Goal: Task Accomplishment & Management: Manage account settings

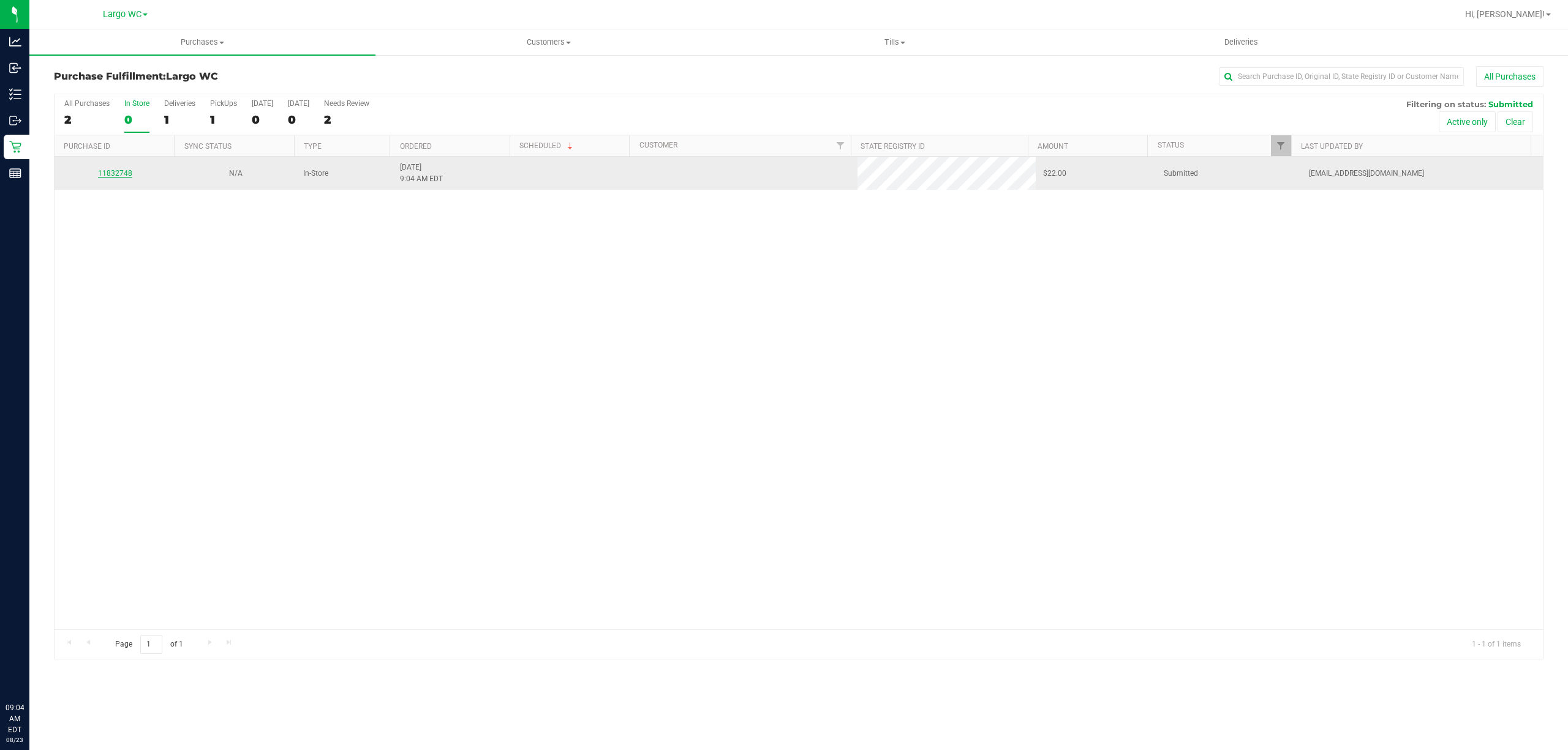
click at [118, 176] on link "11832748" at bounding box center [115, 173] width 34 height 9
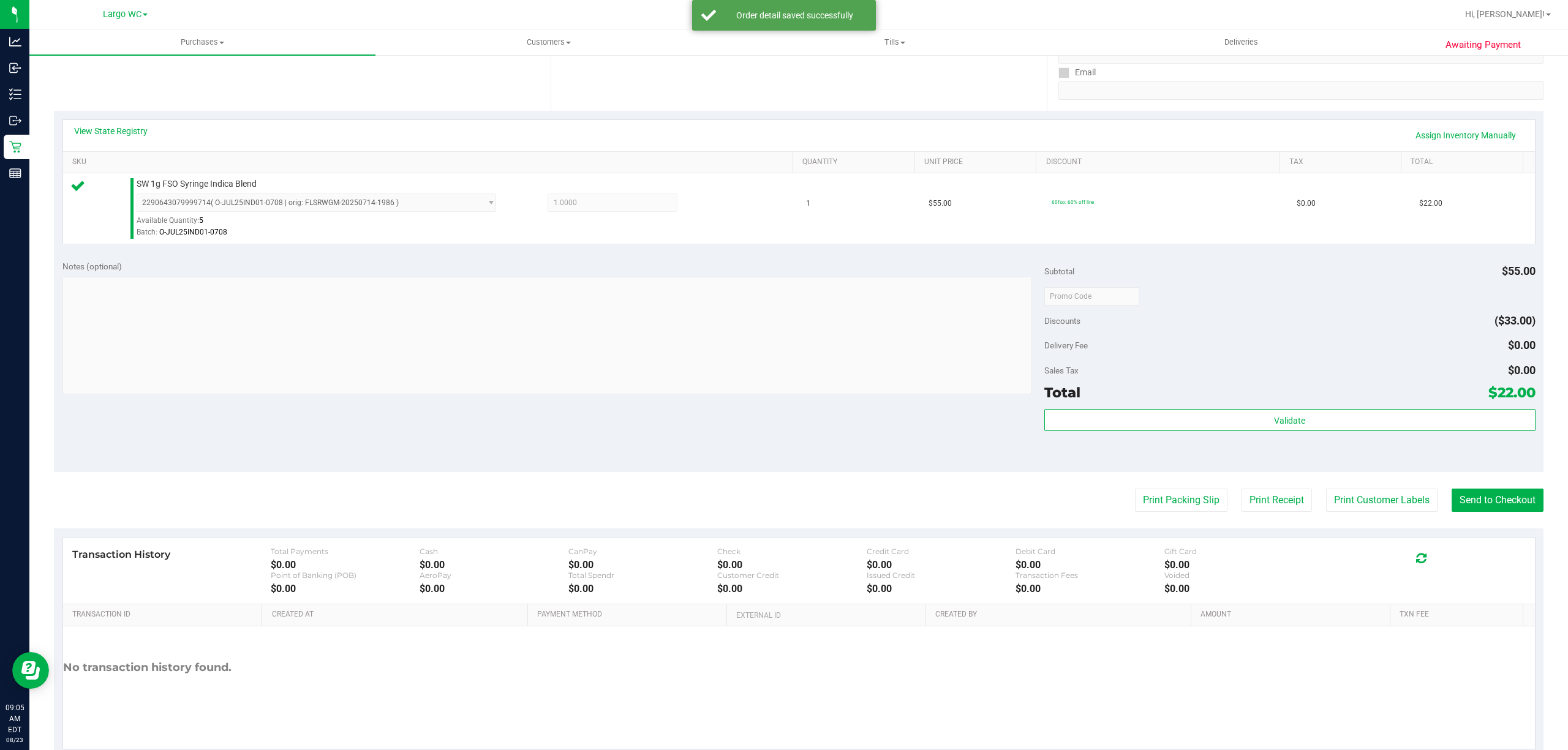
scroll to position [253, 0]
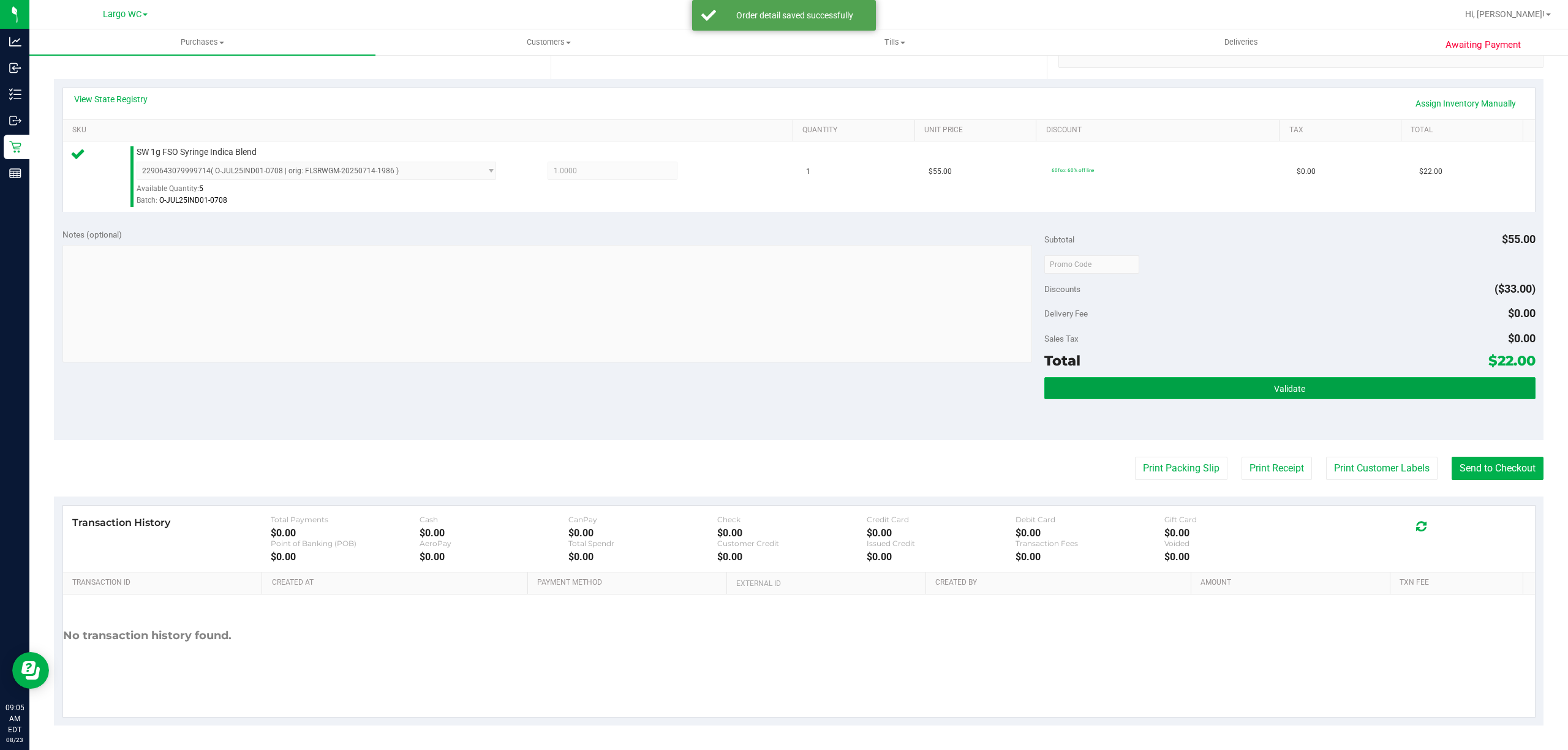
click at [1275, 378] on button "Validate" at bounding box center [1290, 389] width 491 height 22
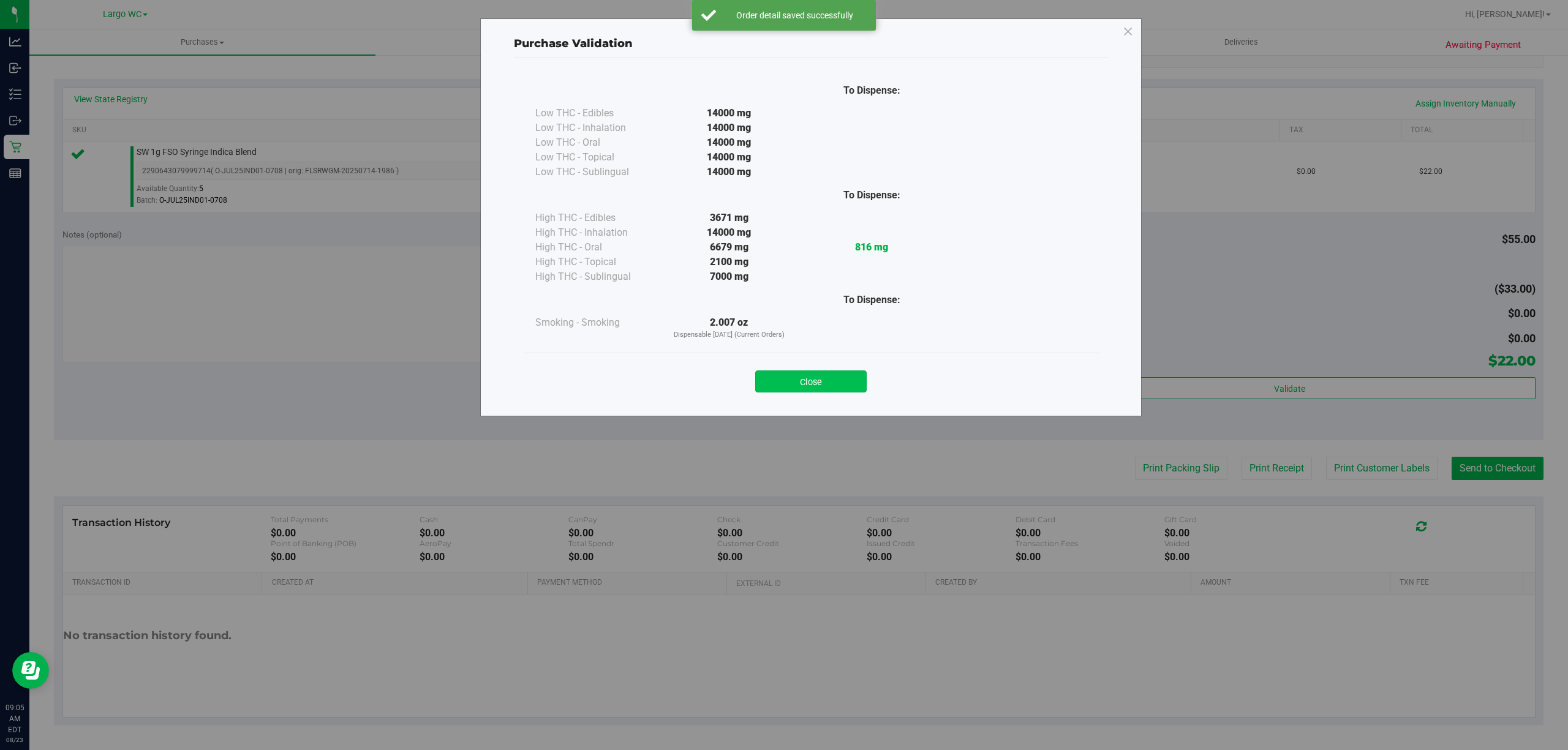
click at [839, 378] on button "Close" at bounding box center [810, 382] width 111 height 22
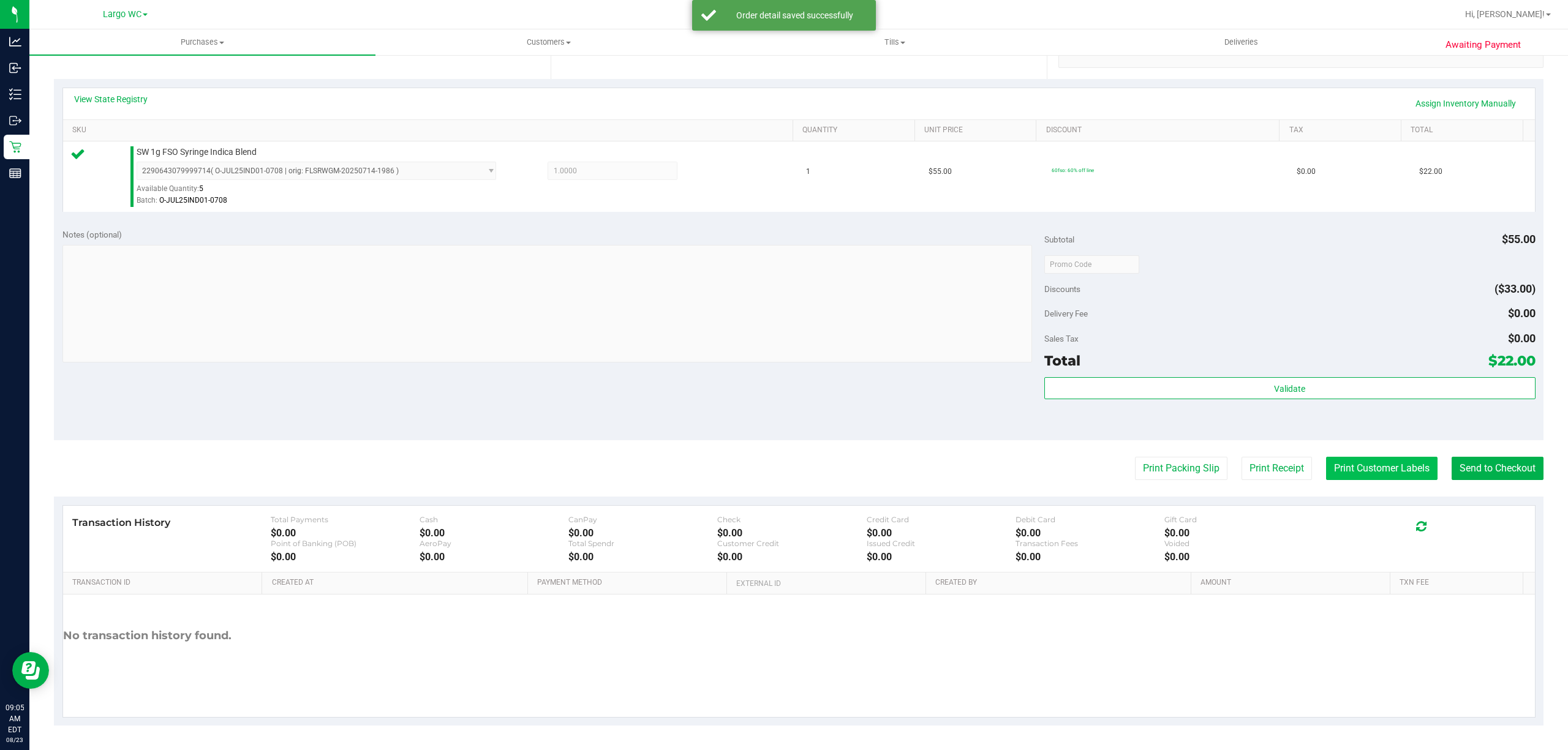
click at [1357, 469] on button "Print Customer Labels" at bounding box center [1381, 468] width 111 height 23
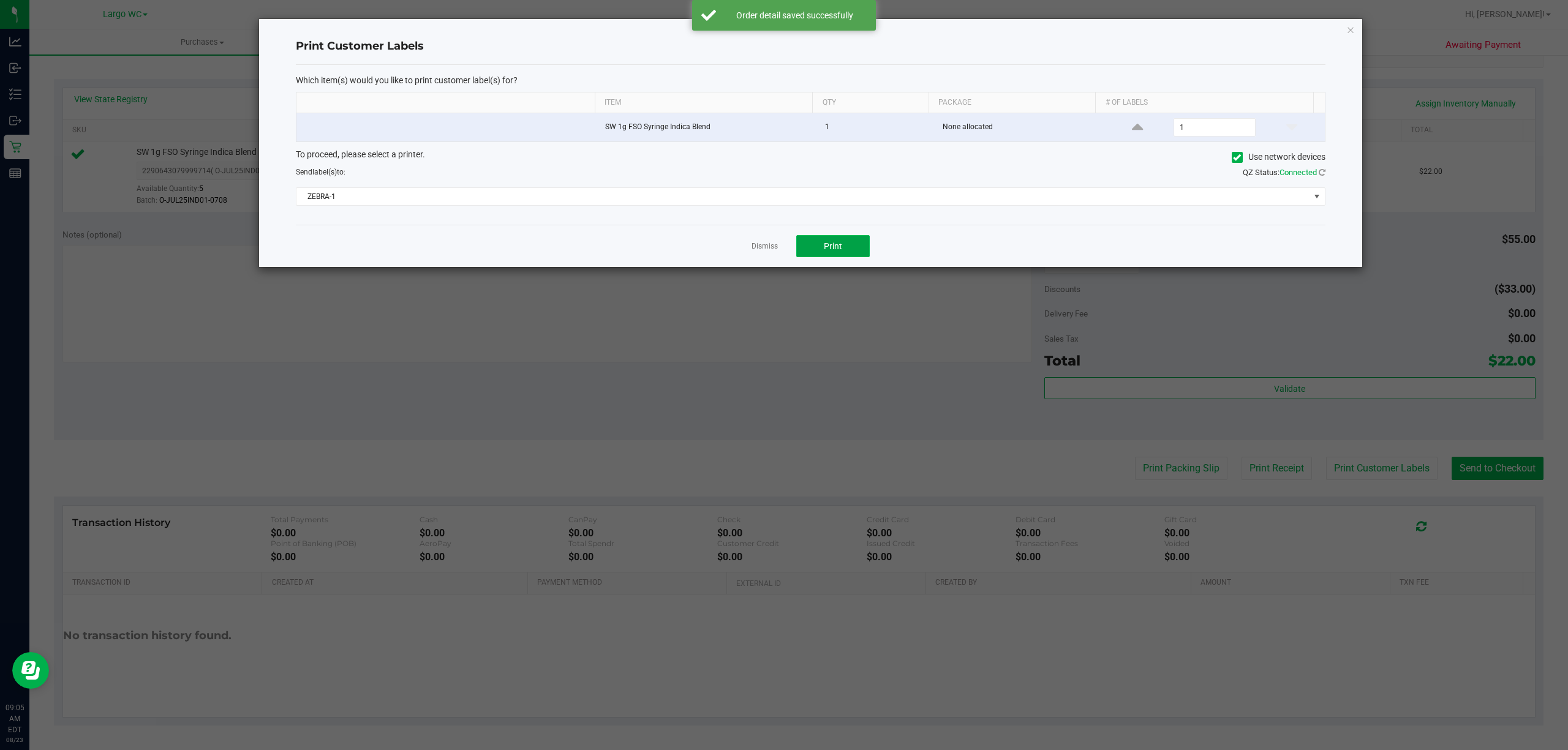
click at [846, 255] on button "Print" at bounding box center [832, 247] width 73 height 22
click at [768, 252] on link "Dismiss" at bounding box center [764, 247] width 26 height 10
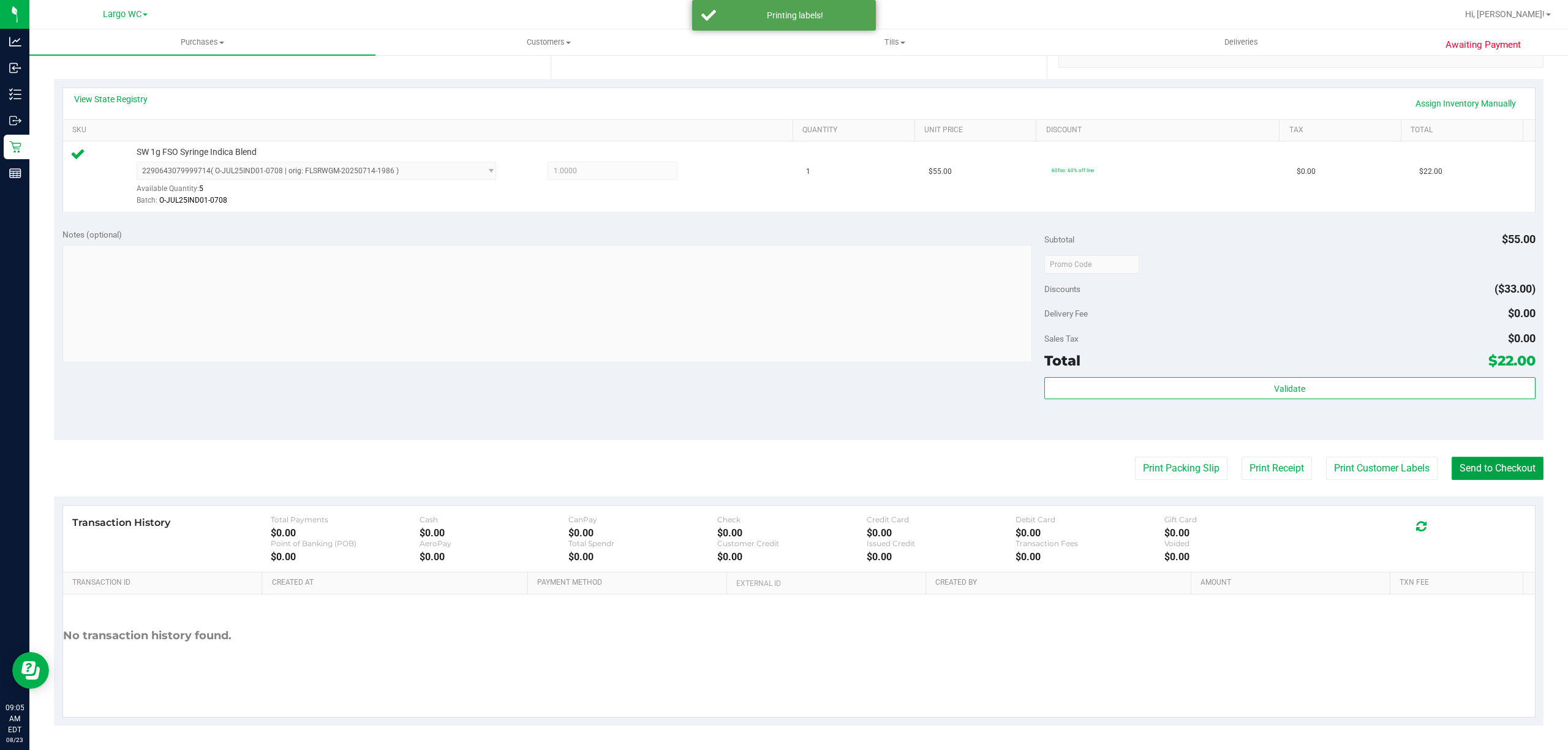
click at [1469, 469] on button "Send to Checkout" at bounding box center [1497, 468] width 92 height 23
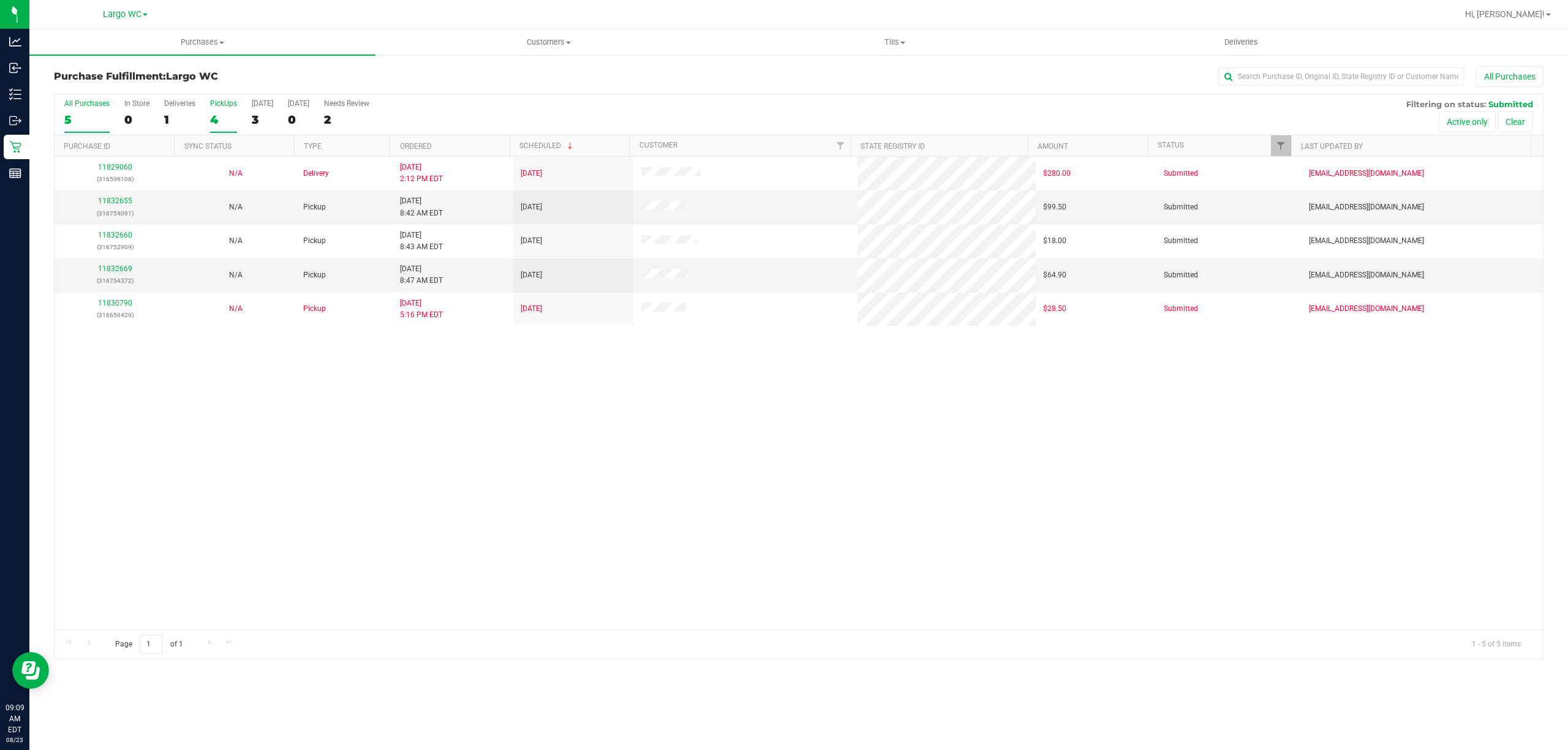
click at [214, 119] on div "4" at bounding box center [224, 120] width 27 height 14
click at [0, 0] on input "PickUps 4" at bounding box center [0, 0] width 0 height 0
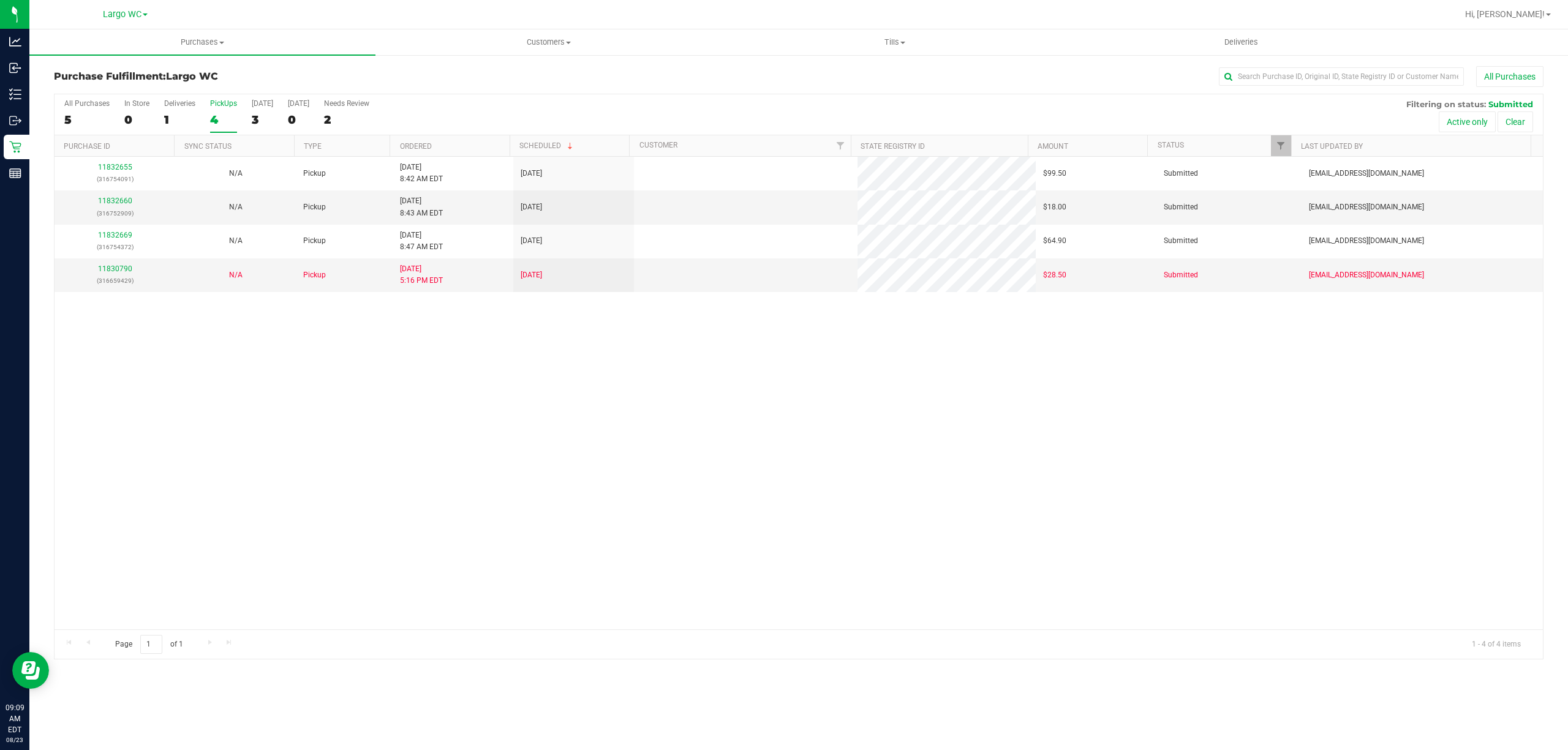
click at [452, 144] on th "Ordered" at bounding box center [449, 145] width 119 height 21
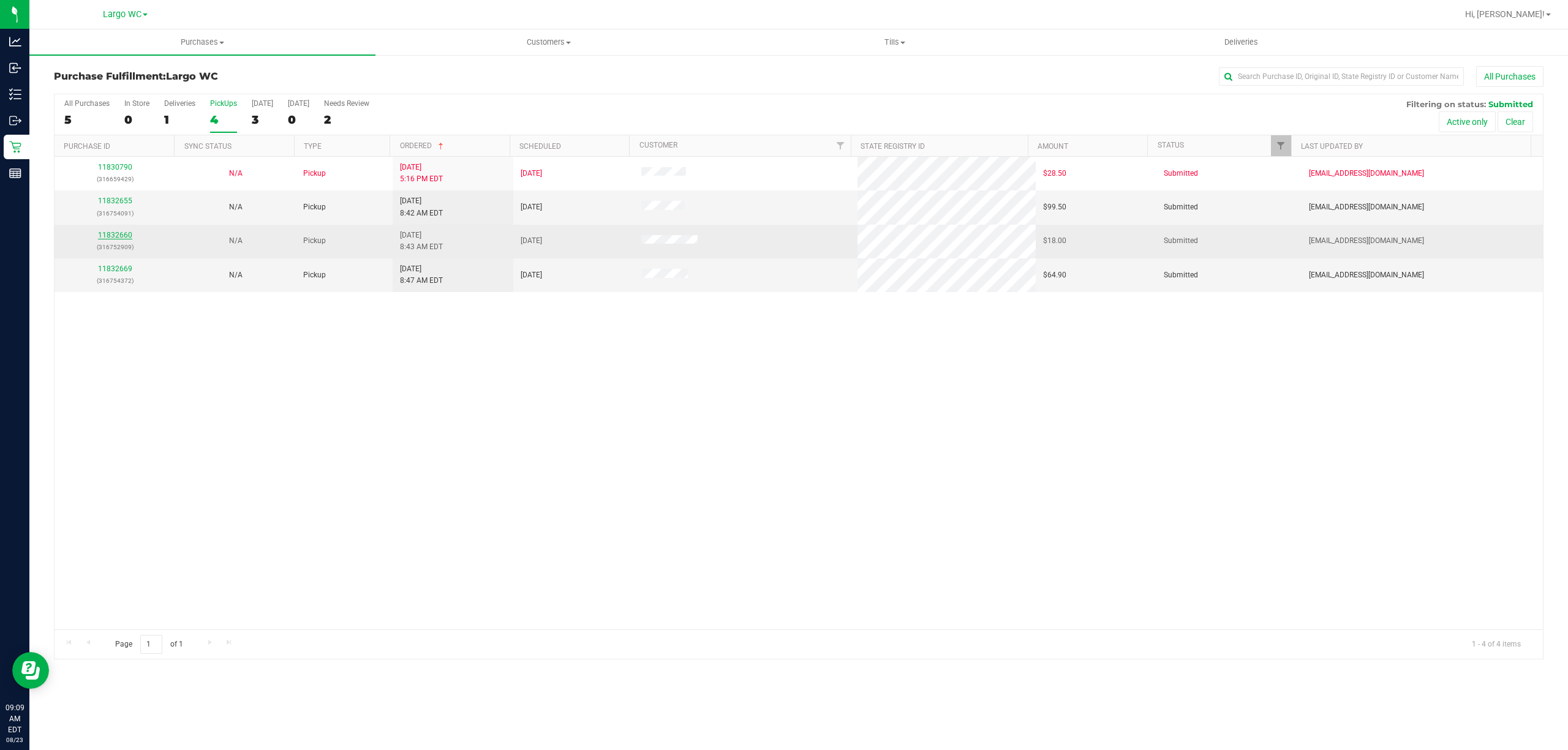
click at [113, 236] on link "11832660" at bounding box center [115, 236] width 34 height 9
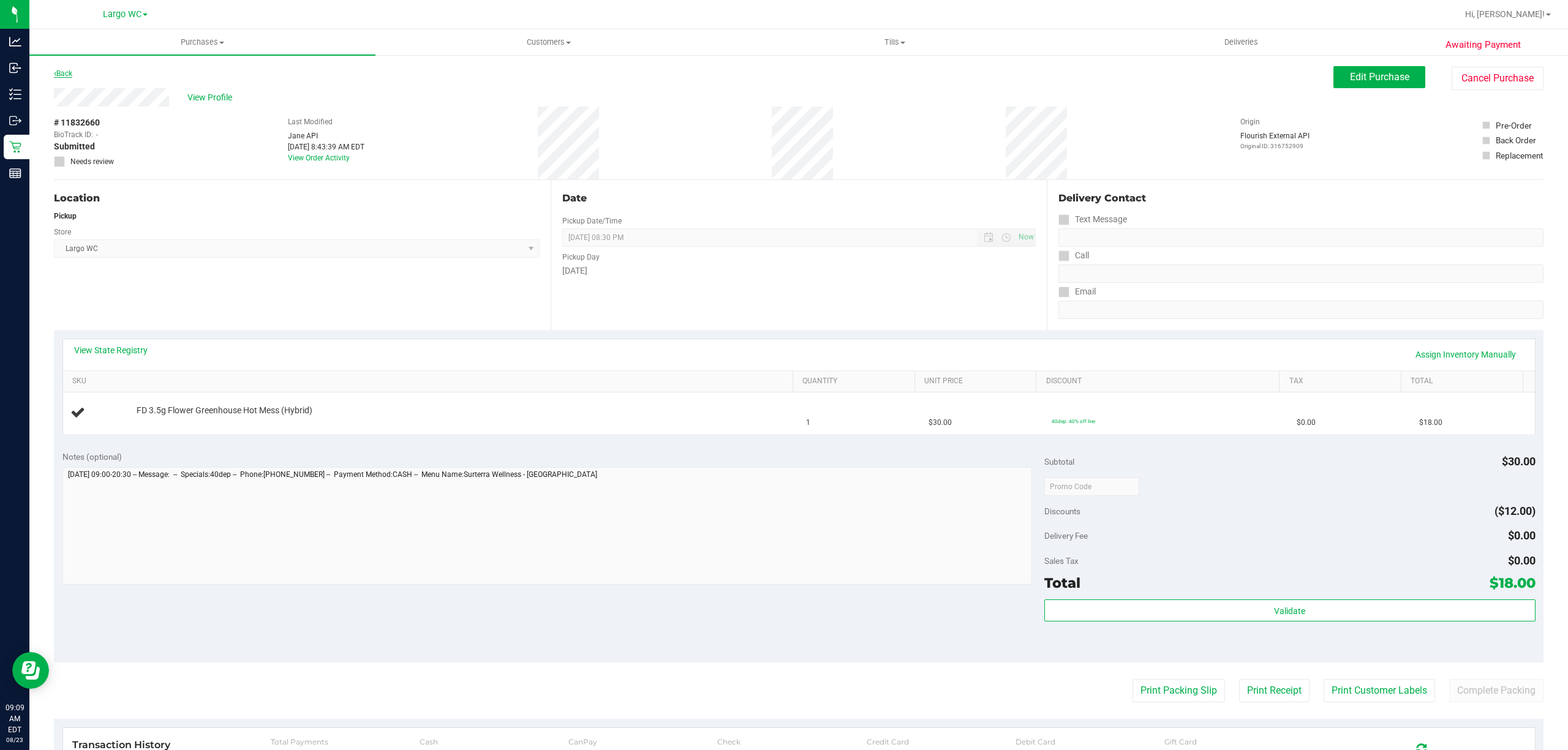
click at [64, 74] on link "Back" at bounding box center [63, 73] width 19 height 9
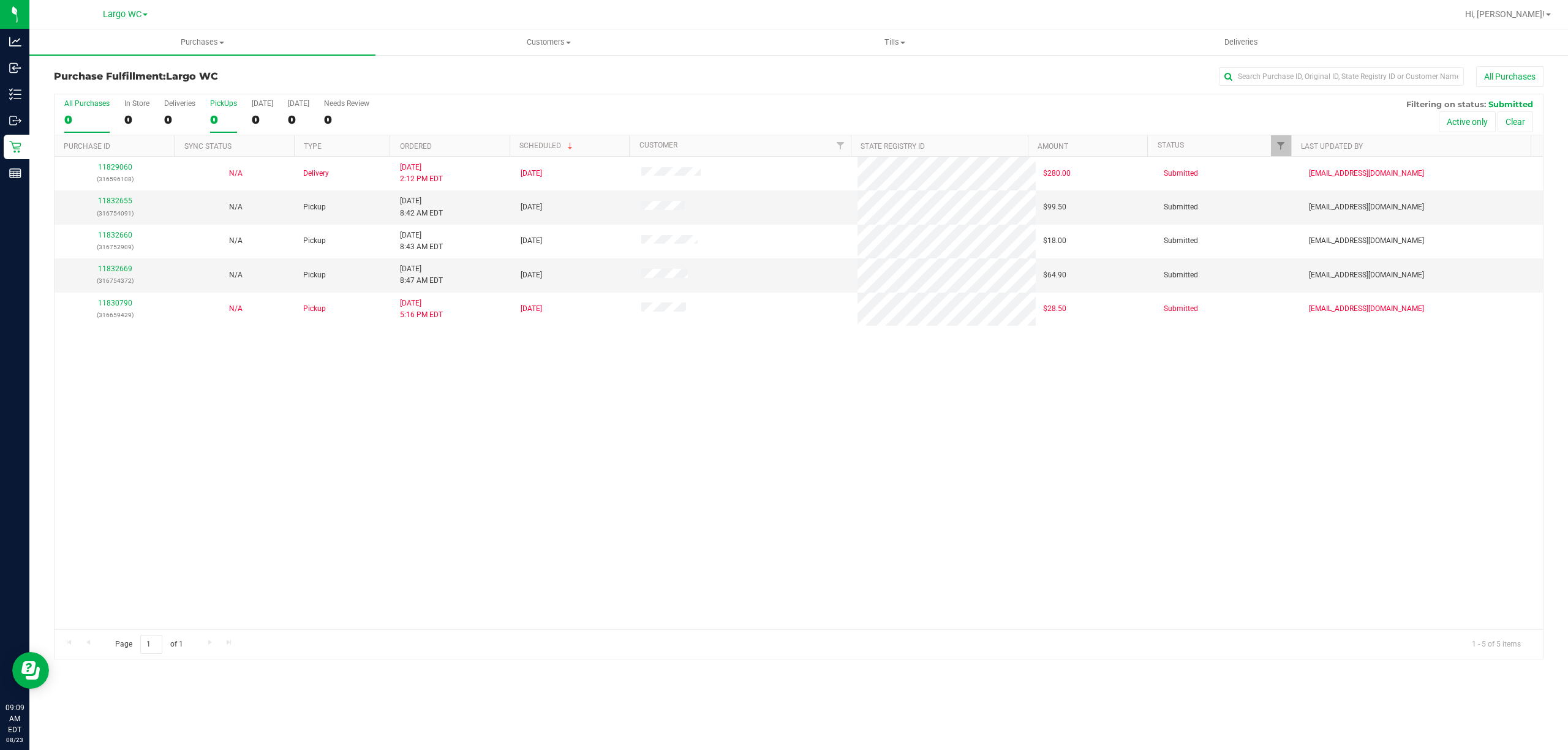
click at [213, 125] on div "0" at bounding box center [224, 120] width 27 height 14
click at [0, 0] on input "PickUps 0" at bounding box center [0, 0] width 0 height 0
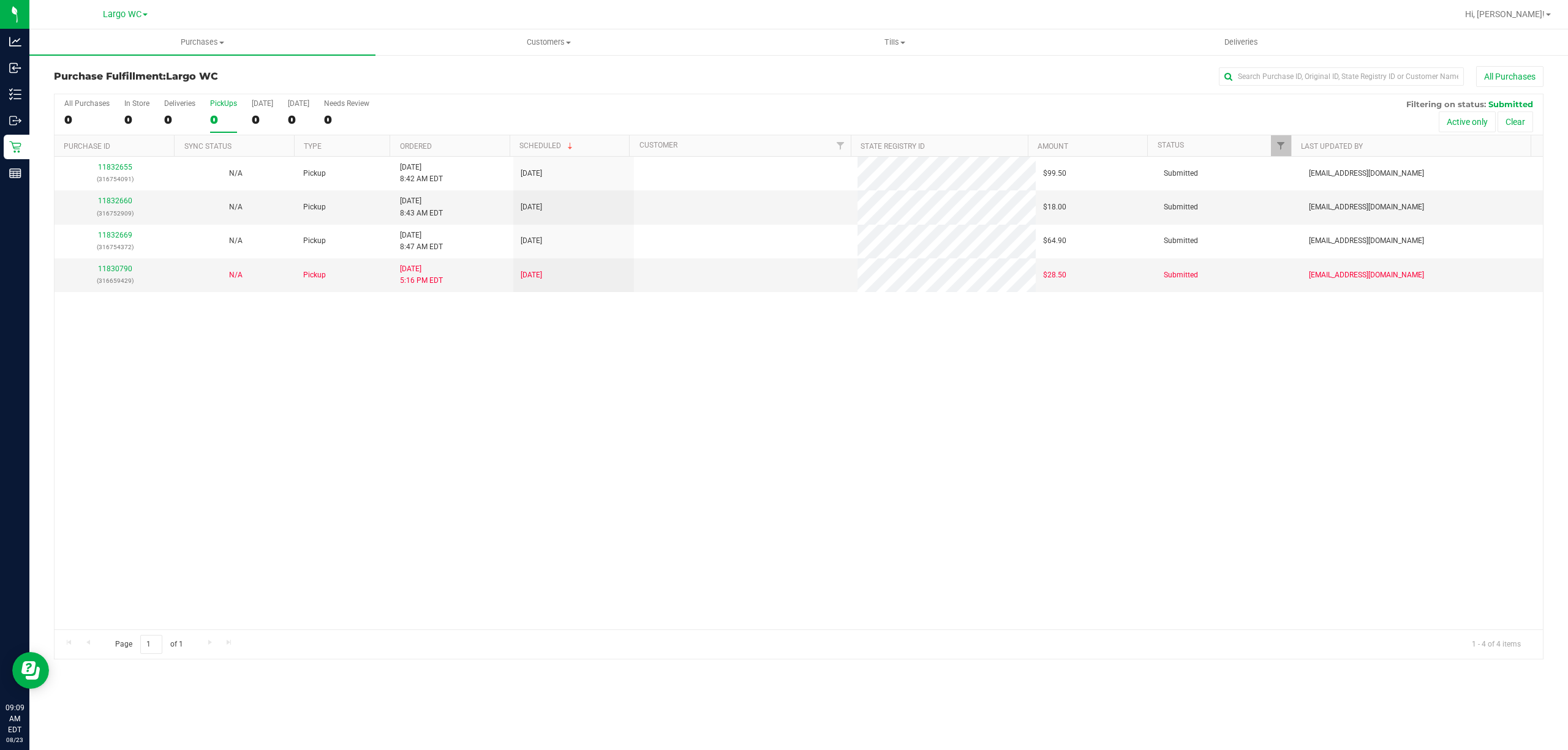
click at [447, 155] on th "Ordered" at bounding box center [449, 145] width 119 height 21
click at [125, 202] on link "11832655" at bounding box center [115, 201] width 34 height 9
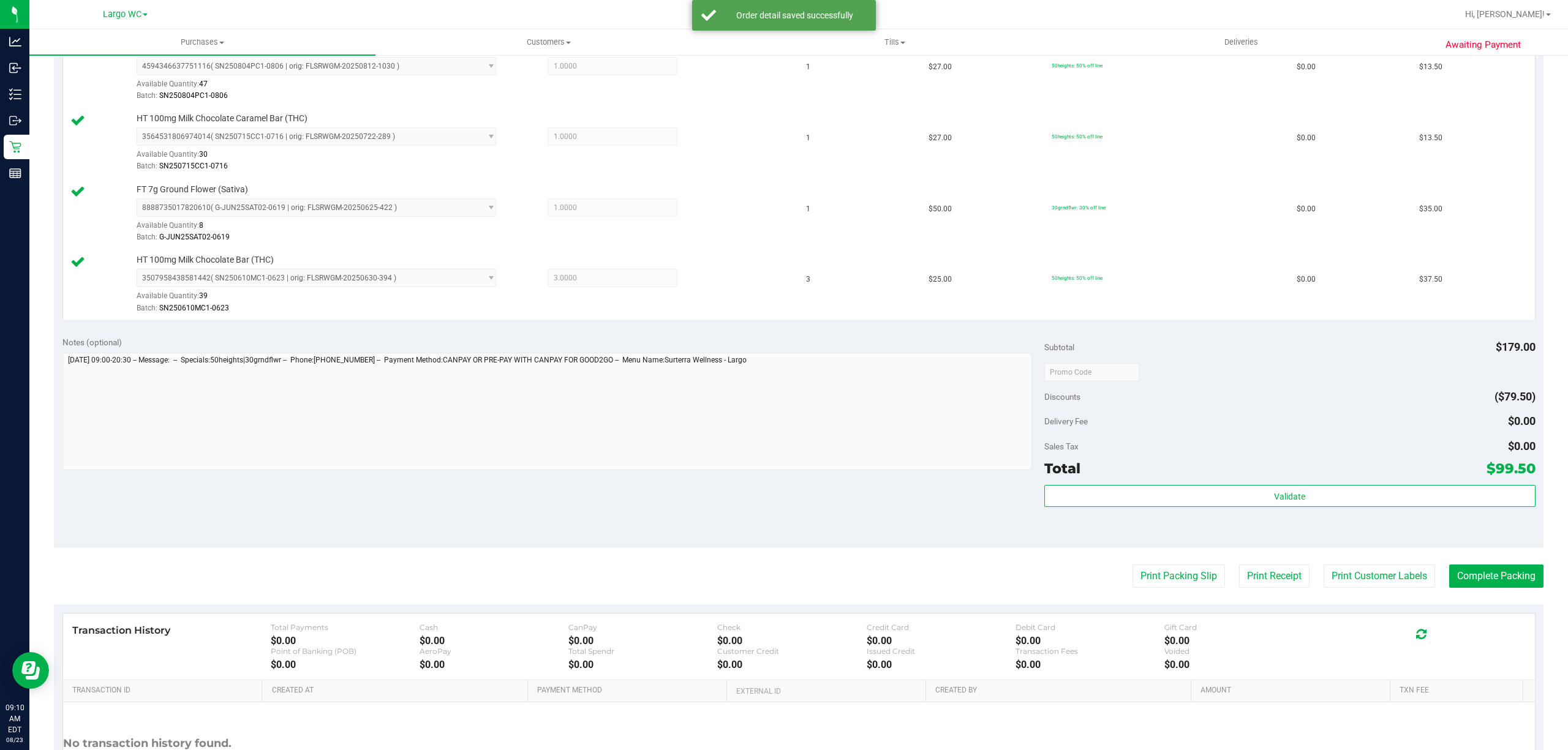
scroll to position [355, 0]
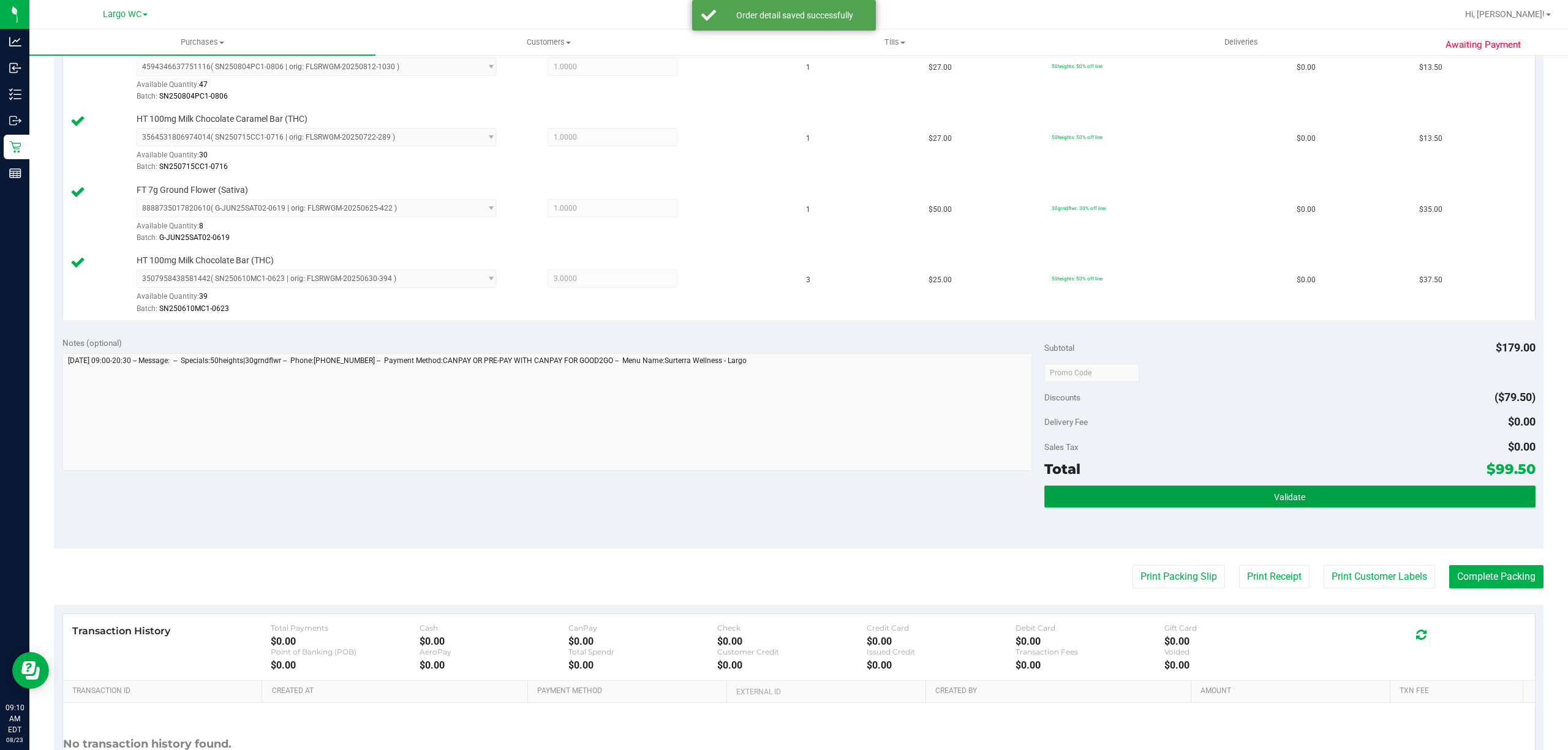
click at [1242, 496] on button "Validate" at bounding box center [1290, 497] width 491 height 22
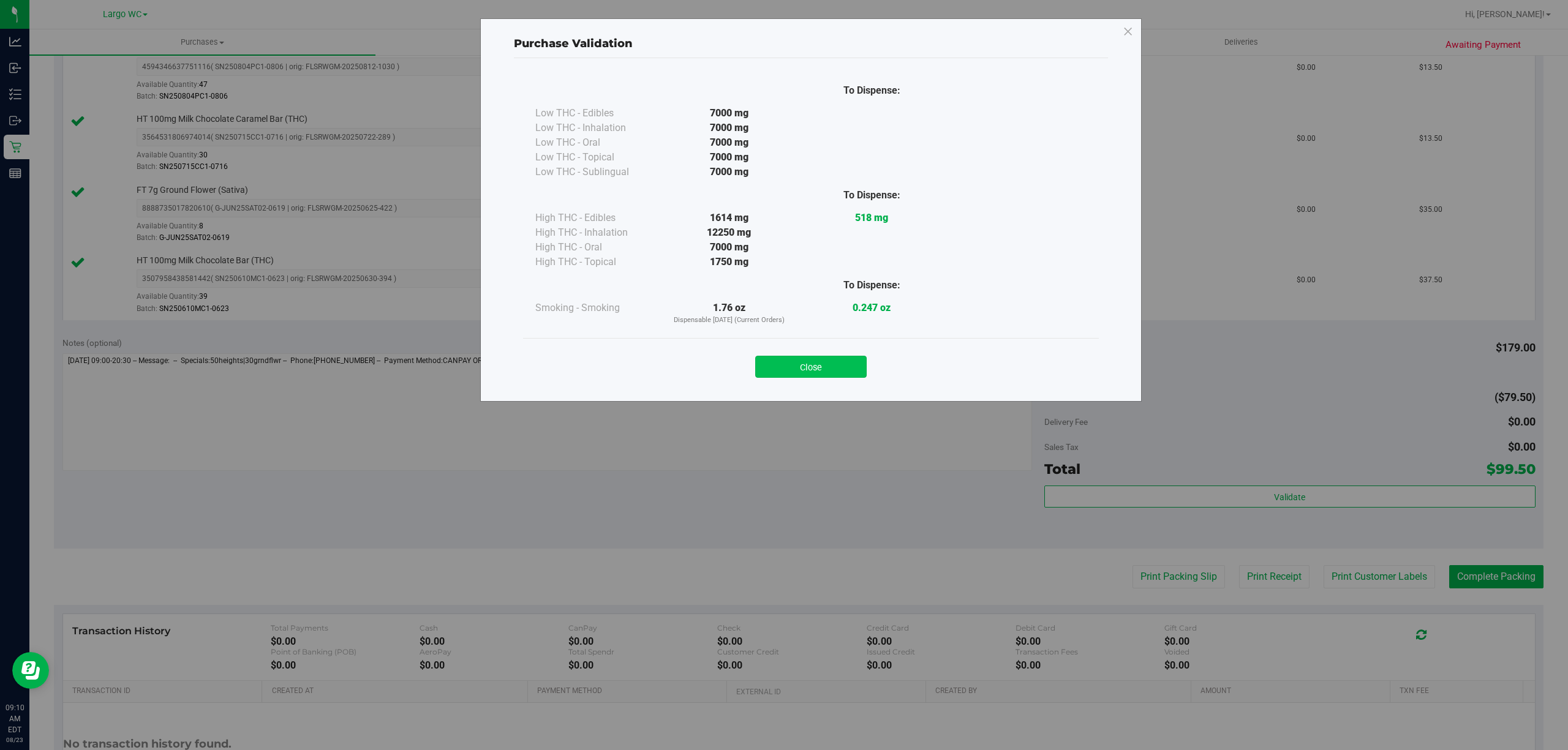
click at [822, 376] on button "Close" at bounding box center [810, 366] width 111 height 22
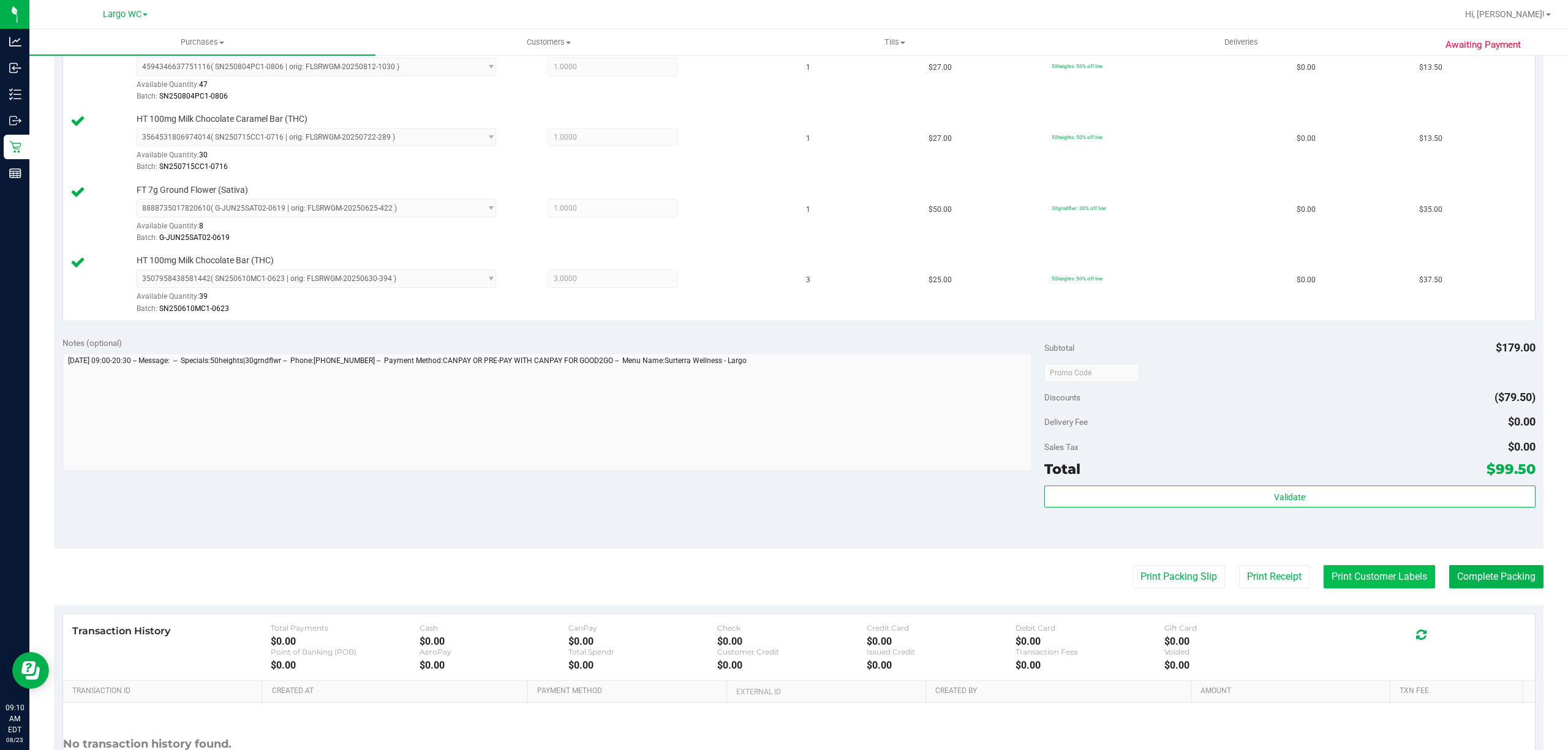
click at [1356, 581] on button "Print Customer Labels" at bounding box center [1379, 577] width 111 height 23
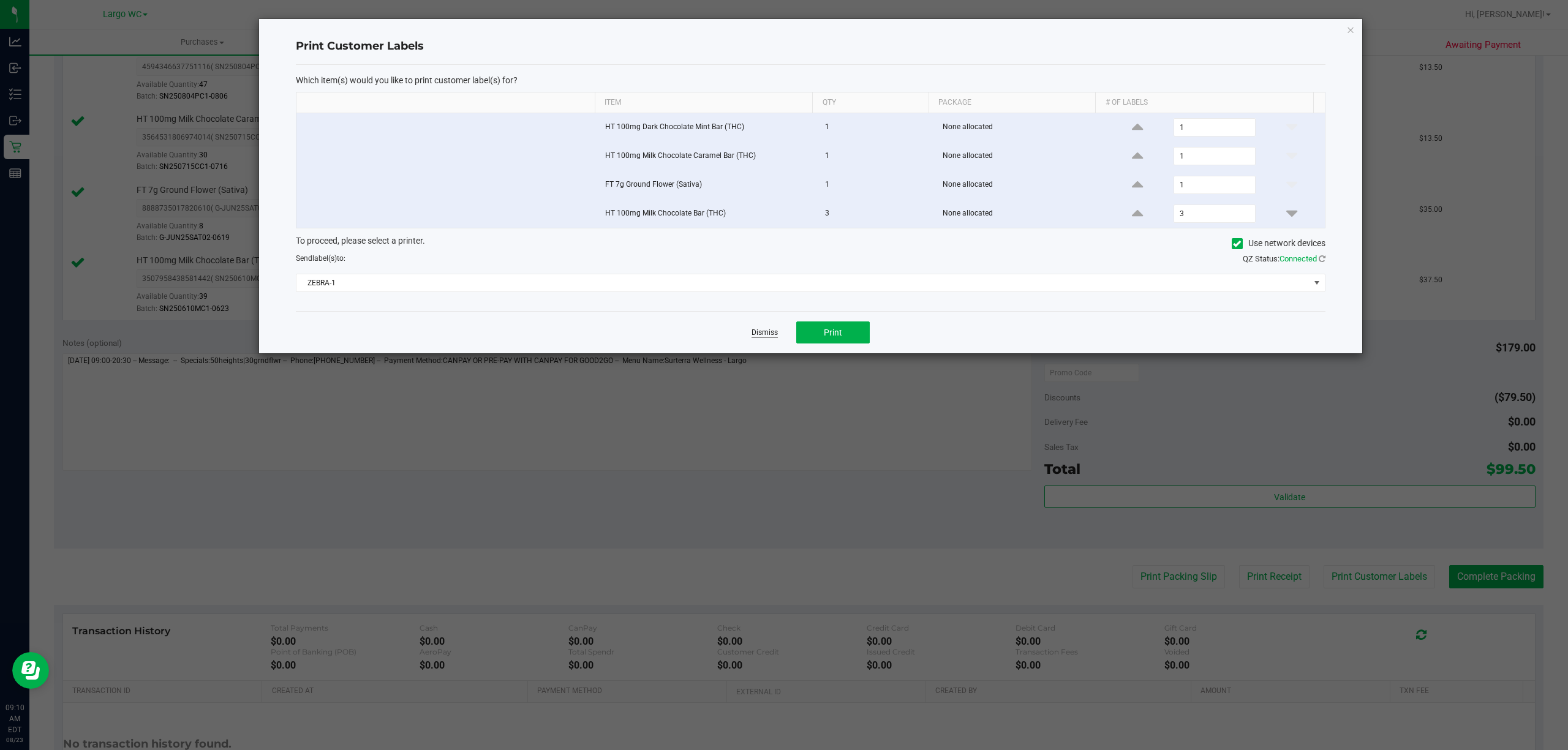
click at [761, 334] on link "Dismiss" at bounding box center [764, 332] width 26 height 10
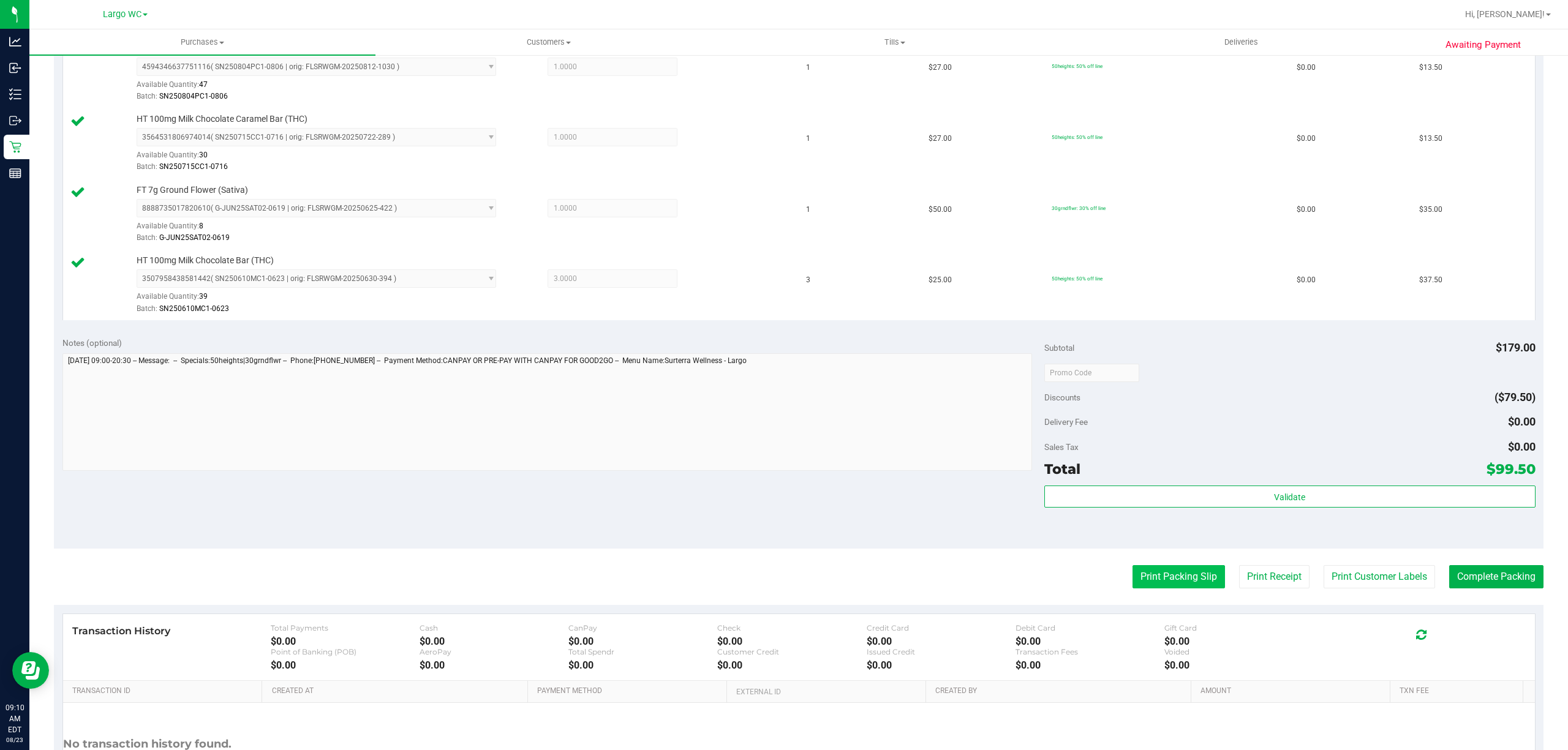
click at [1150, 583] on button "Print Packing Slip" at bounding box center [1179, 577] width 93 height 23
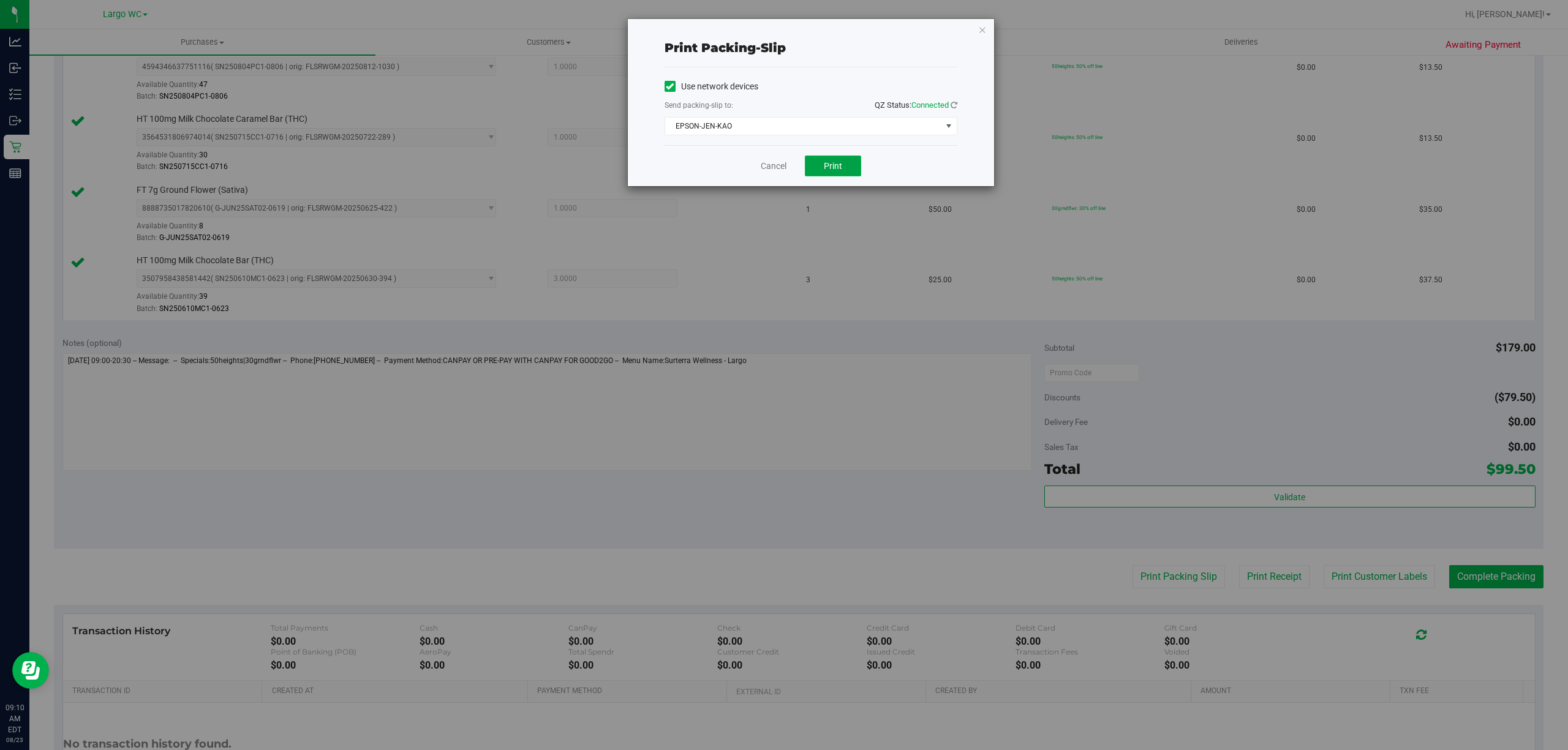
click at [849, 172] on button "Print" at bounding box center [832, 166] width 56 height 20
click at [773, 167] on link "Cancel" at bounding box center [774, 166] width 26 height 13
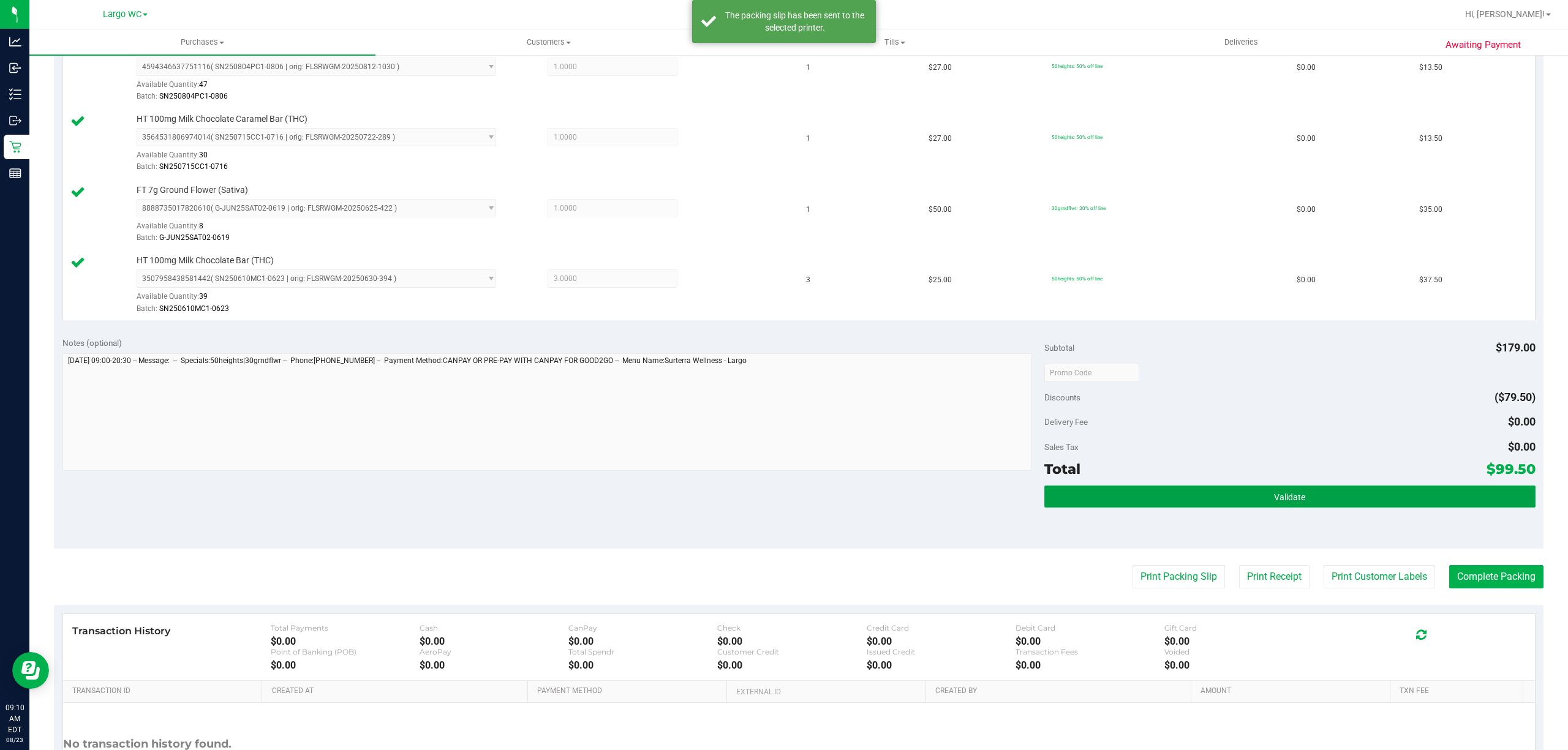
click at [1169, 491] on button "Validate" at bounding box center [1290, 497] width 491 height 22
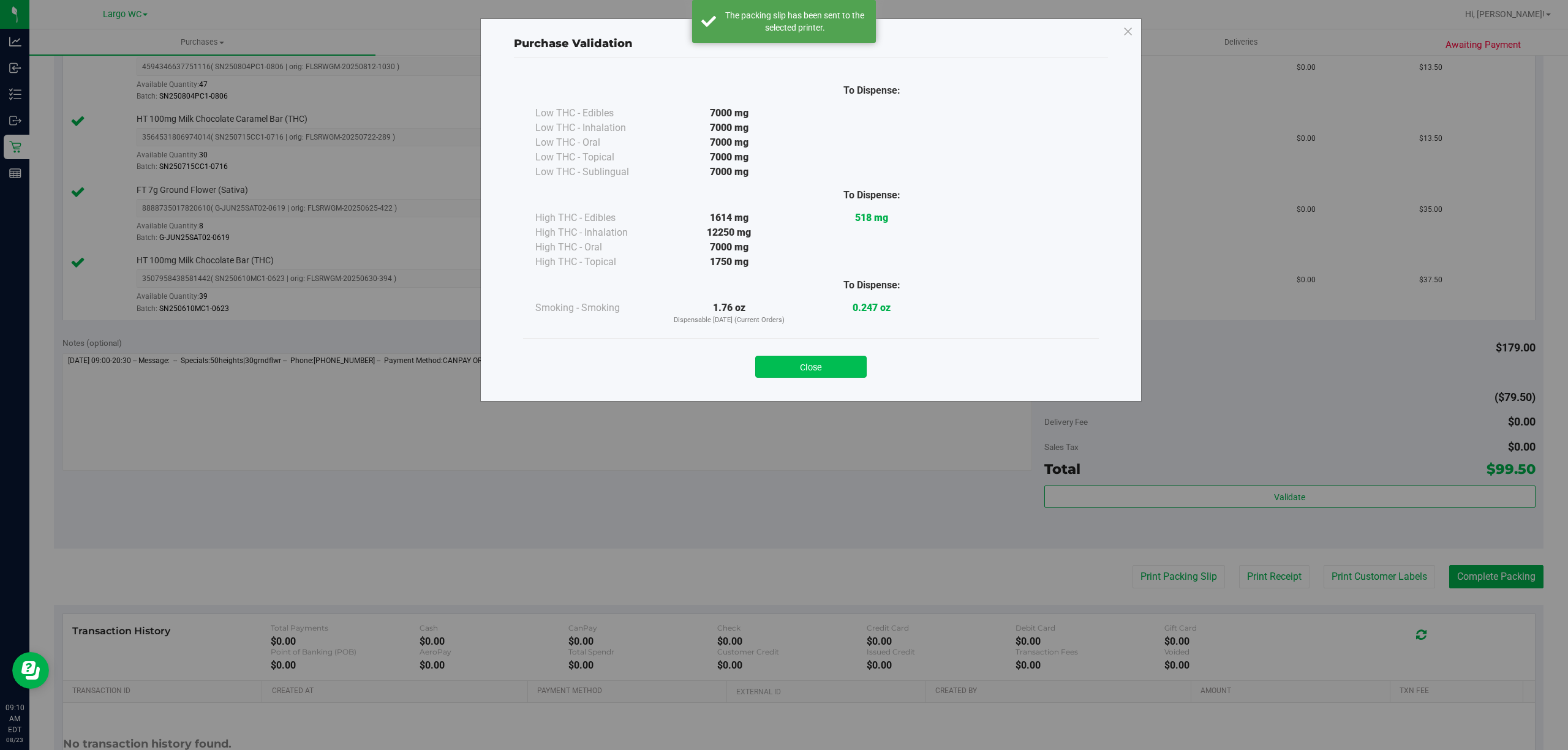
click at [802, 369] on button "Close" at bounding box center [810, 366] width 111 height 22
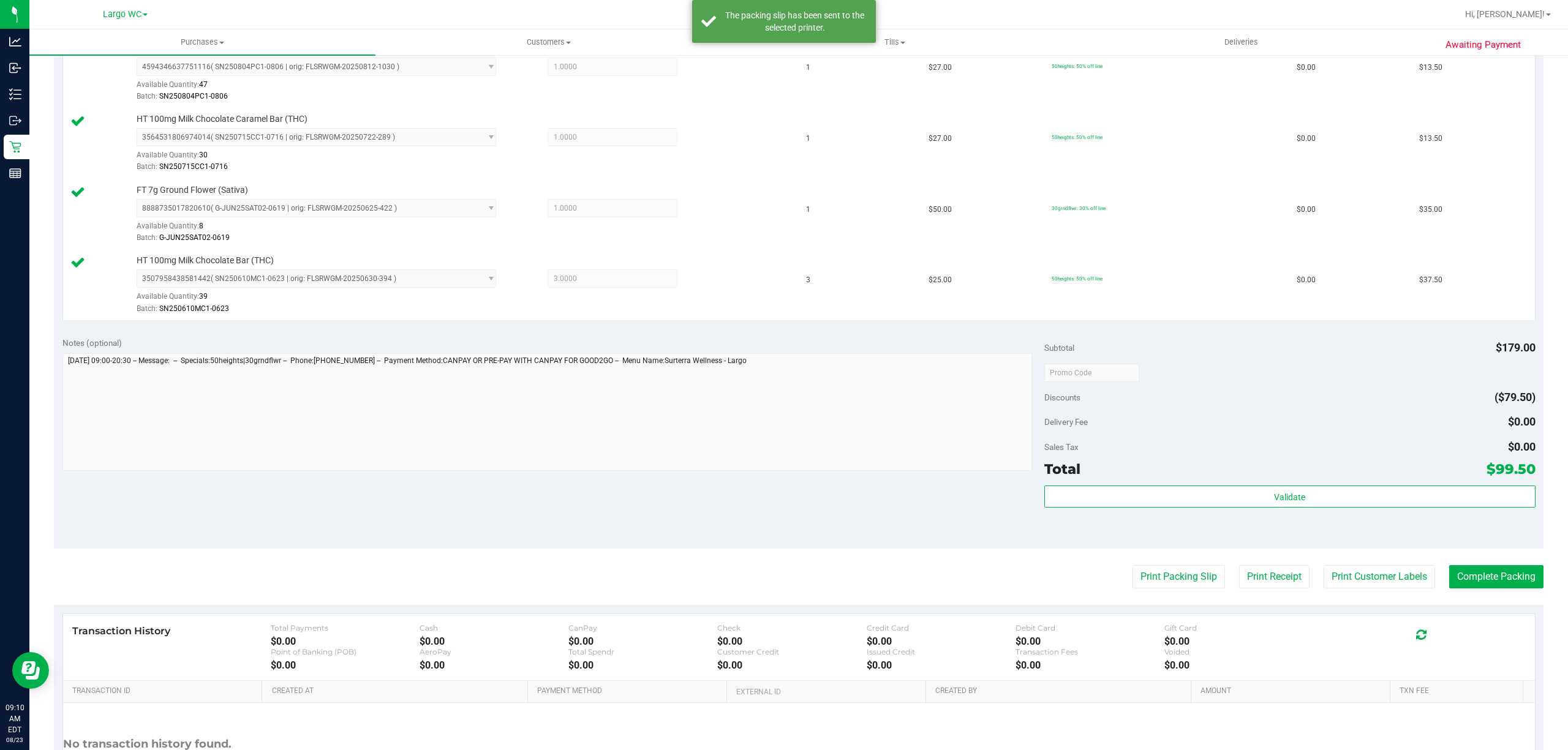
click at [1483, 622] on div "Transaction History Total Payments $0.00 Cash $0.00 CanPay $0.00 Check $0.00 Cr…" at bounding box center [798, 647] width 1472 height 67
click at [1474, 581] on button "Complete Packing" at bounding box center [1496, 577] width 94 height 23
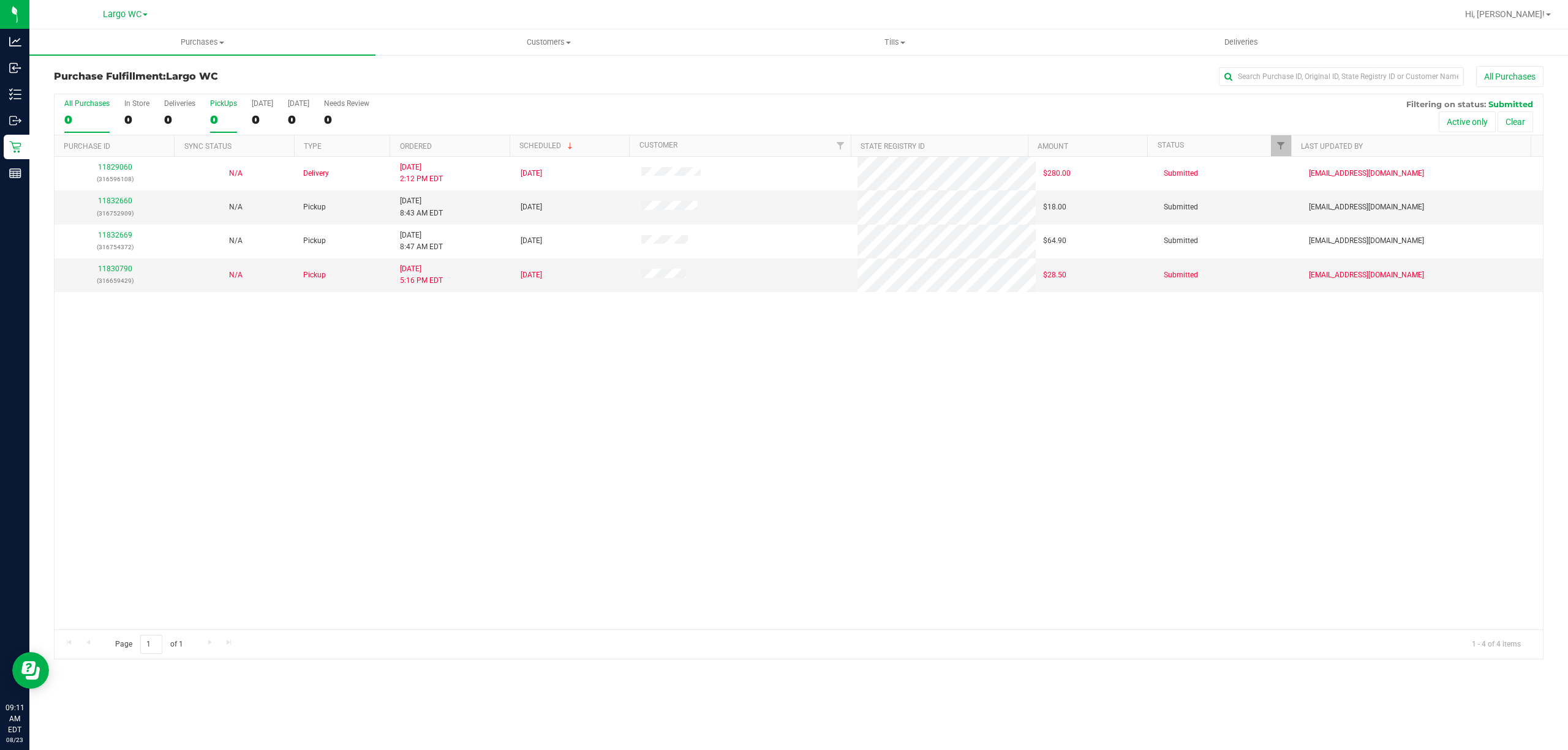
click at [213, 121] on div "0" at bounding box center [224, 120] width 27 height 14
click at [0, 0] on input "PickUps 0" at bounding box center [0, 0] width 0 height 0
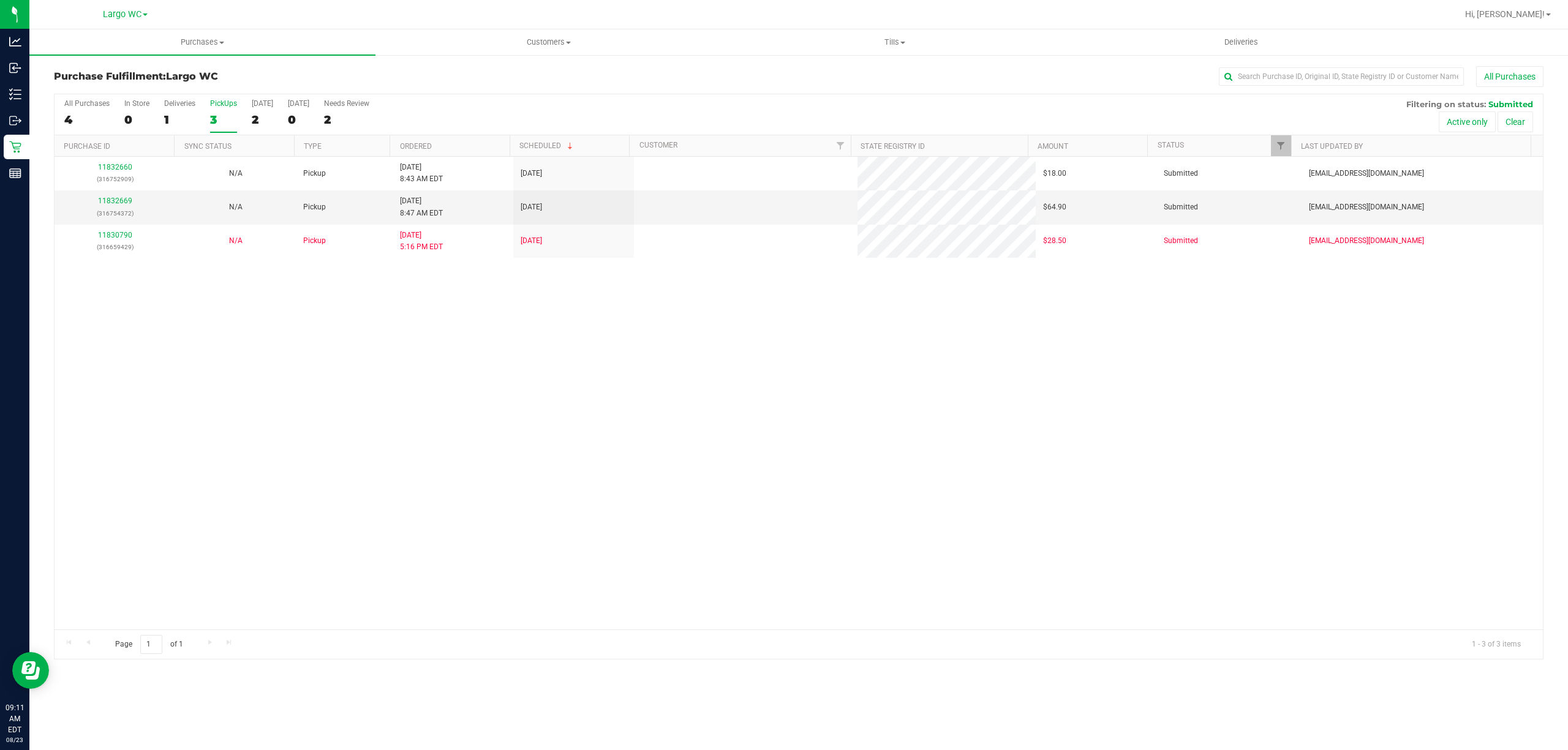
click at [452, 140] on th "Ordered" at bounding box center [449, 145] width 119 height 21
click at [117, 204] on link "11832660" at bounding box center [115, 201] width 34 height 9
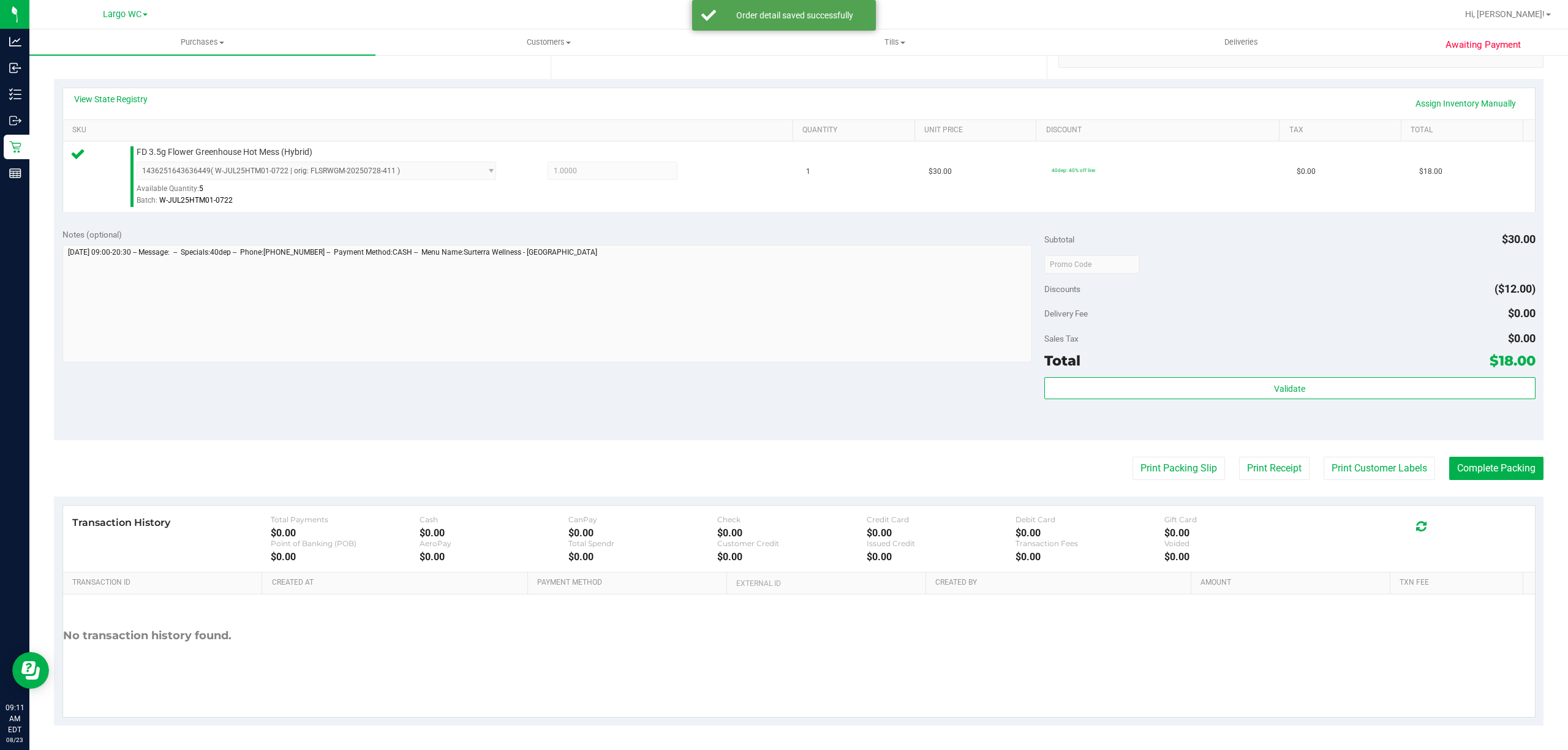
scroll to position [247, 0]
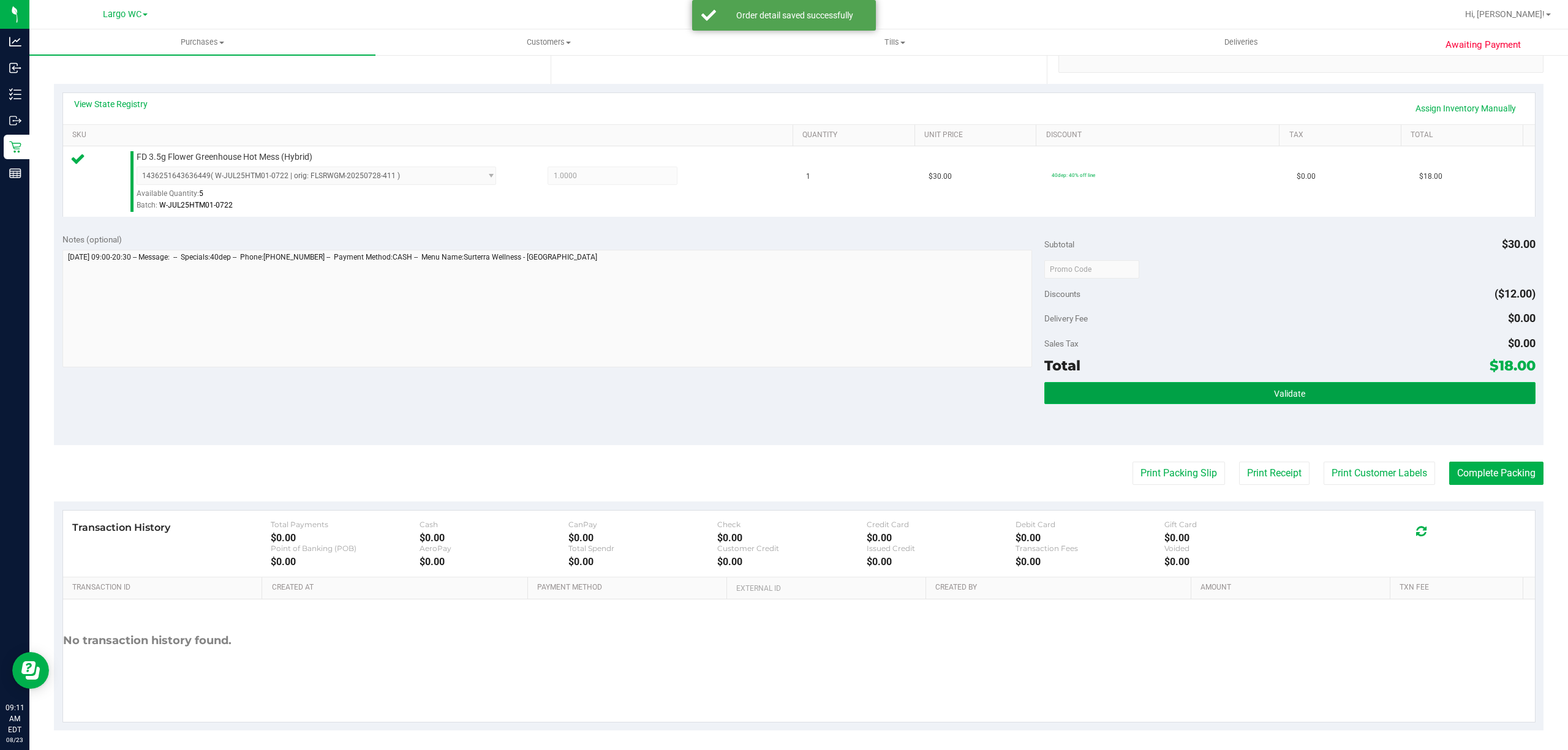
click at [1274, 399] on span "Validate" at bounding box center [1289, 394] width 31 height 10
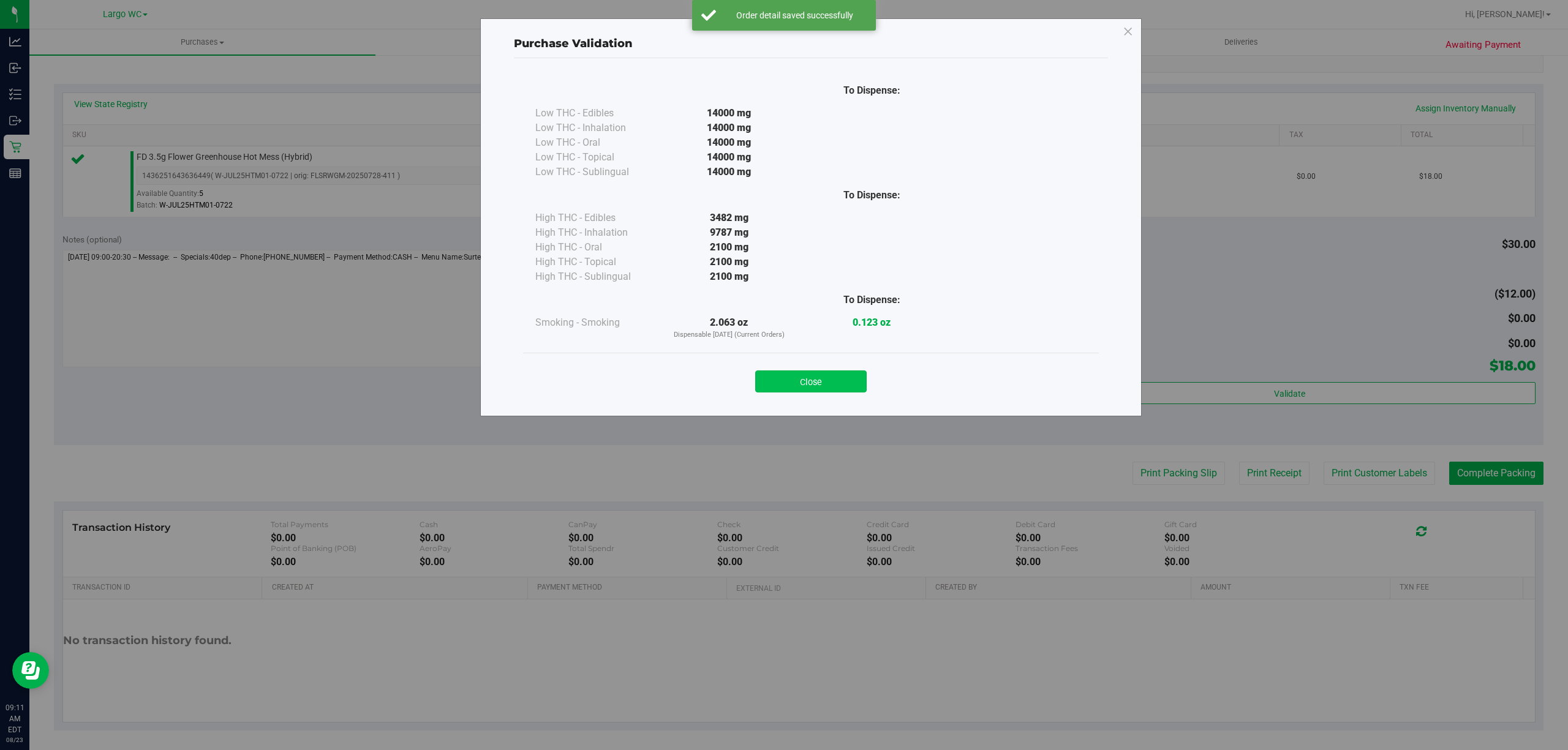
click at [833, 378] on button "Close" at bounding box center [810, 382] width 111 height 22
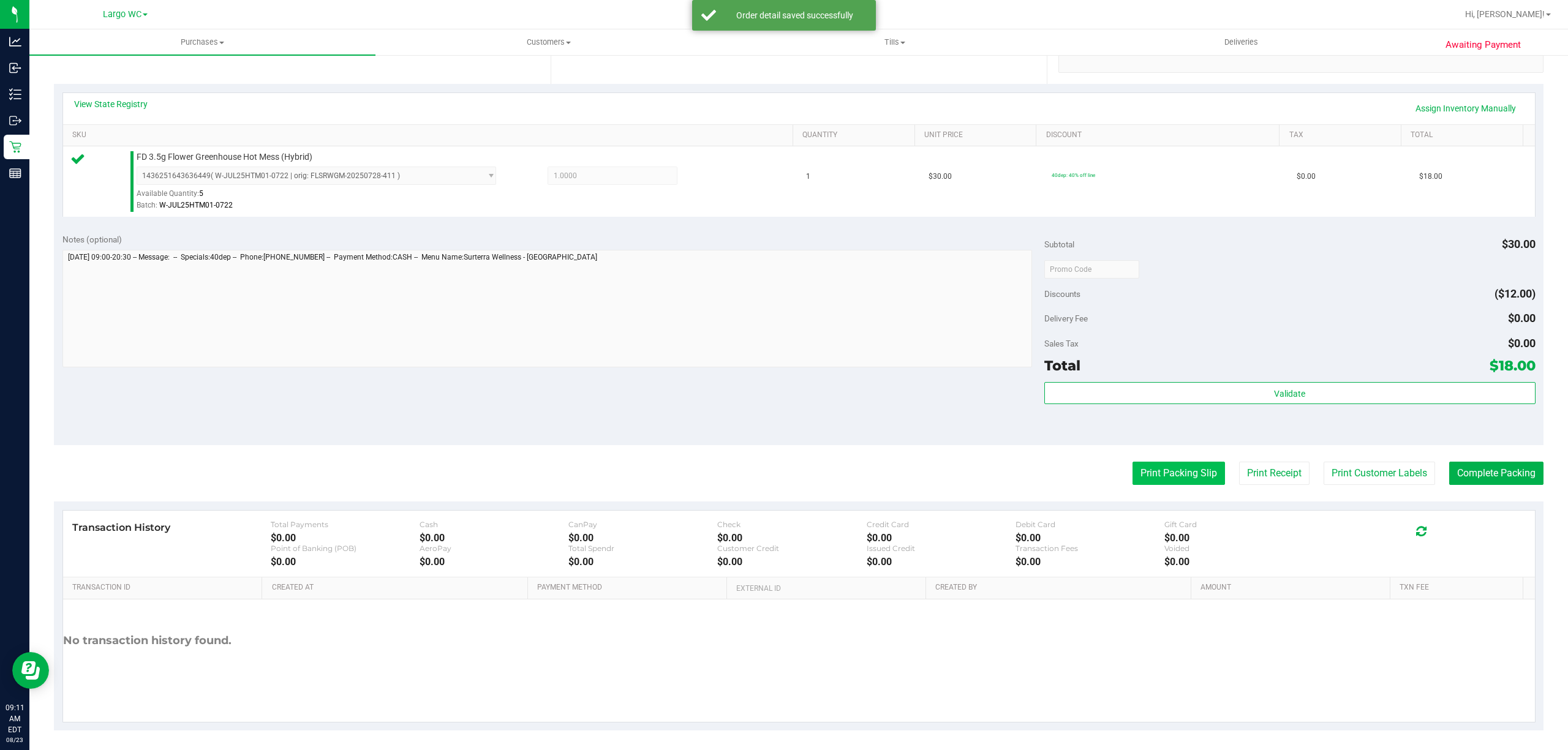
click at [1171, 474] on button "Print Packing Slip" at bounding box center [1179, 473] width 93 height 23
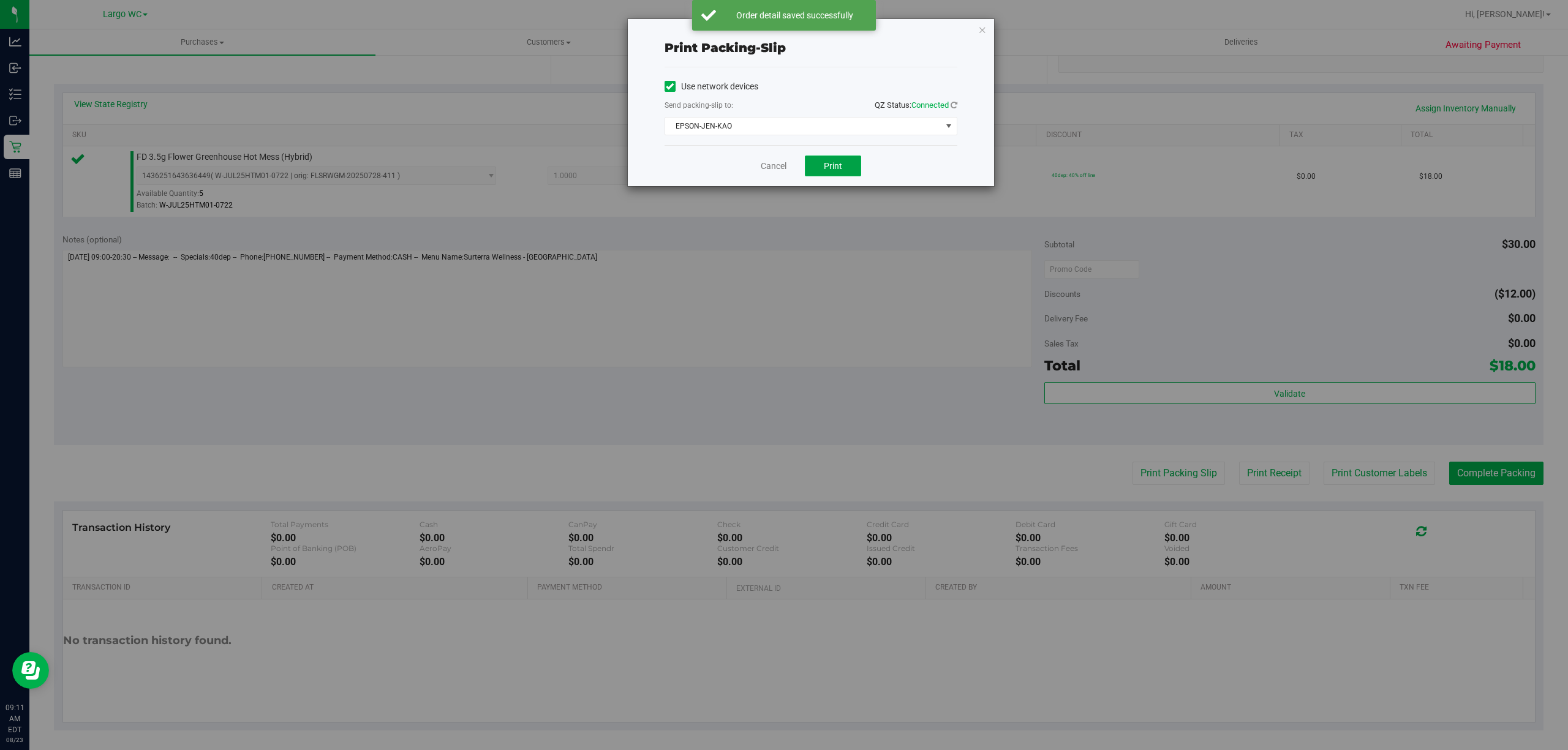
click at [837, 168] on span "Print" at bounding box center [833, 166] width 19 height 10
click at [770, 169] on link "Cancel" at bounding box center [774, 166] width 26 height 13
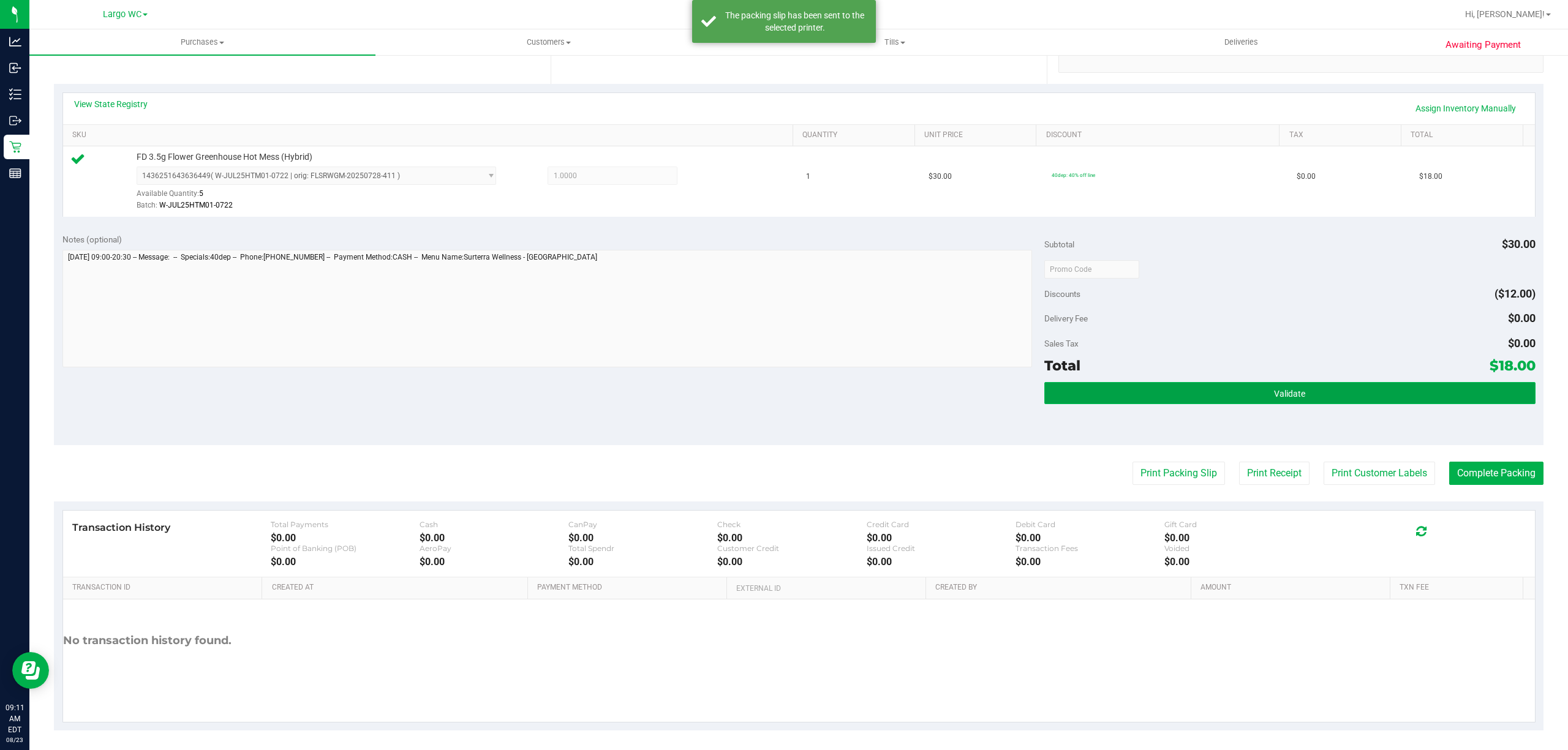
click at [1234, 397] on button "Validate" at bounding box center [1290, 393] width 491 height 22
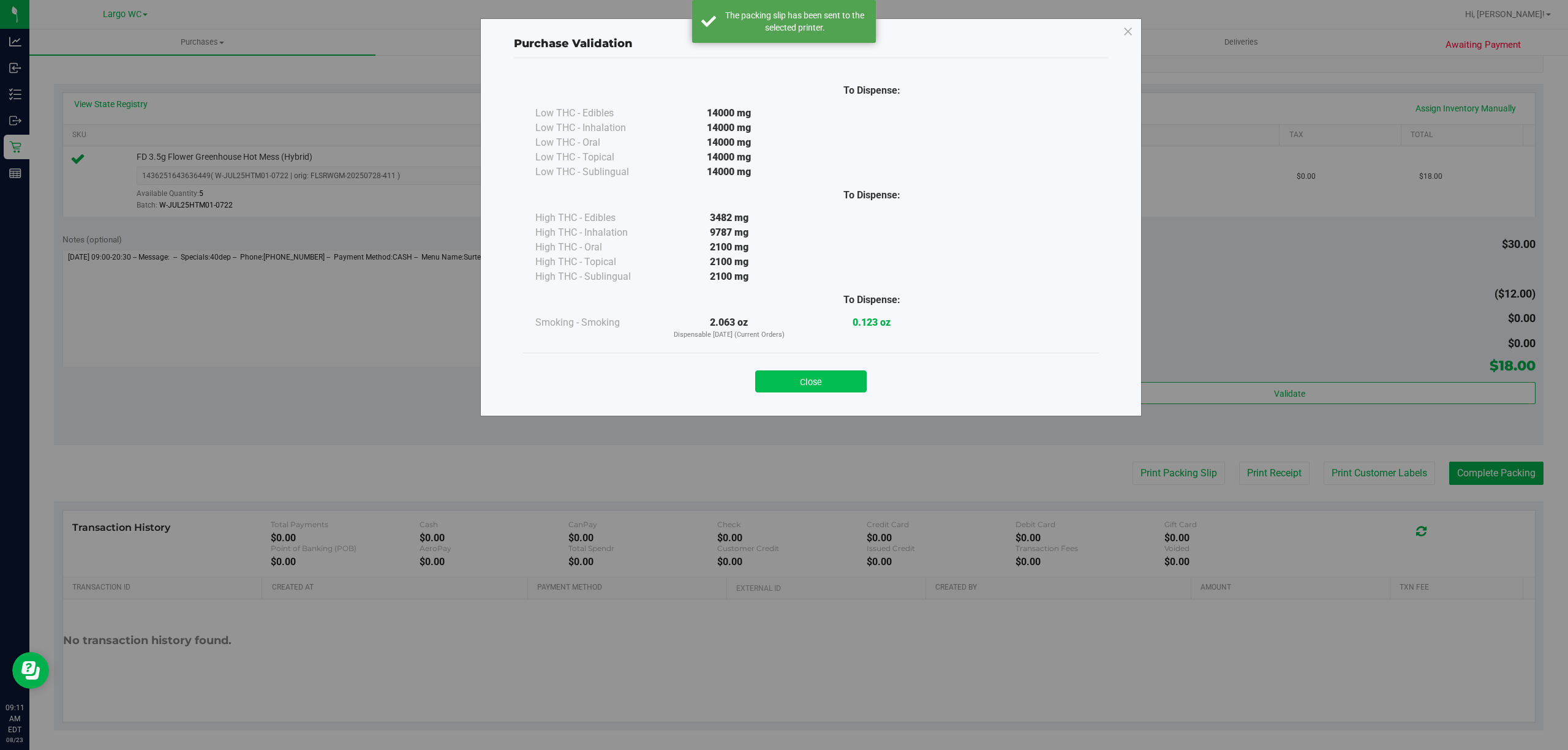
click at [838, 378] on button "Close" at bounding box center [810, 382] width 111 height 22
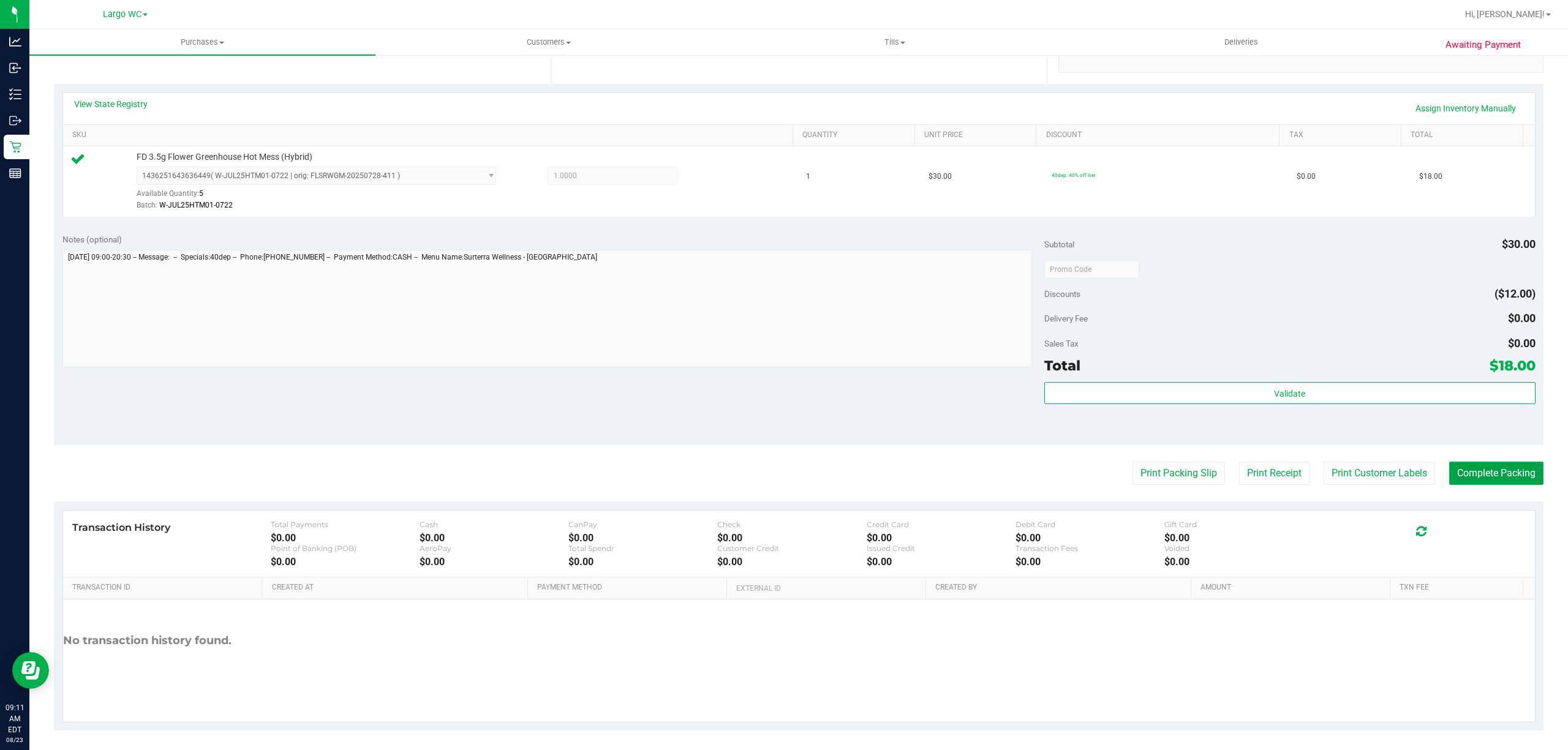
click at [1500, 476] on button "Complete Packing" at bounding box center [1496, 473] width 94 height 23
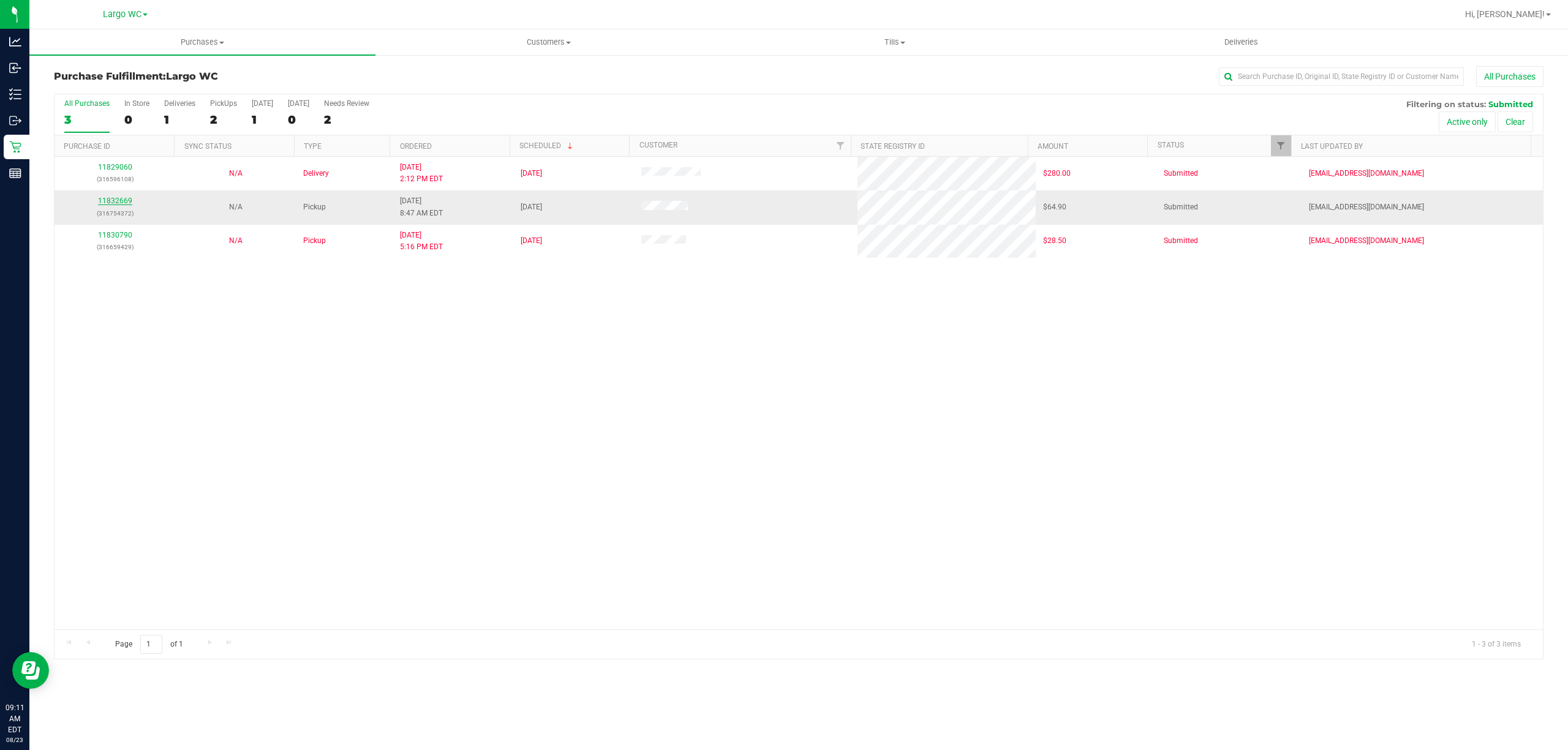
click at [111, 202] on link "11832669" at bounding box center [115, 201] width 34 height 9
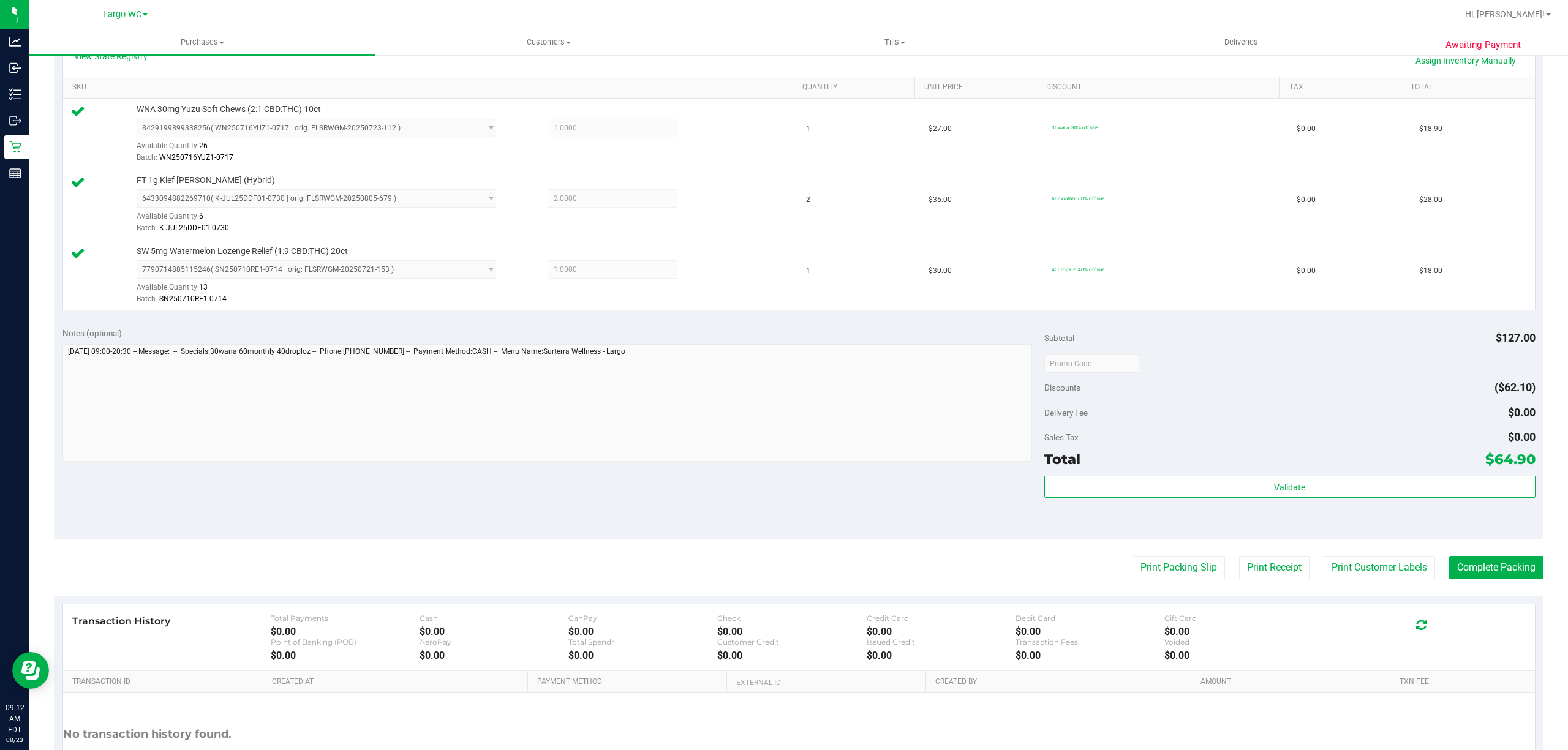
scroll to position [290, 0]
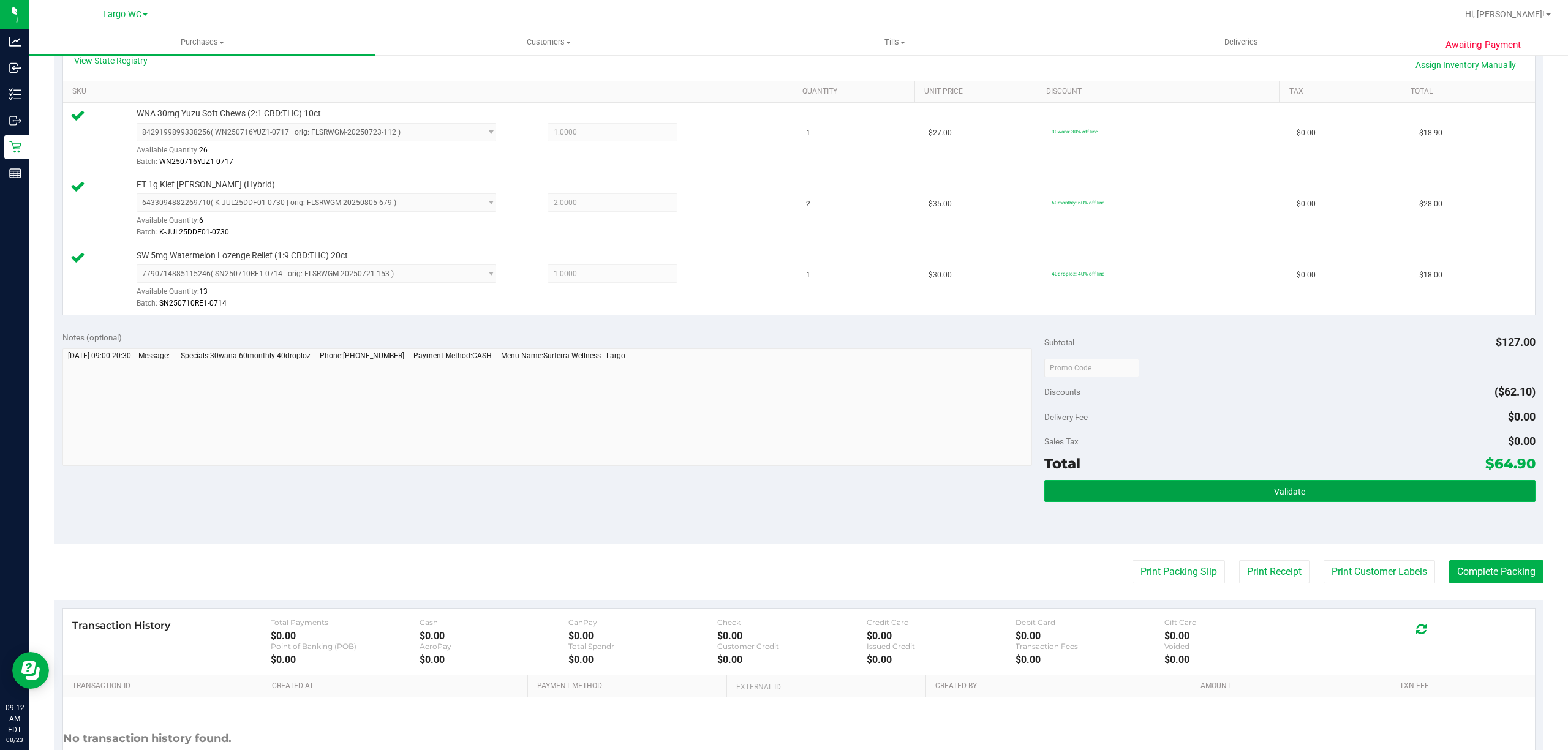
click at [1336, 489] on button "Validate" at bounding box center [1290, 491] width 491 height 22
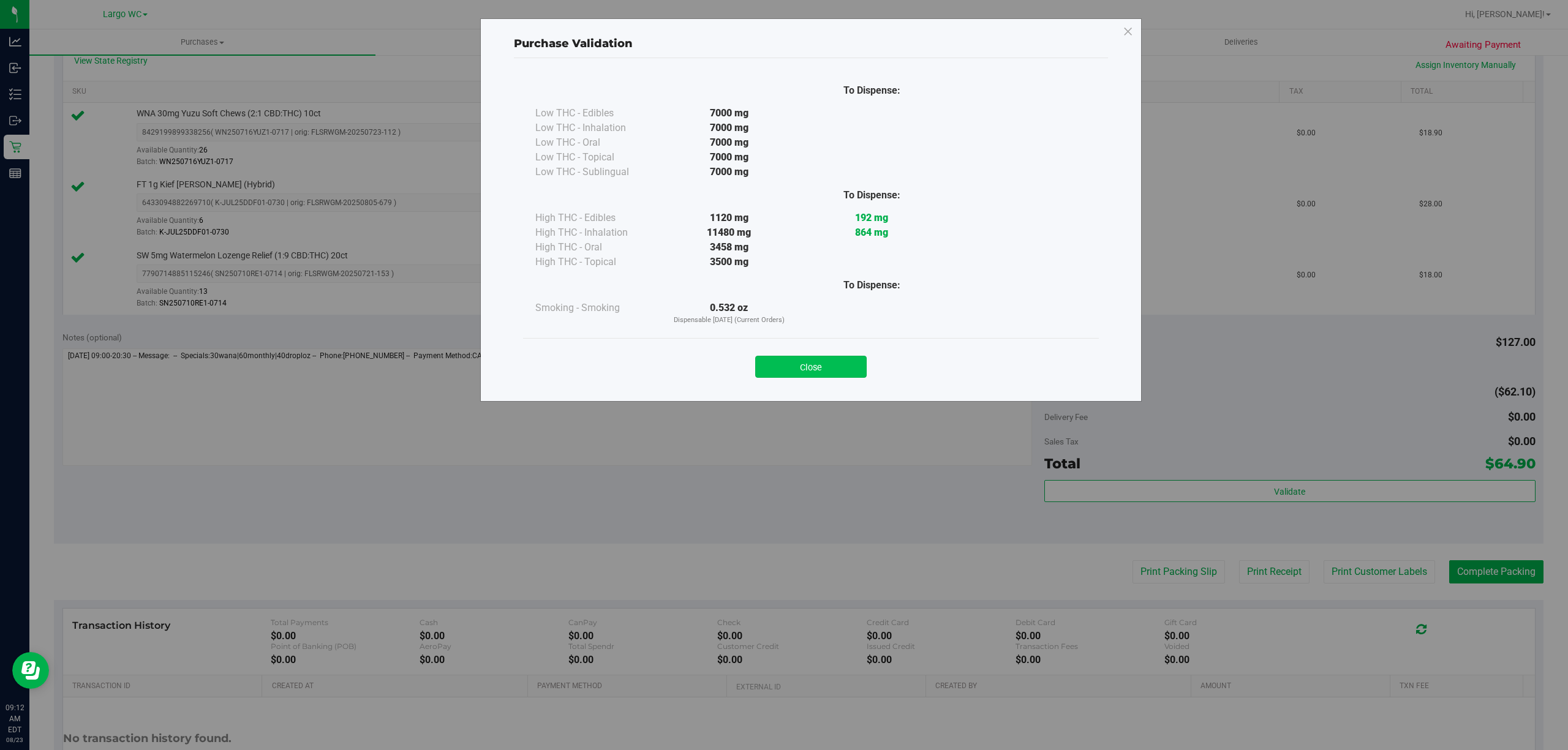
click at [822, 376] on button "Close" at bounding box center [810, 366] width 111 height 22
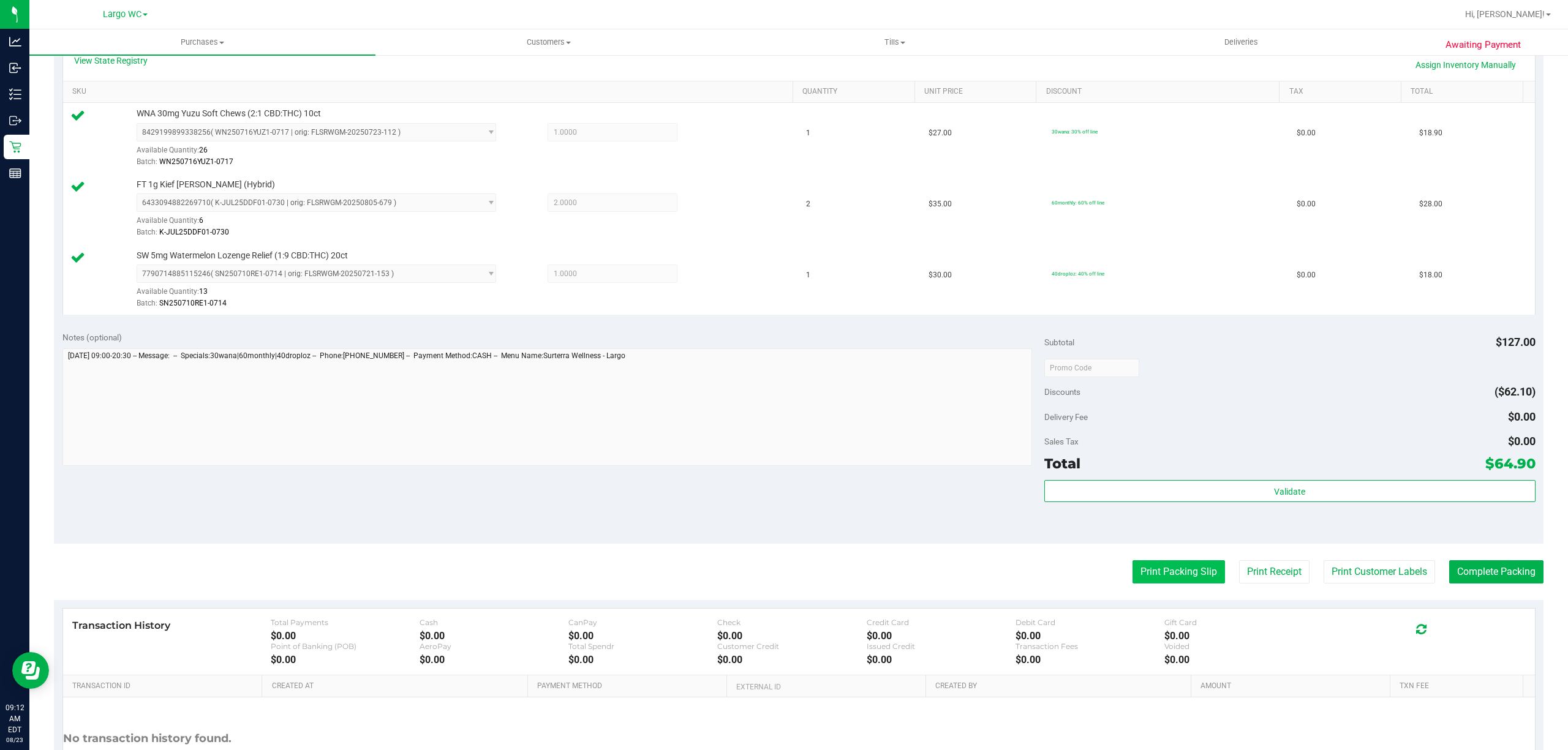
click at [1164, 571] on button "Print Packing Slip" at bounding box center [1179, 571] width 93 height 23
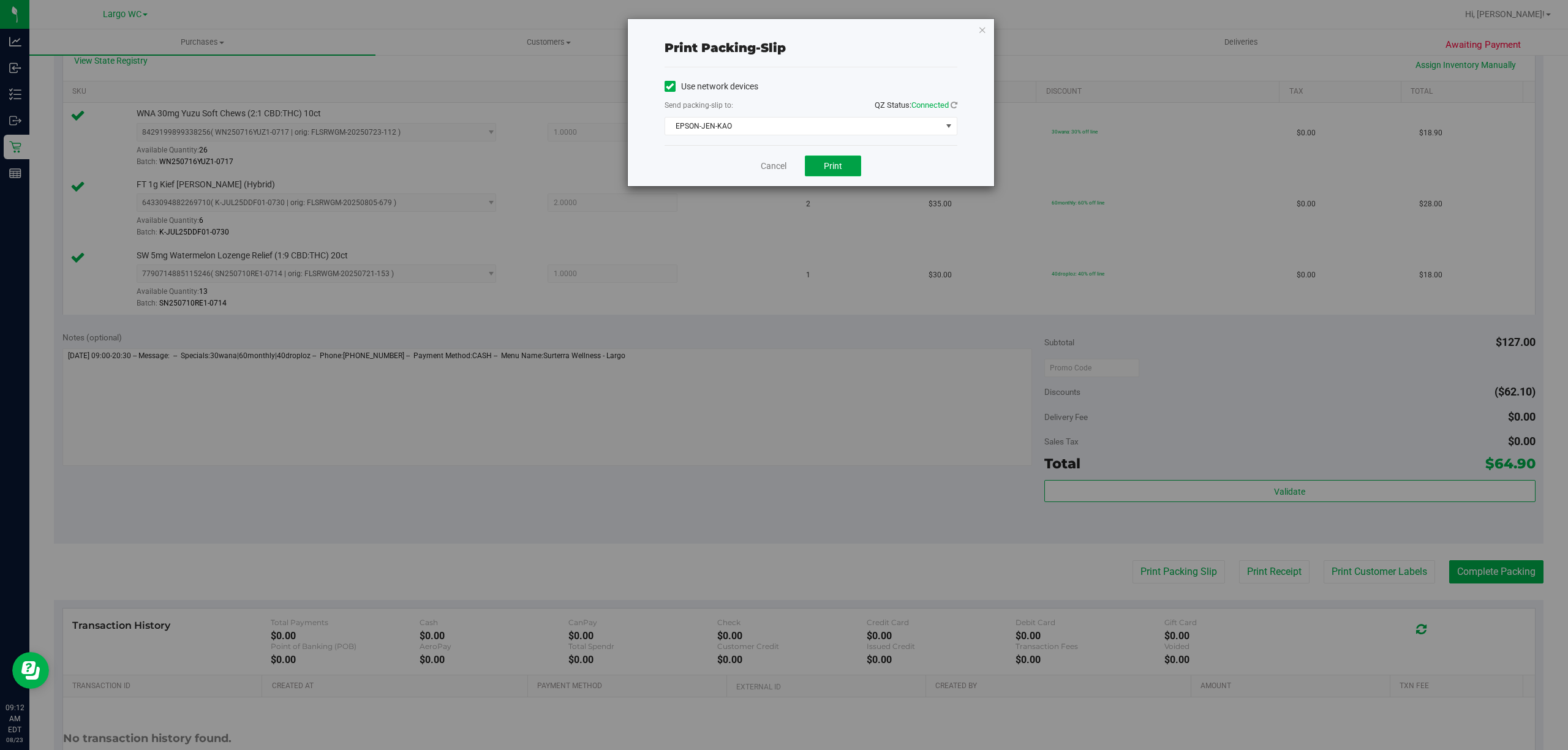
click at [833, 169] on span "Print" at bounding box center [833, 166] width 19 height 10
click at [779, 167] on link "Cancel" at bounding box center [774, 166] width 26 height 13
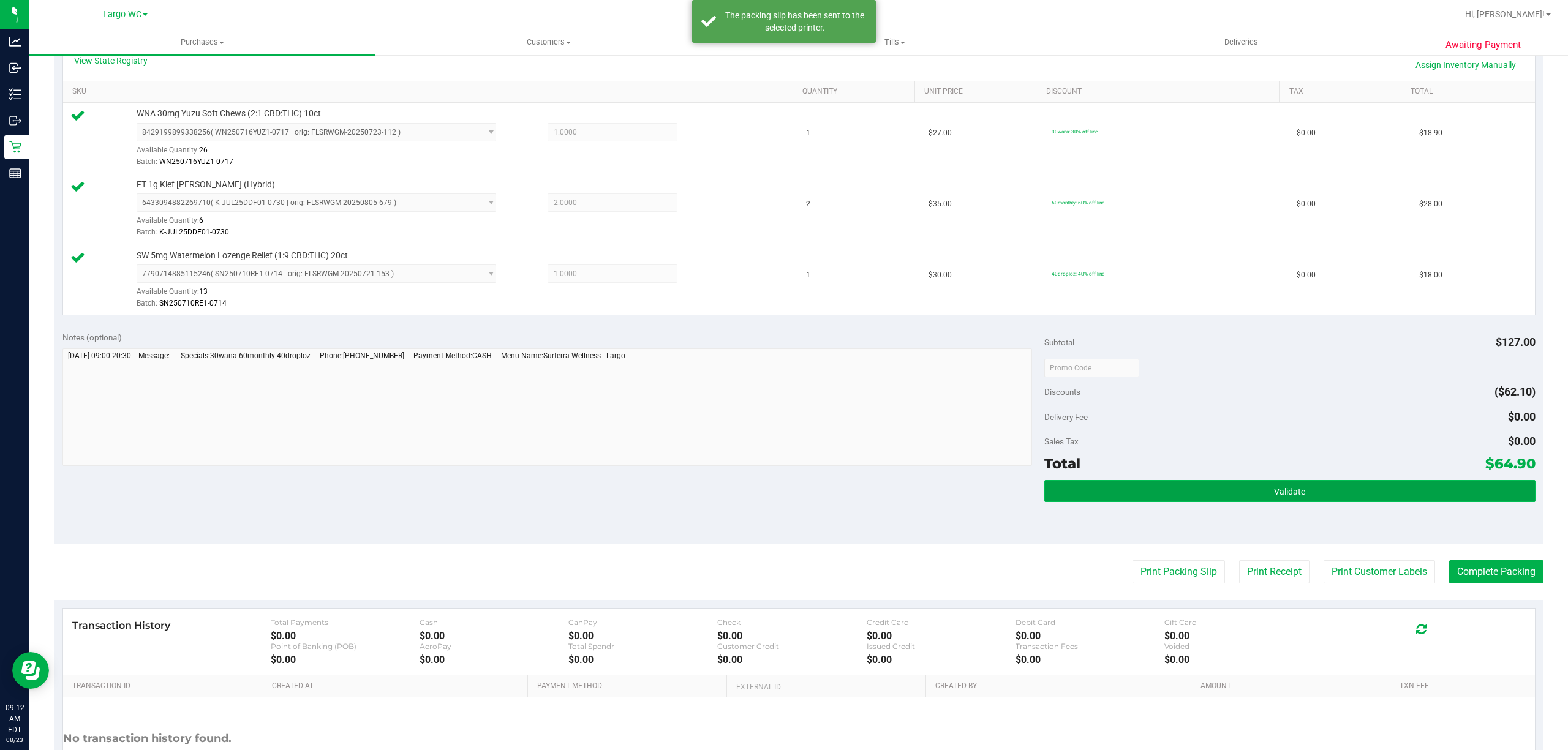
click at [1215, 490] on button "Validate" at bounding box center [1290, 491] width 491 height 22
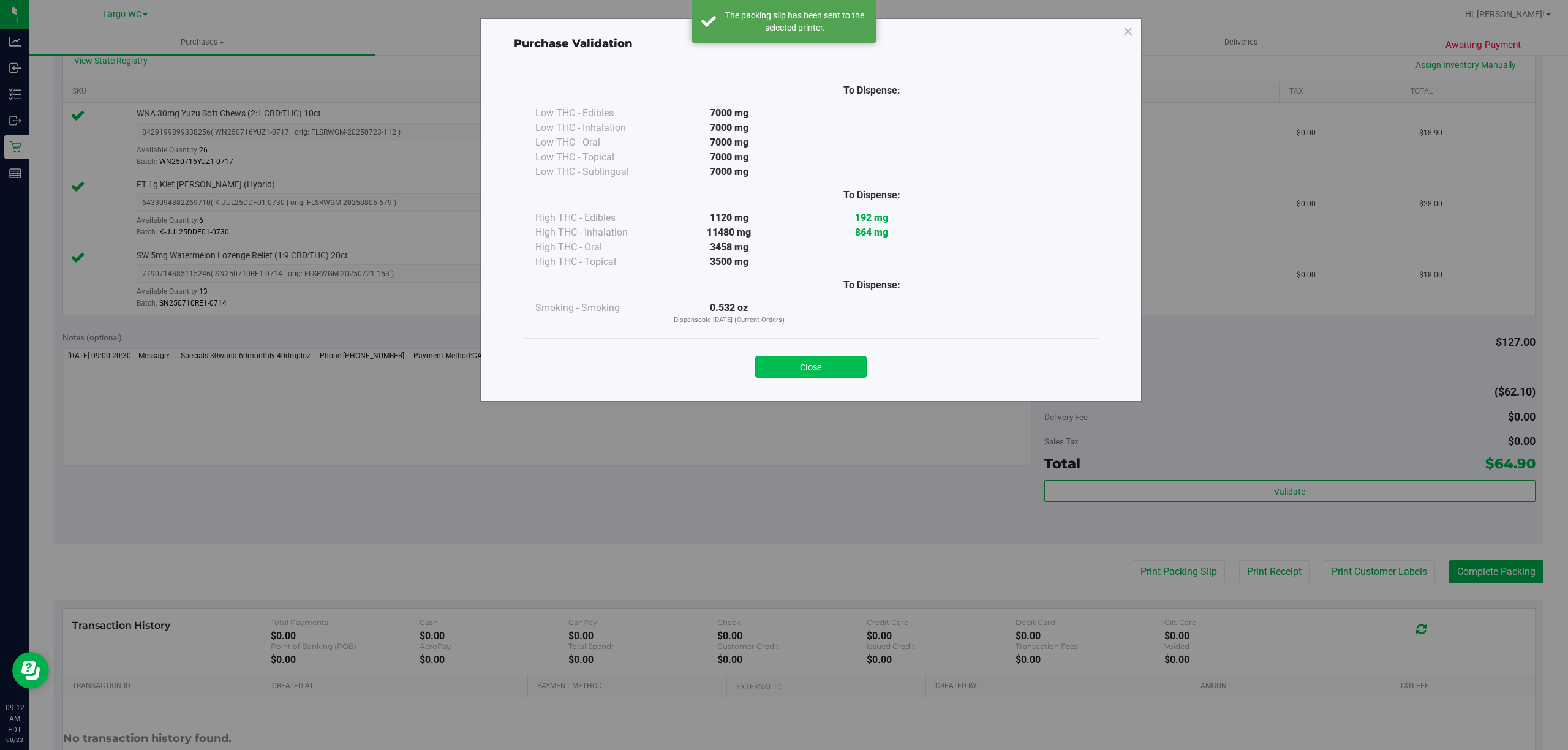
click at [804, 371] on button "Close" at bounding box center [810, 366] width 111 height 22
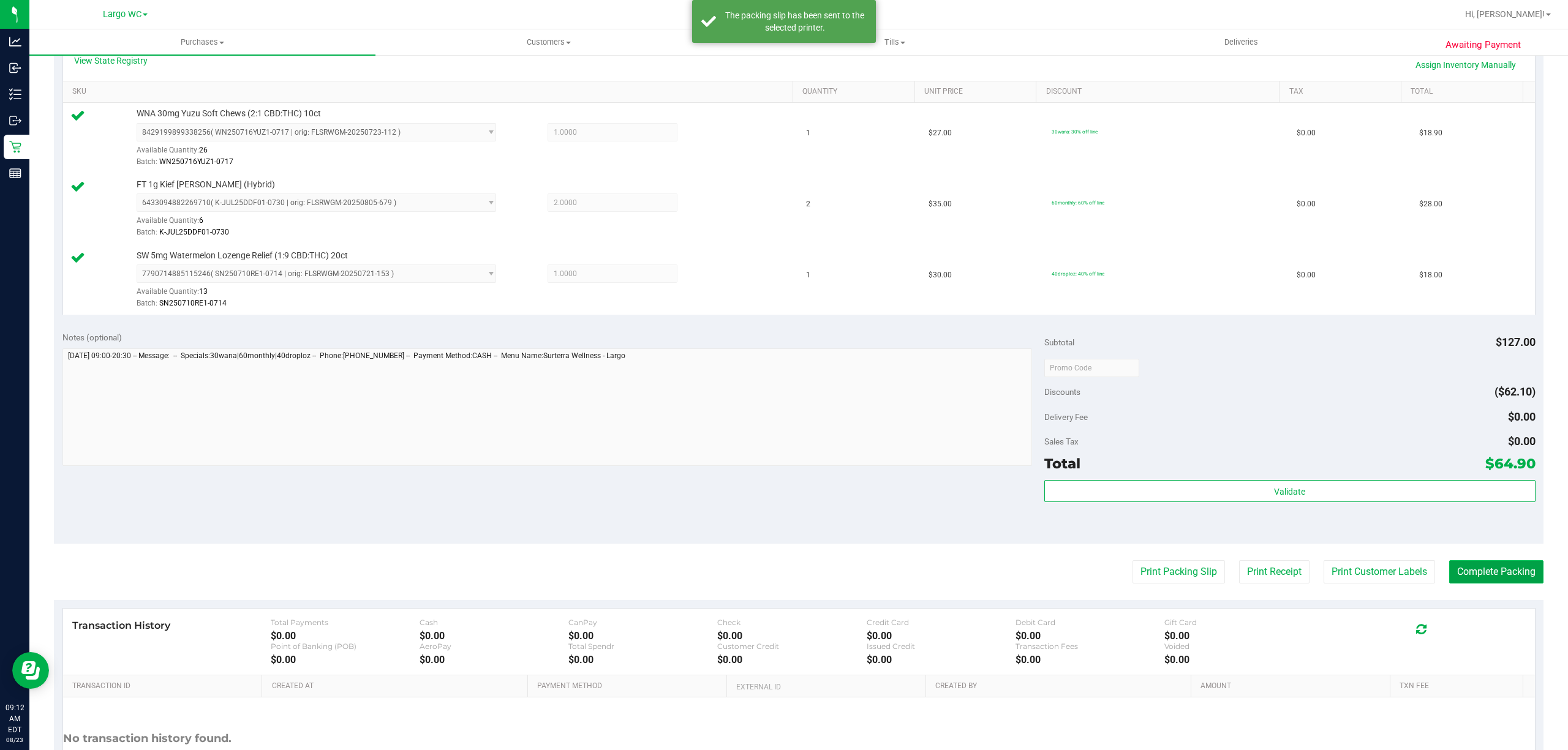
click at [1486, 579] on button "Complete Packing" at bounding box center [1496, 571] width 94 height 23
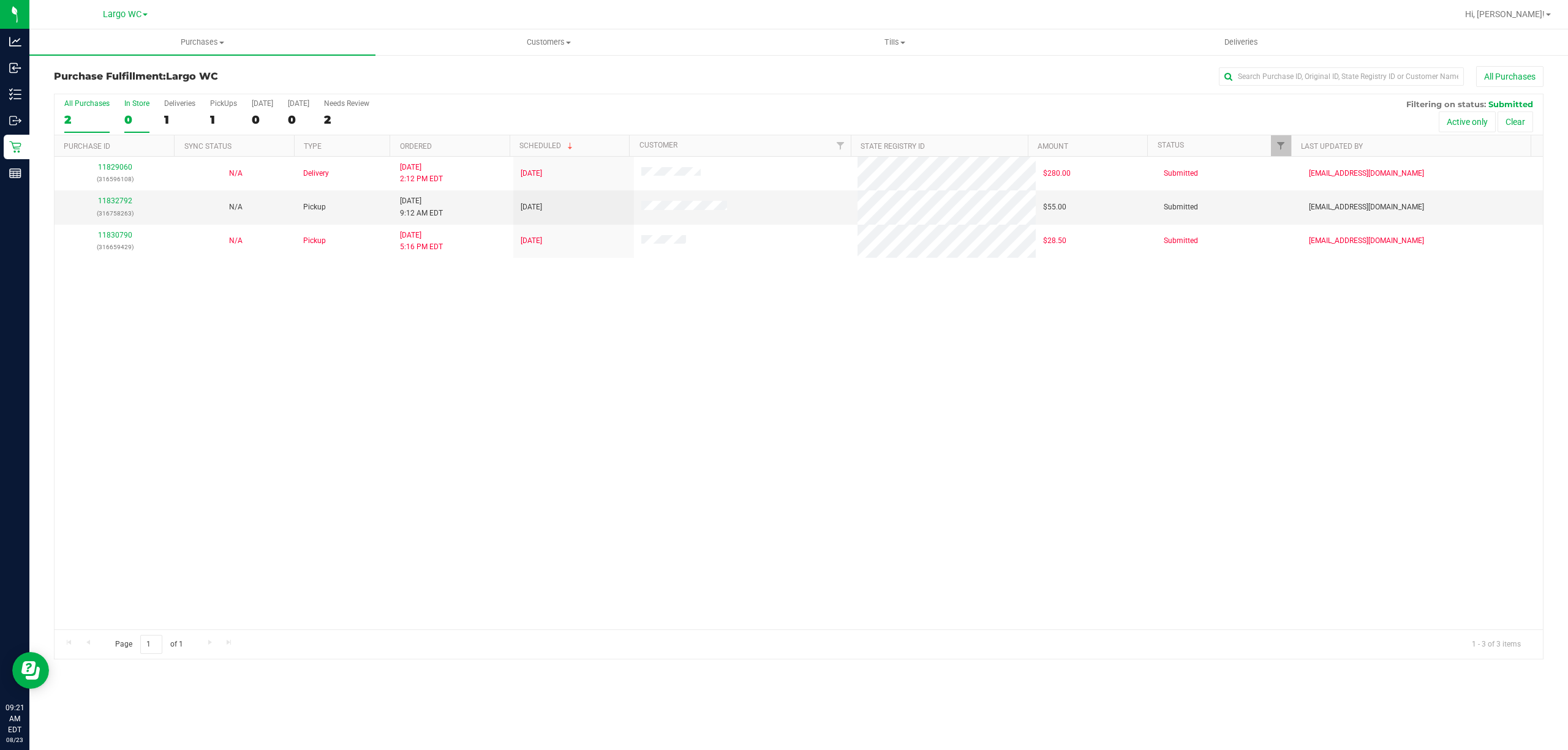
click at [134, 106] on div "In Store" at bounding box center [137, 104] width 26 height 9
click at [0, 0] on input "In Store 0" at bounding box center [0, 0] width 0 height 0
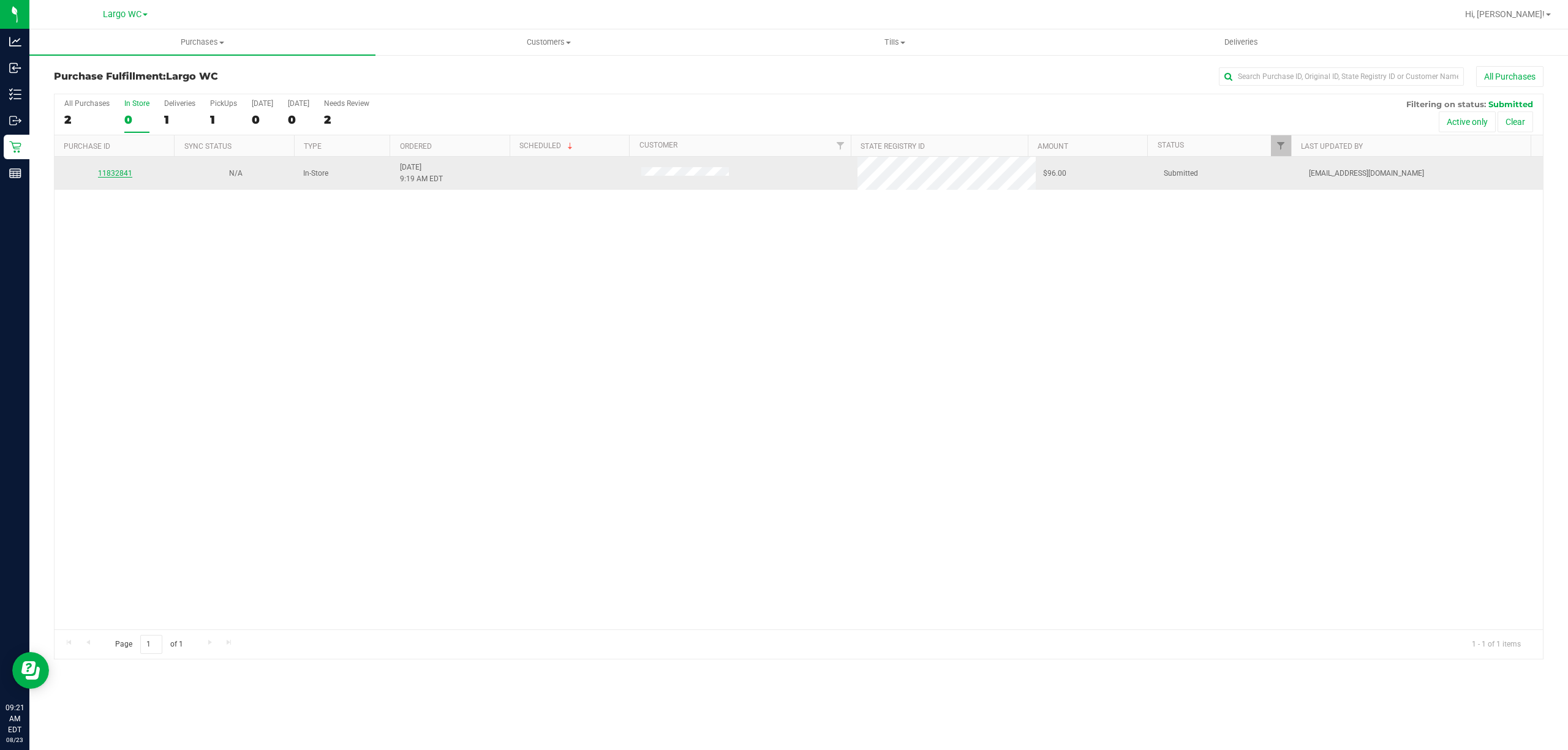
click at [113, 174] on link "11832841" at bounding box center [115, 173] width 34 height 9
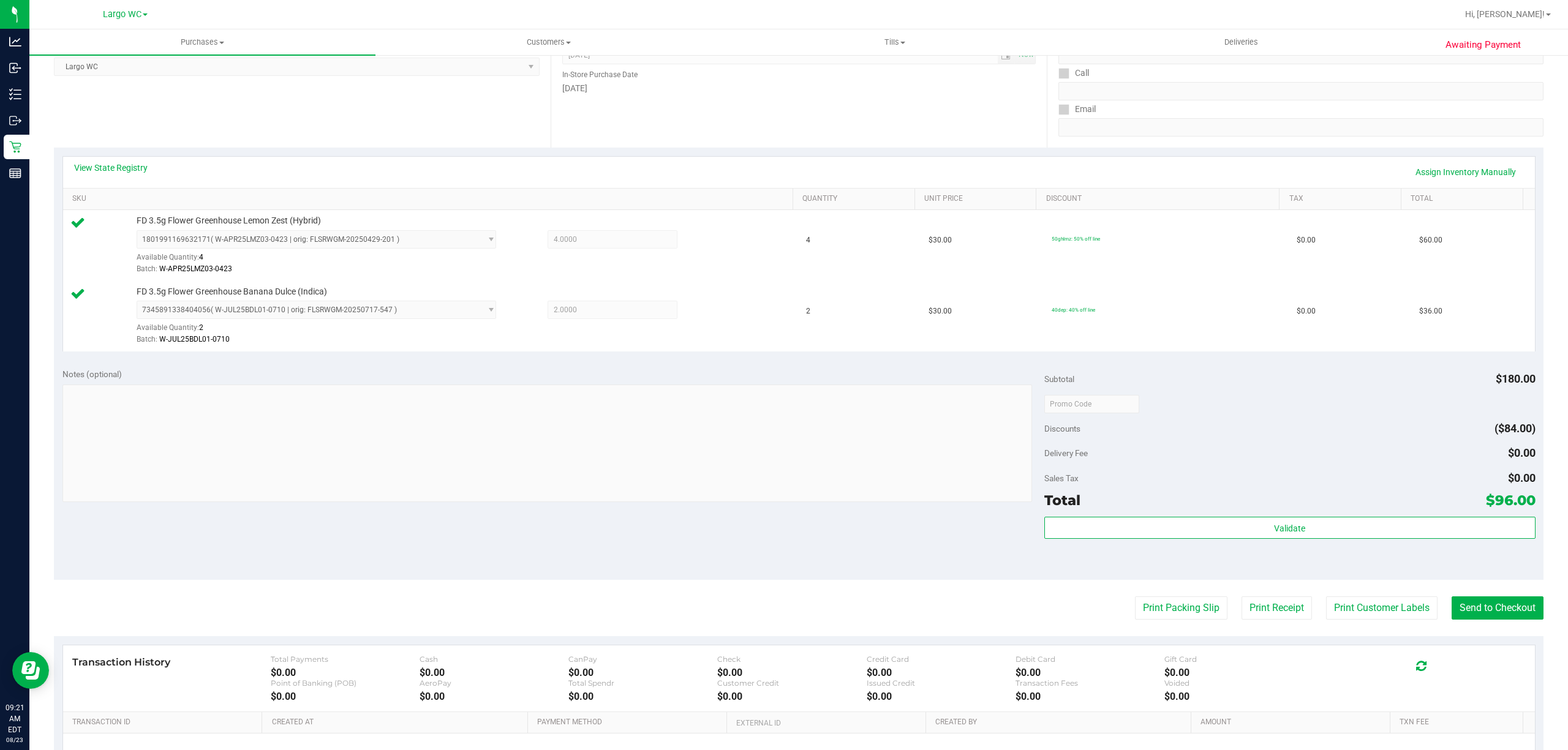
scroll to position [270, 0]
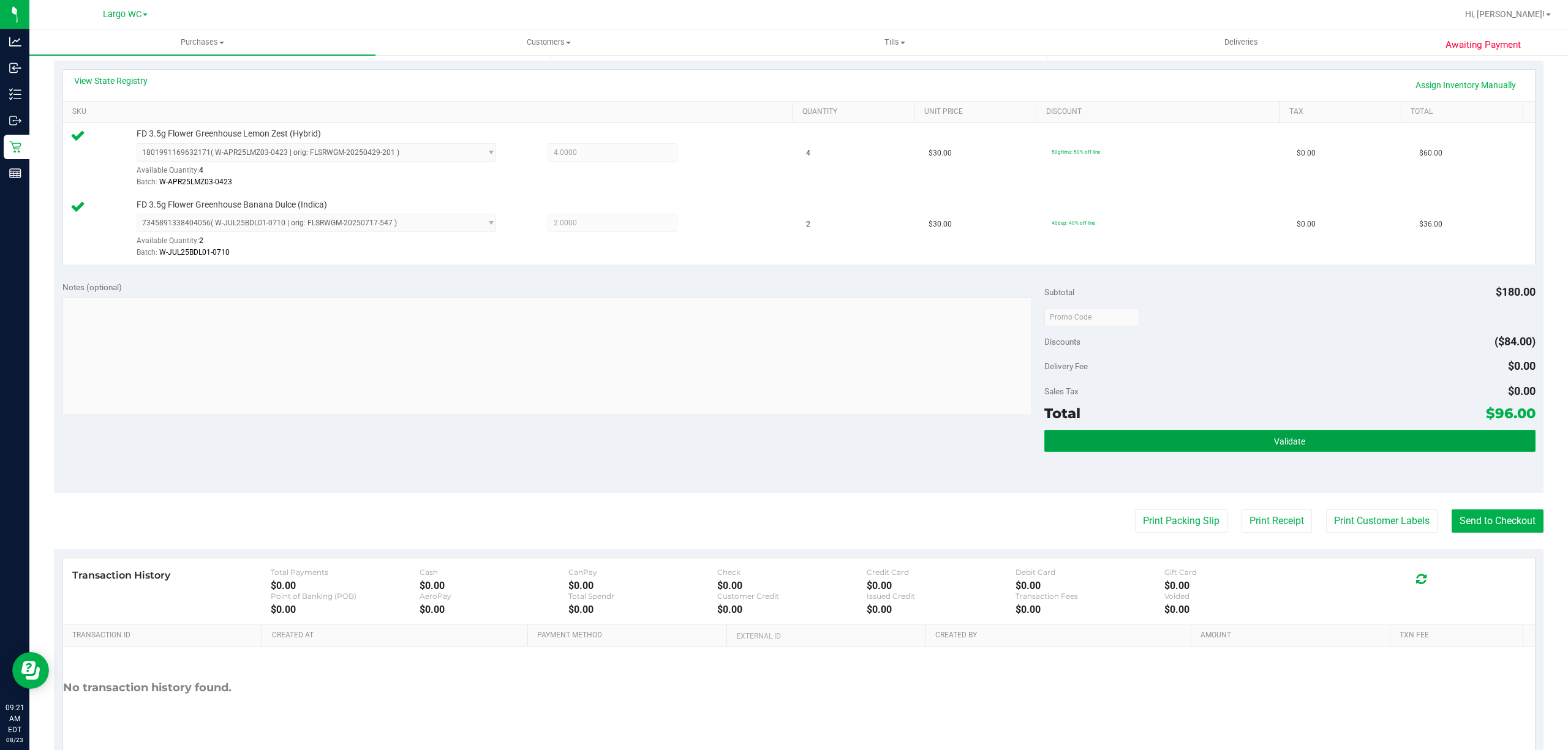
click at [1295, 448] on button "Validate" at bounding box center [1290, 441] width 491 height 22
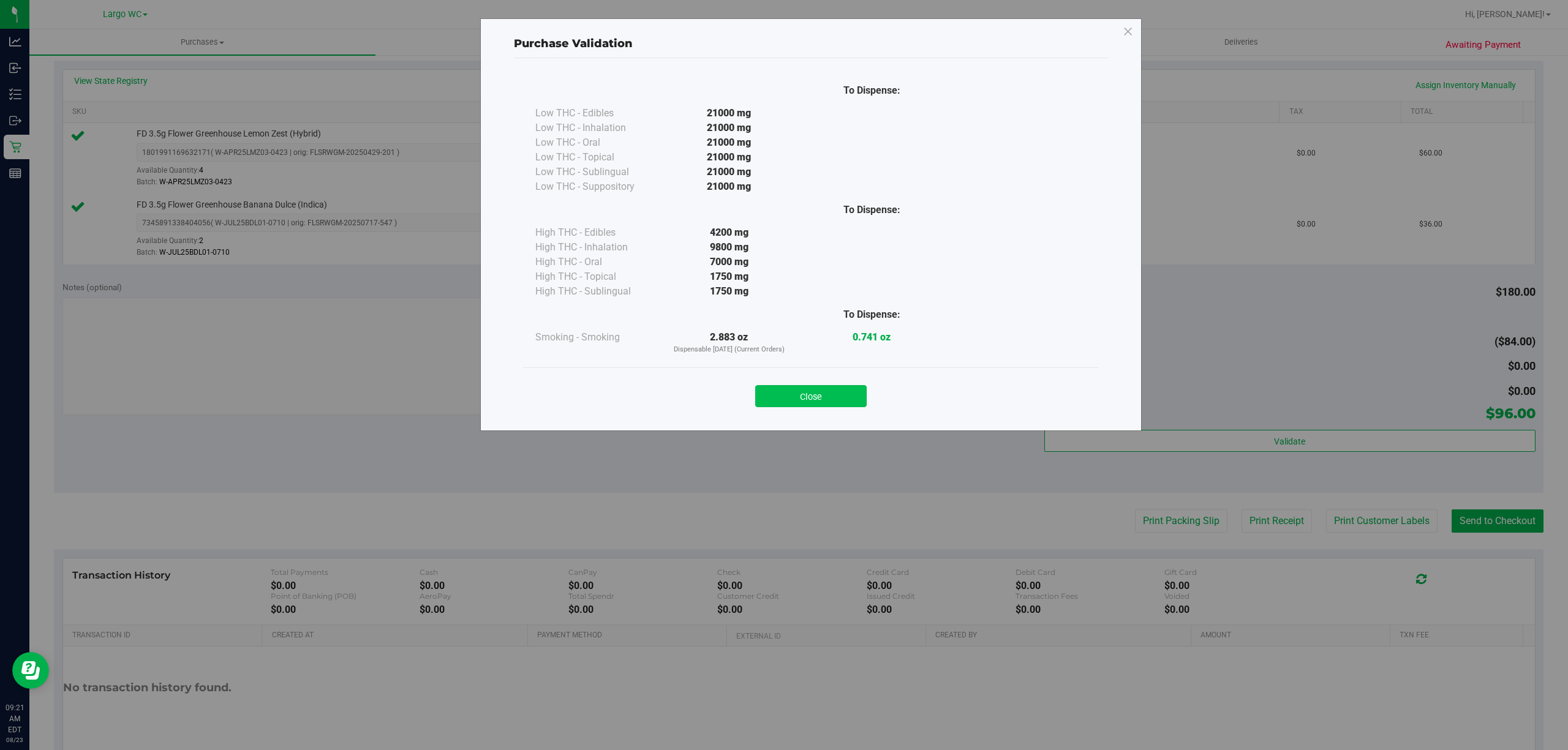
click at [857, 390] on button "Close" at bounding box center [810, 396] width 111 height 22
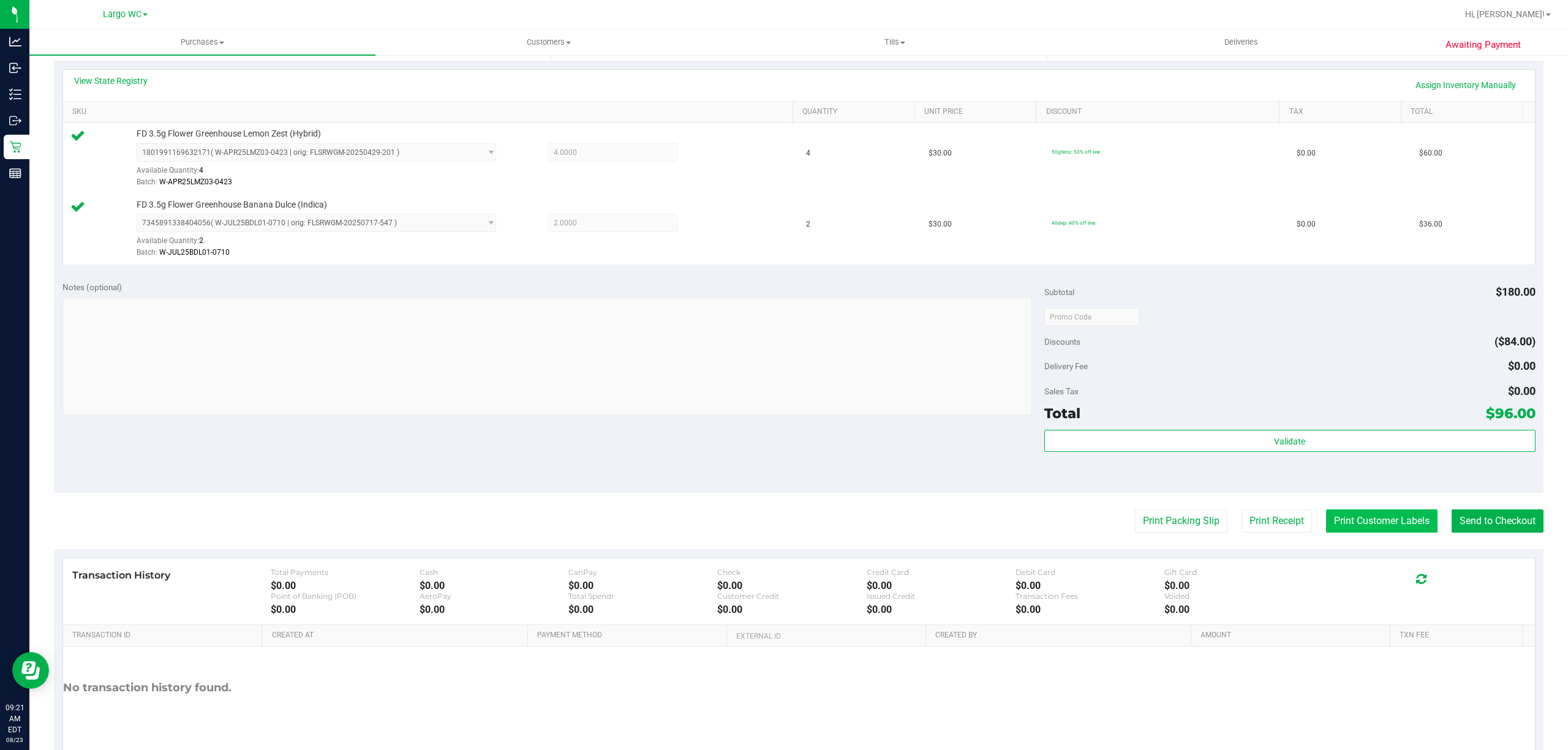
click at [1352, 520] on button "Print Customer Labels" at bounding box center [1381, 520] width 111 height 23
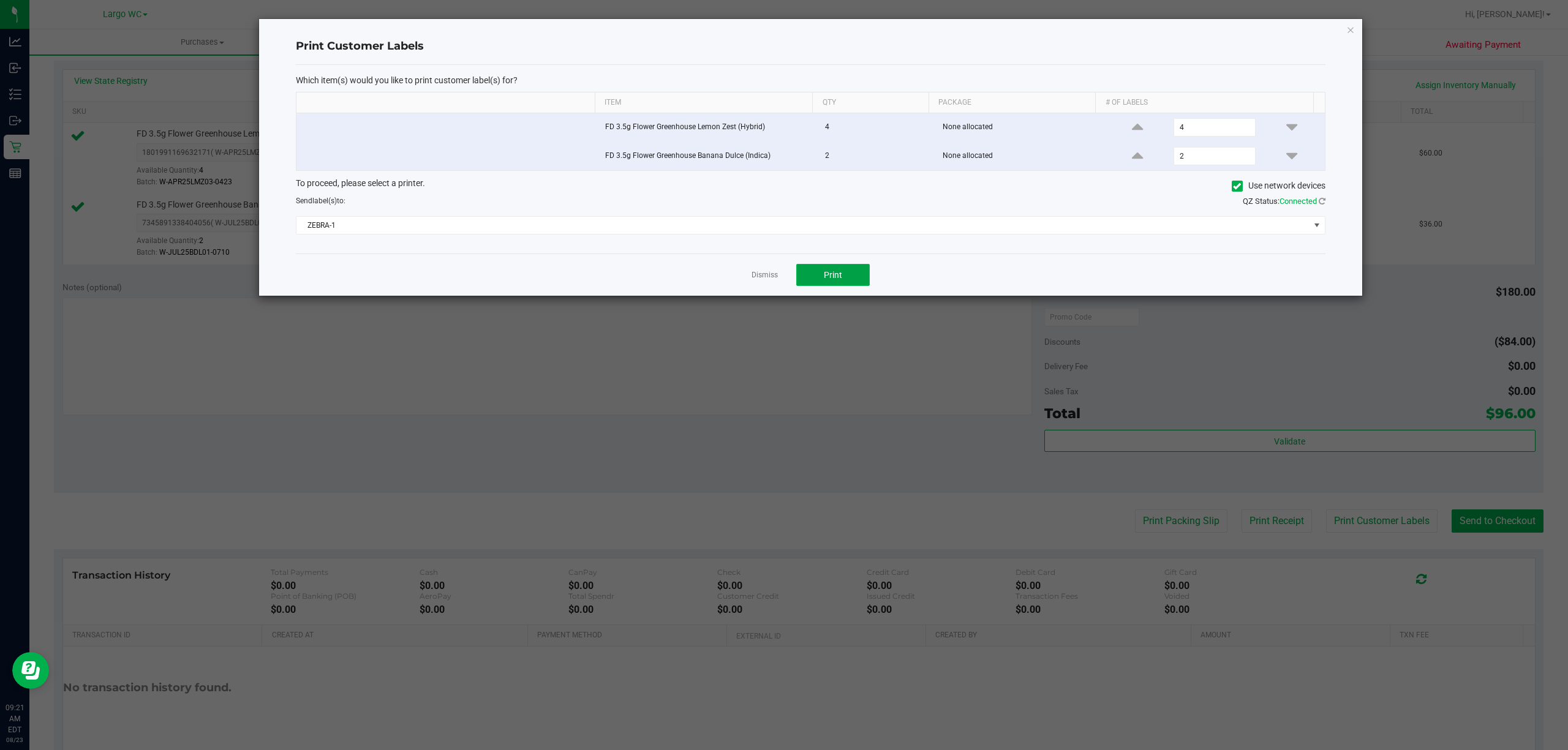
click at [825, 273] on span "Print" at bounding box center [833, 276] width 19 height 10
click at [763, 277] on link "Dismiss" at bounding box center [764, 276] width 26 height 10
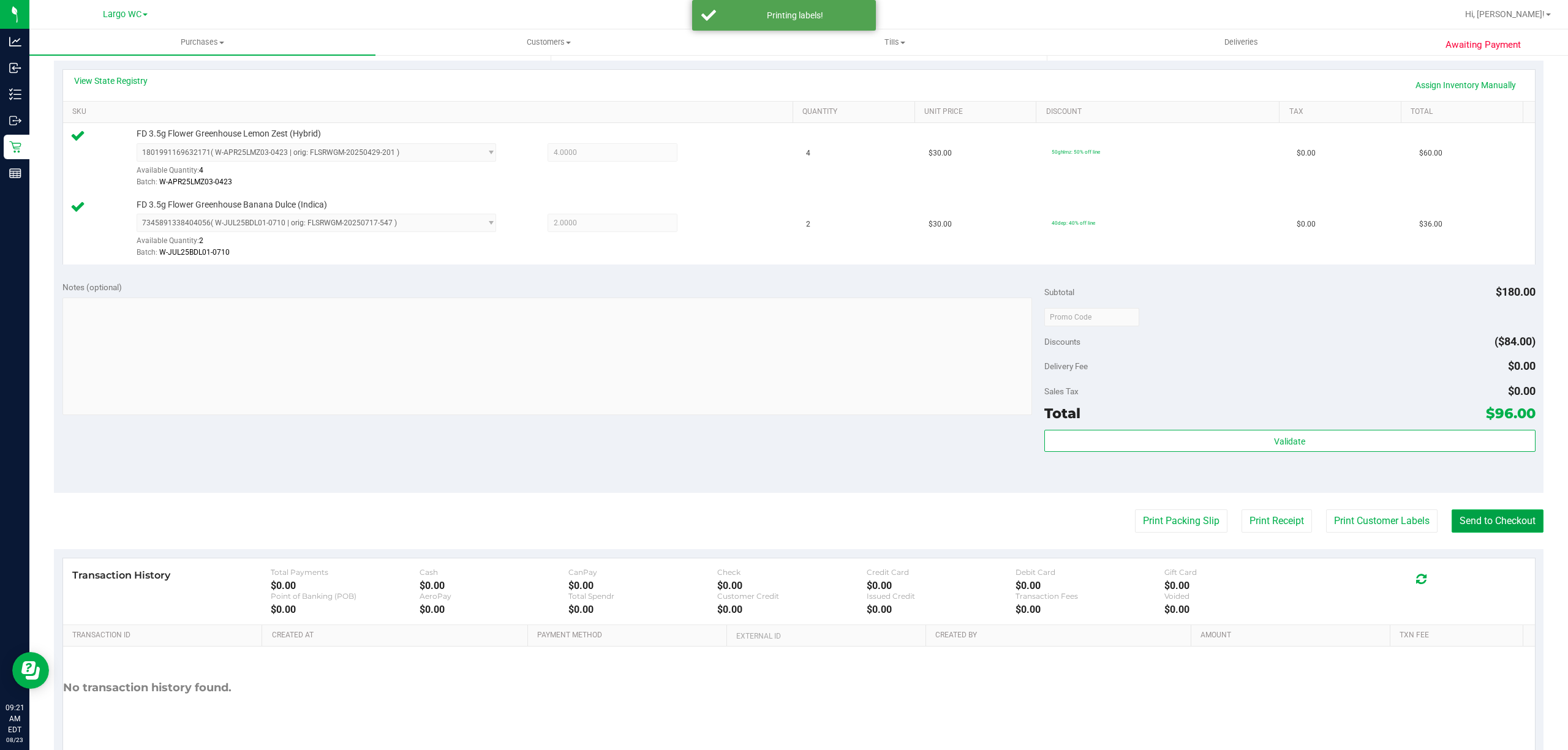
click at [1482, 522] on button "Send to Checkout" at bounding box center [1497, 520] width 92 height 23
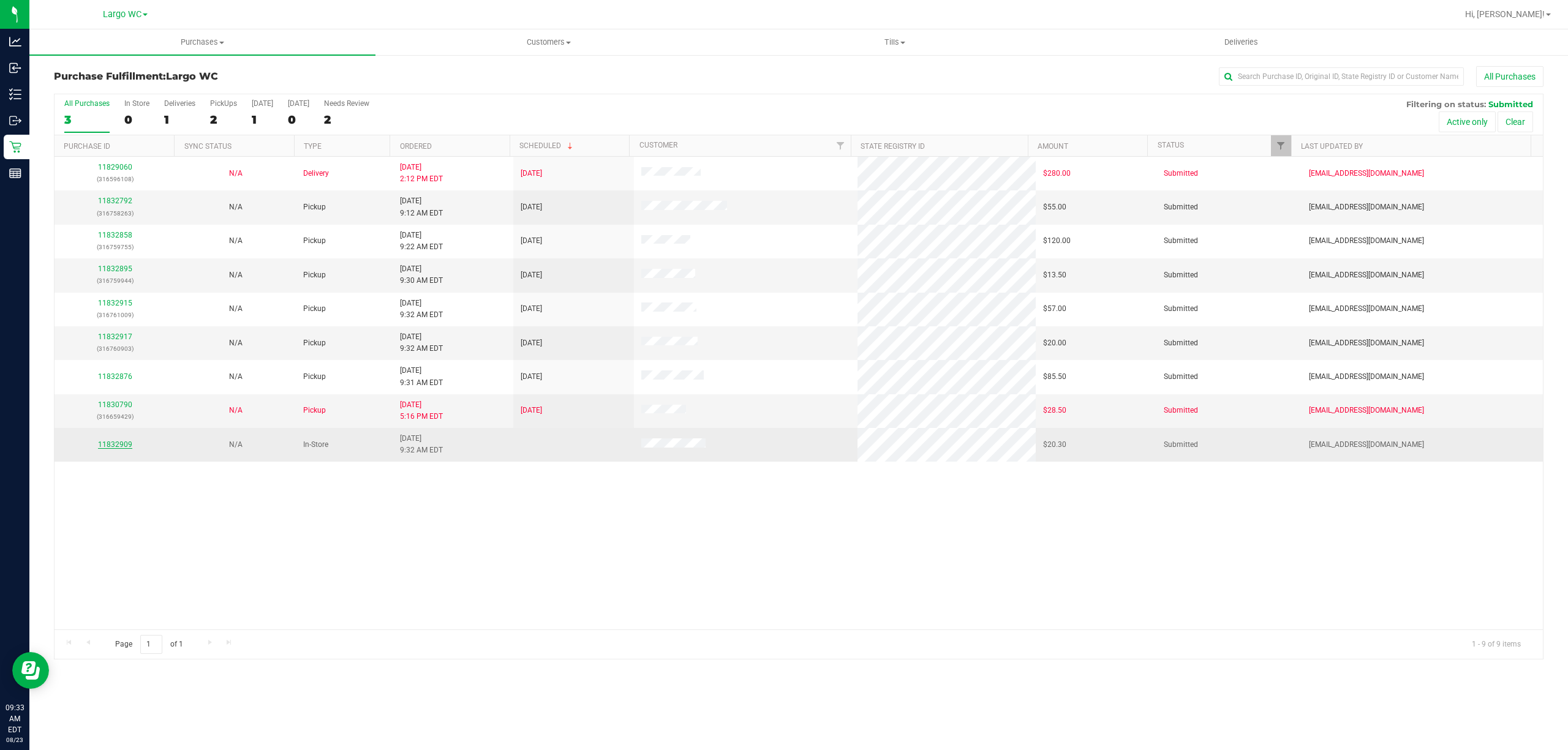
click at [119, 447] on link "11832909" at bounding box center [115, 445] width 34 height 9
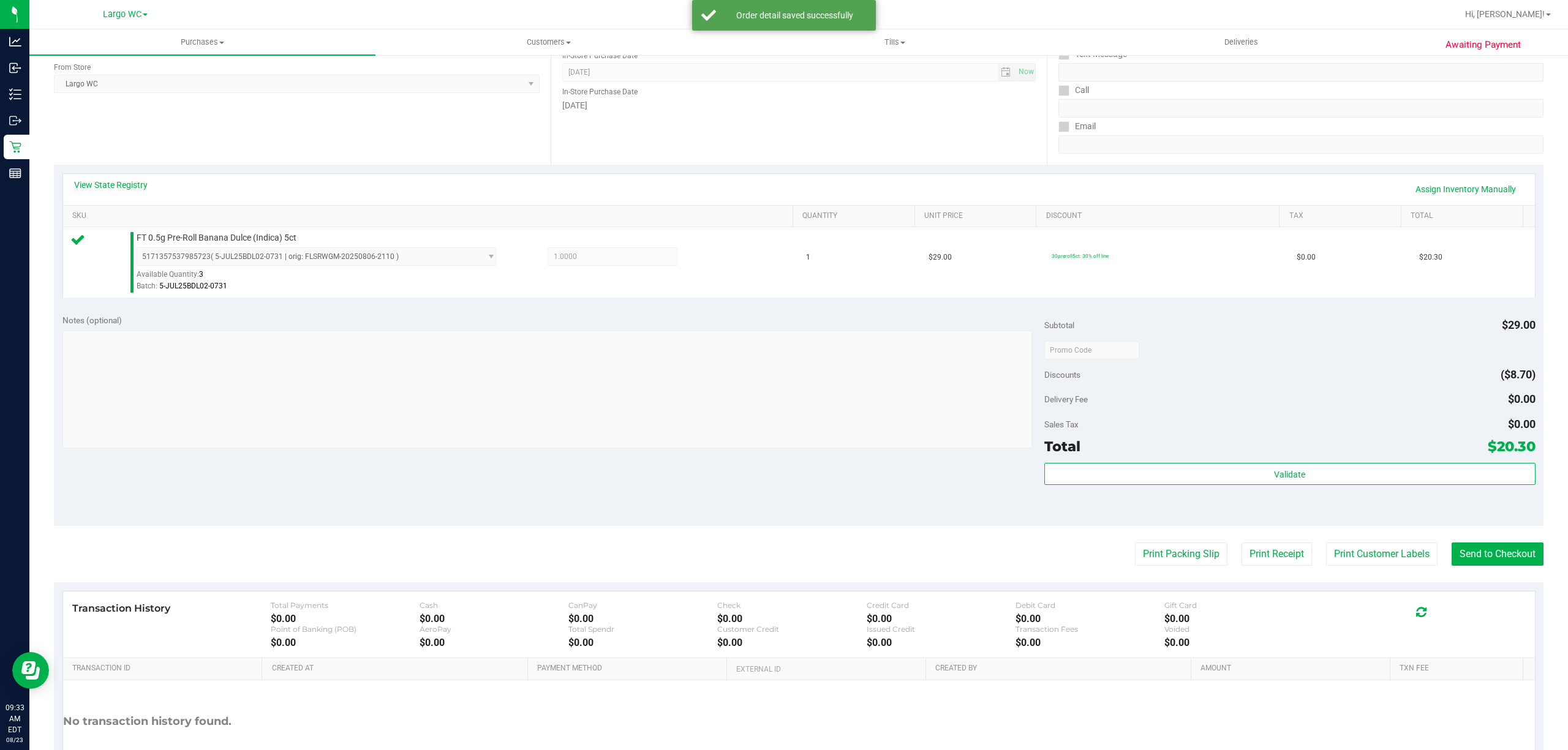
scroll to position [203, 0]
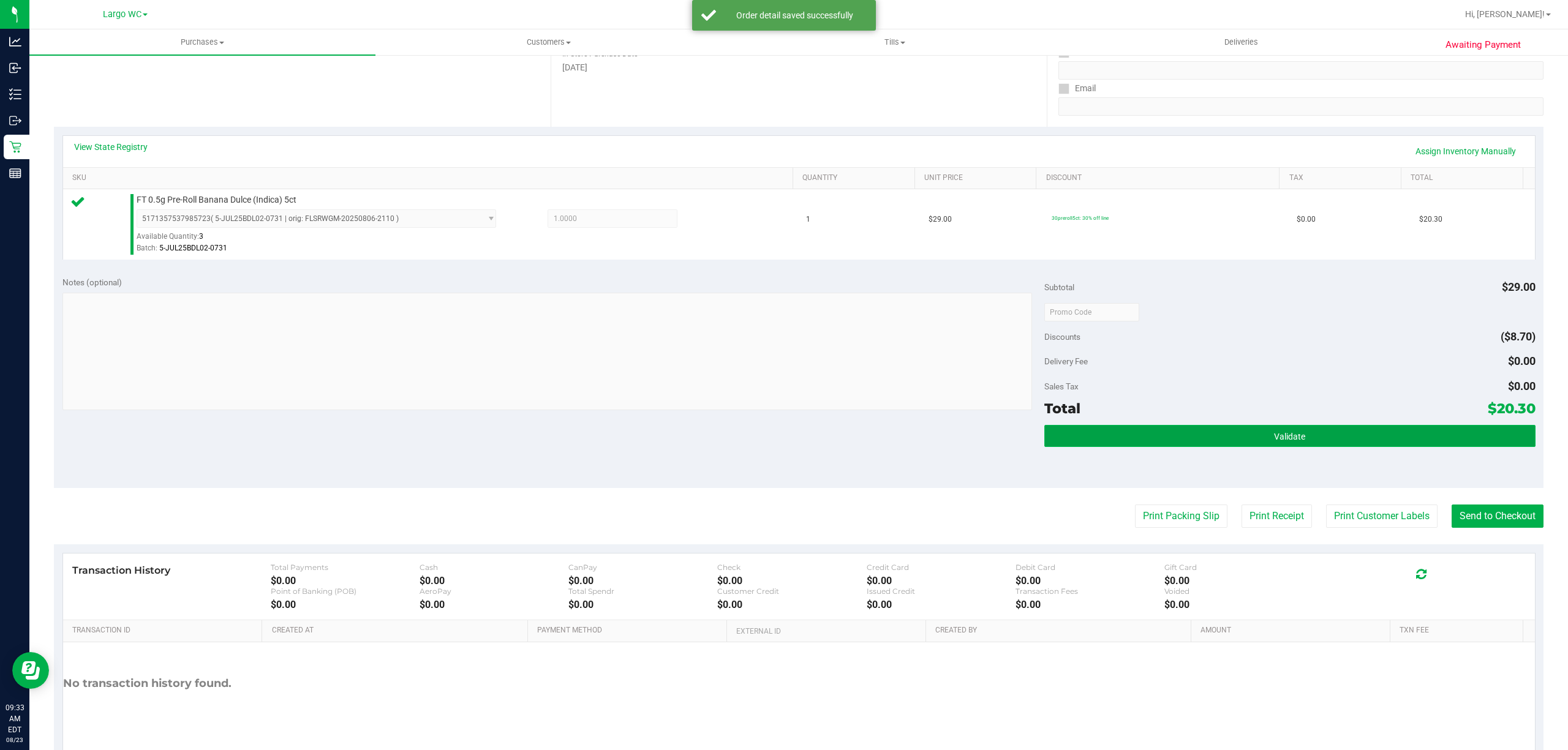
click at [1321, 432] on button "Validate" at bounding box center [1290, 436] width 491 height 22
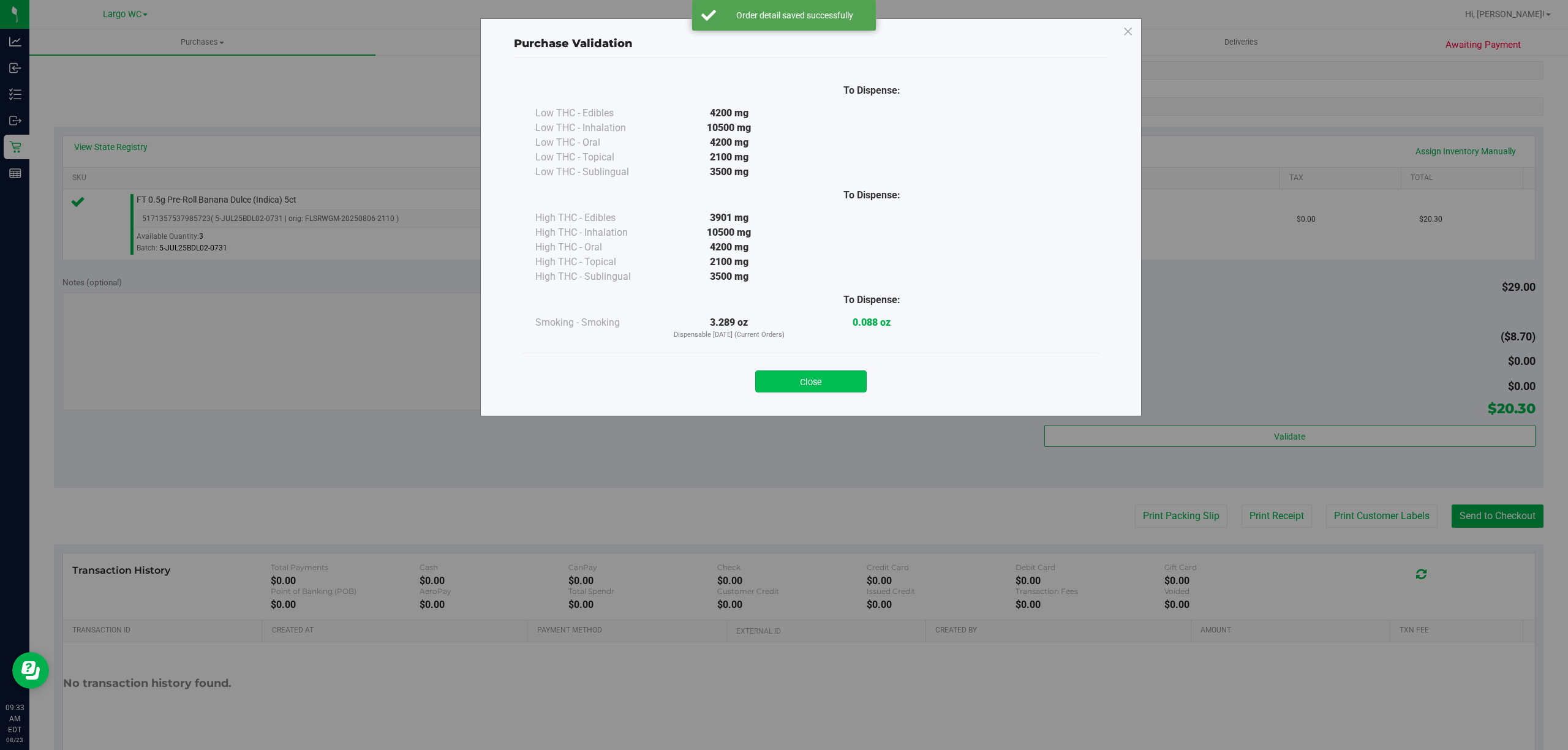
click at [827, 372] on button "Close" at bounding box center [810, 382] width 111 height 22
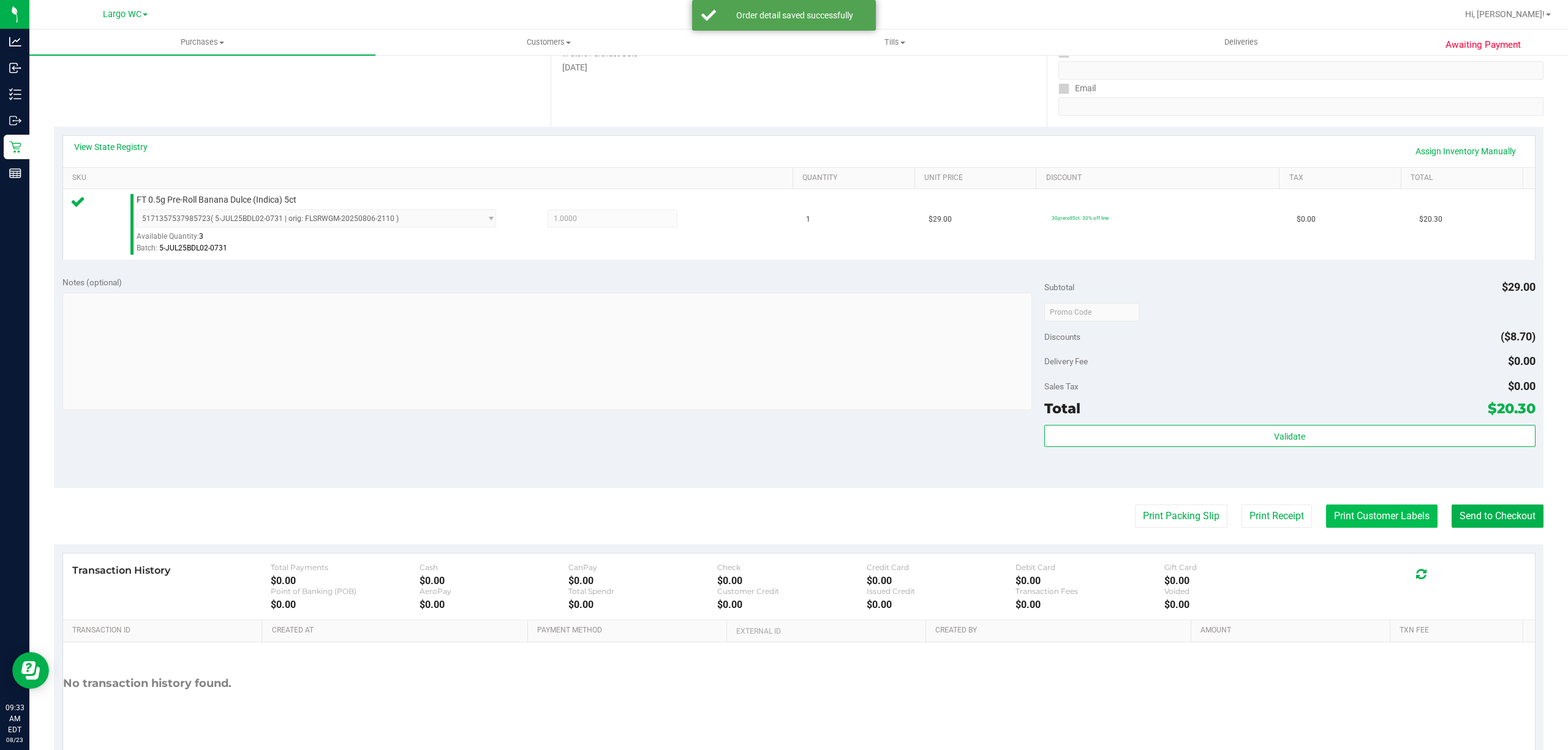
click at [1367, 510] on button "Print Customer Labels" at bounding box center [1381, 516] width 111 height 23
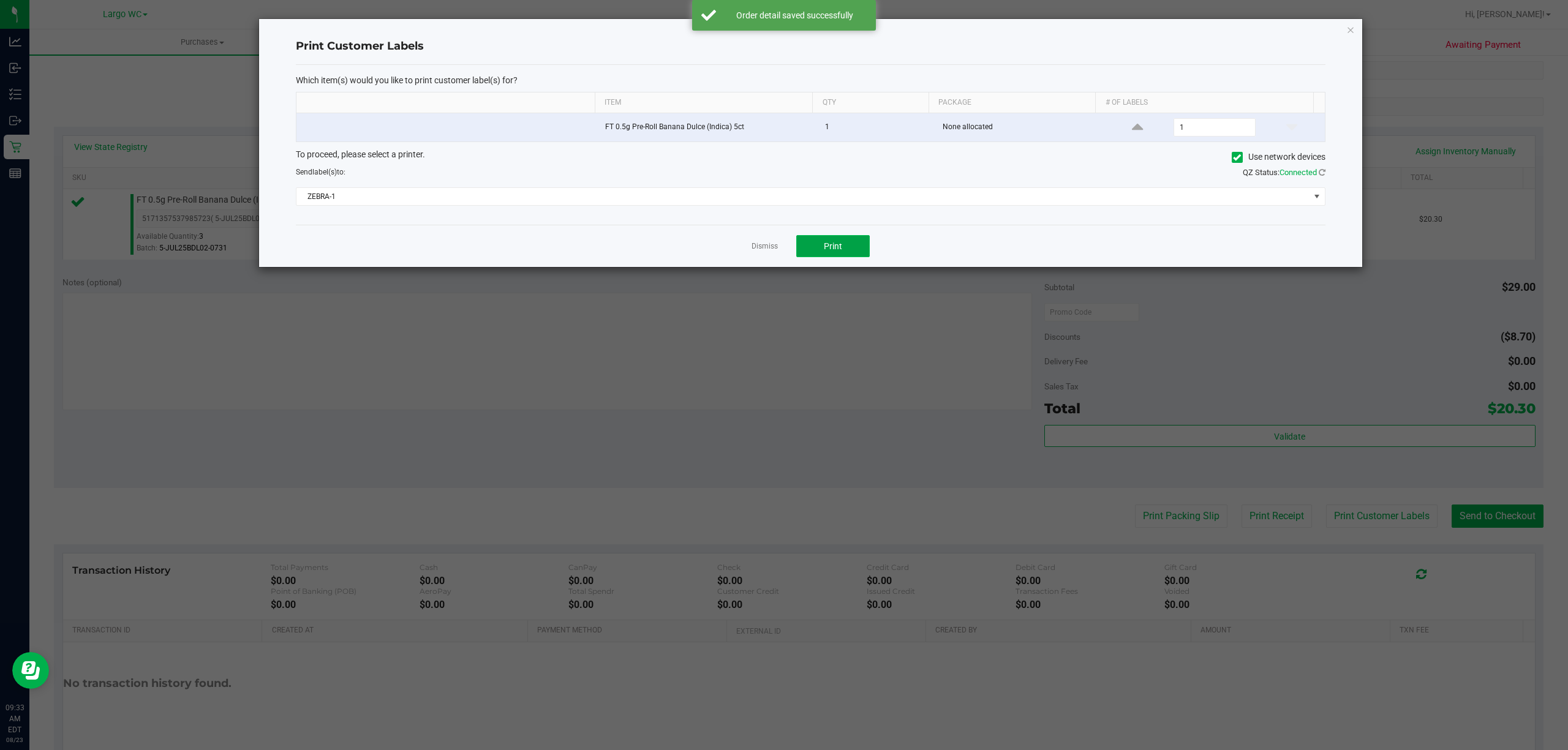
click at [840, 248] on span "Print" at bounding box center [833, 247] width 19 height 10
click at [763, 247] on link "Dismiss" at bounding box center [764, 247] width 26 height 10
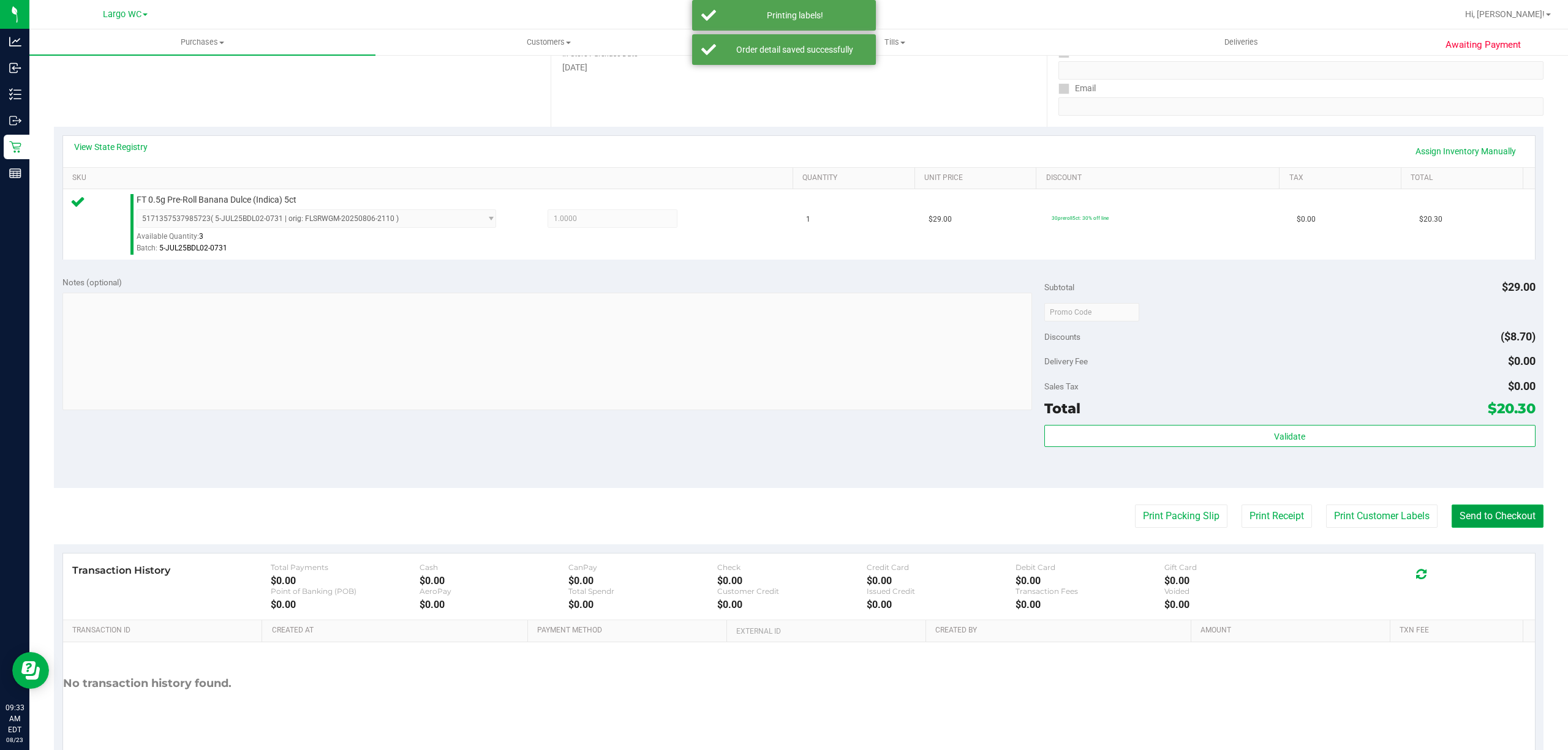
click at [1505, 515] on button "Send to Checkout" at bounding box center [1497, 516] width 92 height 23
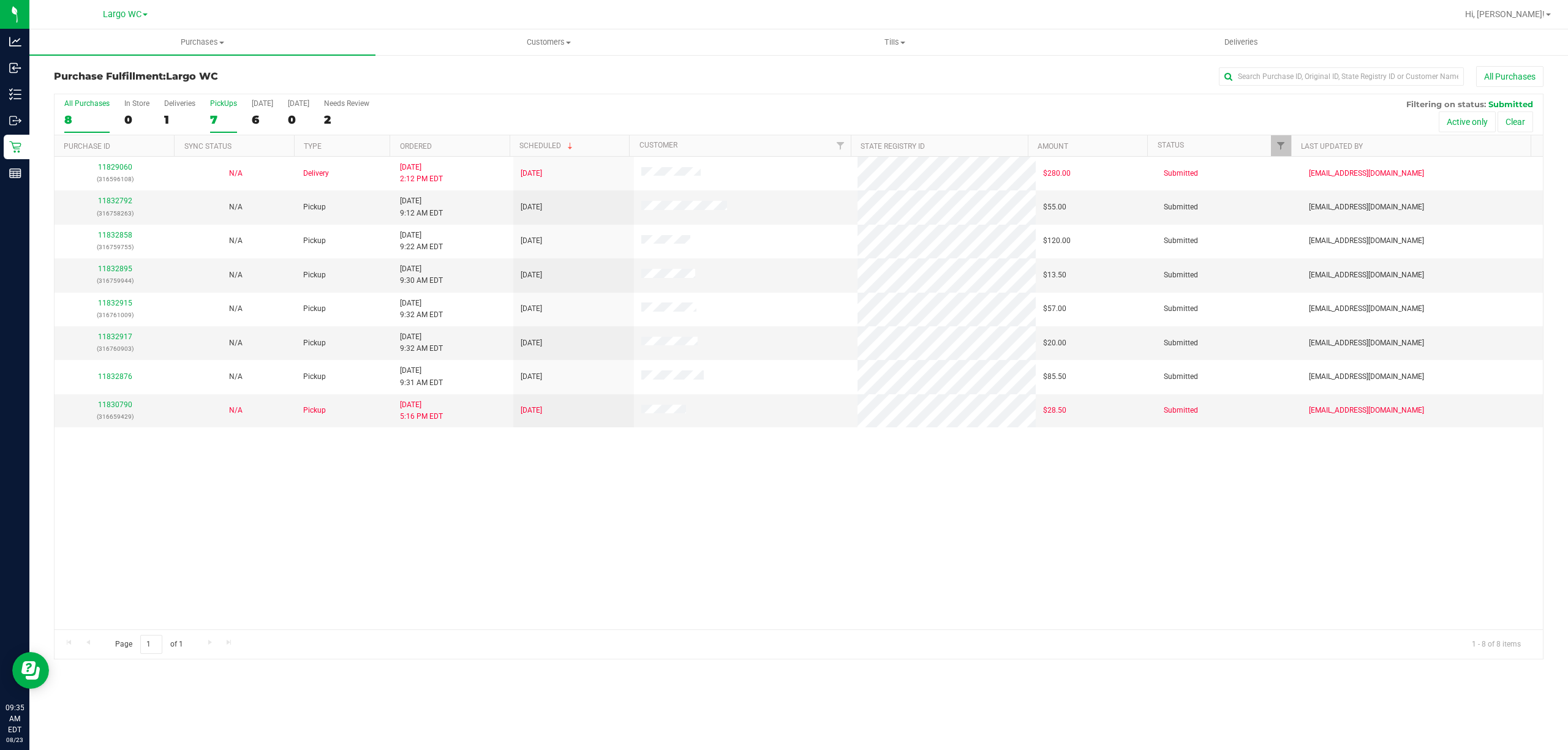
click at [225, 126] on div "7" at bounding box center [224, 120] width 27 height 14
click at [0, 0] on input "PickUps 7" at bounding box center [0, 0] width 0 height 0
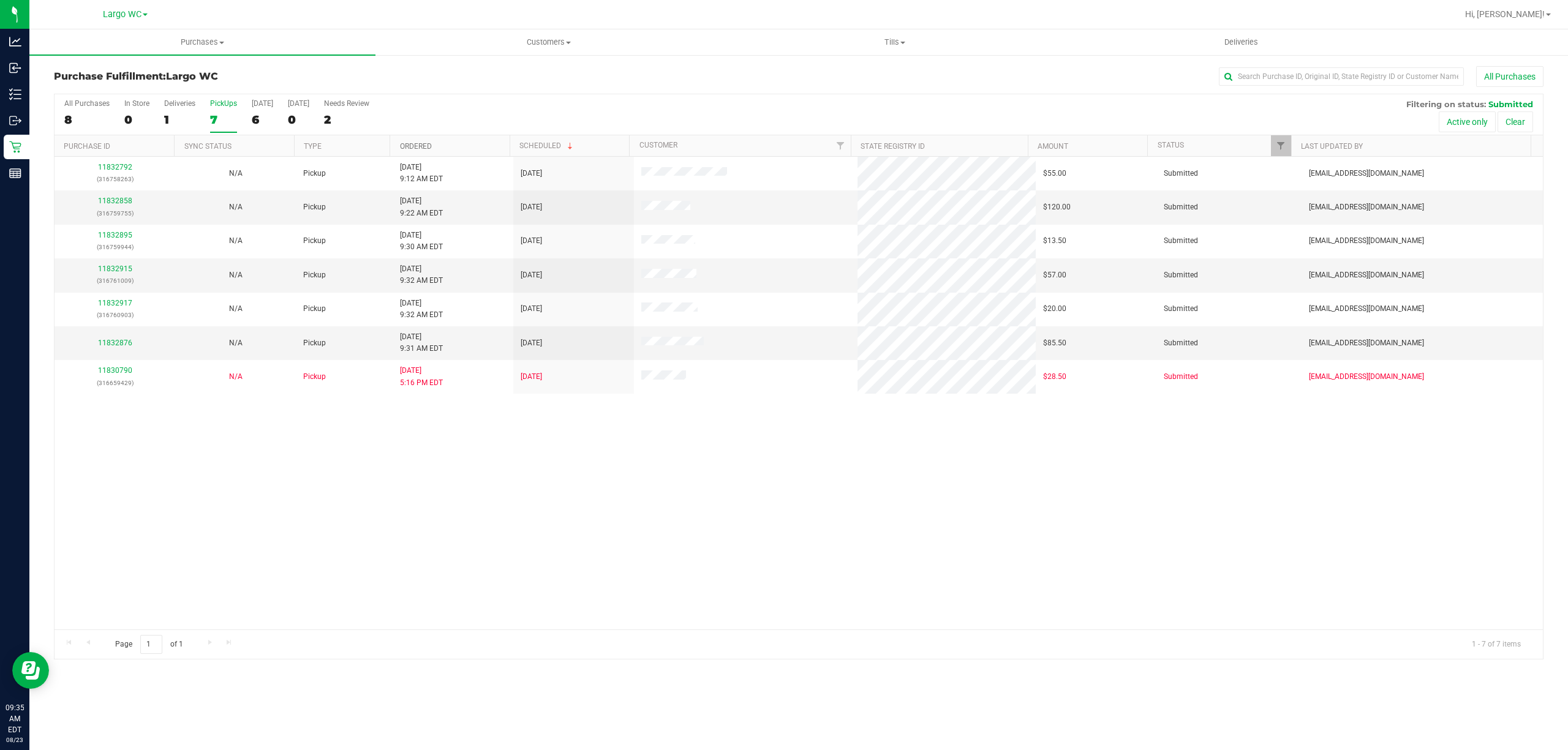
click at [427, 145] on link "Ordered" at bounding box center [415, 146] width 31 height 9
click at [120, 205] on link "11832792" at bounding box center [115, 201] width 34 height 9
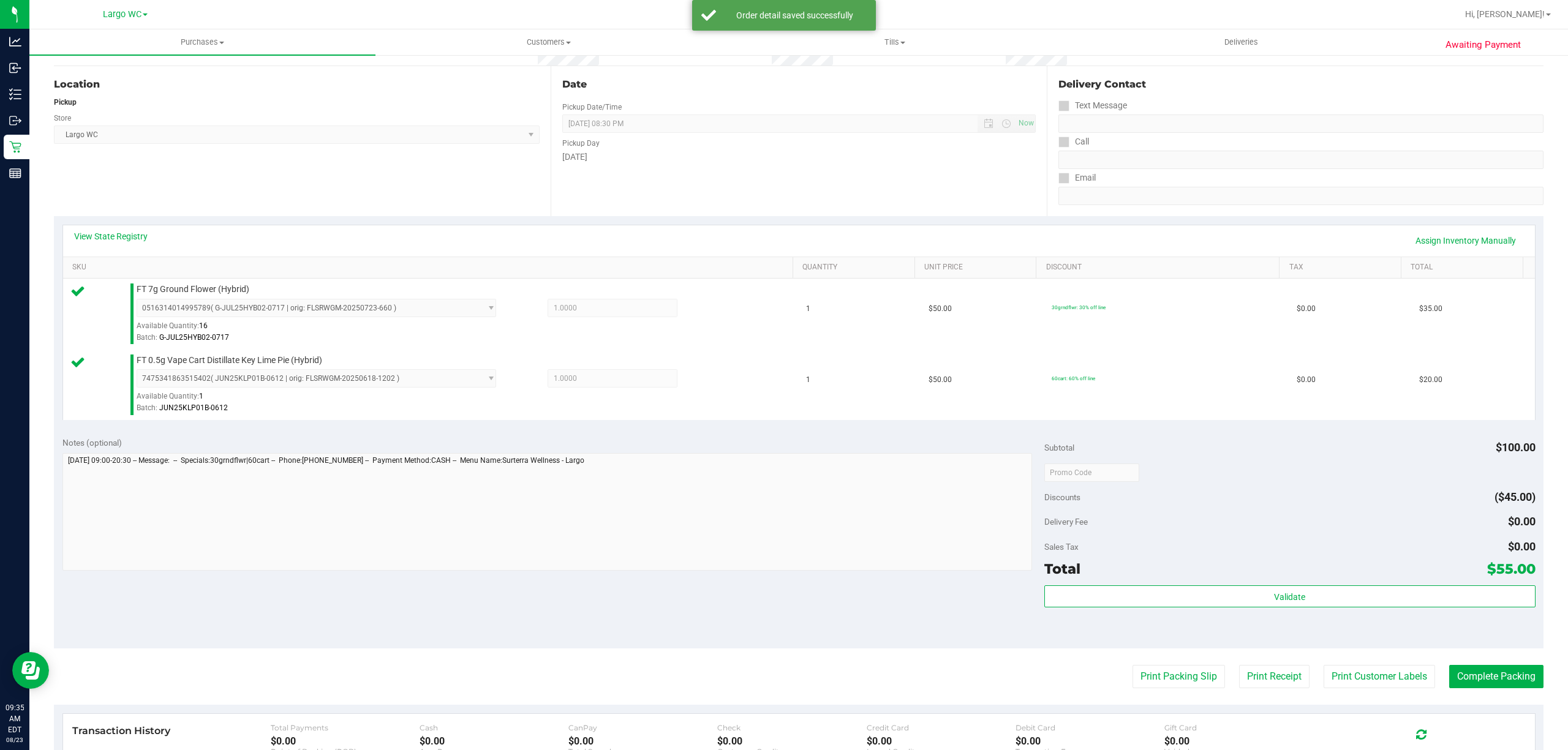
scroll to position [286, 0]
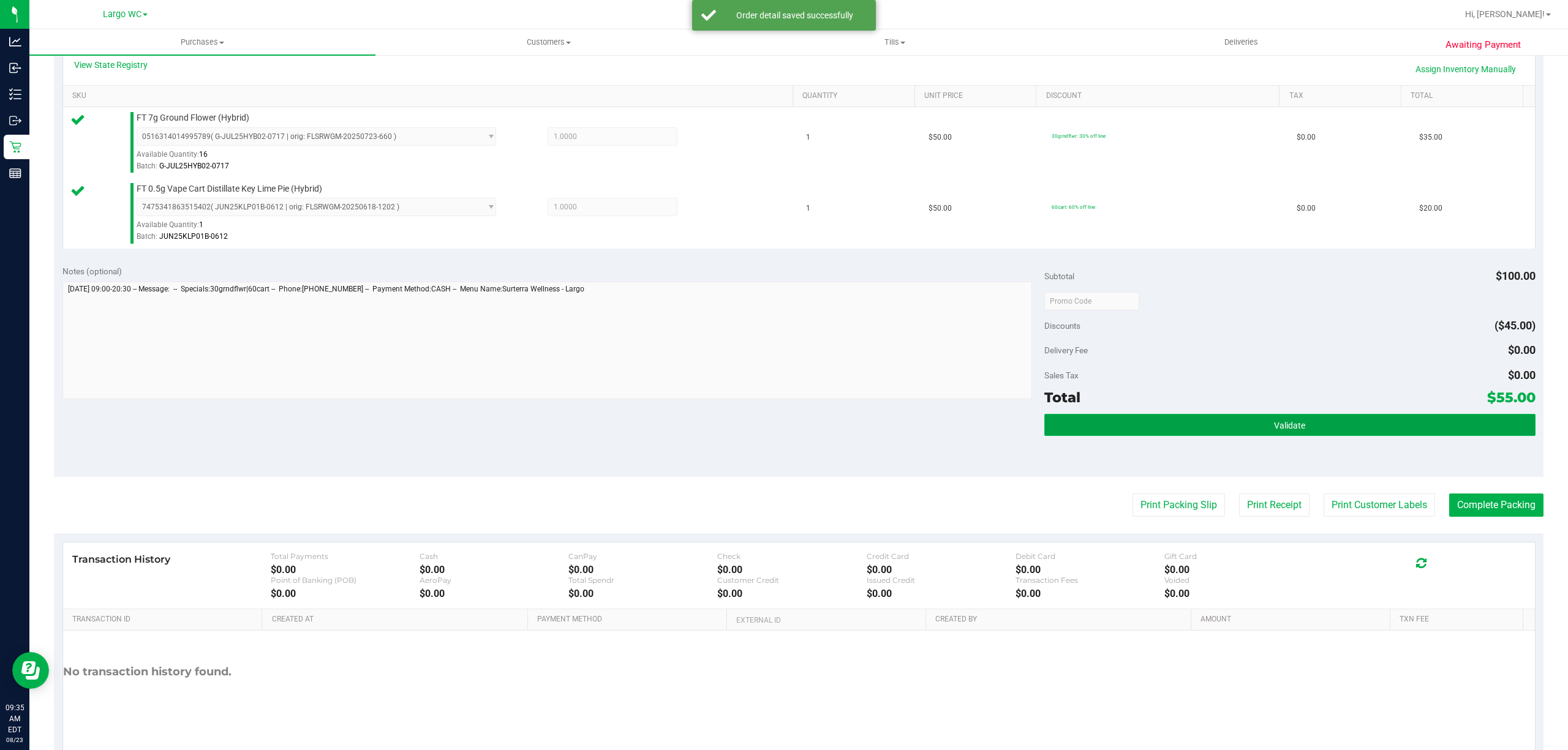
click at [1287, 427] on span "Validate" at bounding box center [1289, 426] width 31 height 10
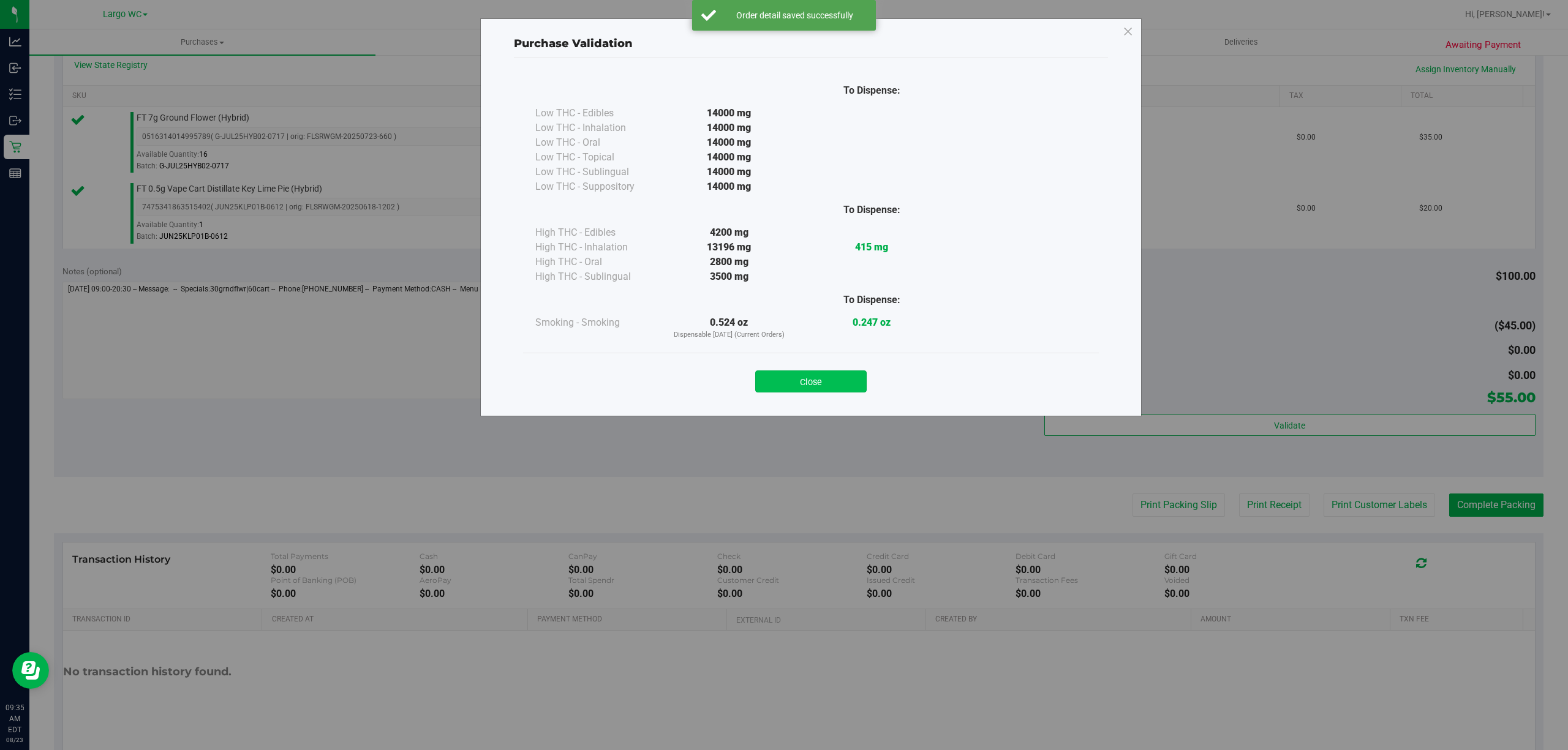
click at [849, 384] on button "Close" at bounding box center [810, 382] width 111 height 22
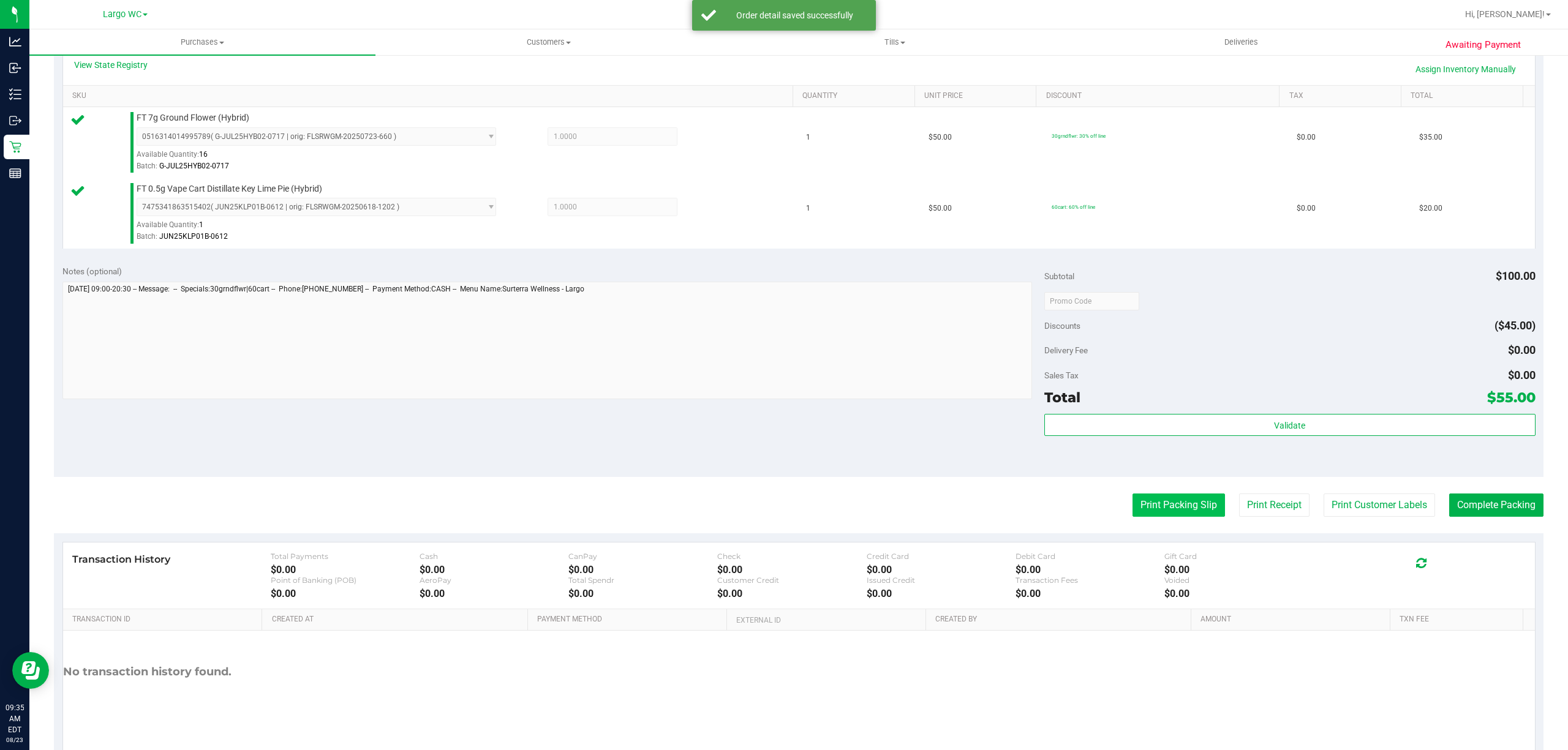
click at [1181, 505] on button "Print Packing Slip" at bounding box center [1179, 505] width 93 height 23
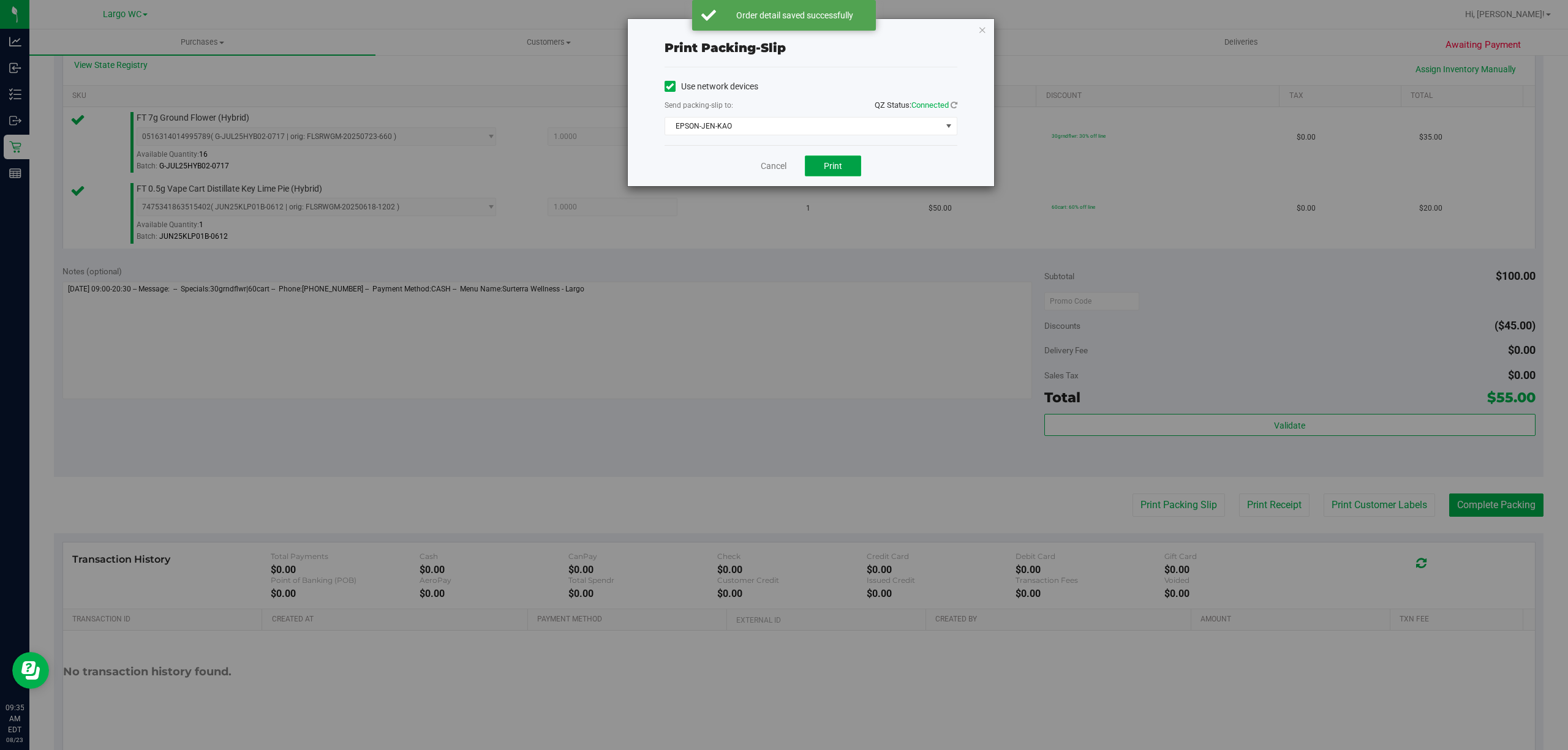
click at [846, 163] on button "Print" at bounding box center [832, 166] width 56 height 20
click at [772, 167] on link "Cancel" at bounding box center [774, 166] width 26 height 13
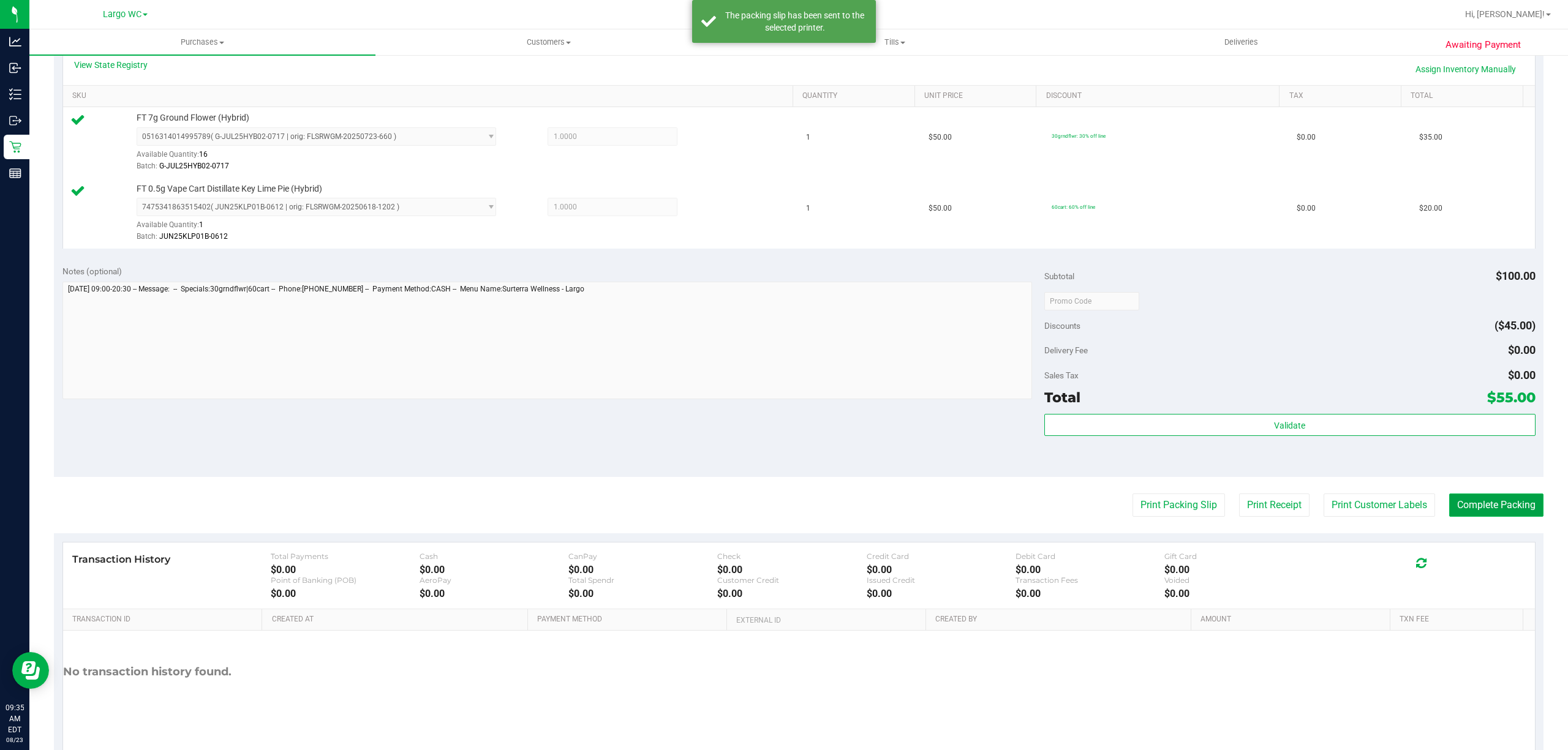
click at [1479, 503] on button "Complete Packing" at bounding box center [1496, 505] width 94 height 23
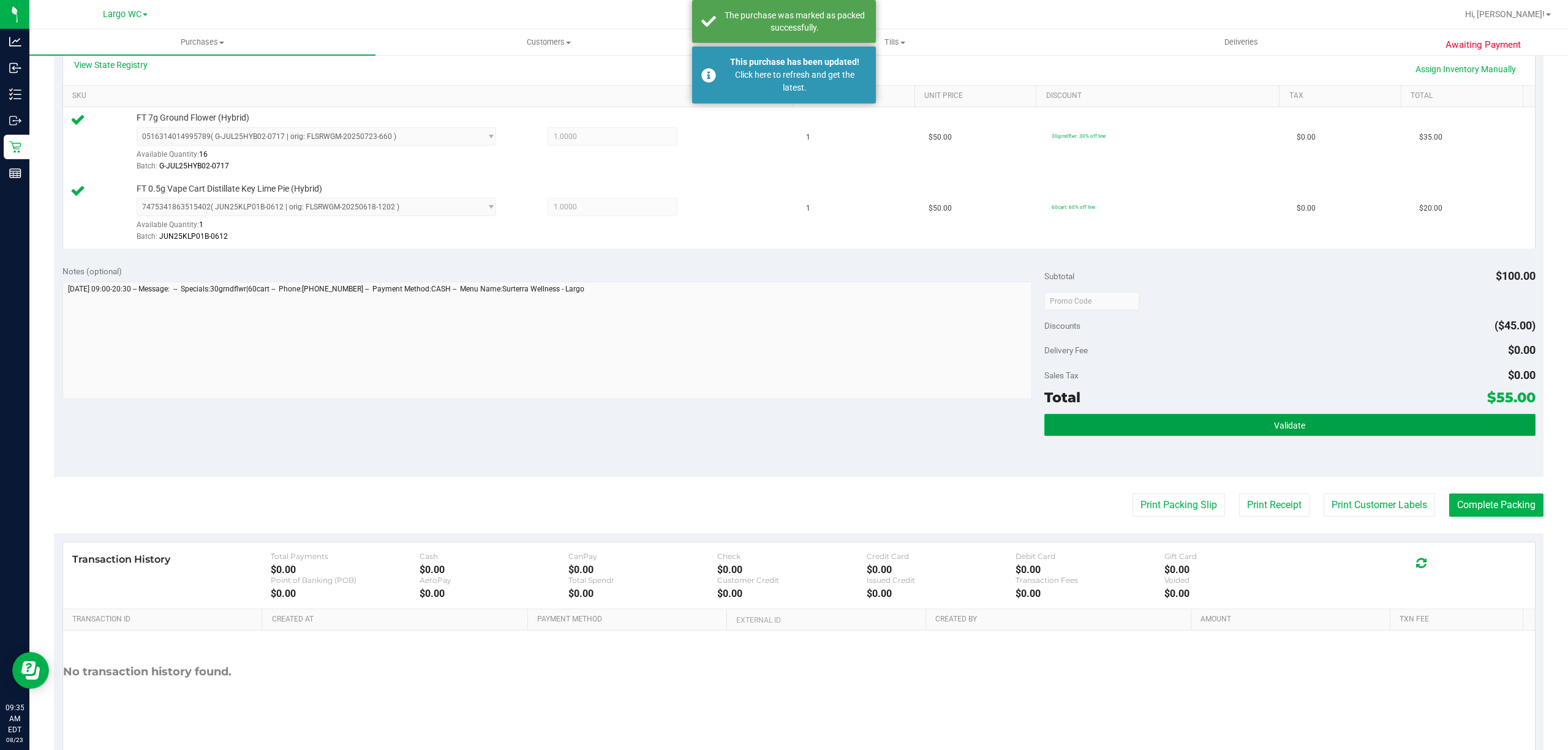
click at [1267, 435] on button "Validate" at bounding box center [1290, 425] width 491 height 22
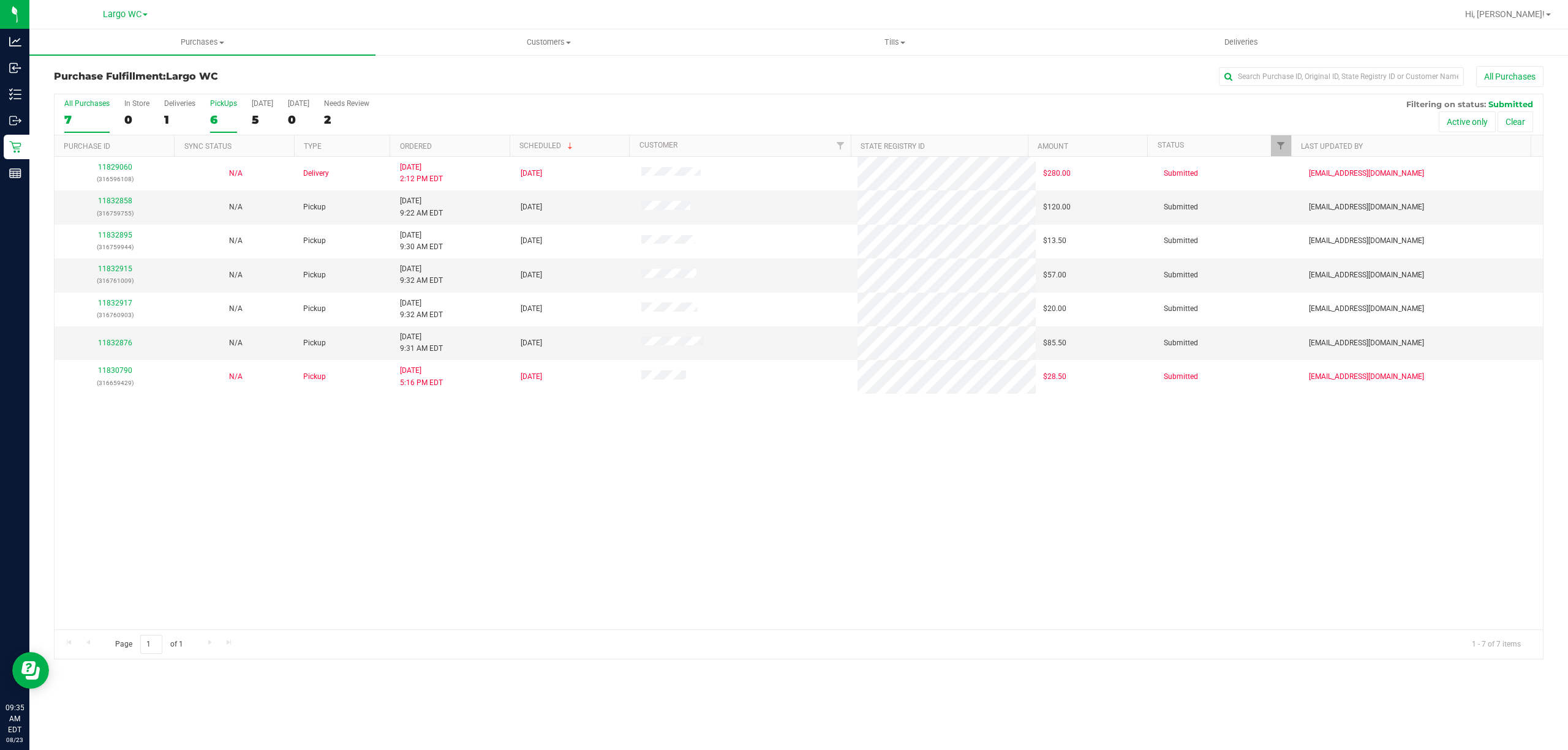
click at [214, 104] on div "PickUps" at bounding box center [224, 104] width 27 height 9
click at [0, 0] on input "PickUps 6" at bounding box center [0, 0] width 0 height 0
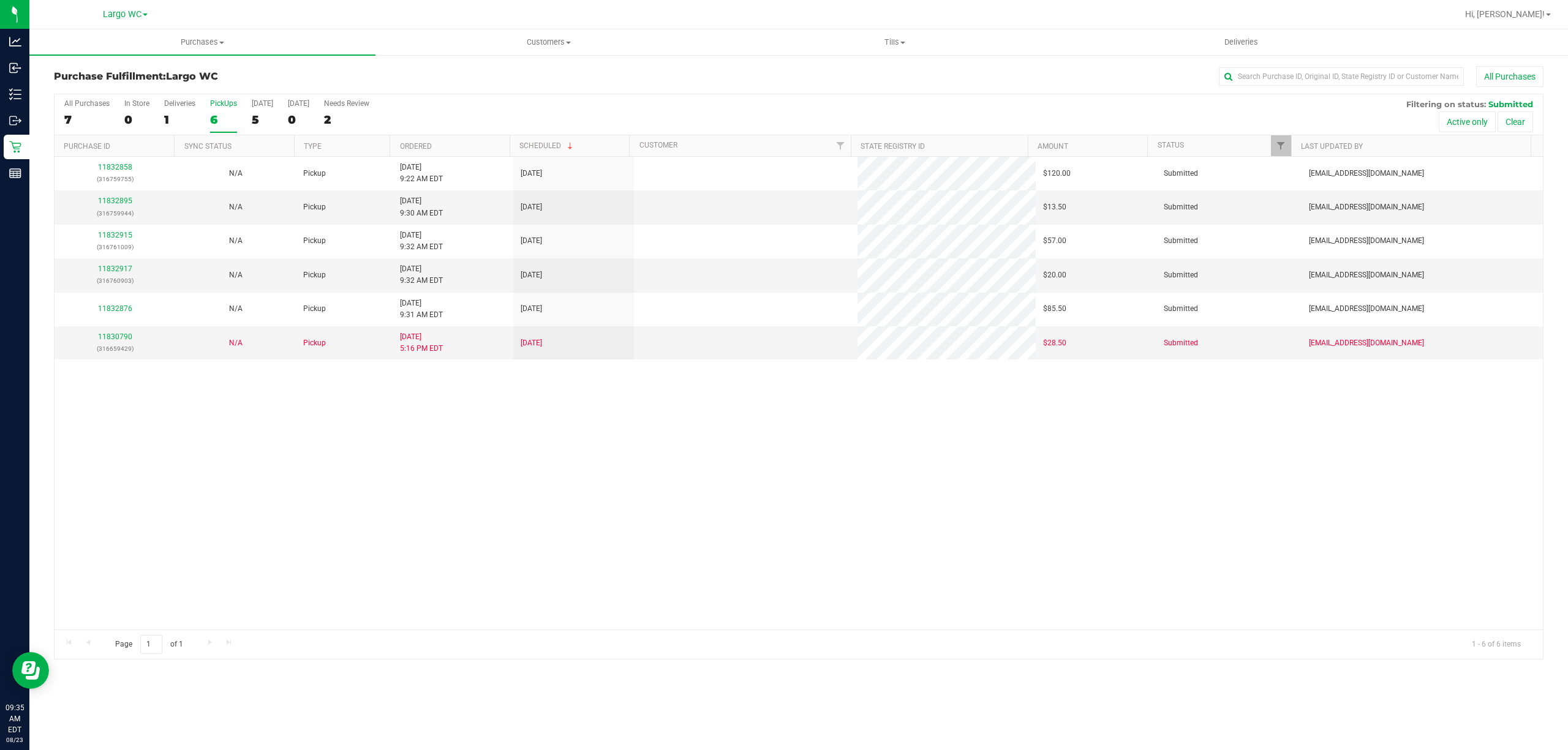
click at [469, 151] on th "Ordered" at bounding box center [449, 145] width 119 height 21
click at [121, 202] on link "11832858" at bounding box center [115, 201] width 34 height 9
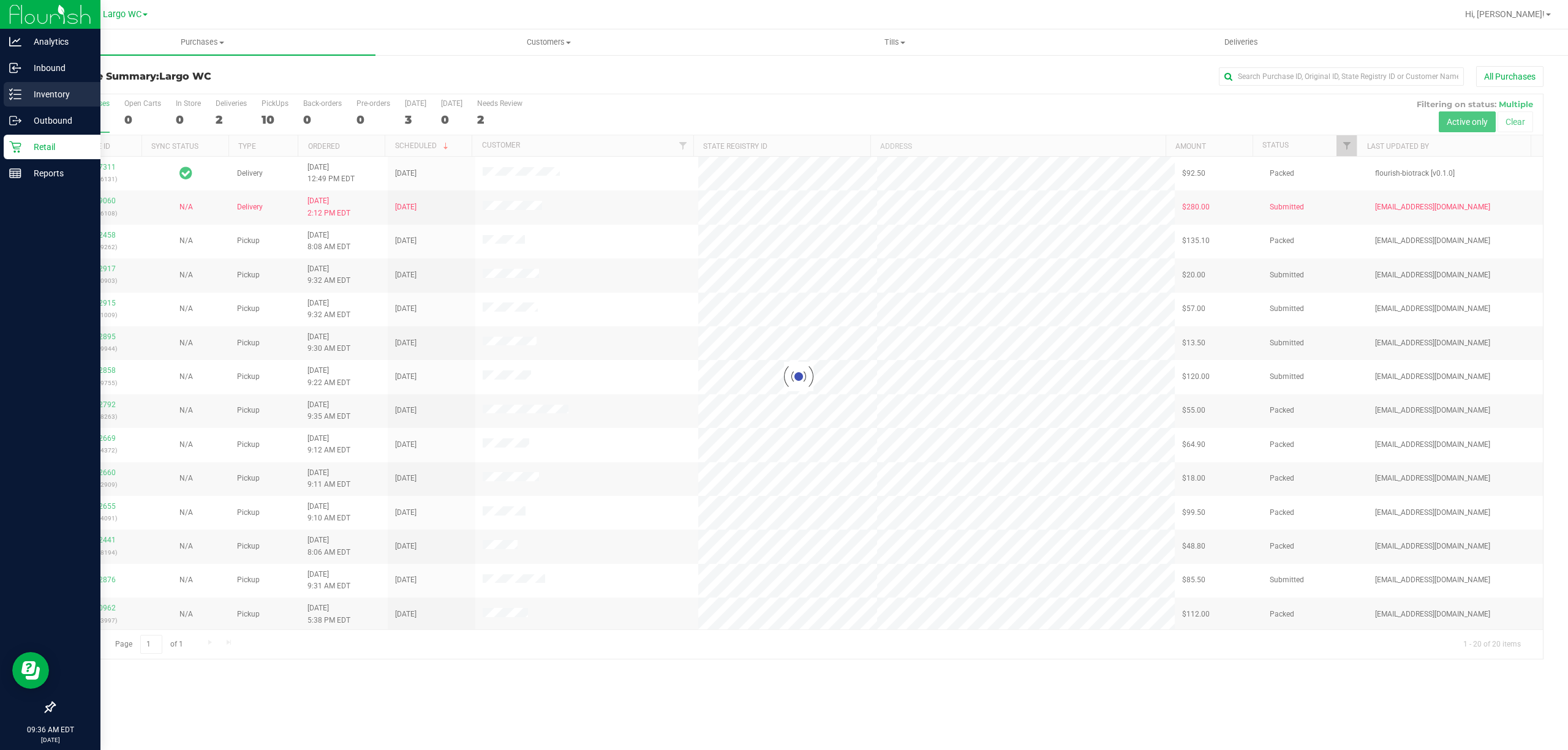
click at [48, 94] on p "Inventory" at bounding box center [58, 94] width 73 height 14
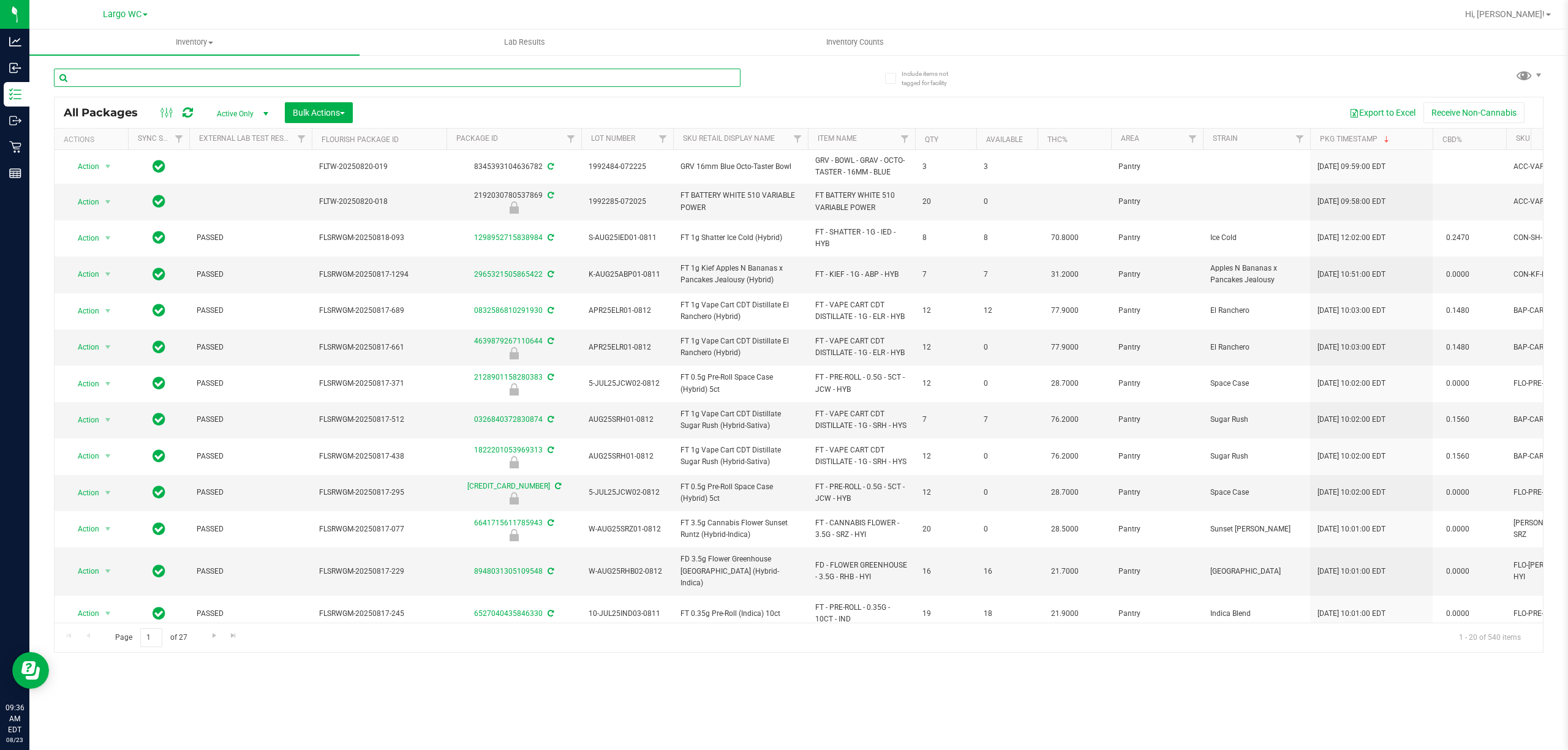
click at [170, 77] on input "text" at bounding box center [396, 78] width 686 height 19
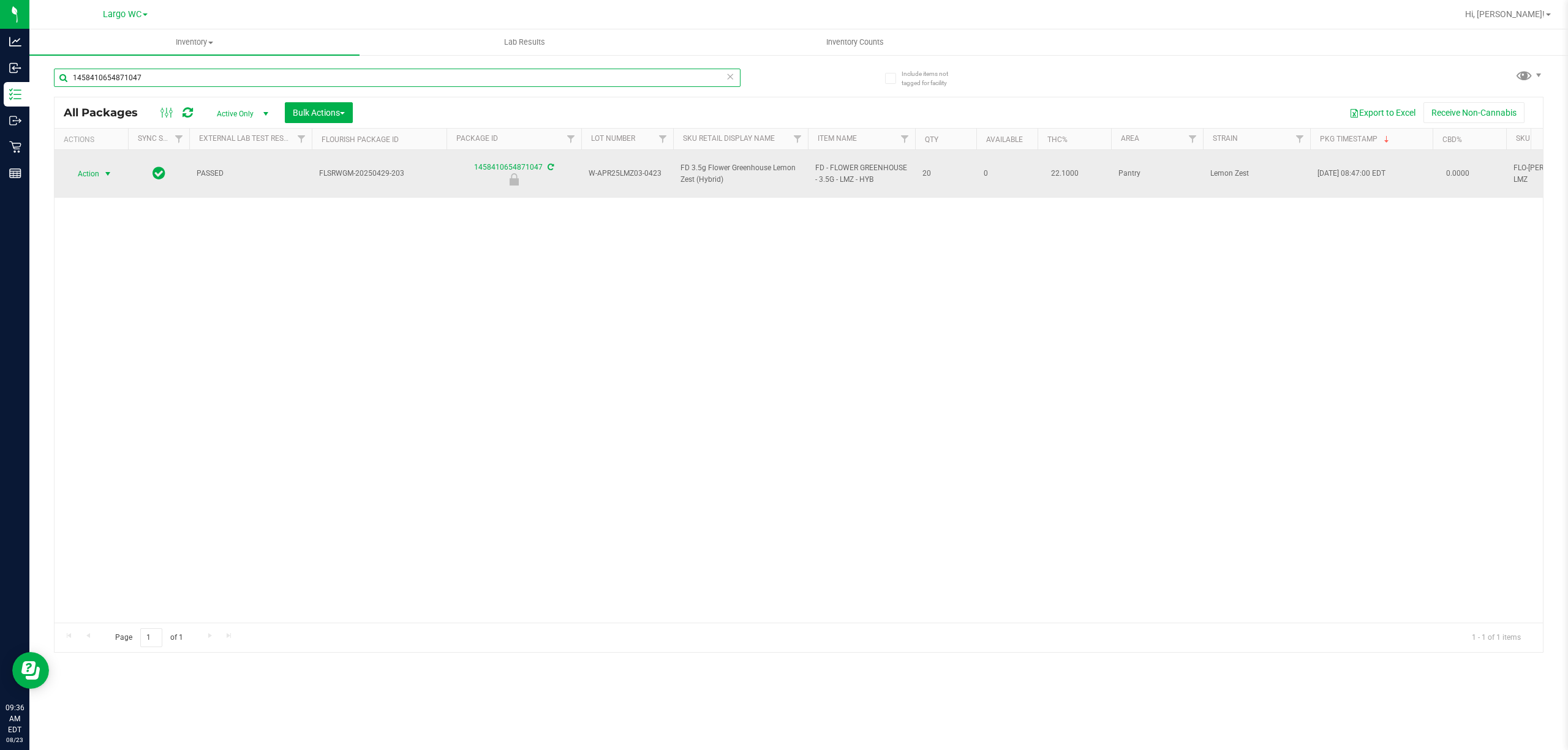
type input "1458410654871047"
click at [106, 169] on span "select" at bounding box center [108, 174] width 10 height 10
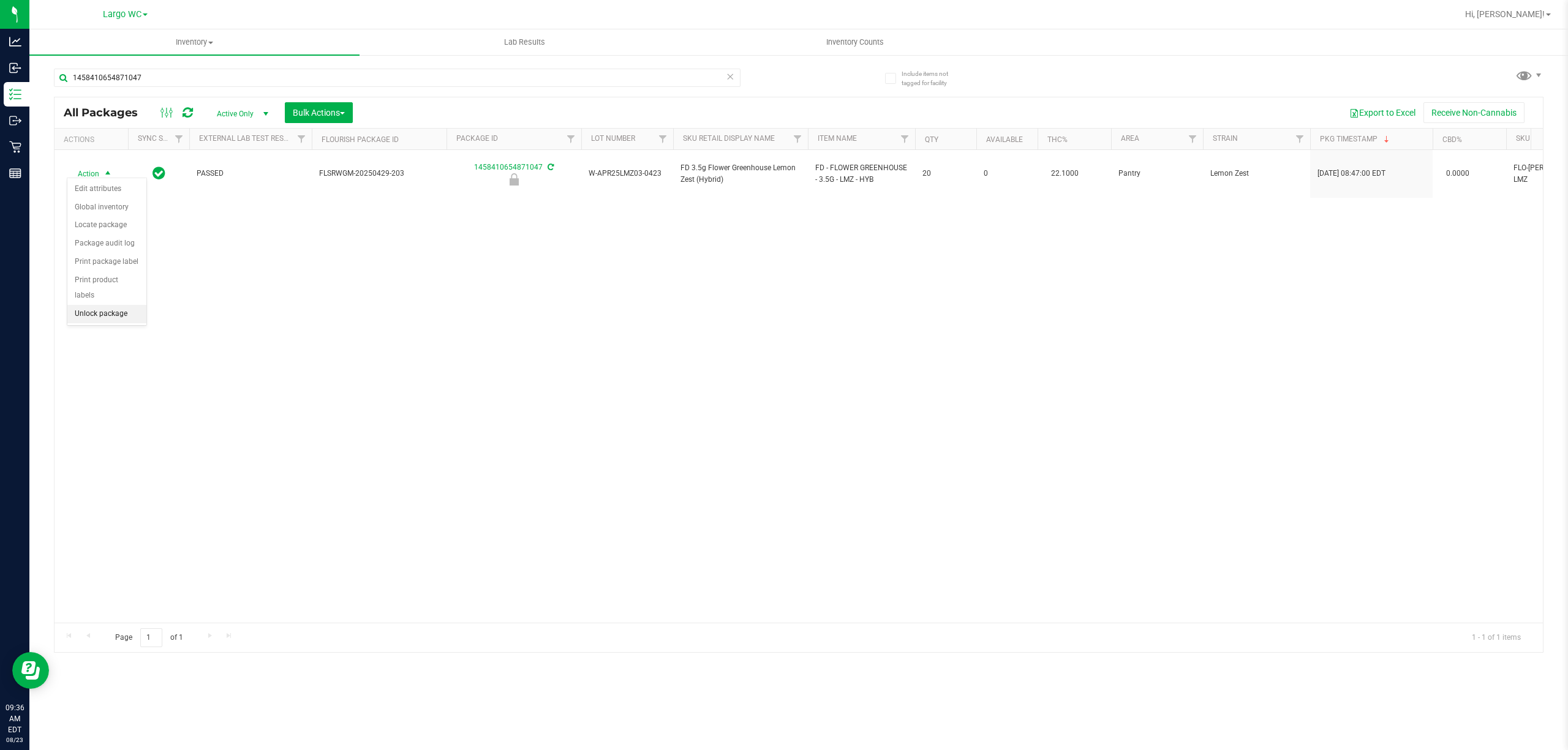
click at [88, 317] on li "Unlock package" at bounding box center [106, 315] width 79 height 19
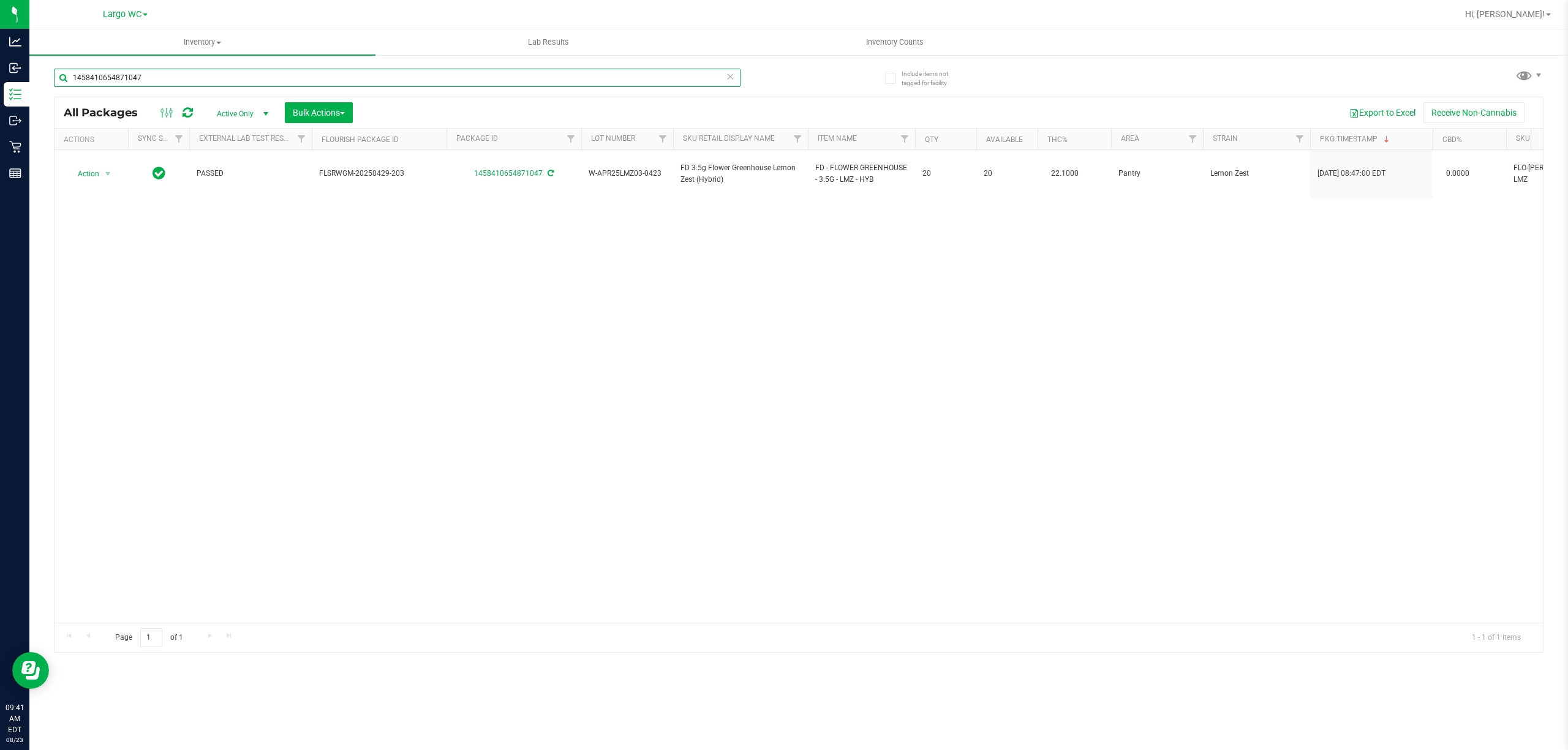
click at [450, 82] on input "1458410654871047" at bounding box center [396, 78] width 686 height 19
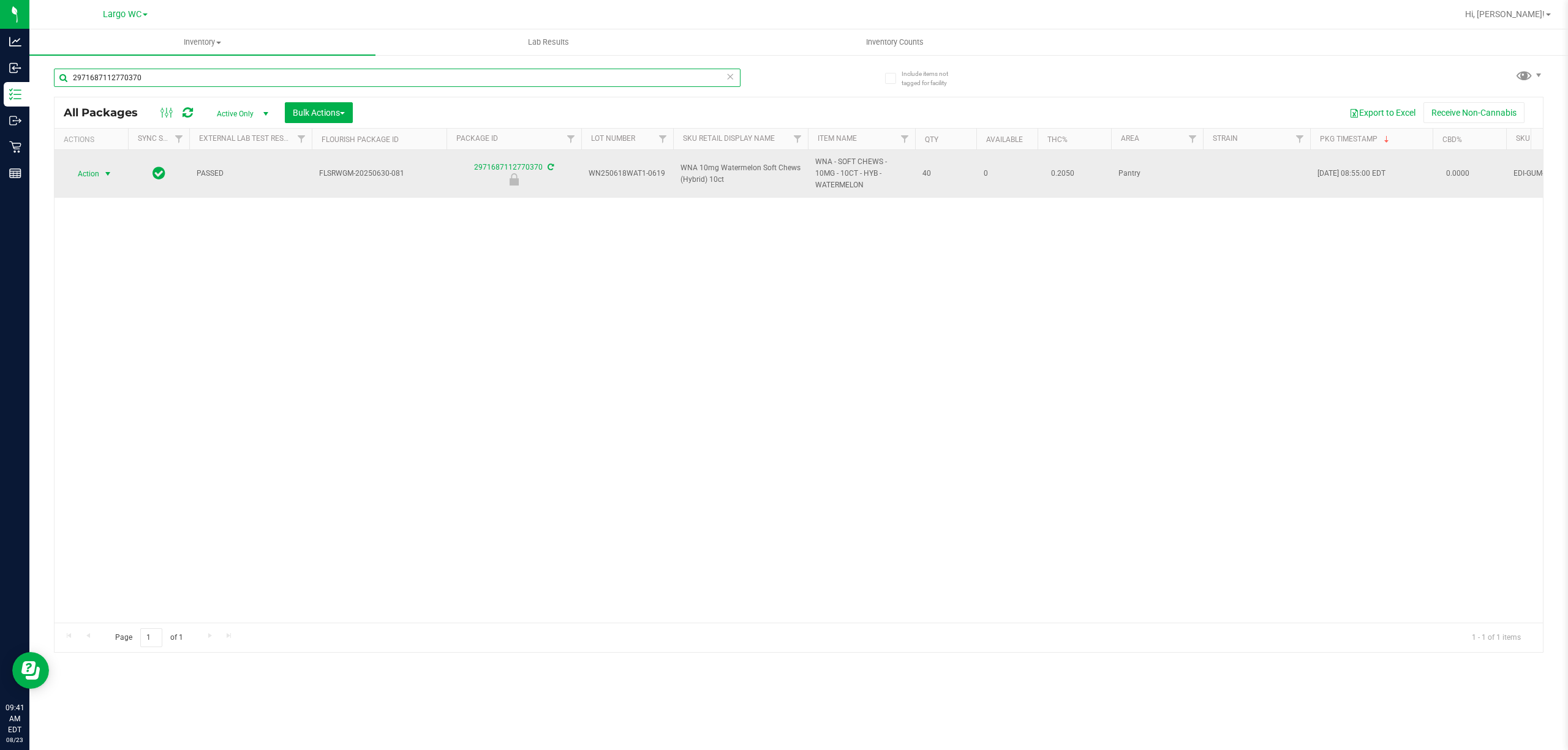
type input "2971687112770370"
click at [111, 174] on span "select" at bounding box center [108, 174] width 10 height 10
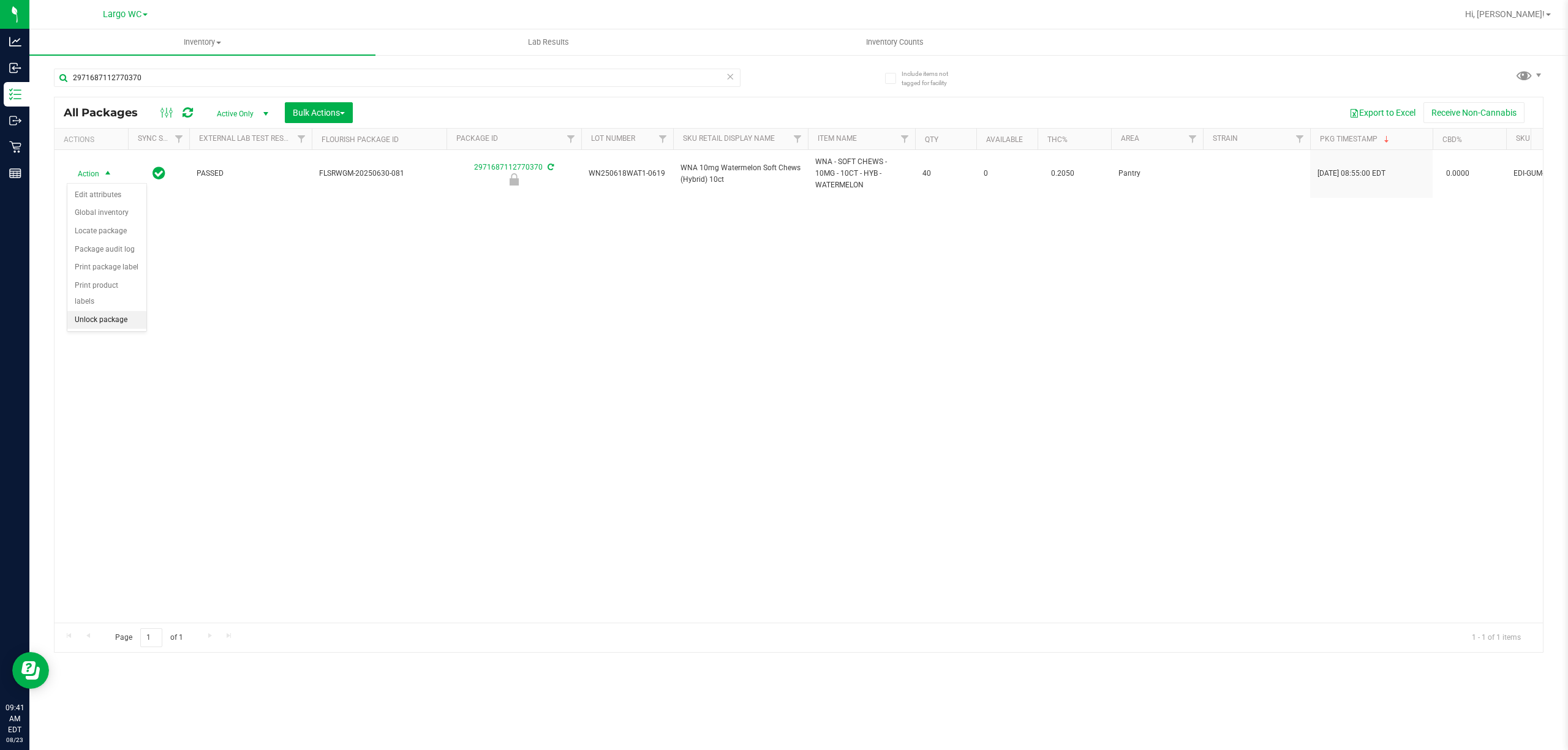
click at [111, 325] on li "Unlock package" at bounding box center [106, 321] width 79 height 19
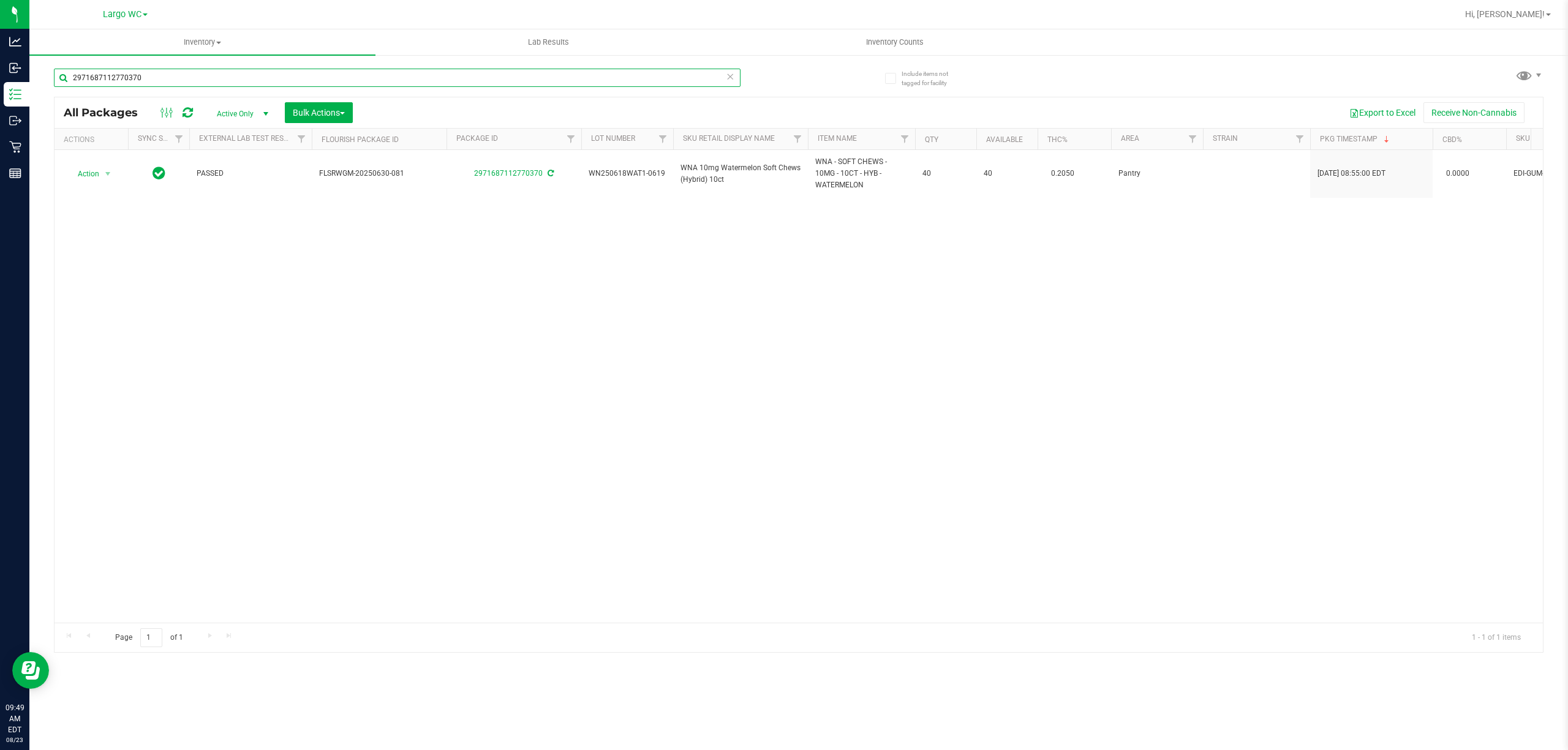
click at [241, 77] on input "2971687112770370" at bounding box center [396, 78] width 686 height 19
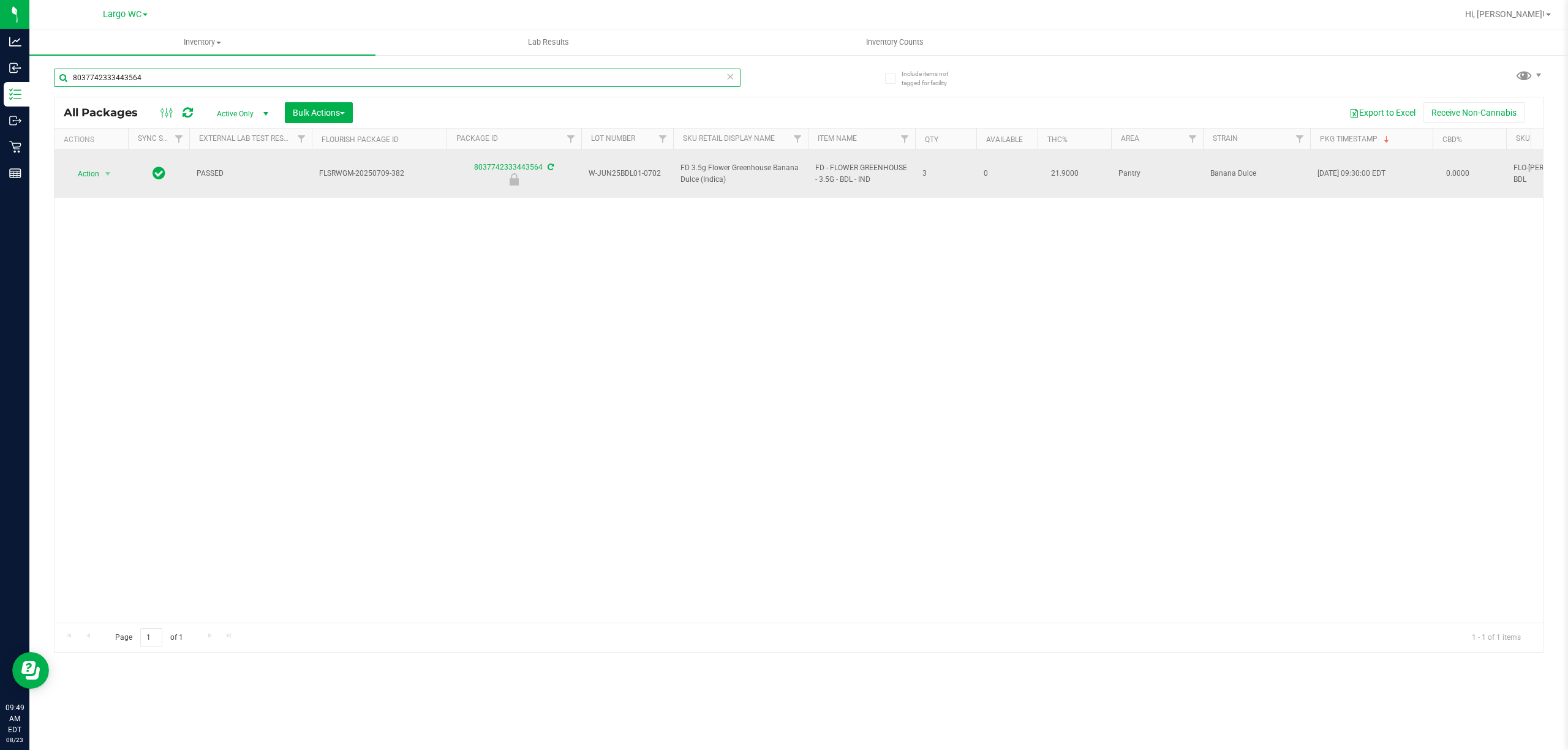
type input "8037742333443564"
click at [84, 165] on span "Action" at bounding box center [83, 173] width 33 height 17
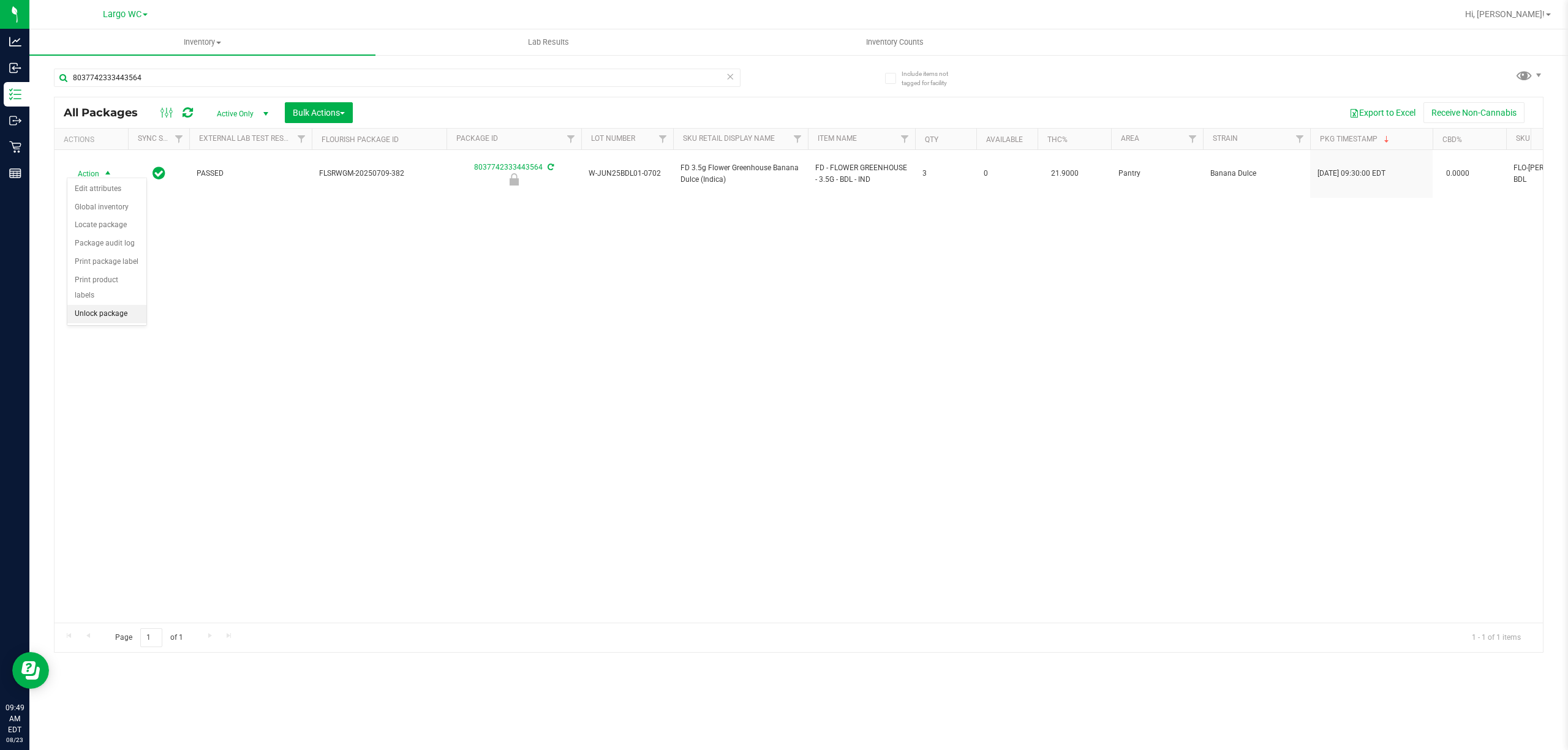
click at [89, 314] on li "Unlock package" at bounding box center [106, 315] width 79 height 19
click at [202, 283] on div "Action Action Adjust qty Create package Edit attributes Global inventory Locate…" at bounding box center [798, 386] width 1488 height 473
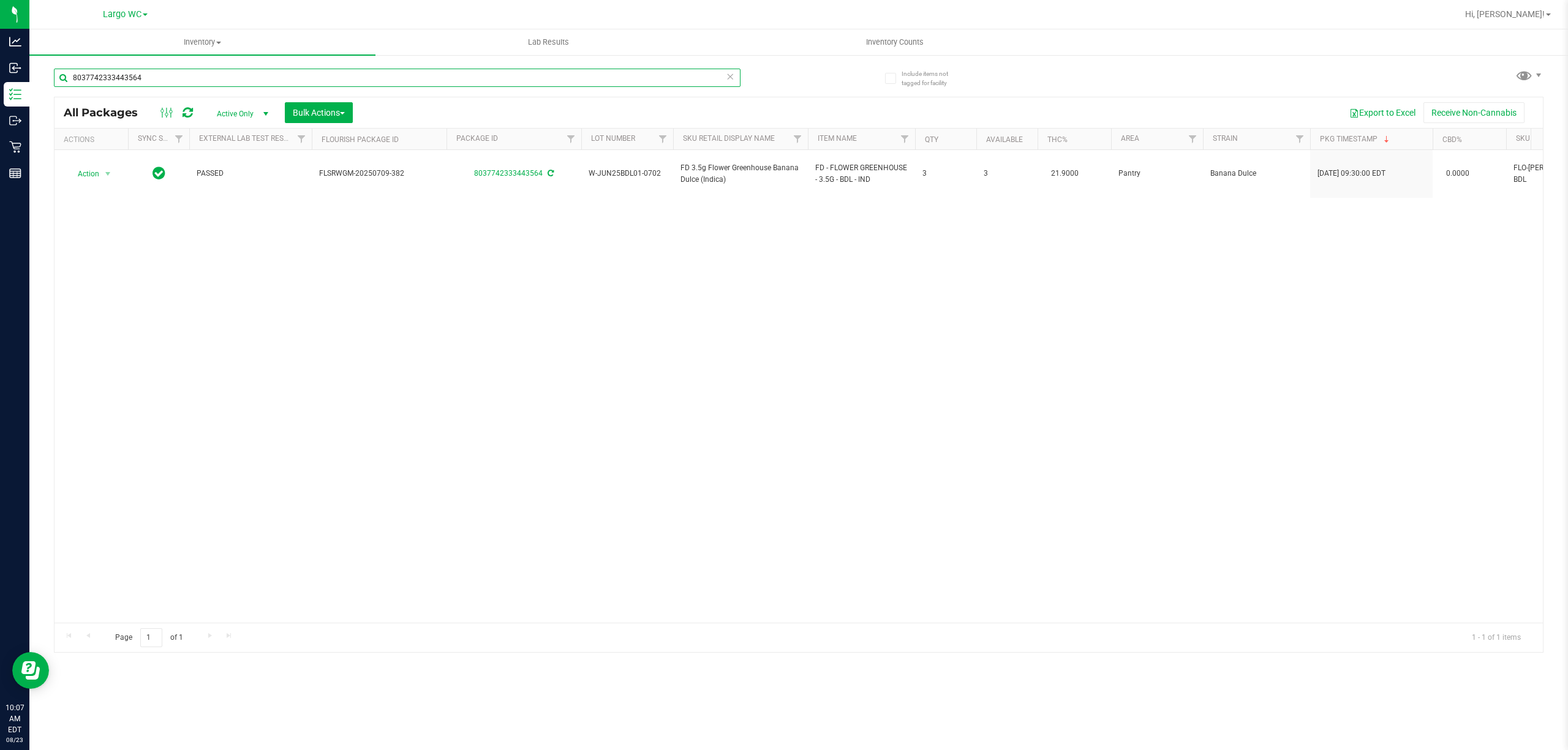
click at [172, 72] on input "8037742333443564" at bounding box center [396, 78] width 686 height 19
click at [173, 74] on input "8037742333443564" at bounding box center [396, 78] width 686 height 19
click at [176, 77] on input "8037742333443564" at bounding box center [396, 78] width 686 height 19
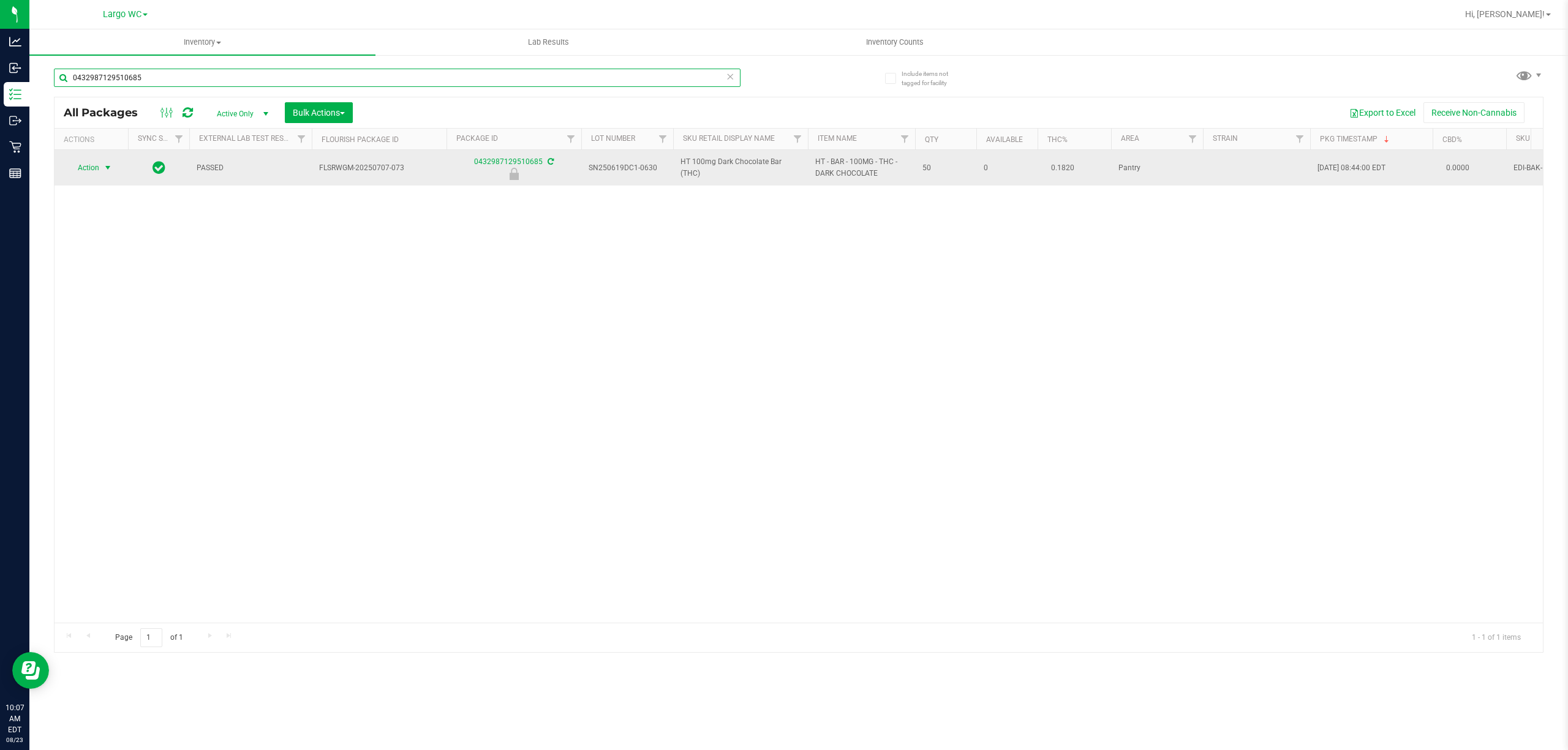
type input "0432987129510685"
click at [106, 168] on span "select" at bounding box center [108, 168] width 10 height 10
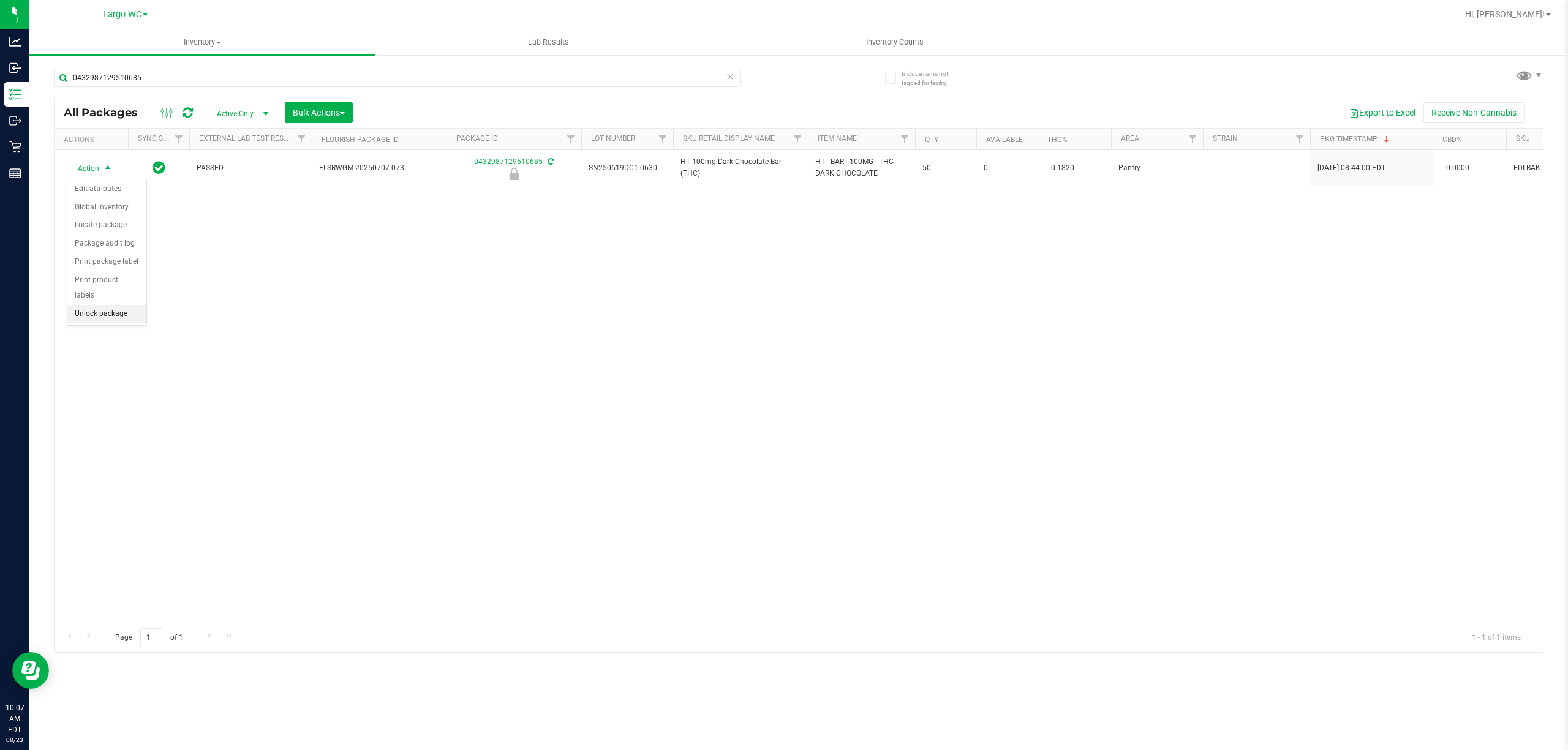
click at [111, 317] on li "Unlock package" at bounding box center [106, 315] width 79 height 19
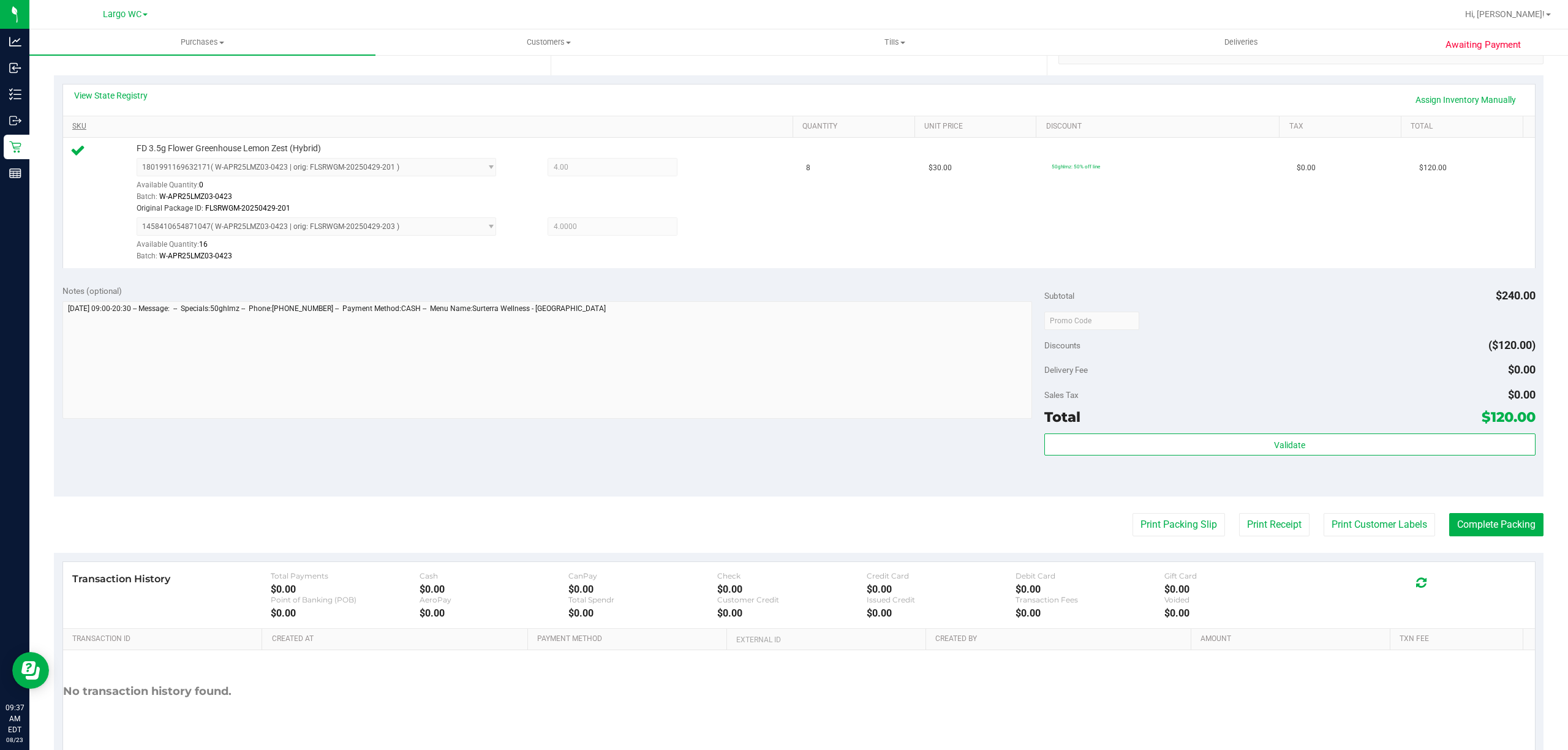
scroll to position [314, 0]
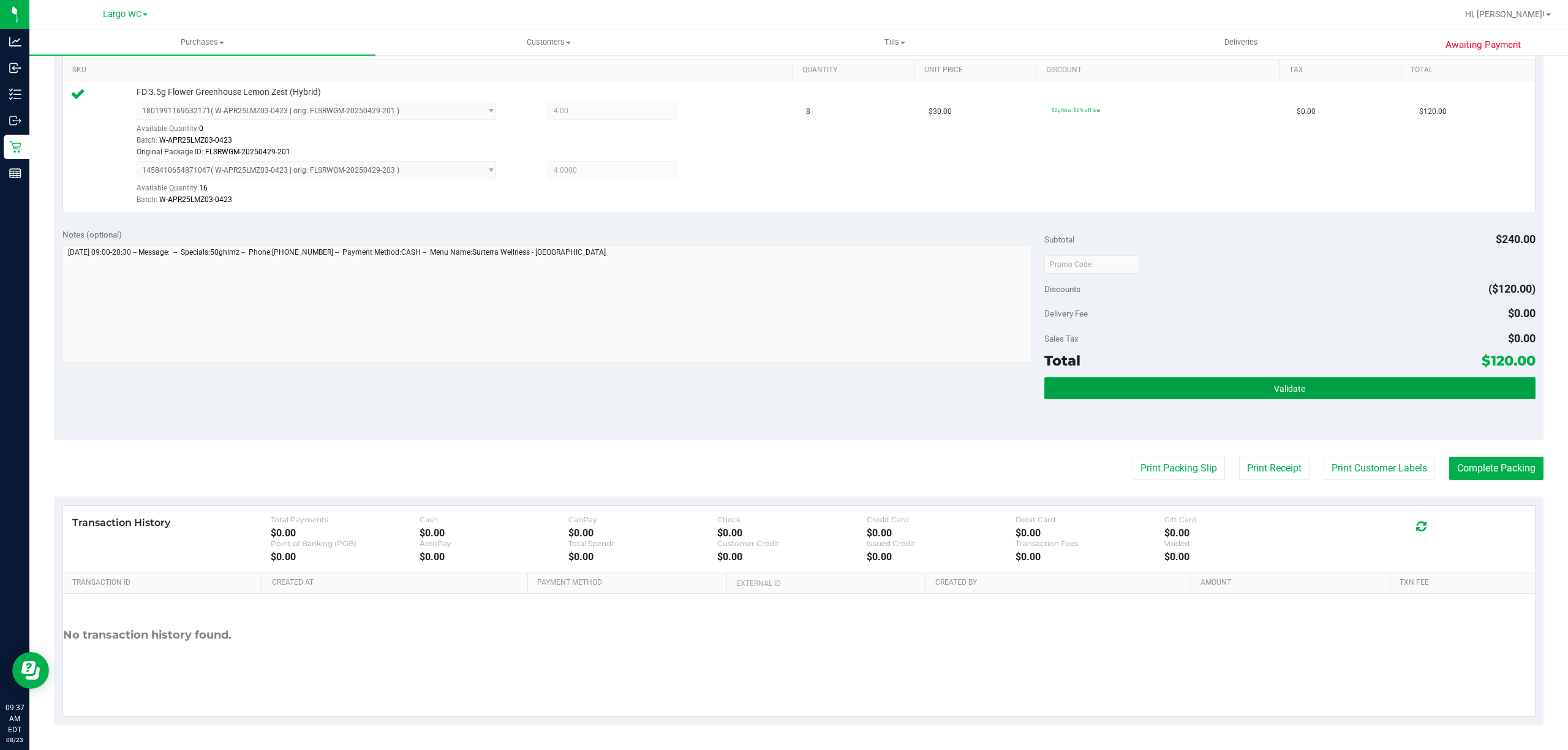
click at [1332, 395] on button "Validate" at bounding box center [1290, 389] width 491 height 22
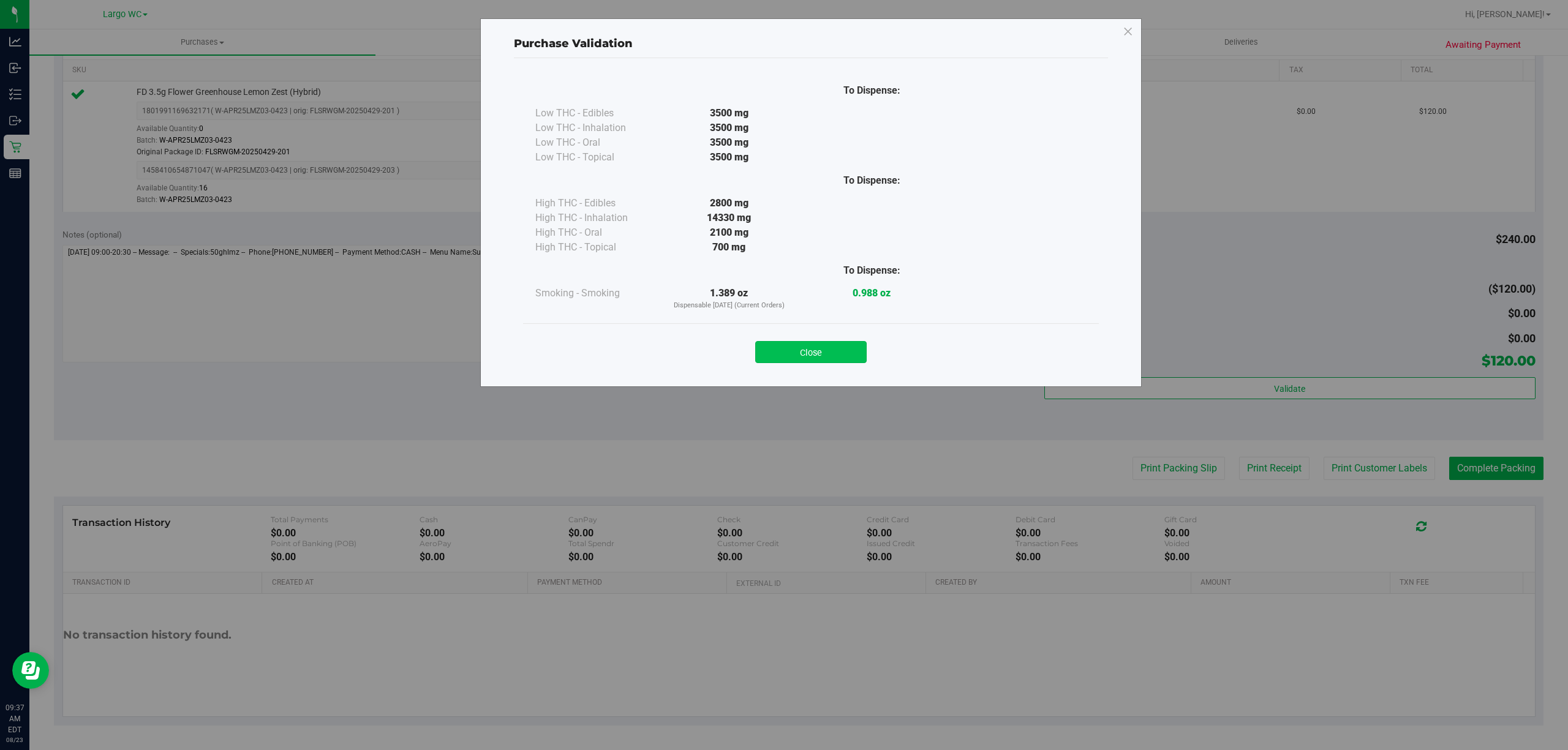
click at [832, 347] on button "Close" at bounding box center [810, 352] width 111 height 22
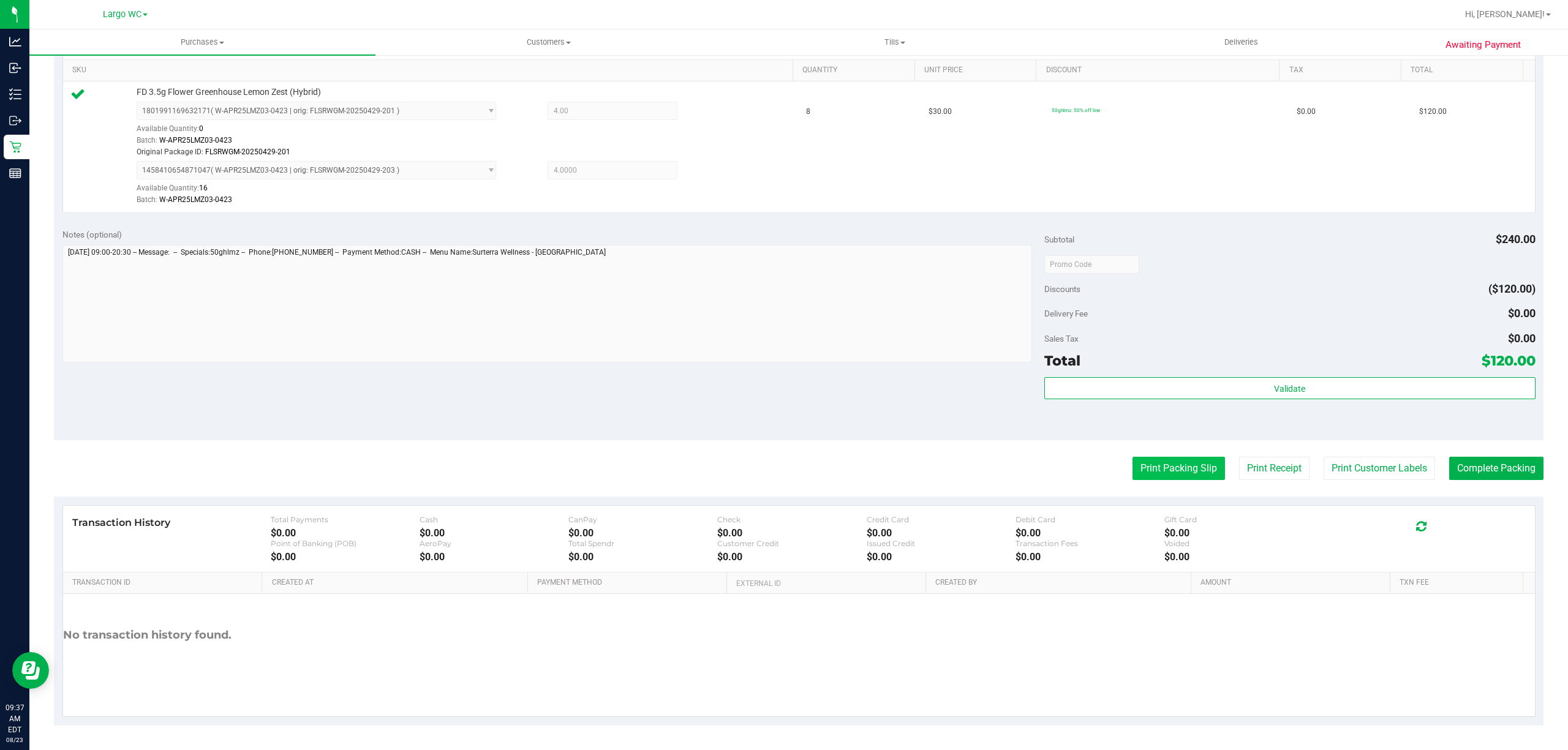
click at [1171, 470] on button "Print Packing Slip" at bounding box center [1179, 468] width 93 height 23
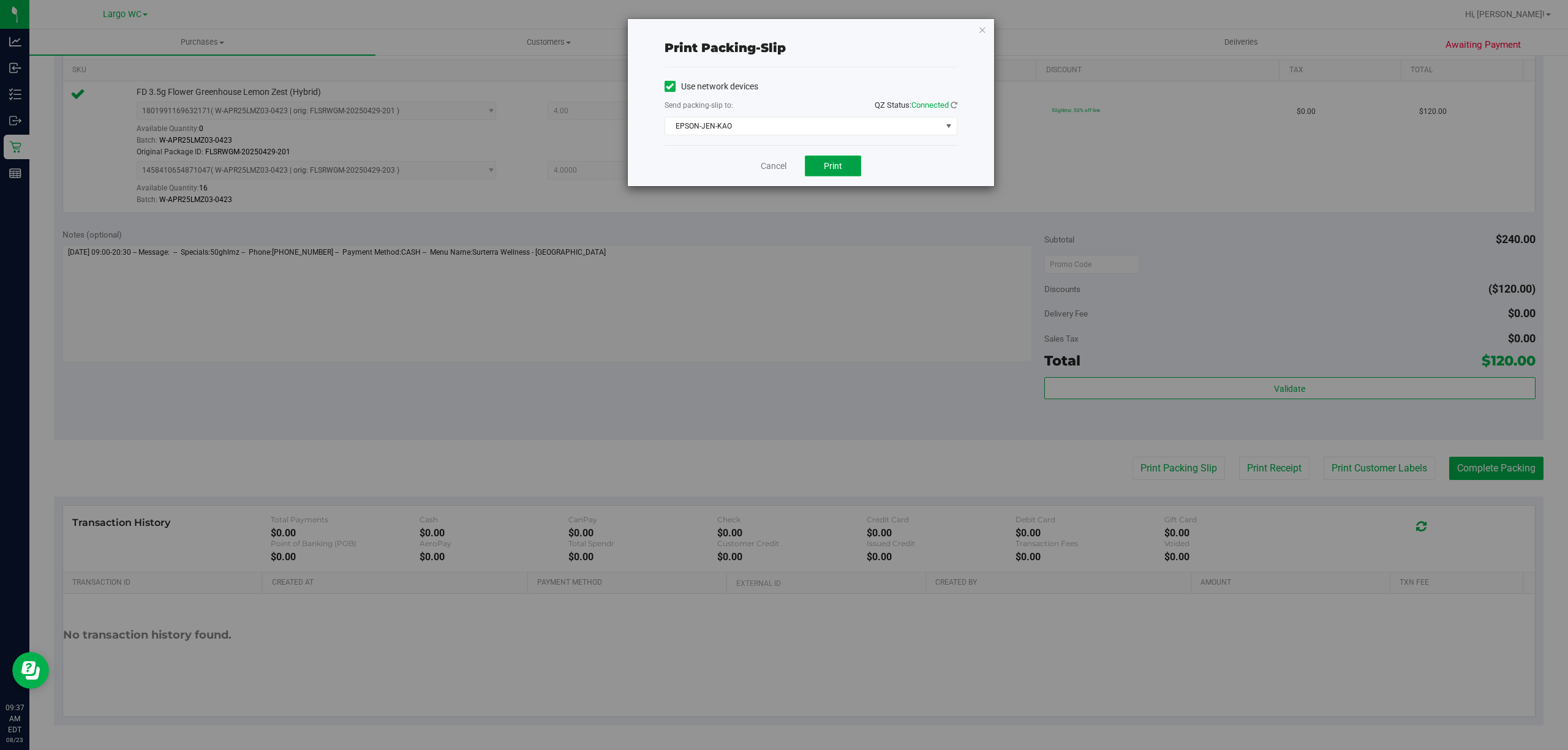
click at [840, 173] on button "Print" at bounding box center [832, 166] width 56 height 20
click at [778, 168] on link "Cancel" at bounding box center [774, 166] width 26 height 13
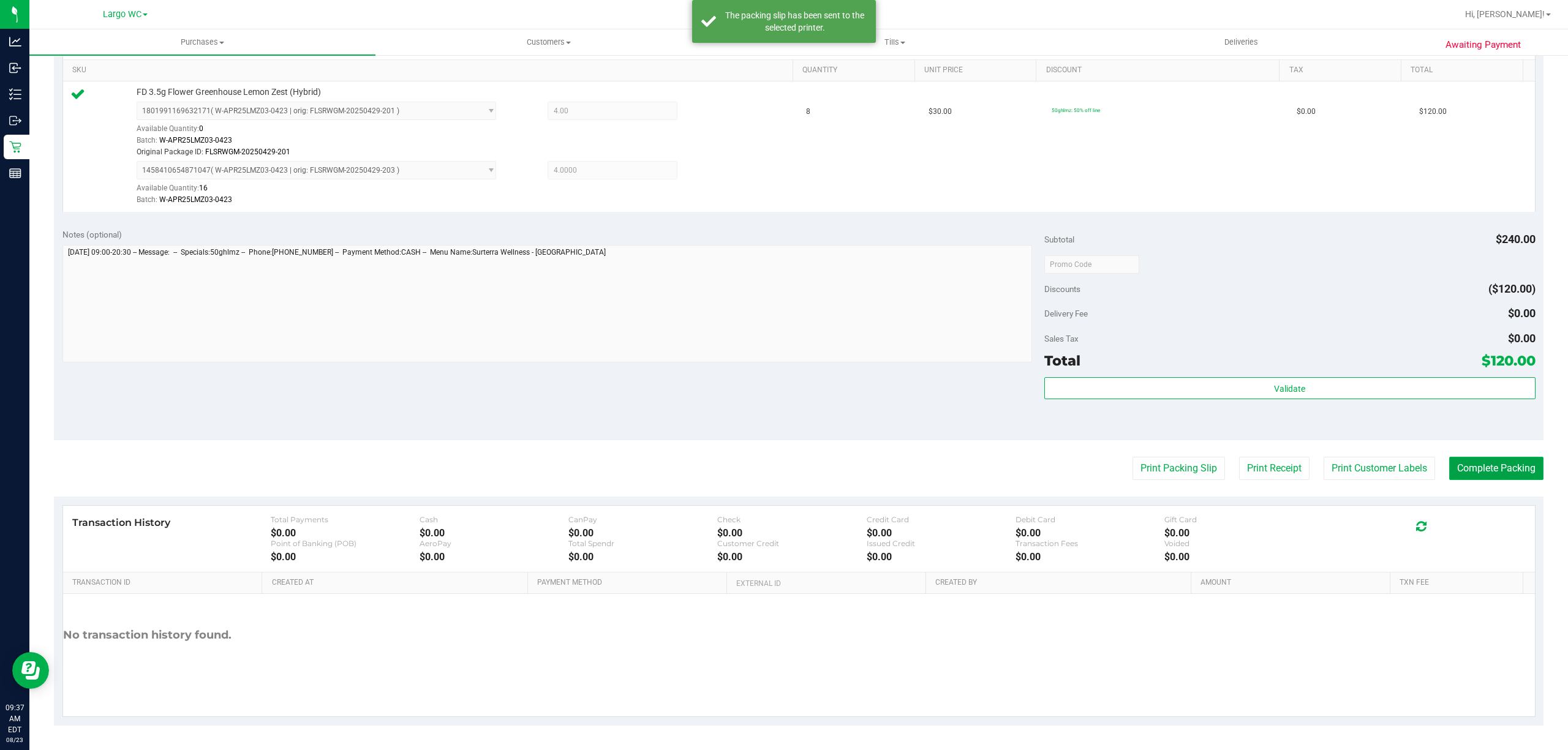
click at [1476, 462] on button "Complete Packing" at bounding box center [1496, 468] width 94 height 23
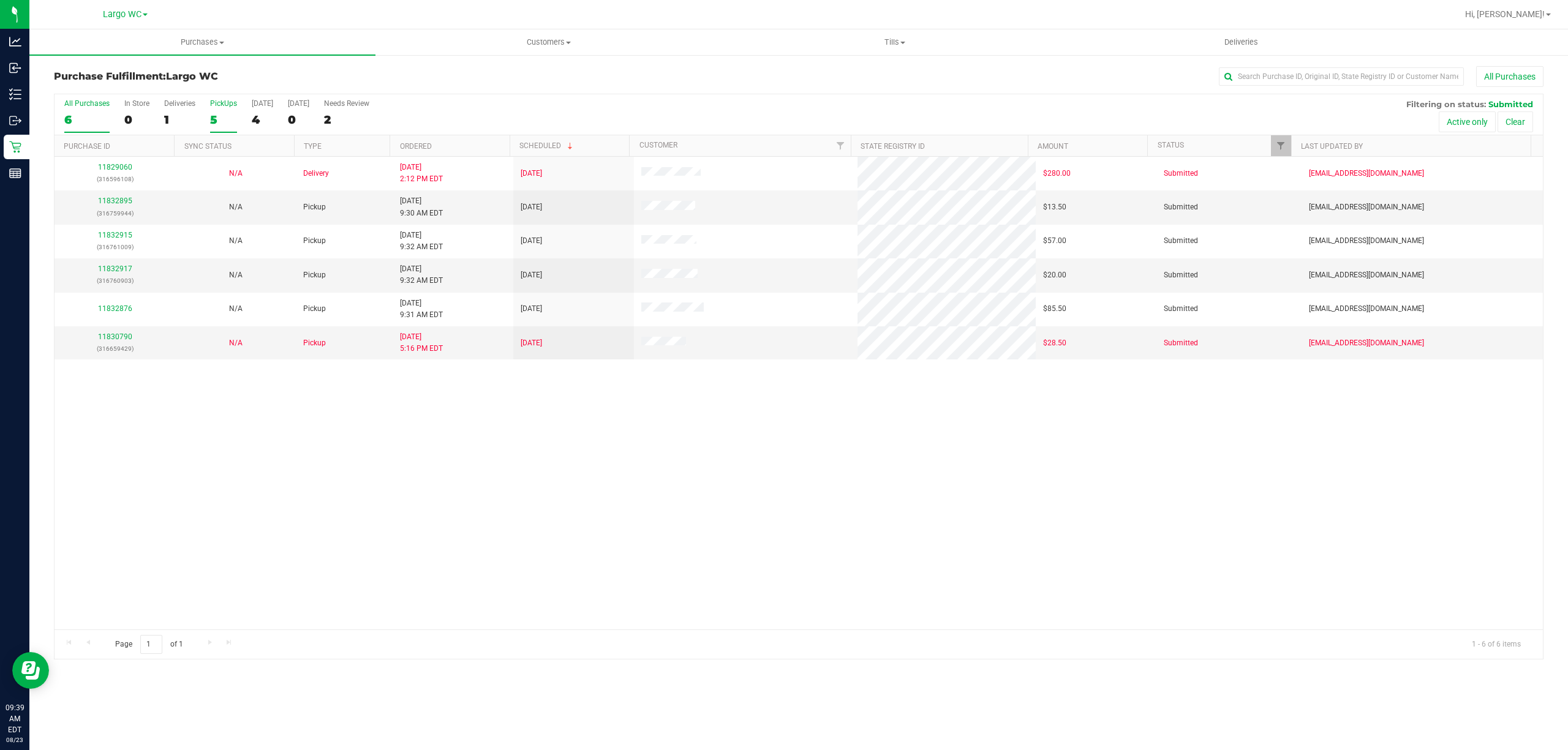
click at [213, 122] on div "5" at bounding box center [224, 120] width 27 height 14
click at [0, 0] on input "PickUps 5" at bounding box center [0, 0] width 0 height 0
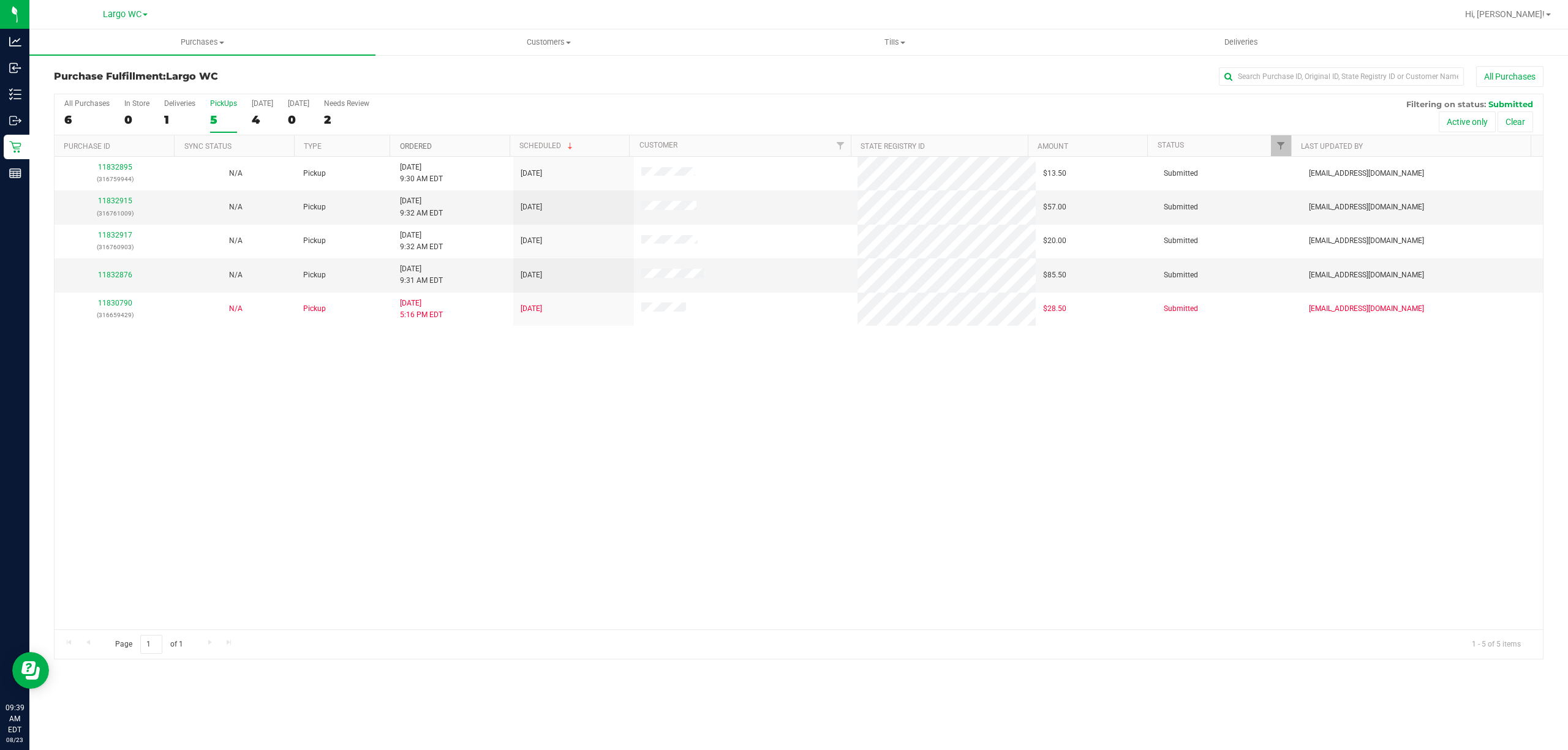
click at [418, 150] on link "Ordered" at bounding box center [415, 146] width 31 height 9
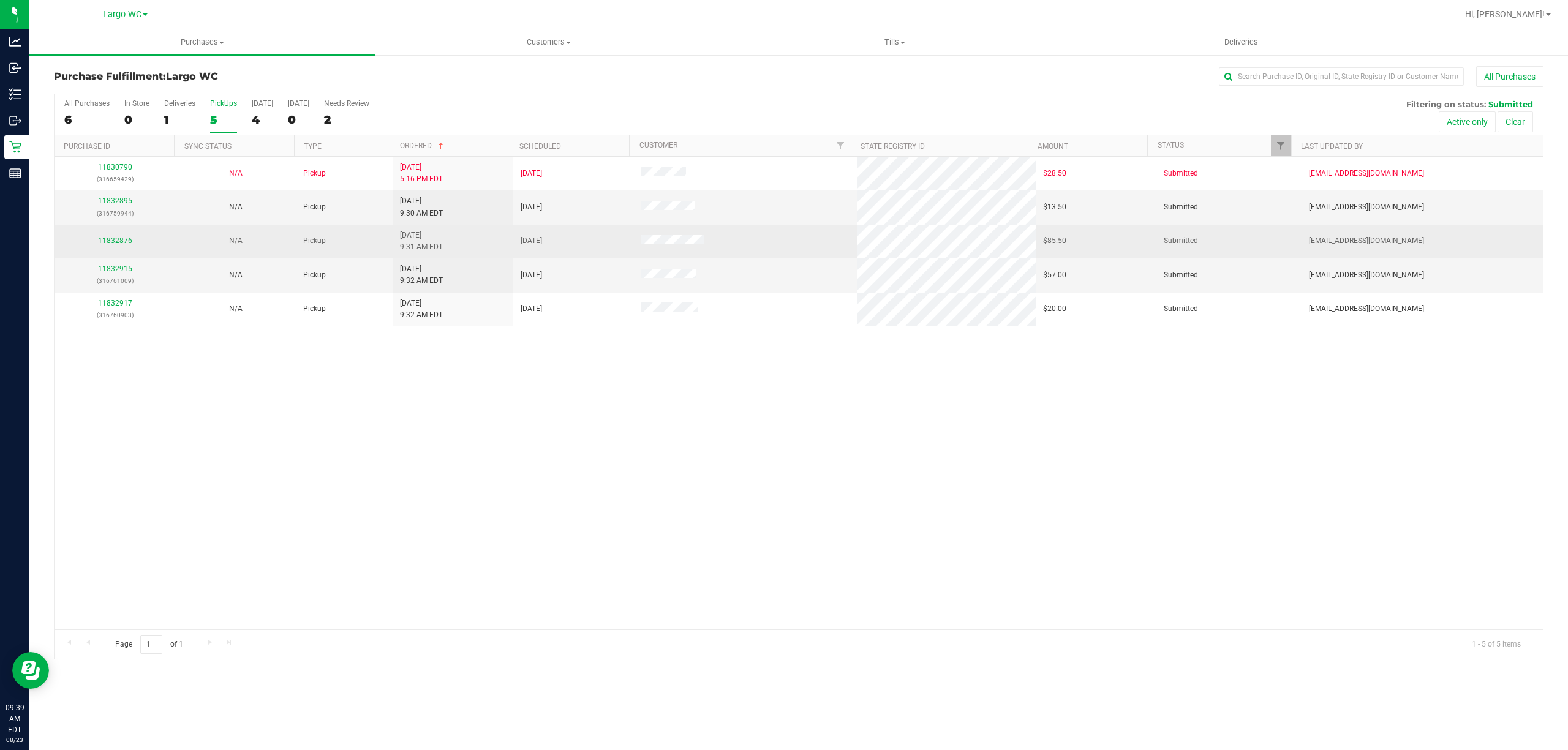
click at [116, 228] on td "11832876" at bounding box center [115, 241] width 121 height 34
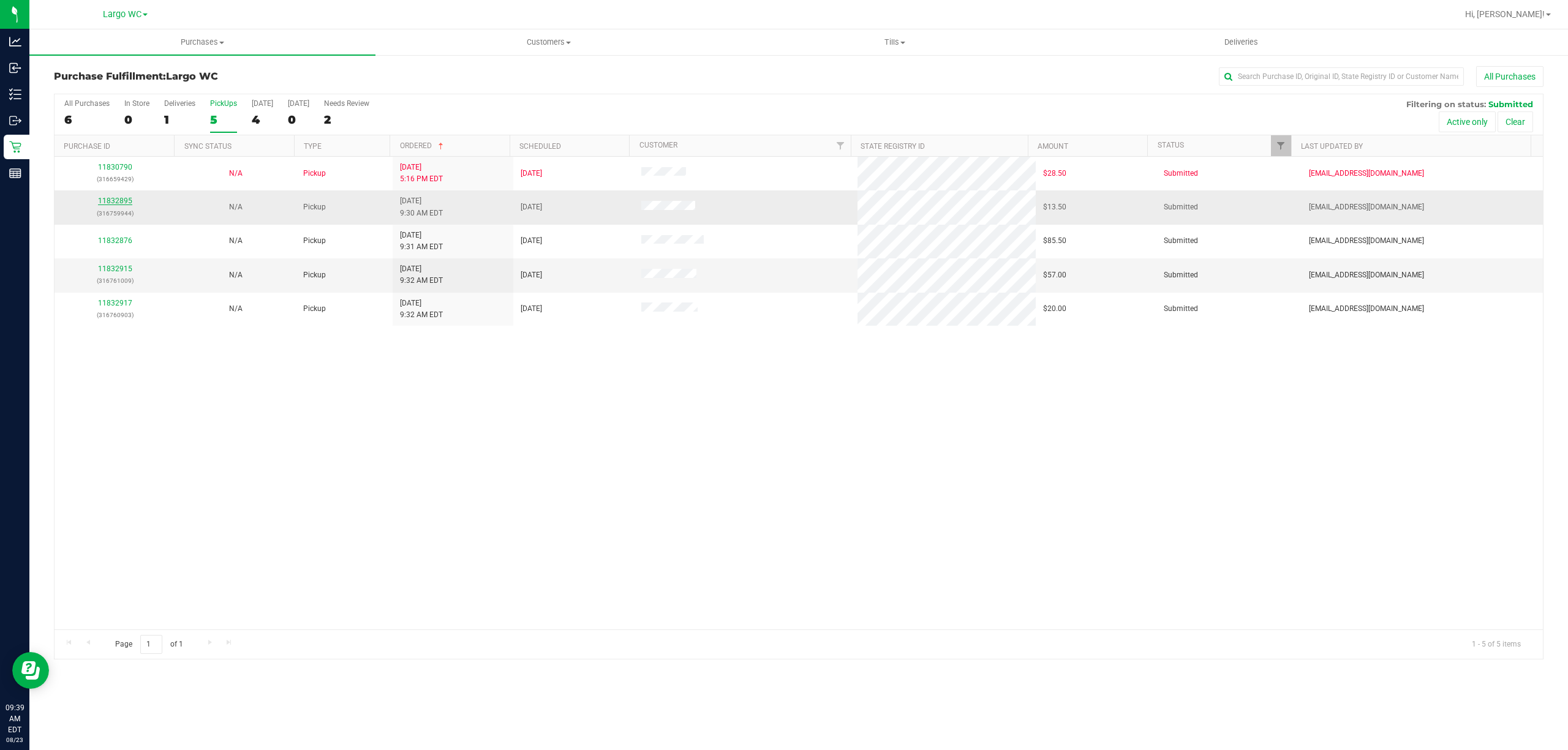
click at [121, 203] on link "11832895" at bounding box center [115, 201] width 34 height 9
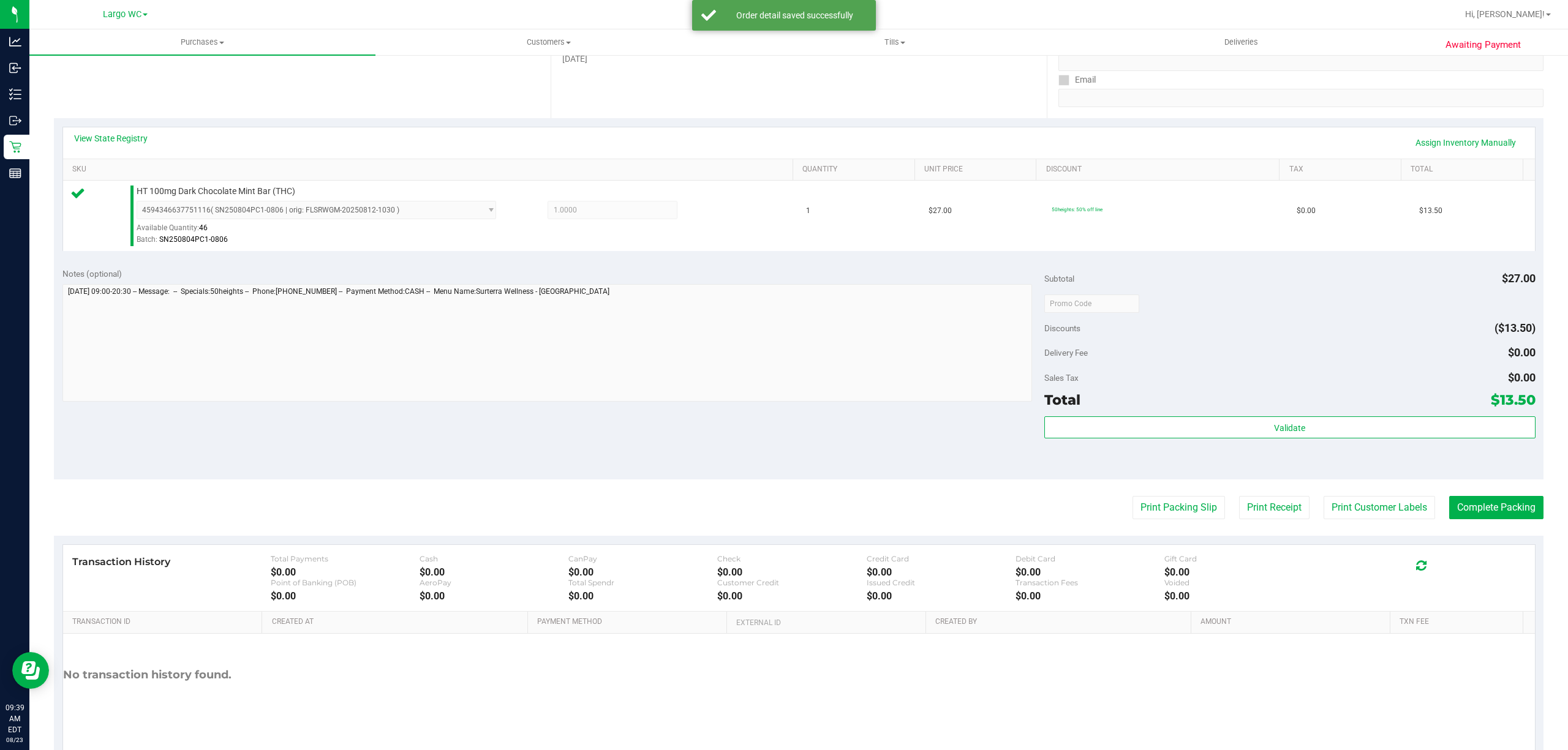
scroll to position [251, 0]
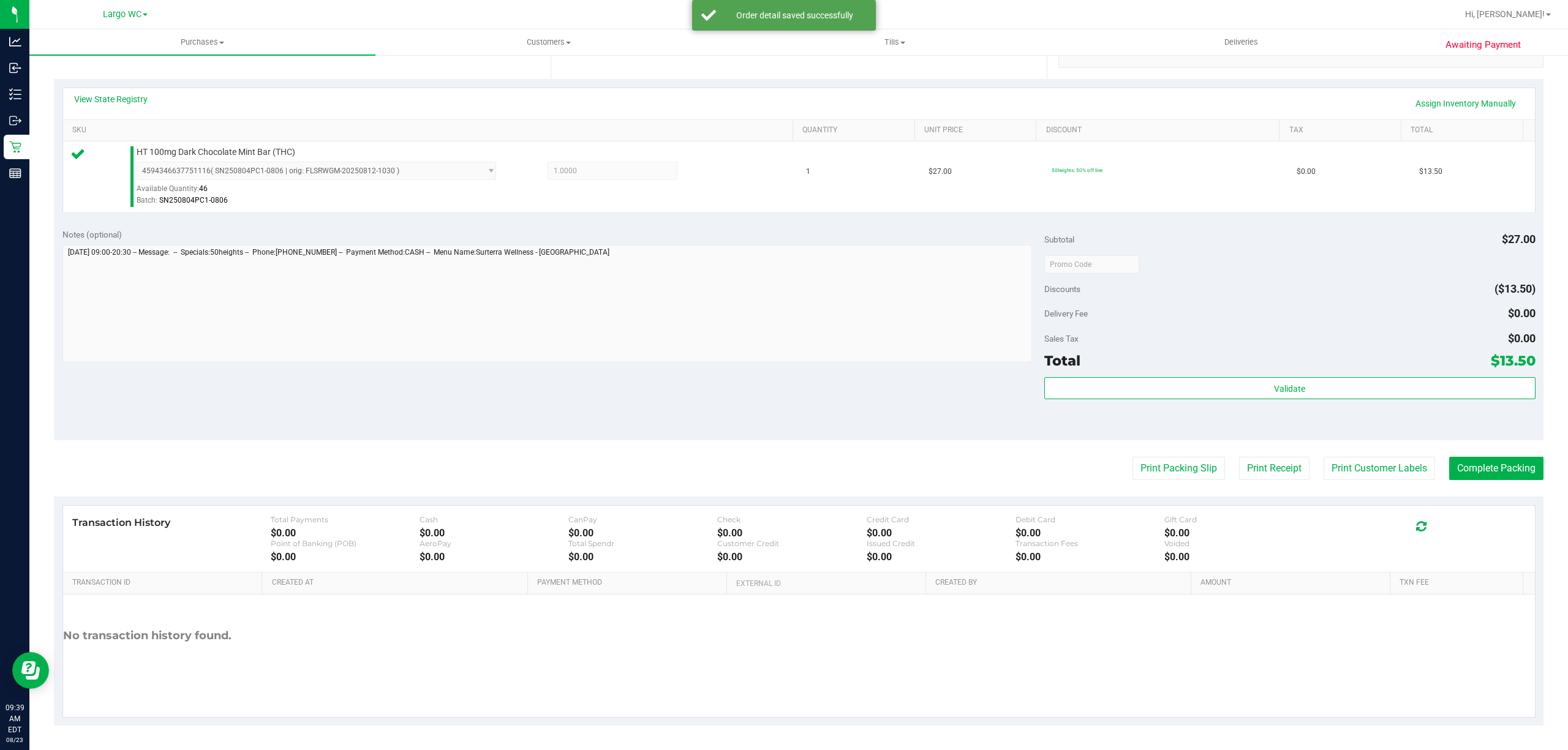
click at [1194, 321] on div "Delivery Fee $0.00" at bounding box center [1290, 314] width 491 height 22
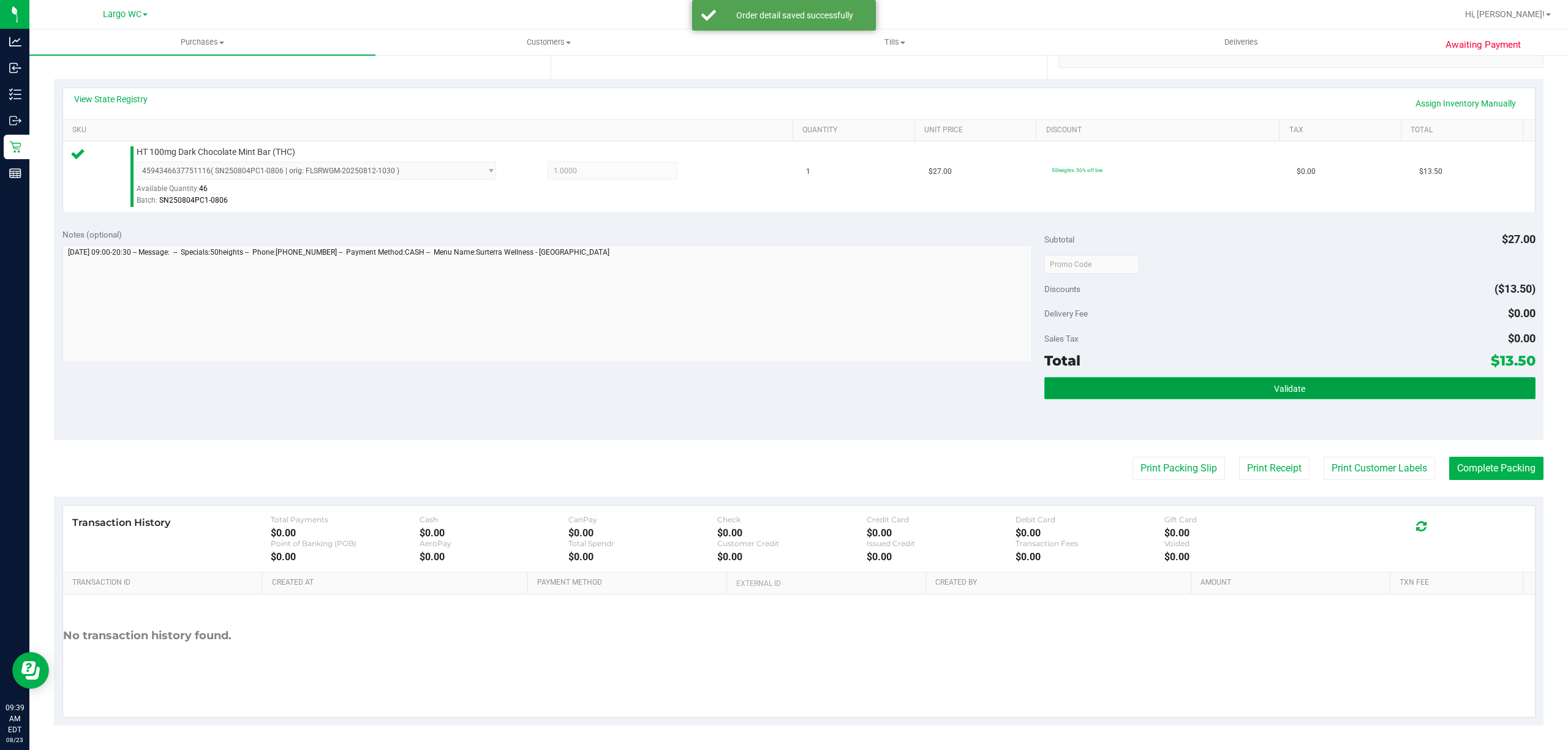
click at [1253, 389] on button "Validate" at bounding box center [1290, 389] width 491 height 22
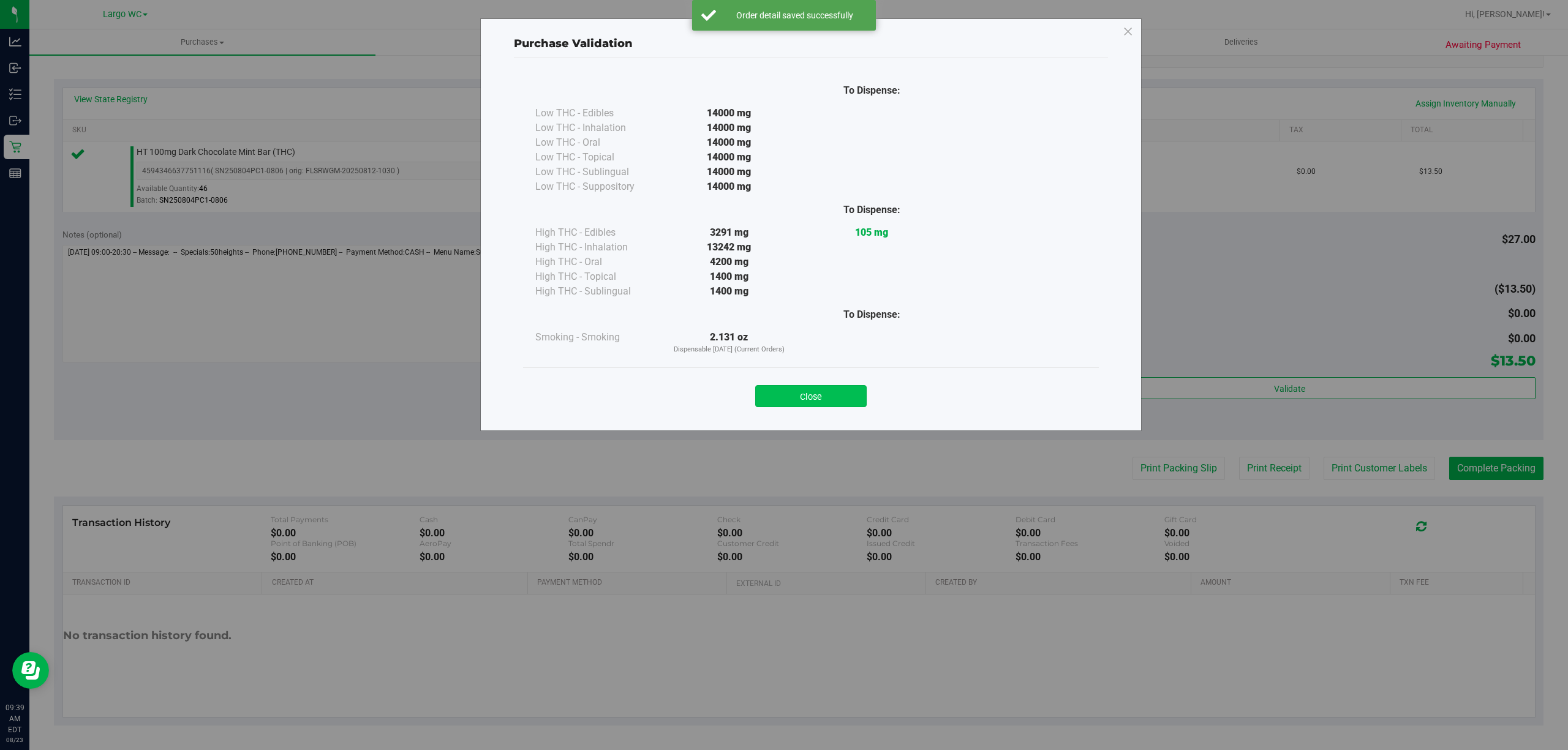
click at [814, 389] on button "Close" at bounding box center [810, 396] width 111 height 22
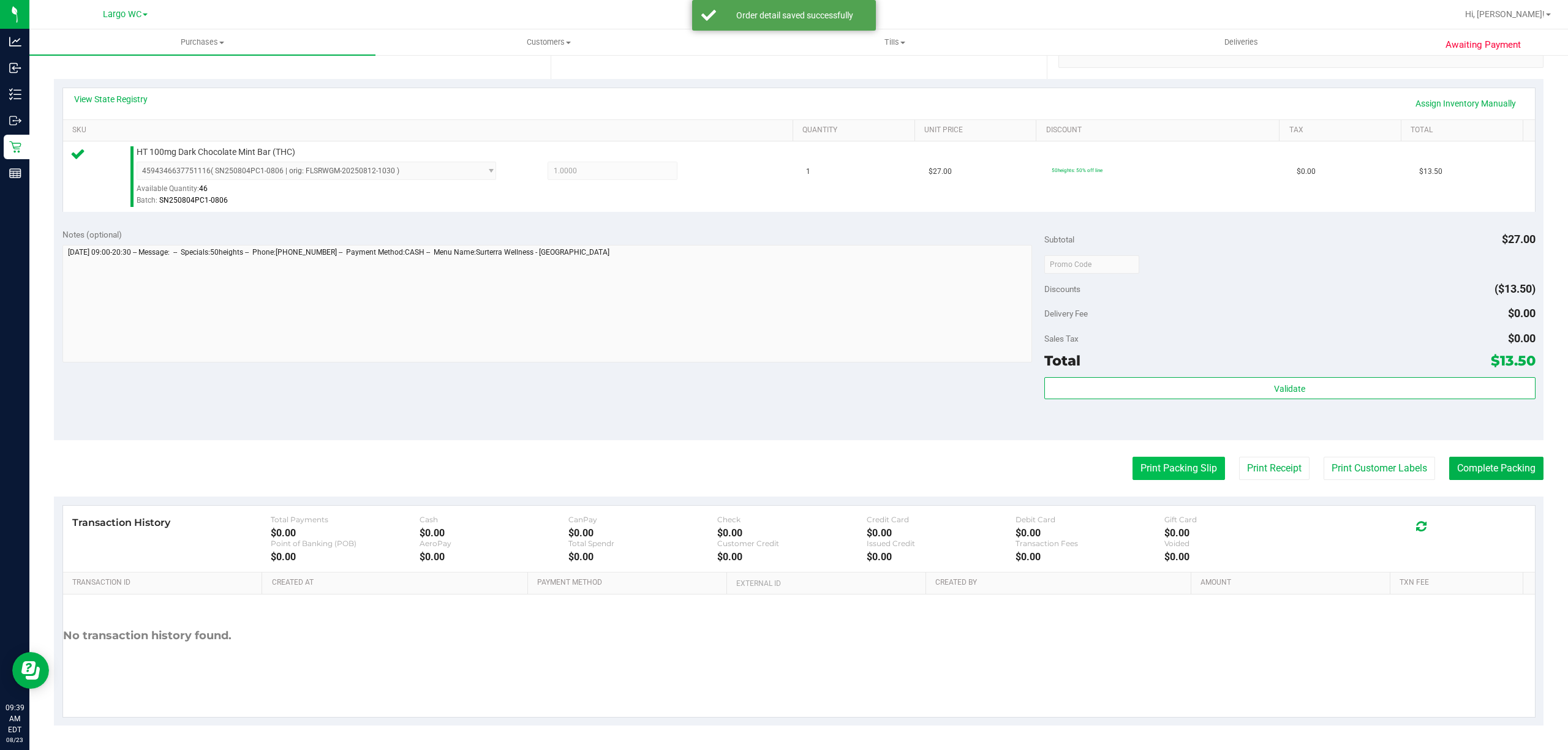
click at [1157, 465] on button "Print Packing Slip" at bounding box center [1179, 468] width 93 height 23
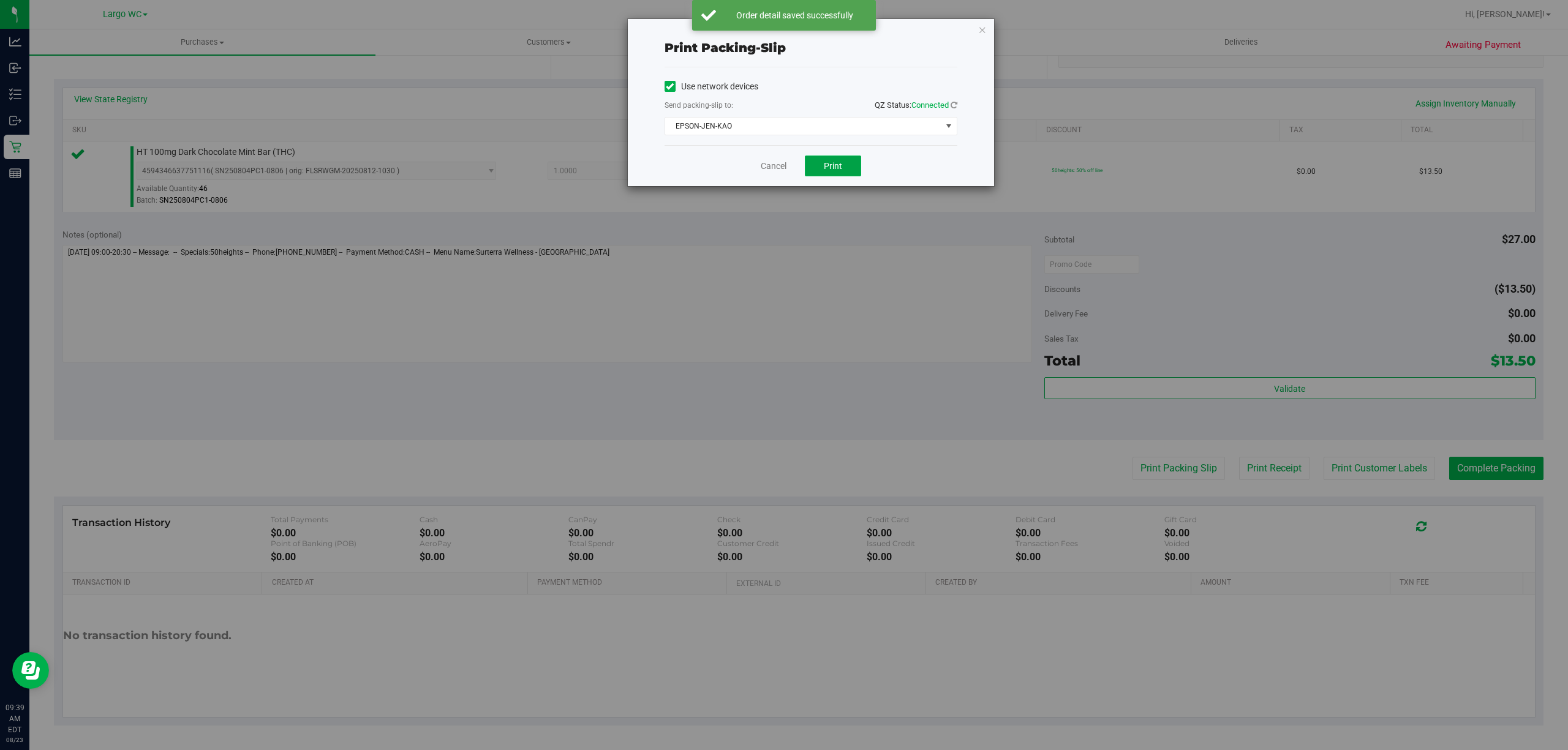
click at [836, 171] on span "Print" at bounding box center [833, 166] width 19 height 10
click at [773, 168] on link "Cancel" at bounding box center [774, 166] width 26 height 13
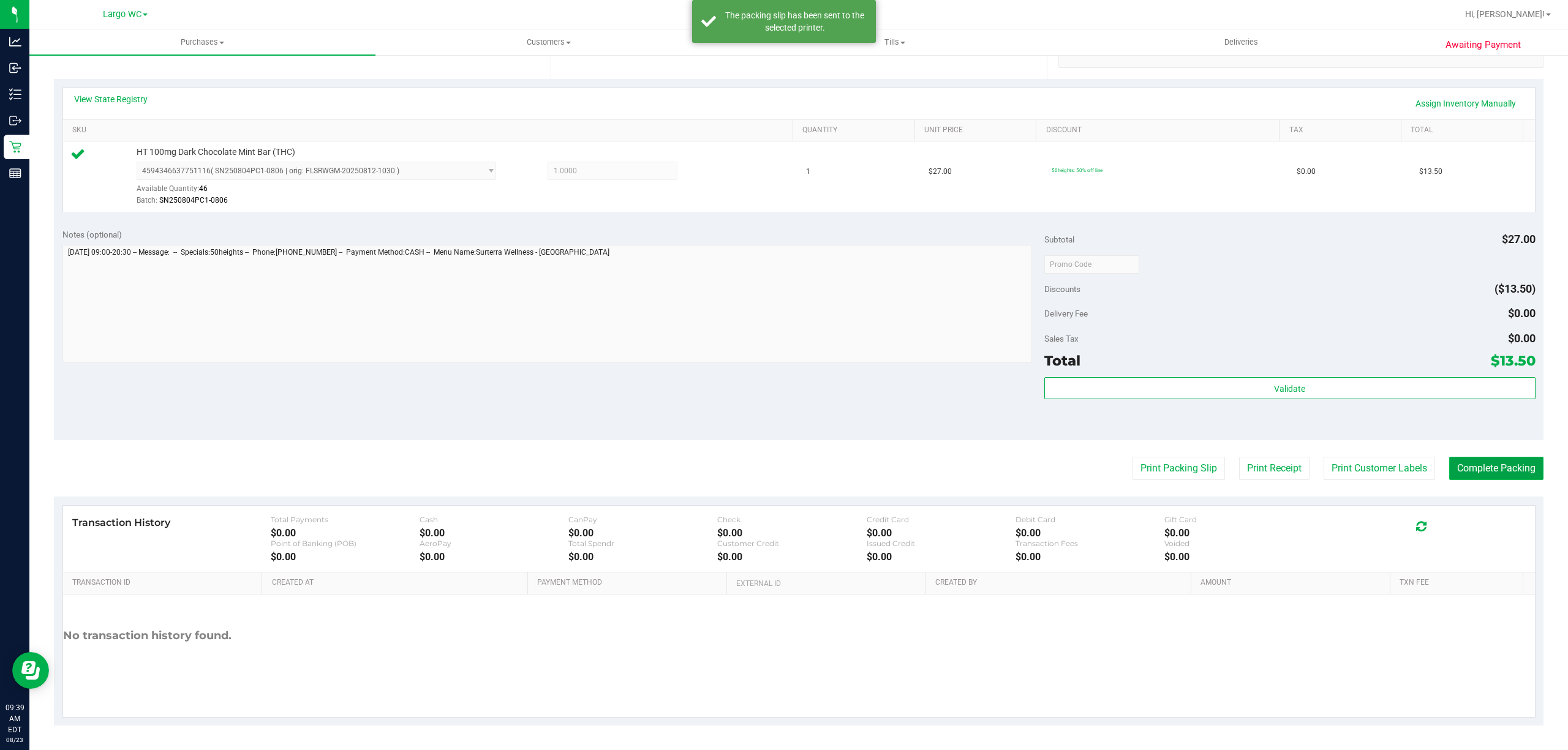
click at [1498, 475] on button "Complete Packing" at bounding box center [1496, 468] width 94 height 23
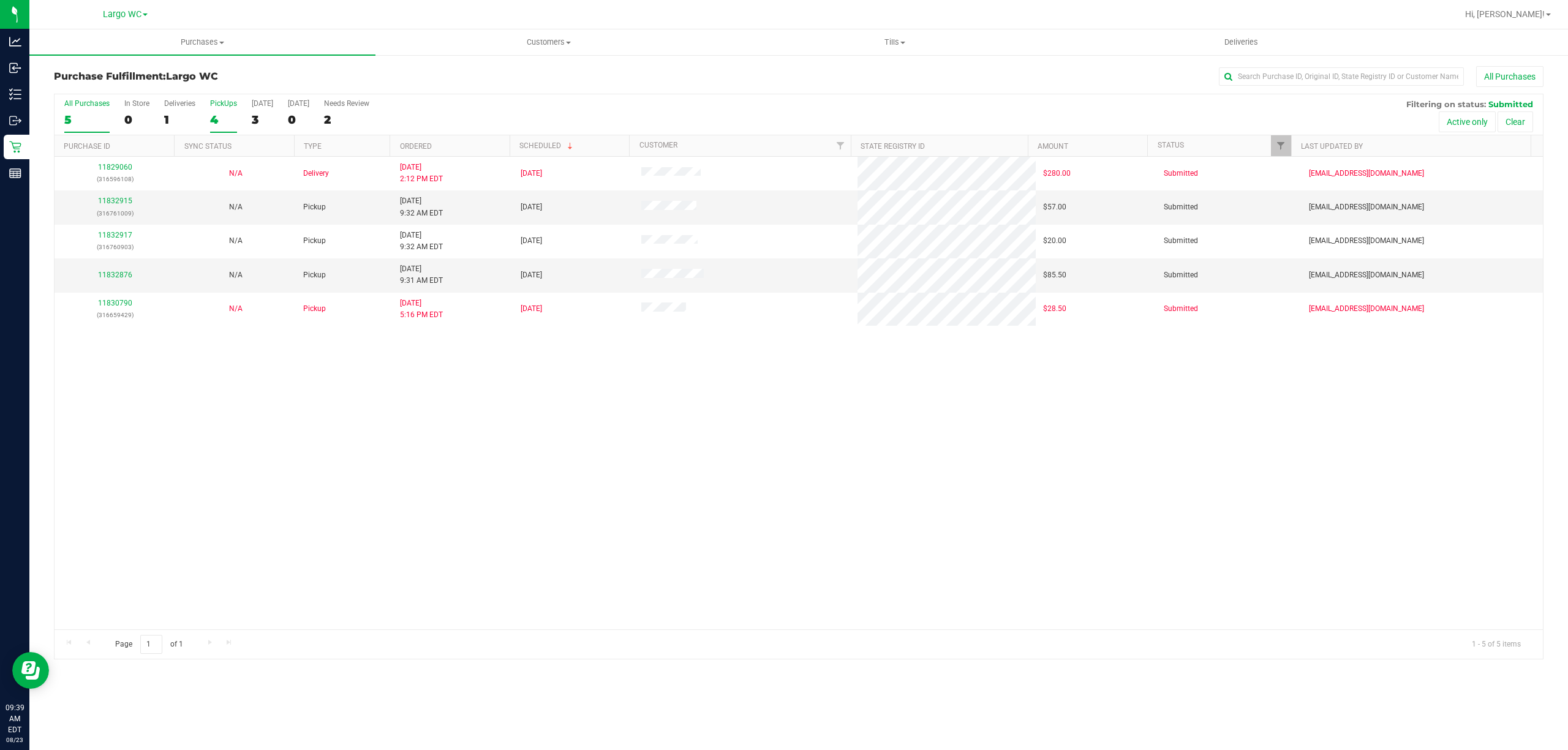
click at [229, 114] on div "4" at bounding box center [224, 120] width 27 height 14
click at [0, 0] on input "PickUps 4" at bounding box center [0, 0] width 0 height 0
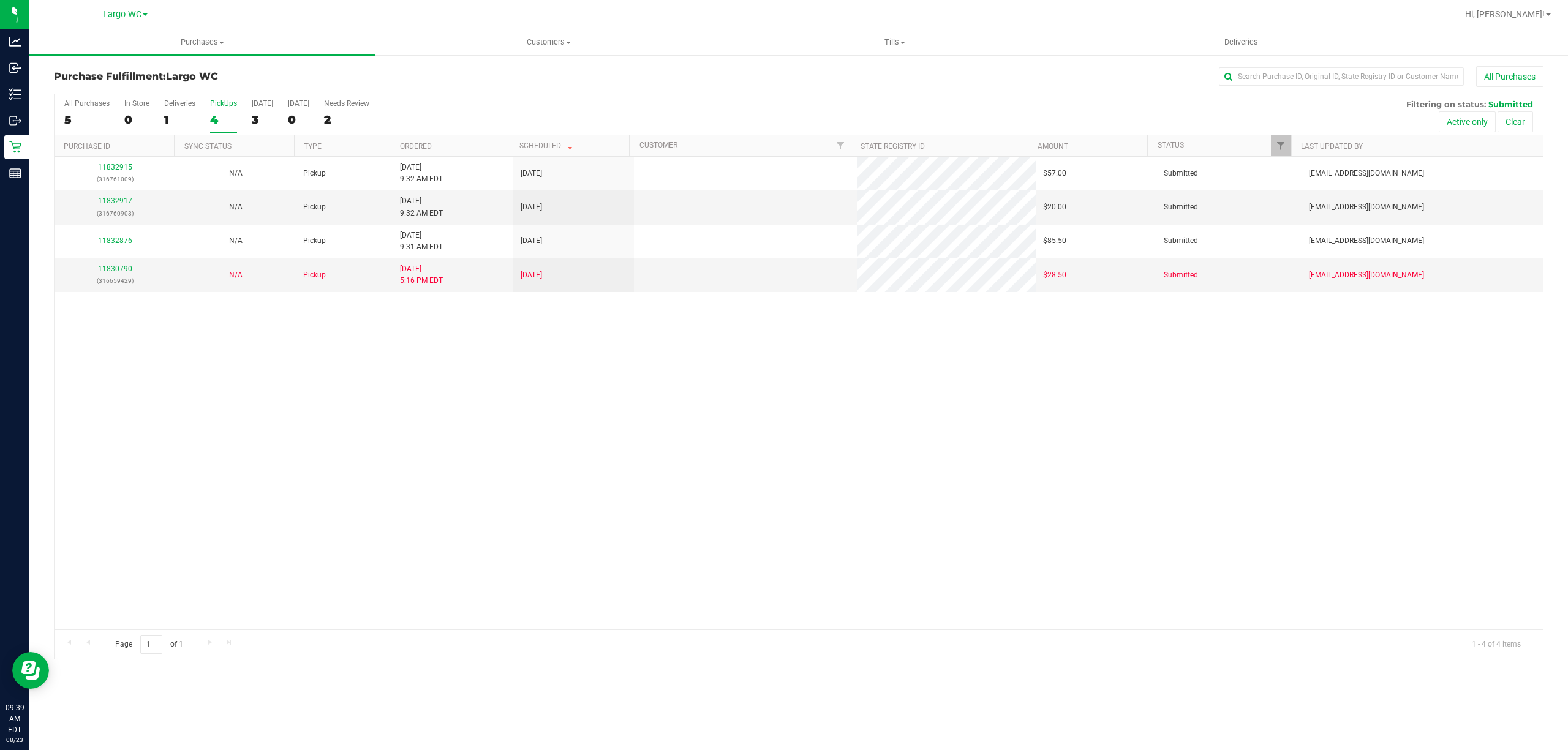
click at [464, 136] on th "Ordered" at bounding box center [449, 145] width 119 height 21
click at [119, 212] on link "11832876" at bounding box center [115, 207] width 34 height 9
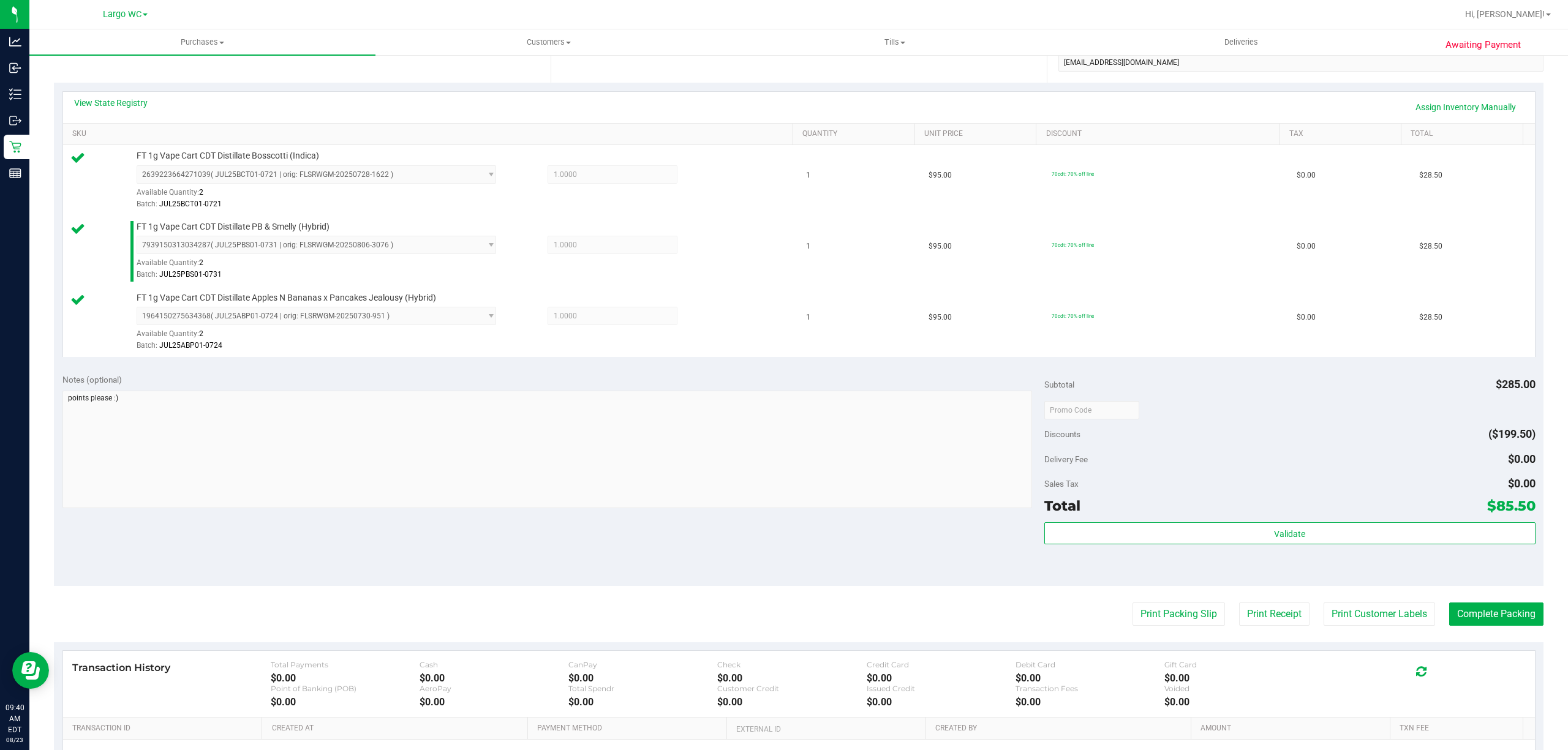
scroll to position [393, 0]
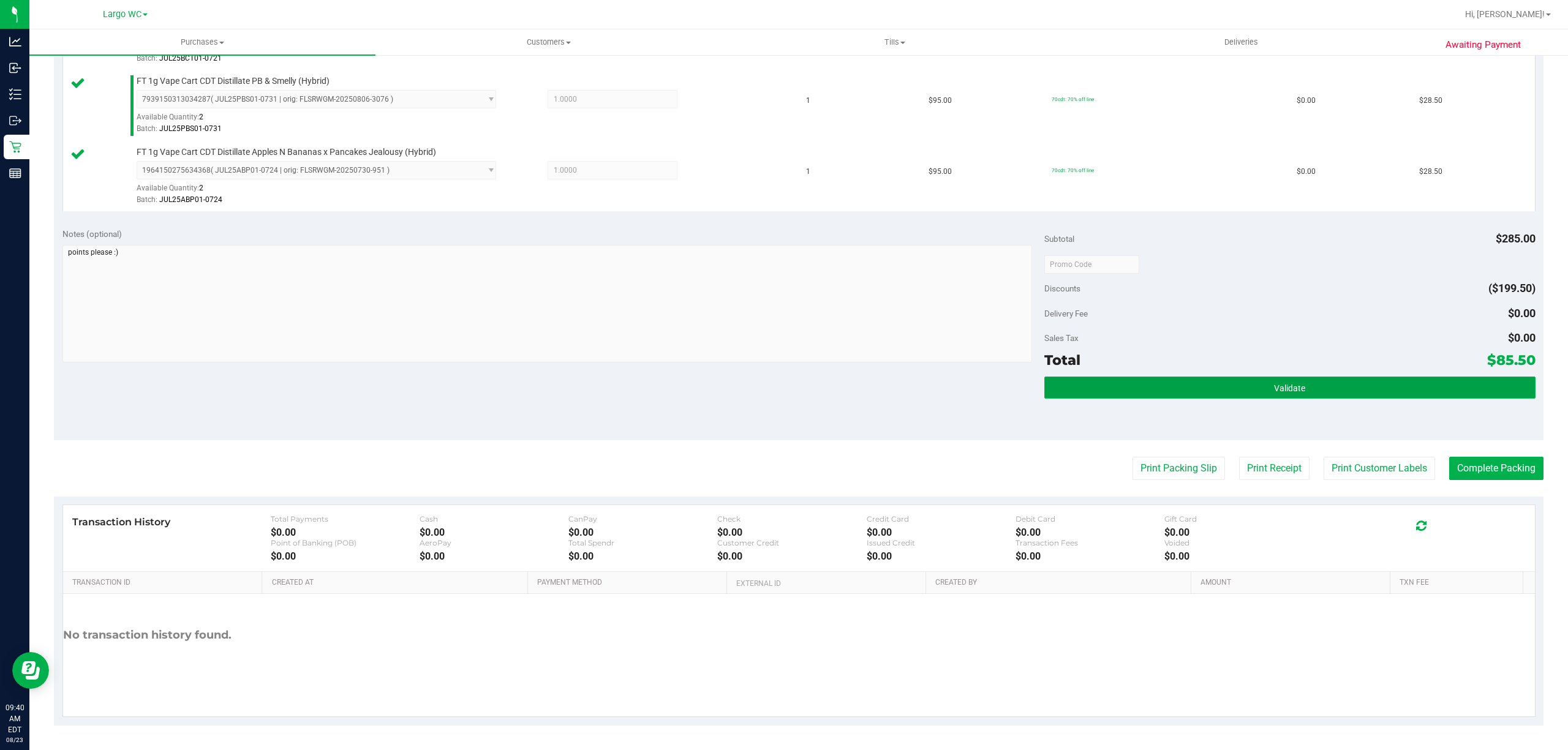
click at [1253, 397] on button "Validate" at bounding box center [1290, 388] width 491 height 22
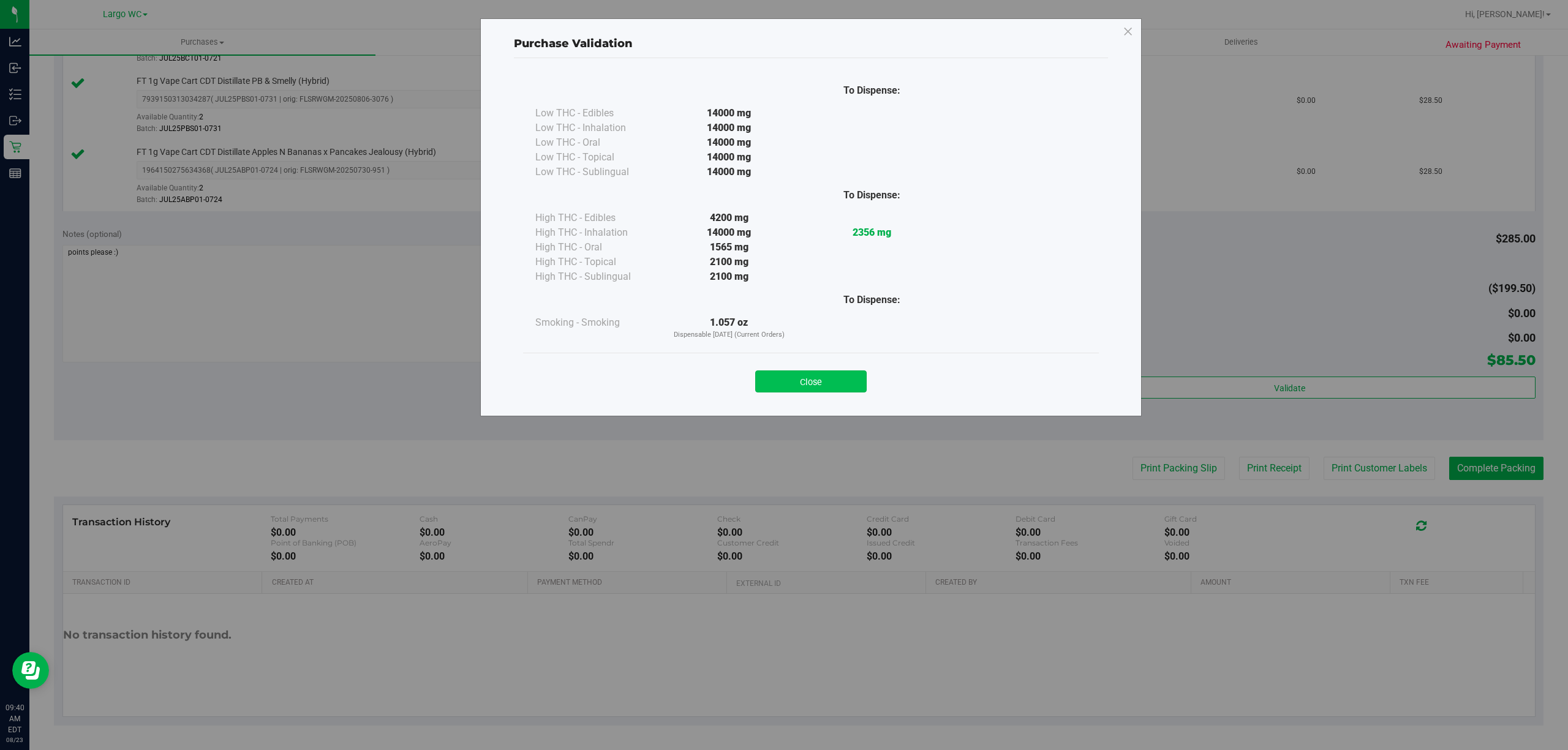
click at [833, 380] on button "Close" at bounding box center [810, 382] width 111 height 22
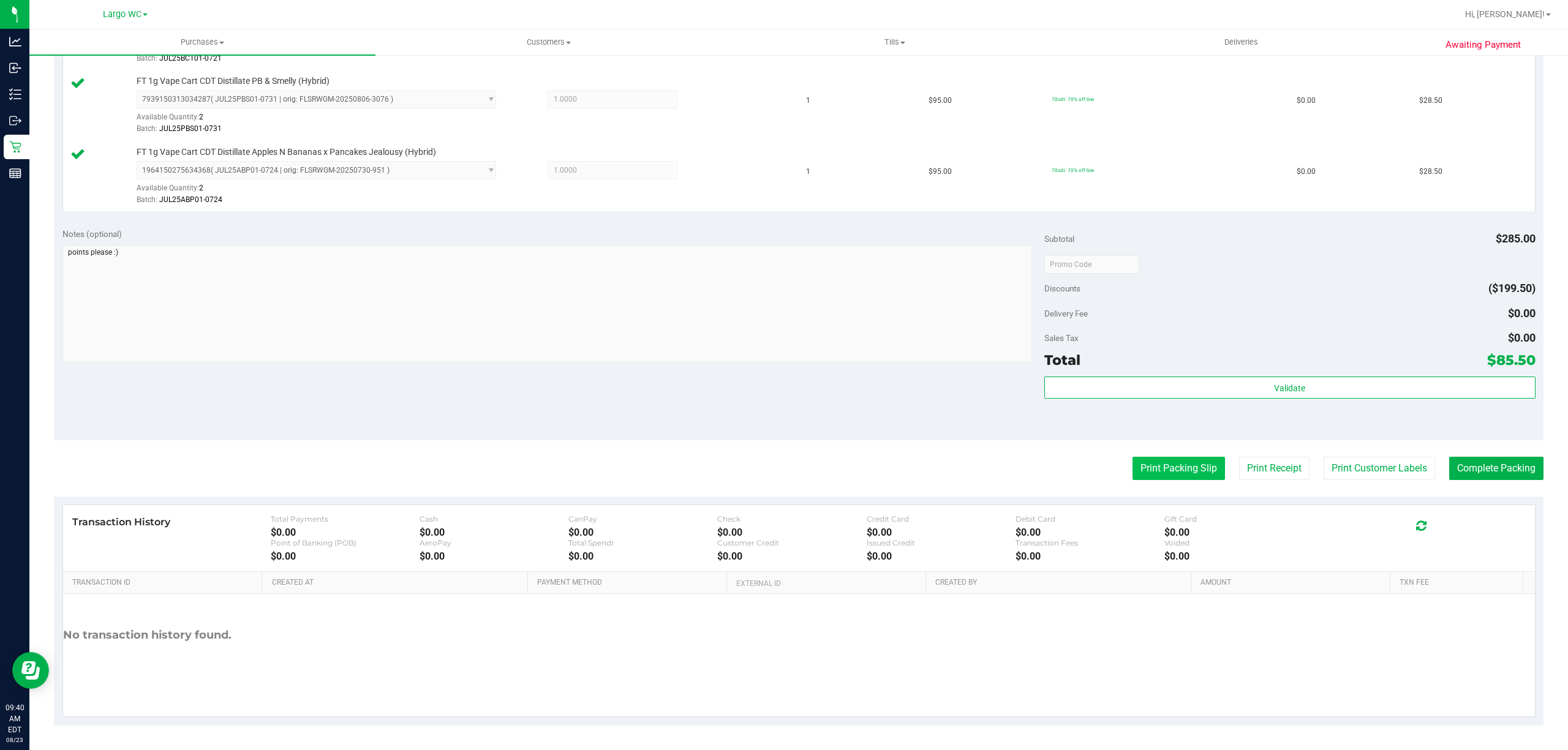
click at [1155, 467] on button "Print Packing Slip" at bounding box center [1179, 468] width 93 height 23
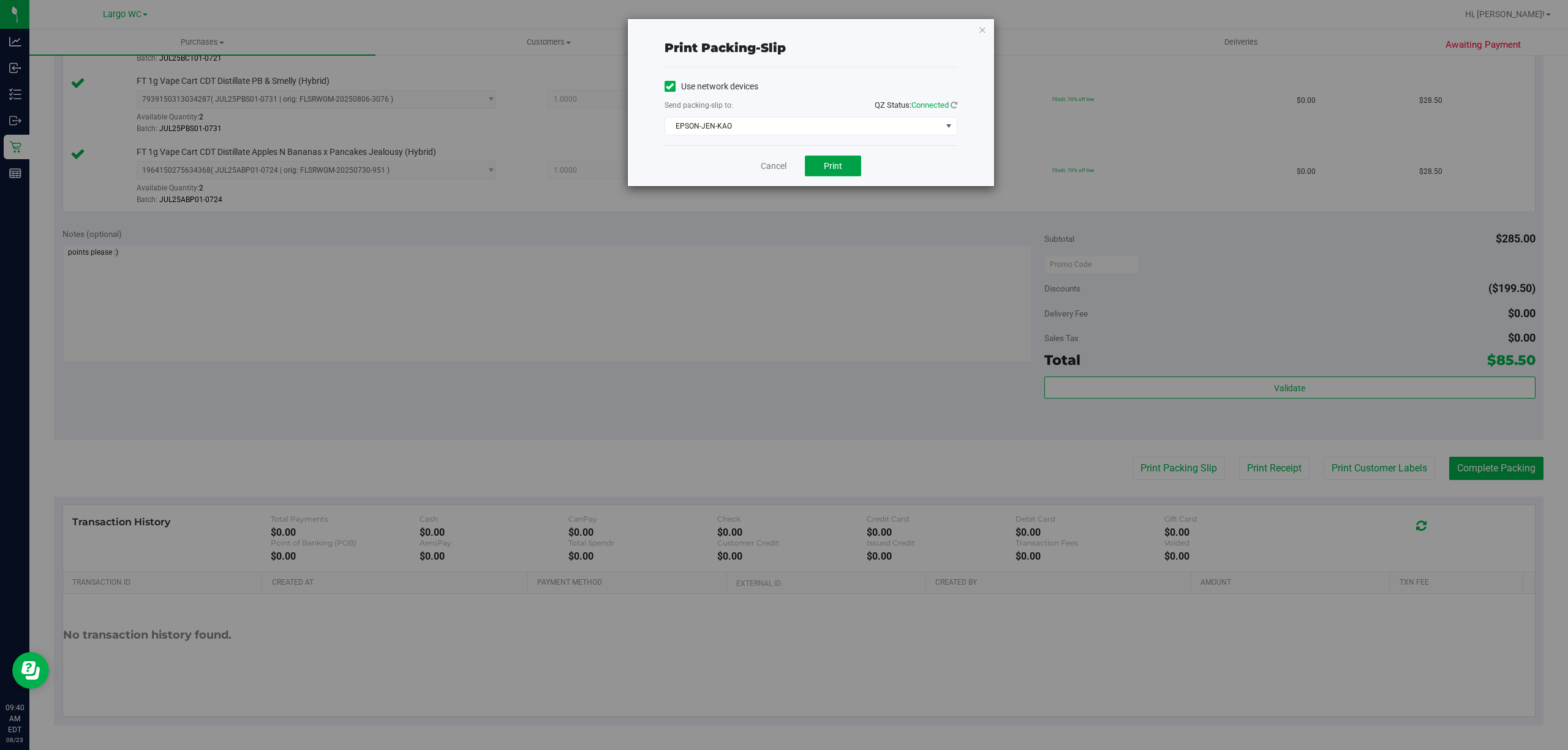
click at [842, 170] on button "Print" at bounding box center [832, 166] width 56 height 20
click at [768, 167] on link "Cancel" at bounding box center [774, 166] width 26 height 13
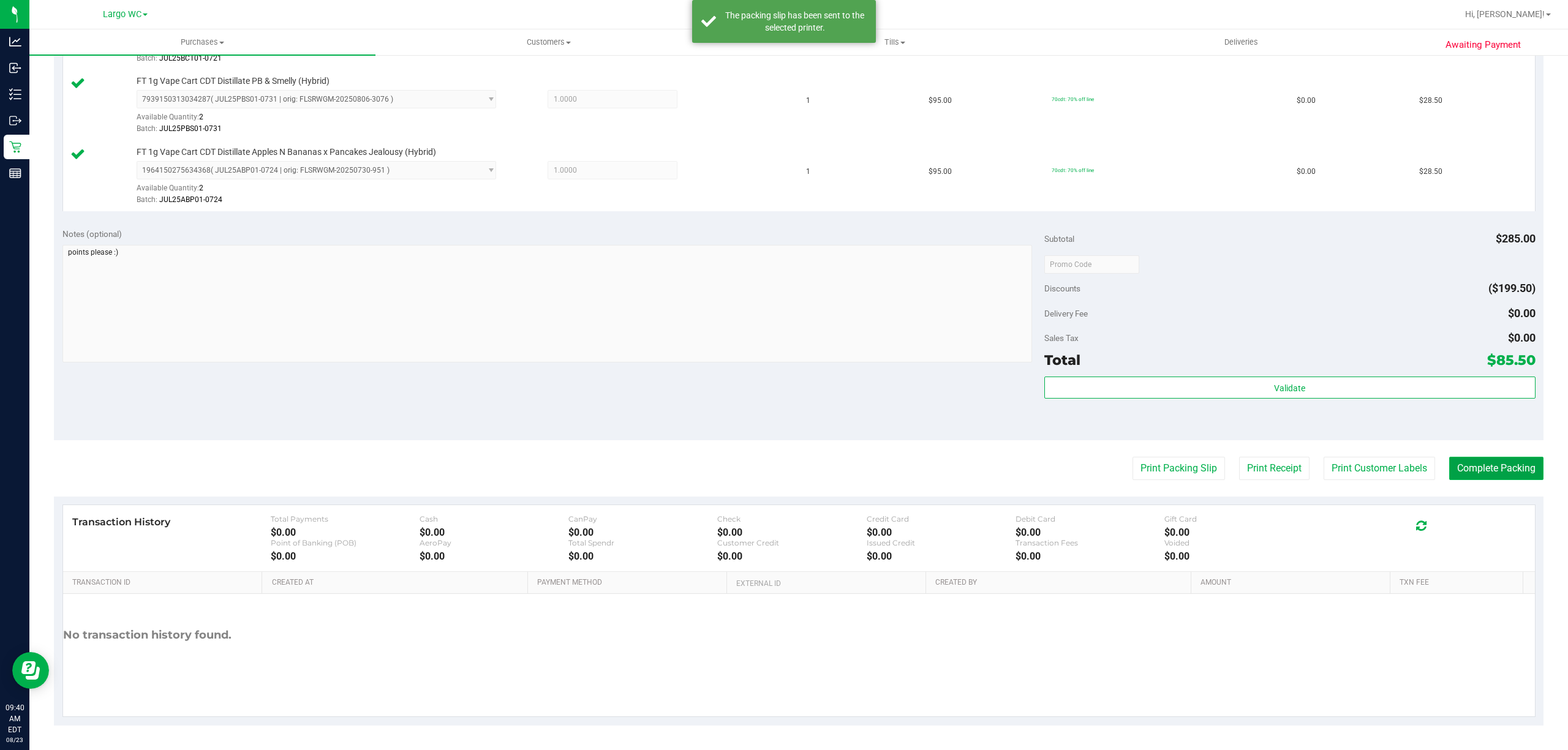
click at [1485, 473] on button "Complete Packing" at bounding box center [1496, 468] width 94 height 23
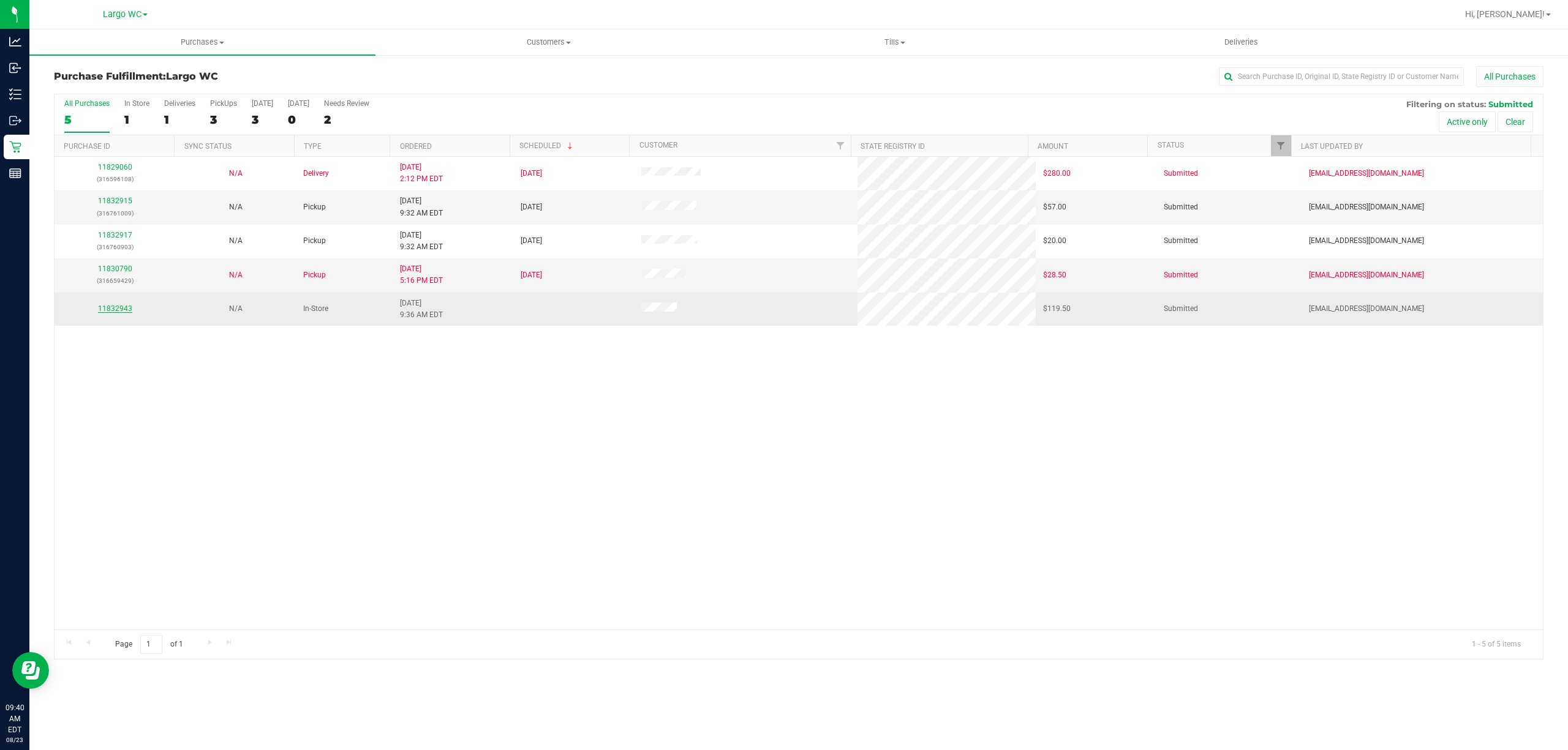
click at [120, 311] on link "11832943" at bounding box center [115, 309] width 34 height 9
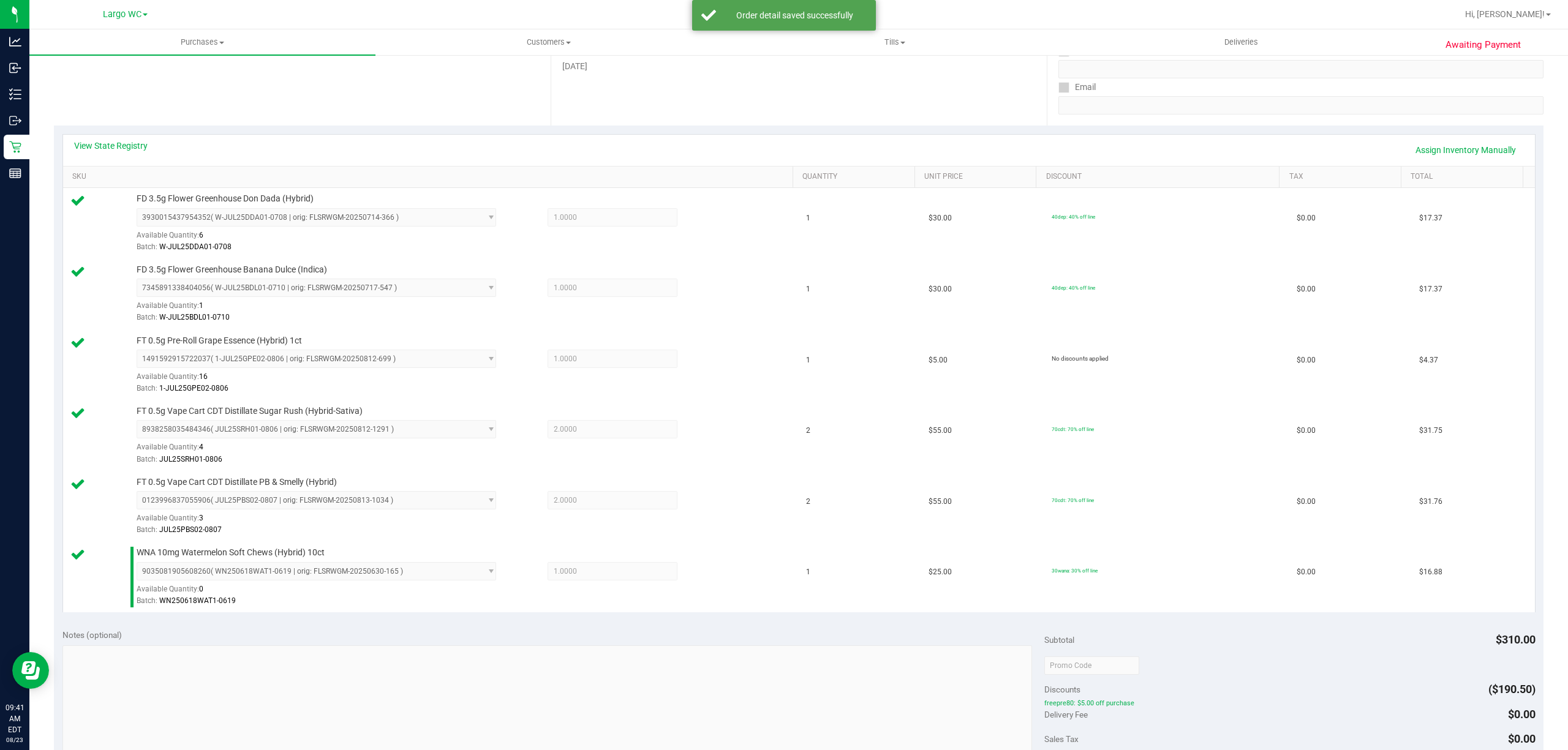
scroll to position [315, 0]
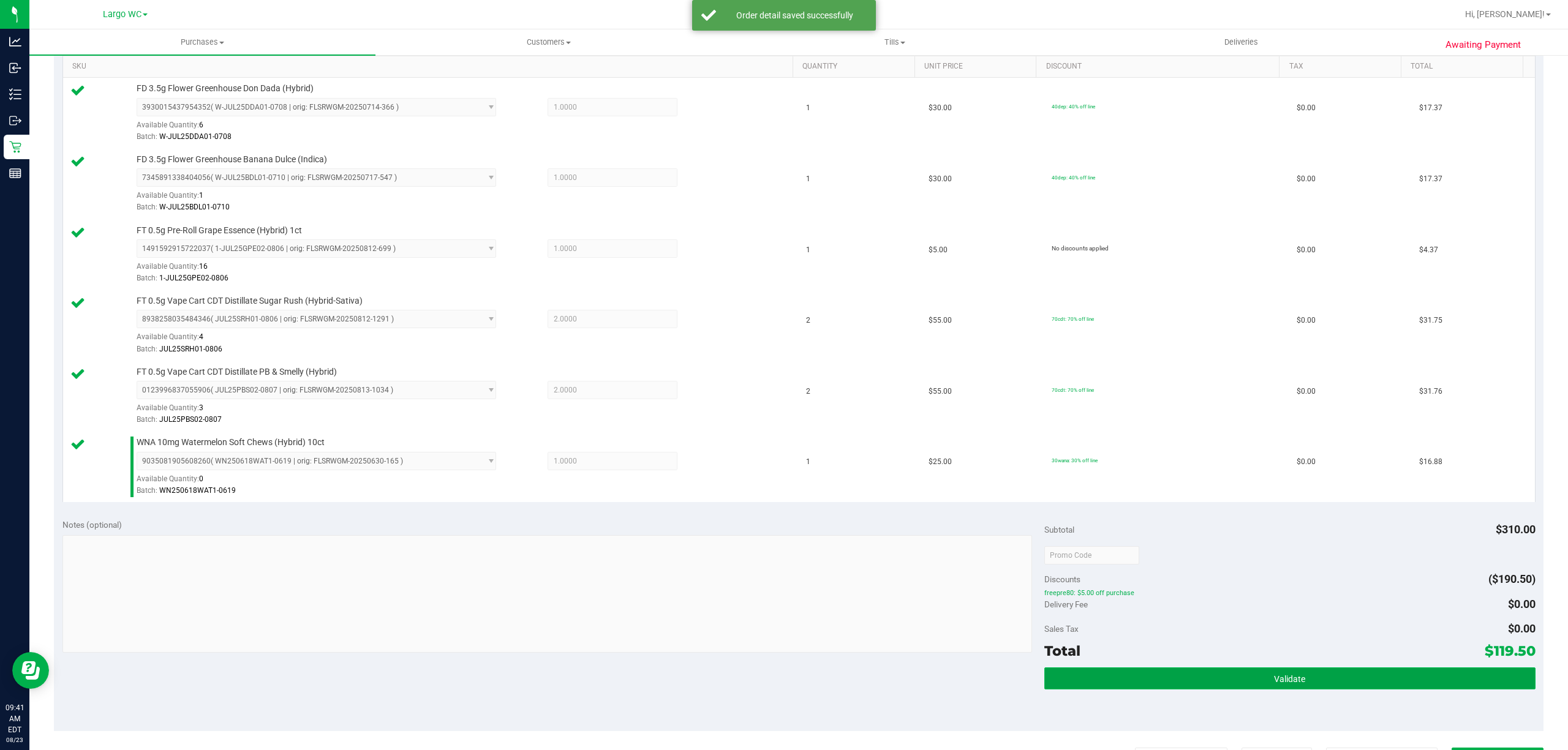
click at [1263, 678] on button "Validate" at bounding box center [1290, 679] width 491 height 22
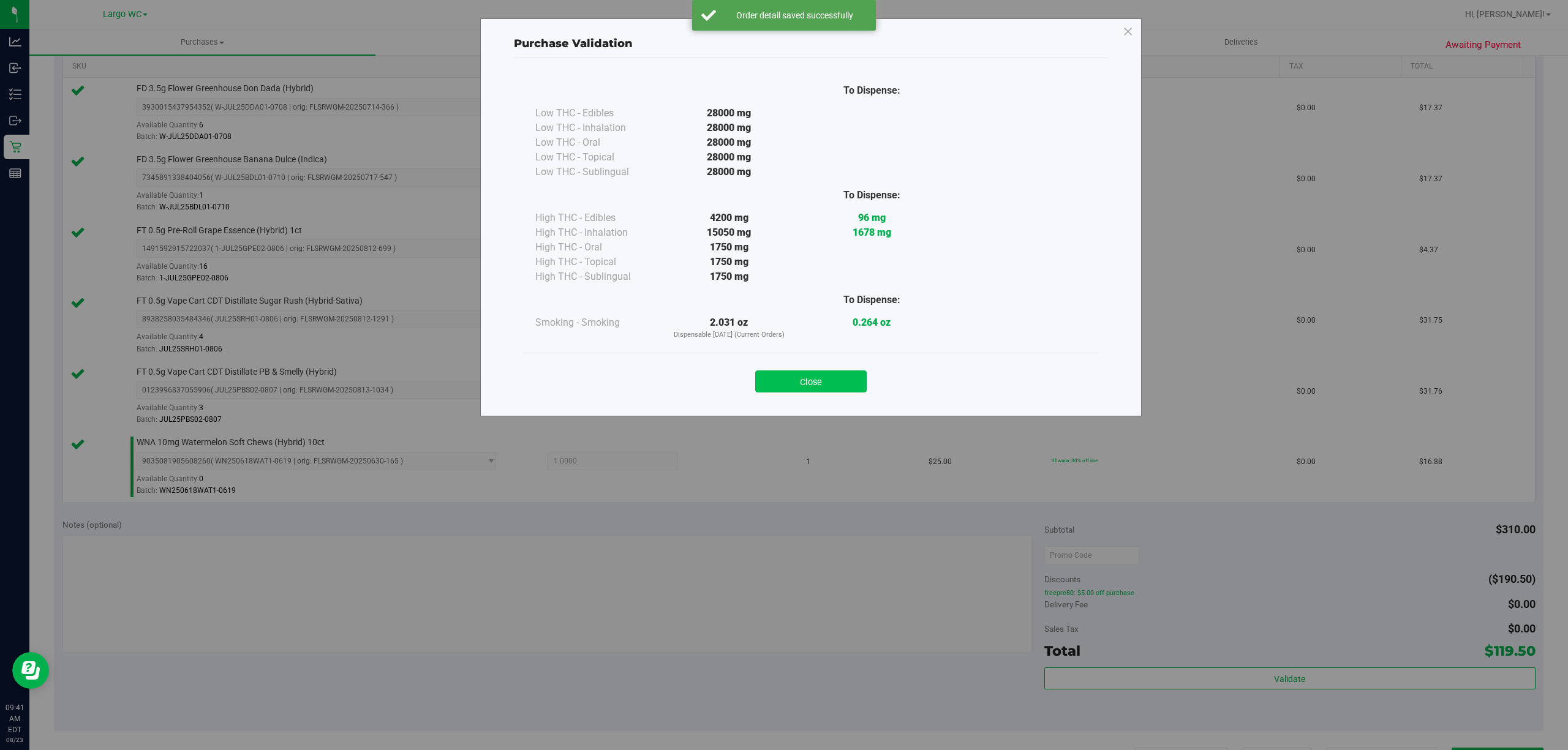
click at [814, 388] on button "Close" at bounding box center [810, 382] width 111 height 22
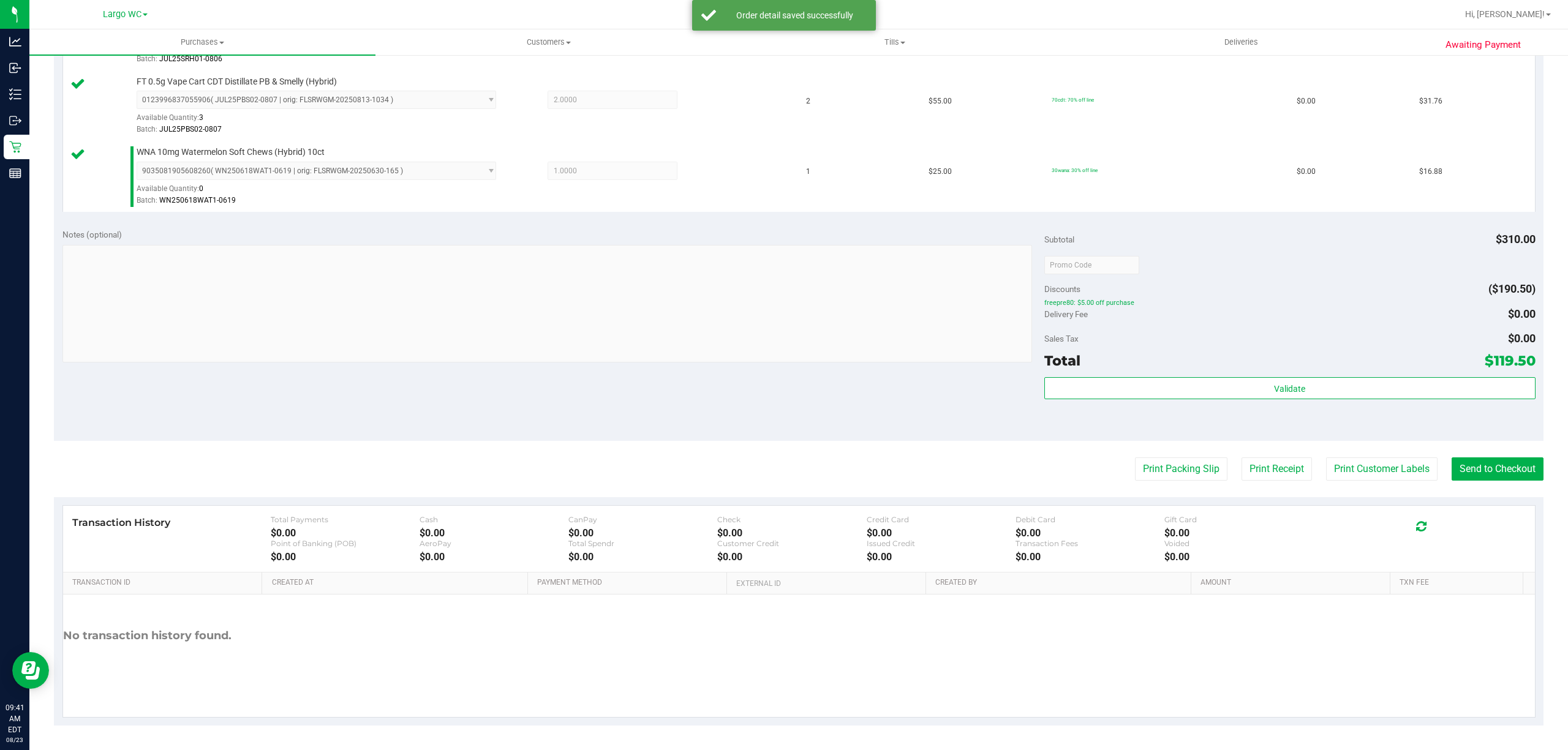
scroll to position [599, 0]
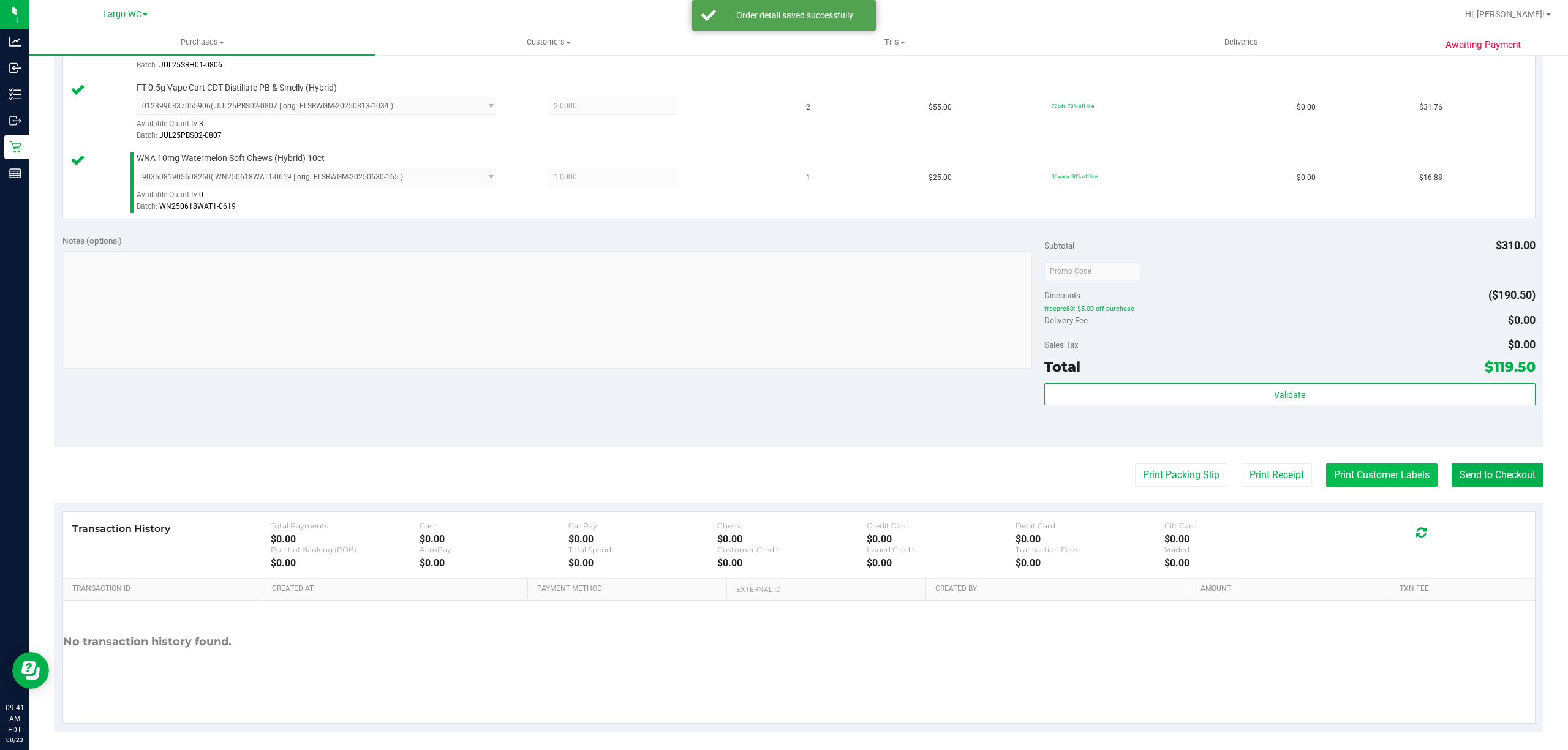
click at [1356, 480] on button "Print Customer Labels" at bounding box center [1381, 474] width 111 height 23
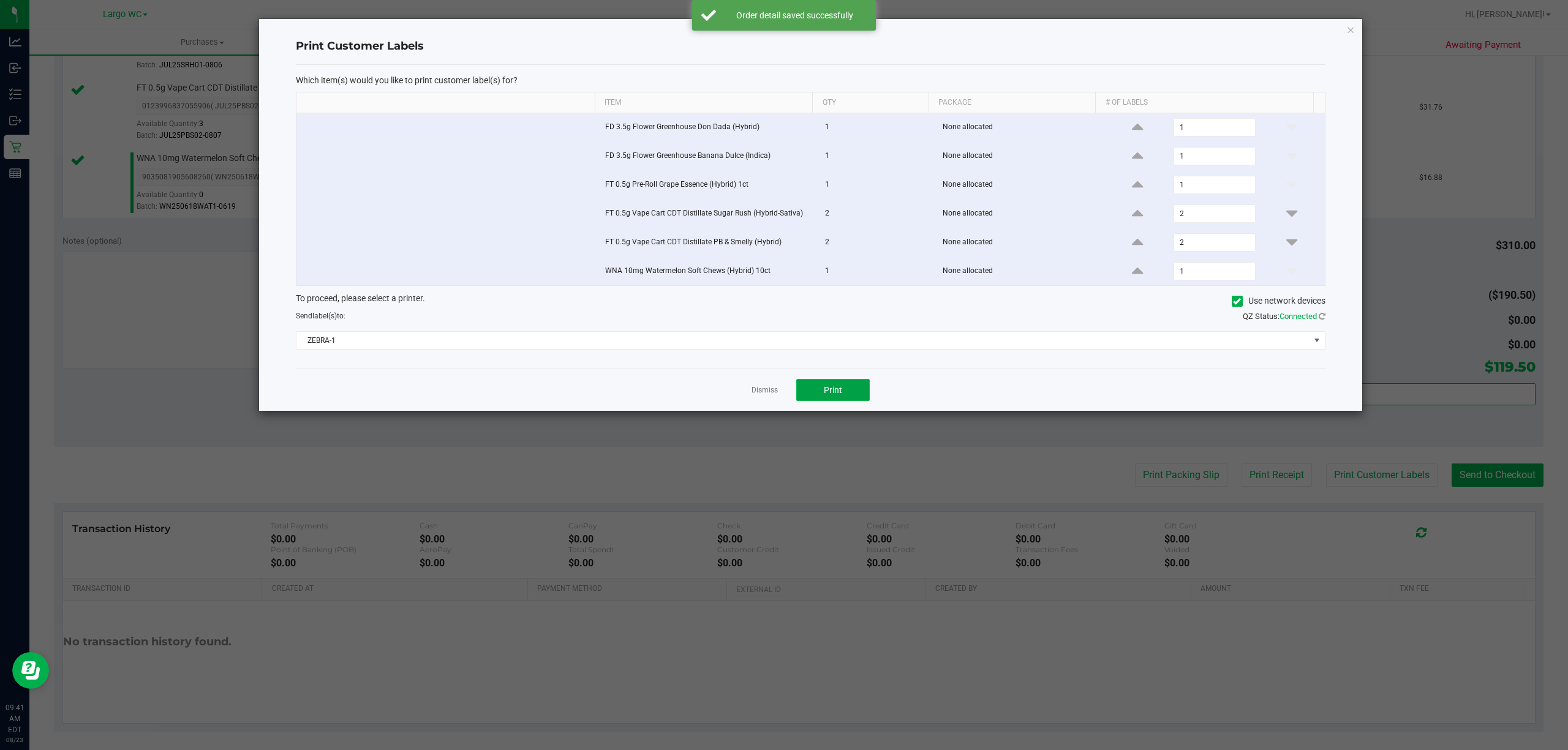
click at [851, 392] on button "Print" at bounding box center [832, 390] width 73 height 22
click at [757, 395] on link "Dismiss" at bounding box center [764, 390] width 26 height 10
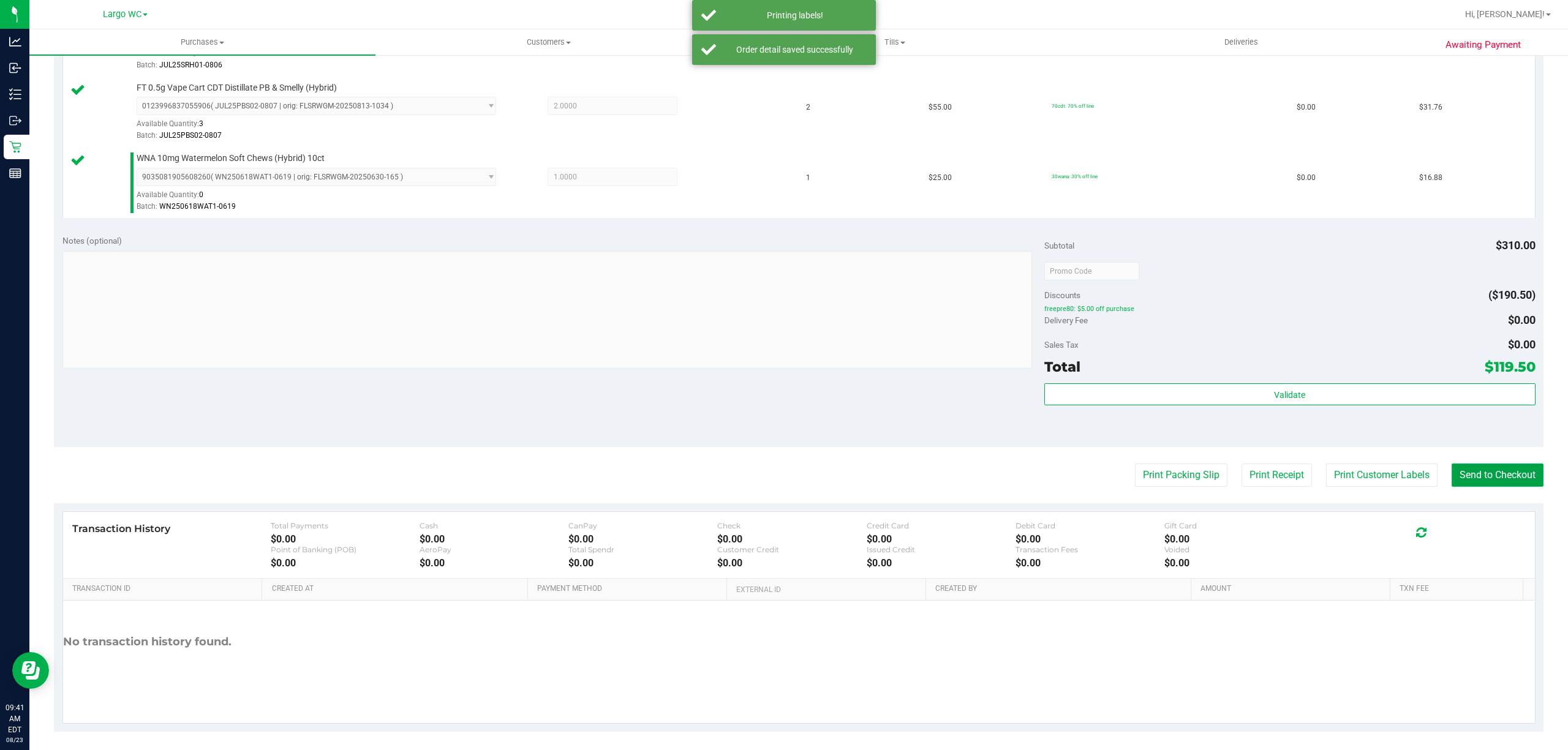
click at [1503, 474] on button "Send to Checkout" at bounding box center [1497, 474] width 92 height 23
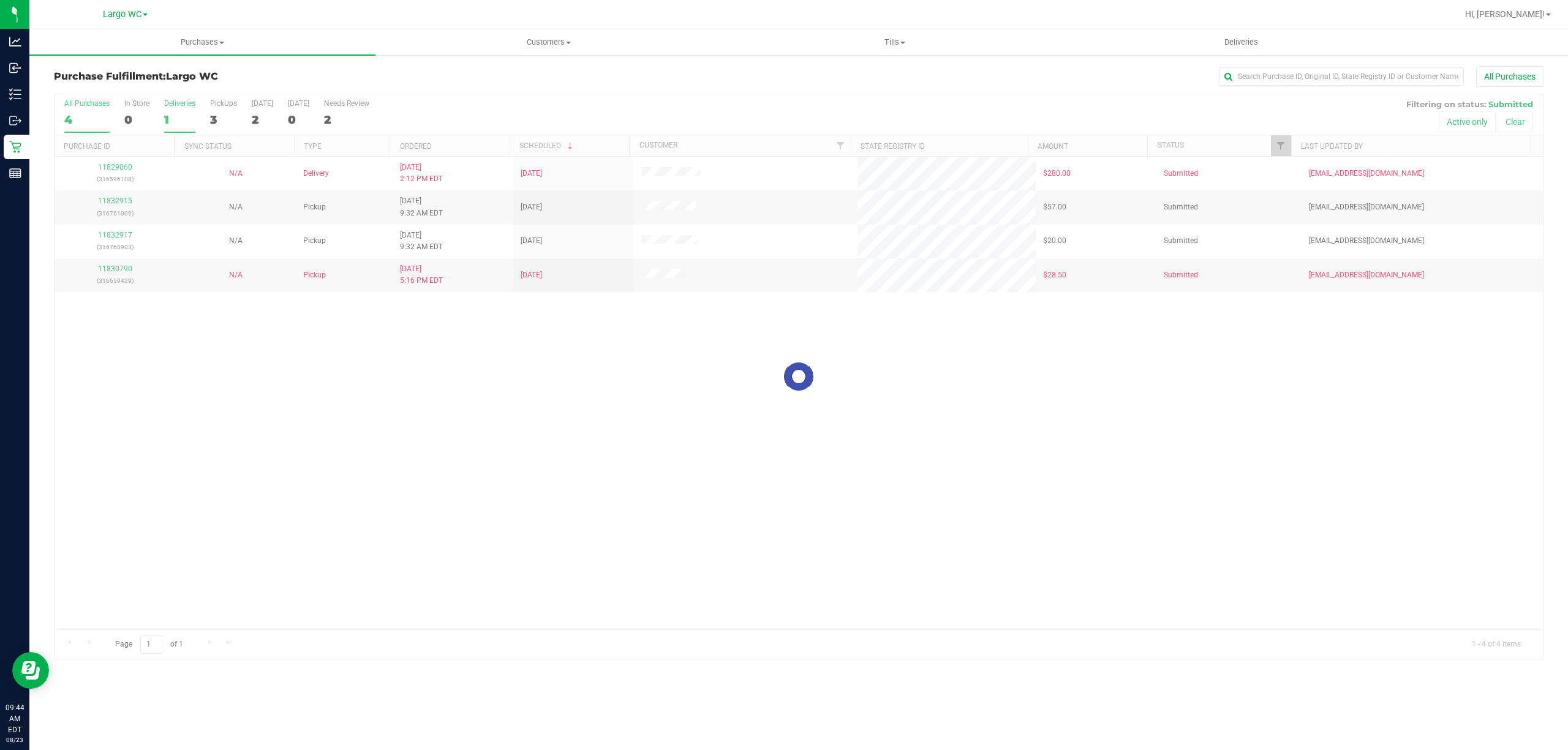
click at [190, 121] on div "1" at bounding box center [179, 120] width 31 height 14
click at [0, 0] on input "Deliveries 1" at bounding box center [0, 0] width 0 height 0
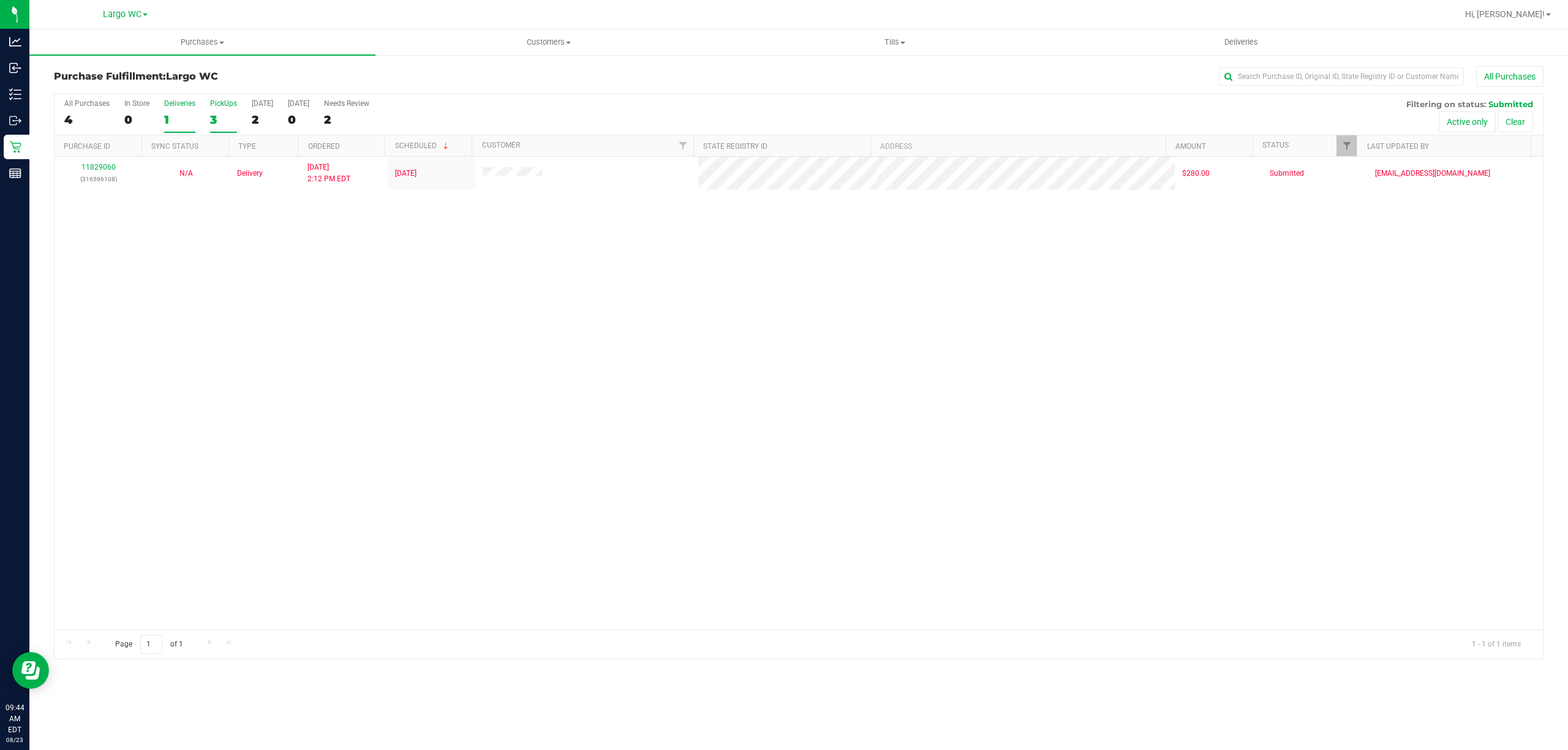
click at [213, 122] on div "3" at bounding box center [224, 120] width 27 height 14
click at [0, 0] on input "PickUps 3" at bounding box center [0, 0] width 0 height 0
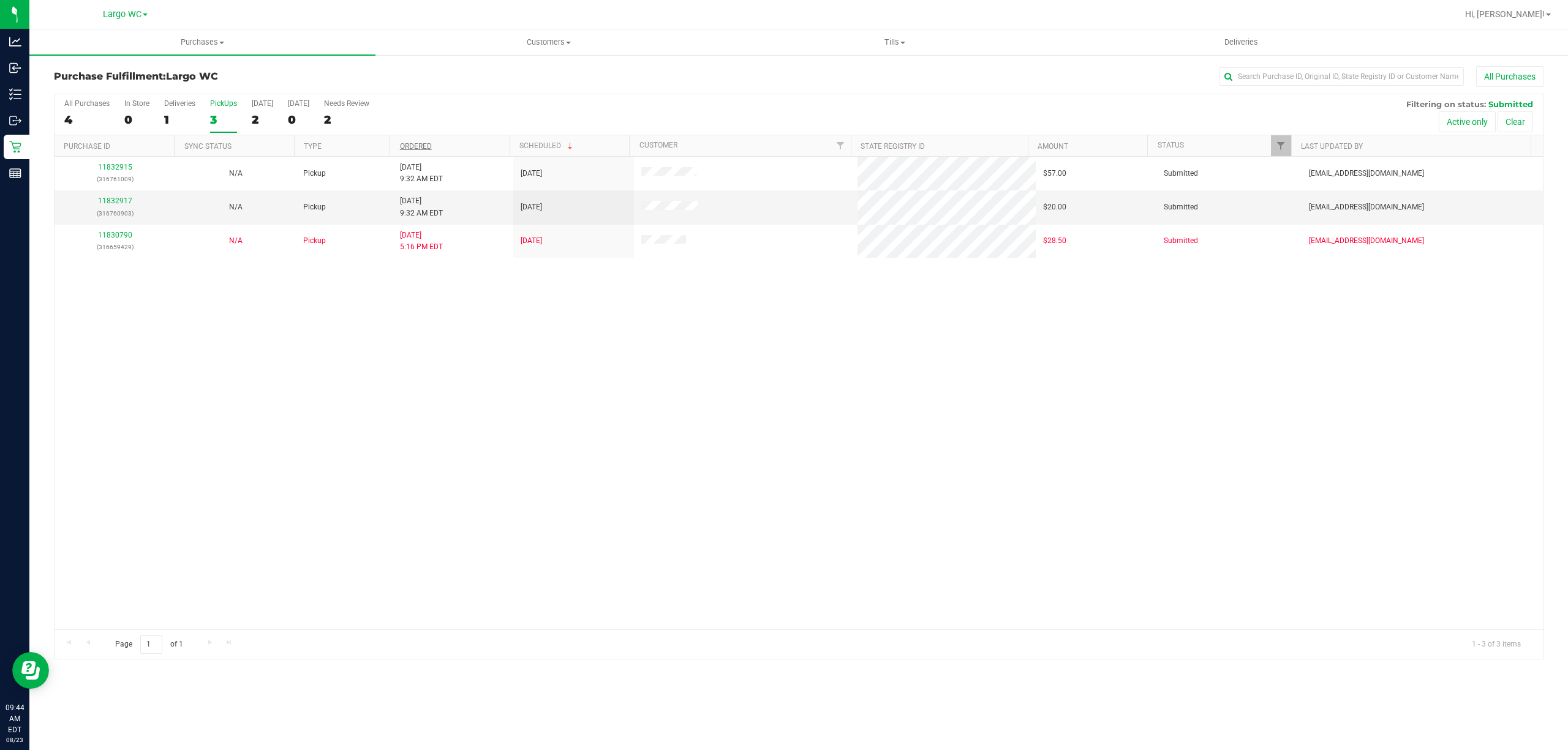
click at [412, 142] on link "Ordered" at bounding box center [415, 146] width 31 height 9
click at [111, 205] on link "11832915" at bounding box center [115, 201] width 34 height 9
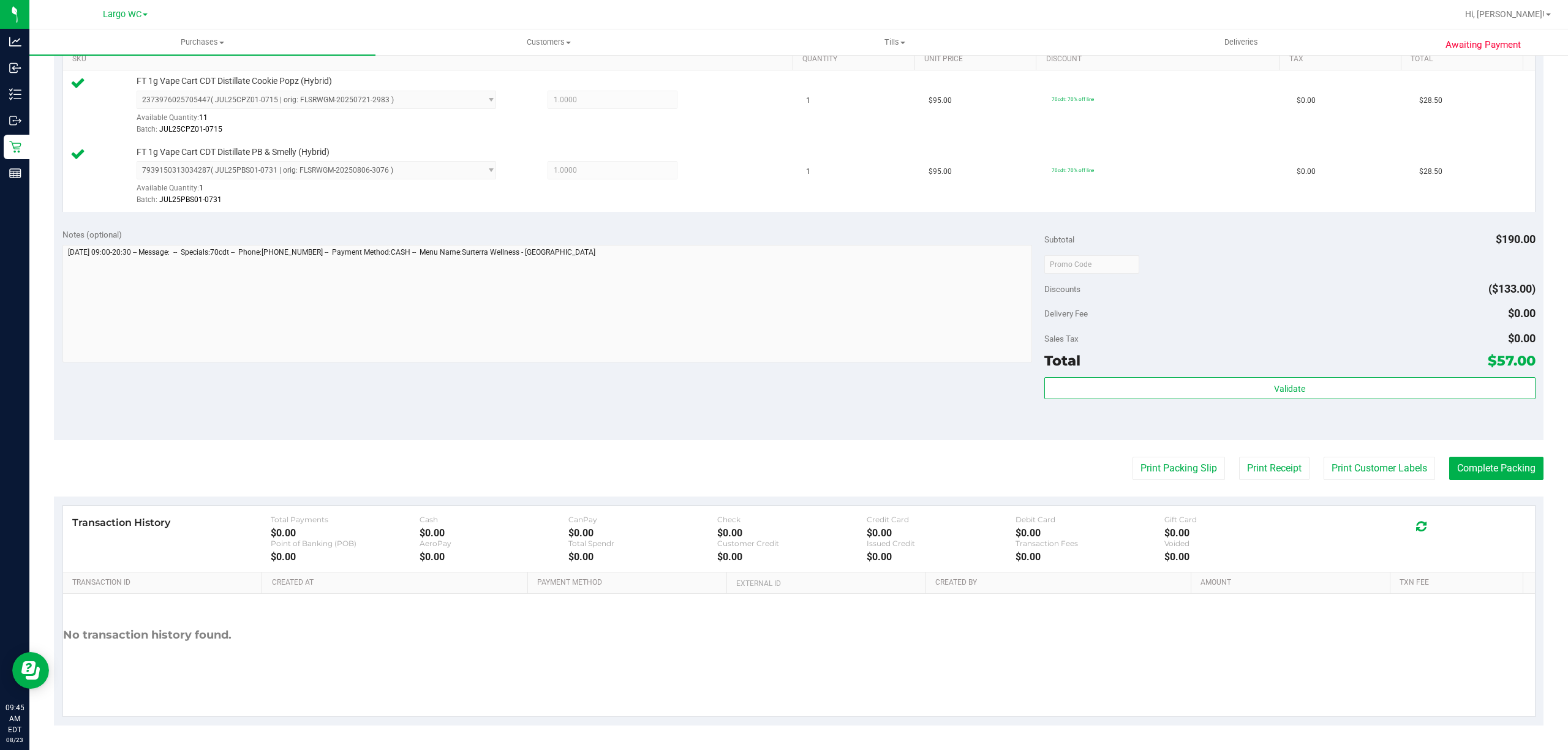
scroll to position [322, 0]
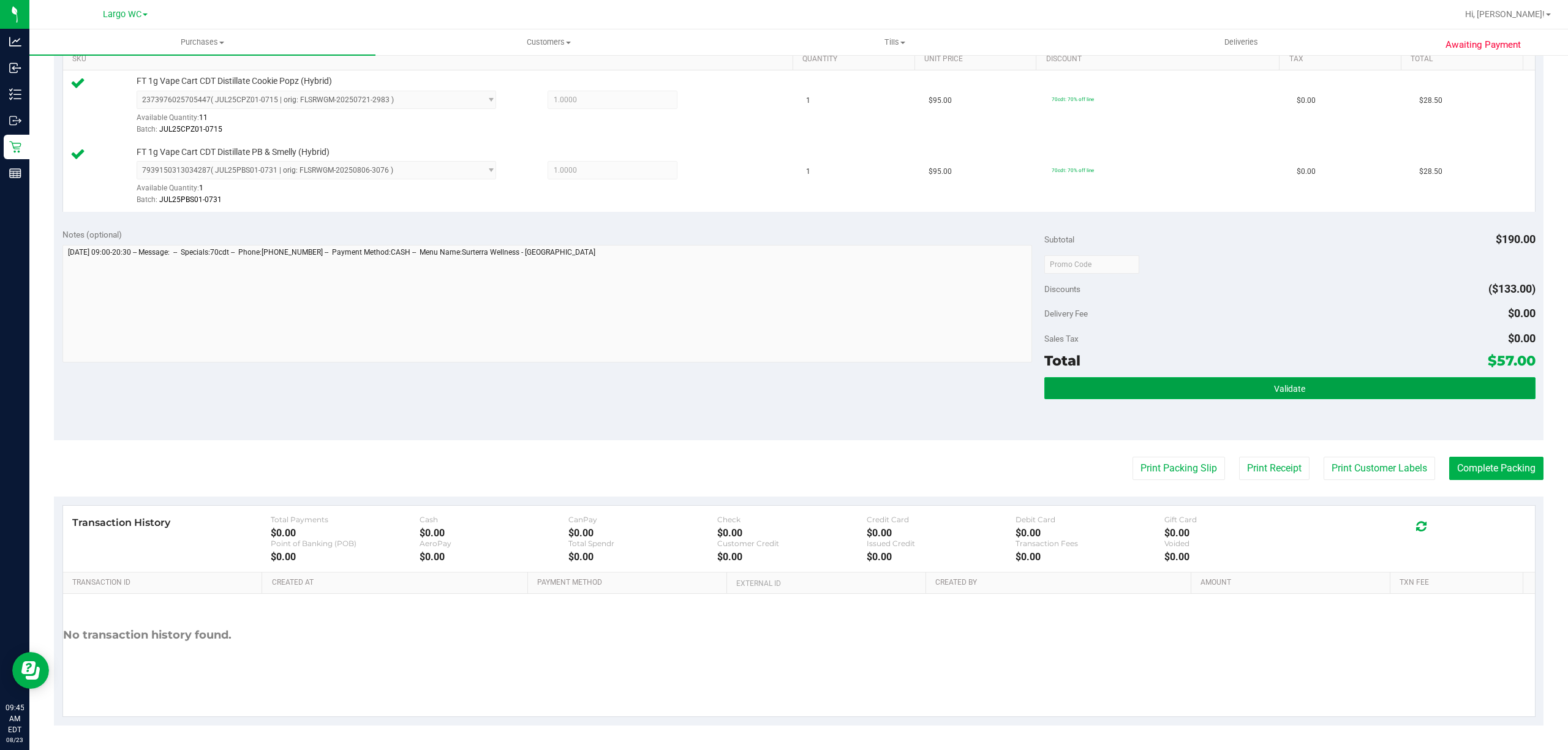
click at [1321, 395] on button "Validate" at bounding box center [1290, 389] width 491 height 22
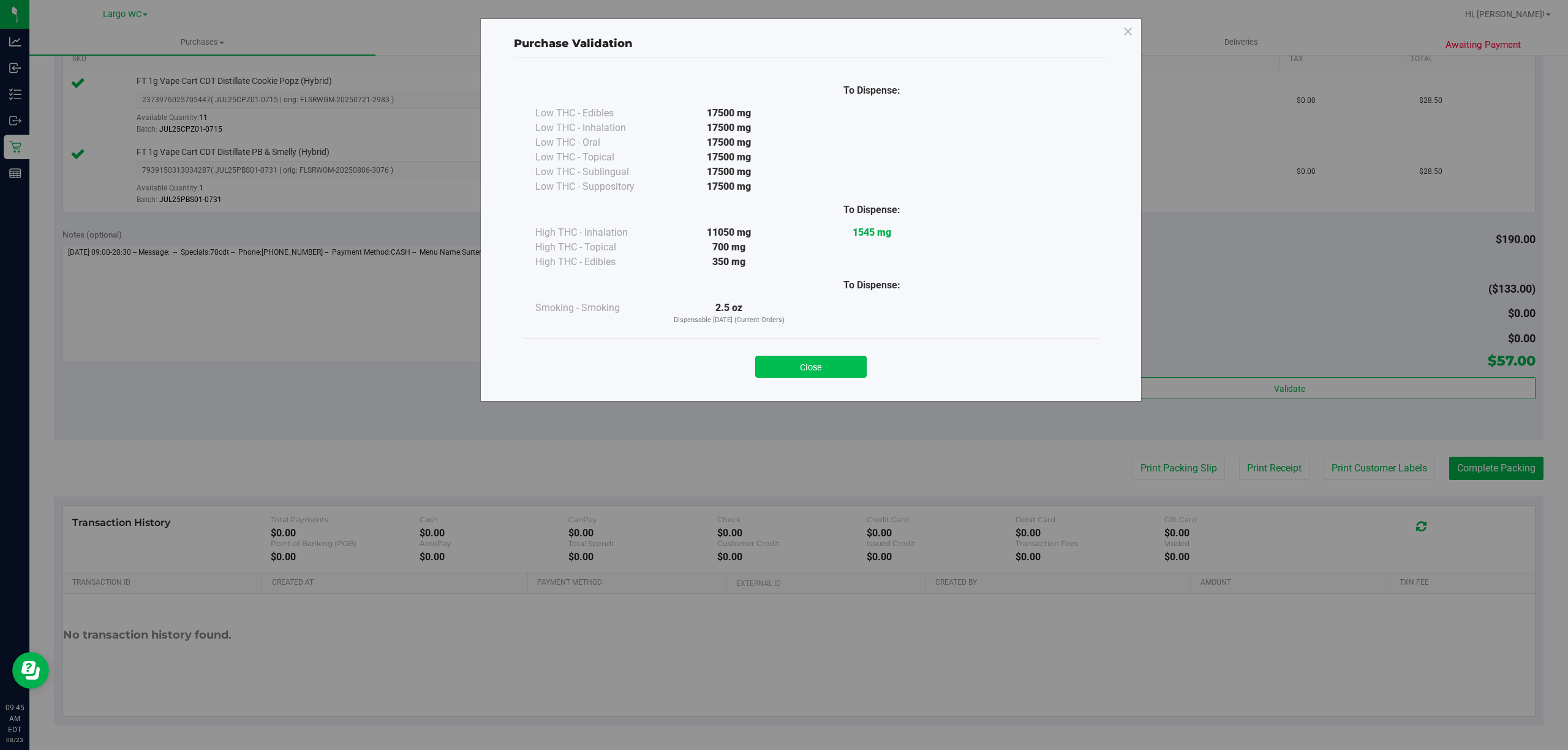
click at [844, 358] on button "Close" at bounding box center [810, 366] width 111 height 22
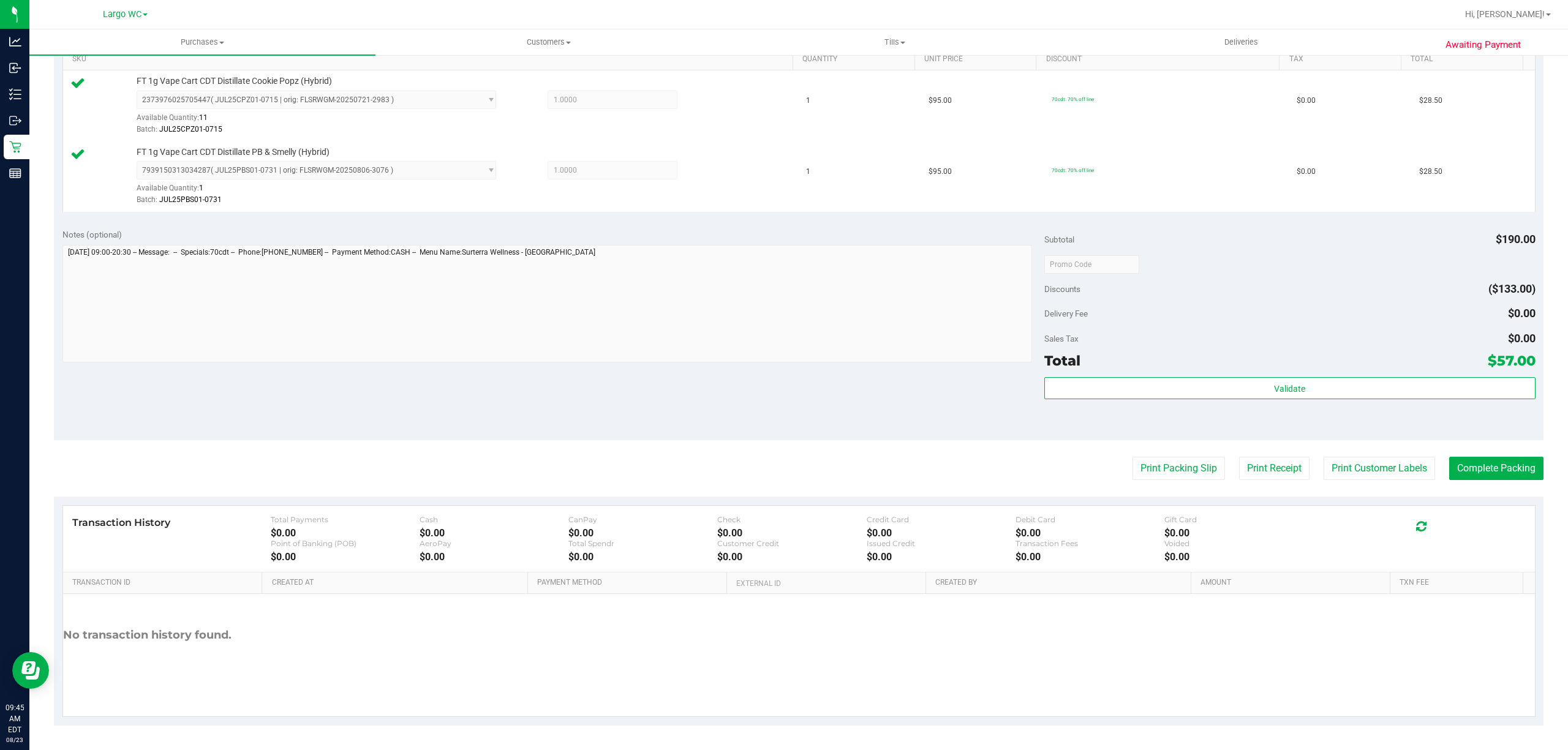
click at [1179, 508] on div "Transaction History Total Payments $0.00 Cash $0.00 CanPay $0.00 Check $0.00 Cr…" at bounding box center [798, 539] width 1472 height 67
click at [1157, 469] on button "Print Packing Slip" at bounding box center [1179, 468] width 93 height 23
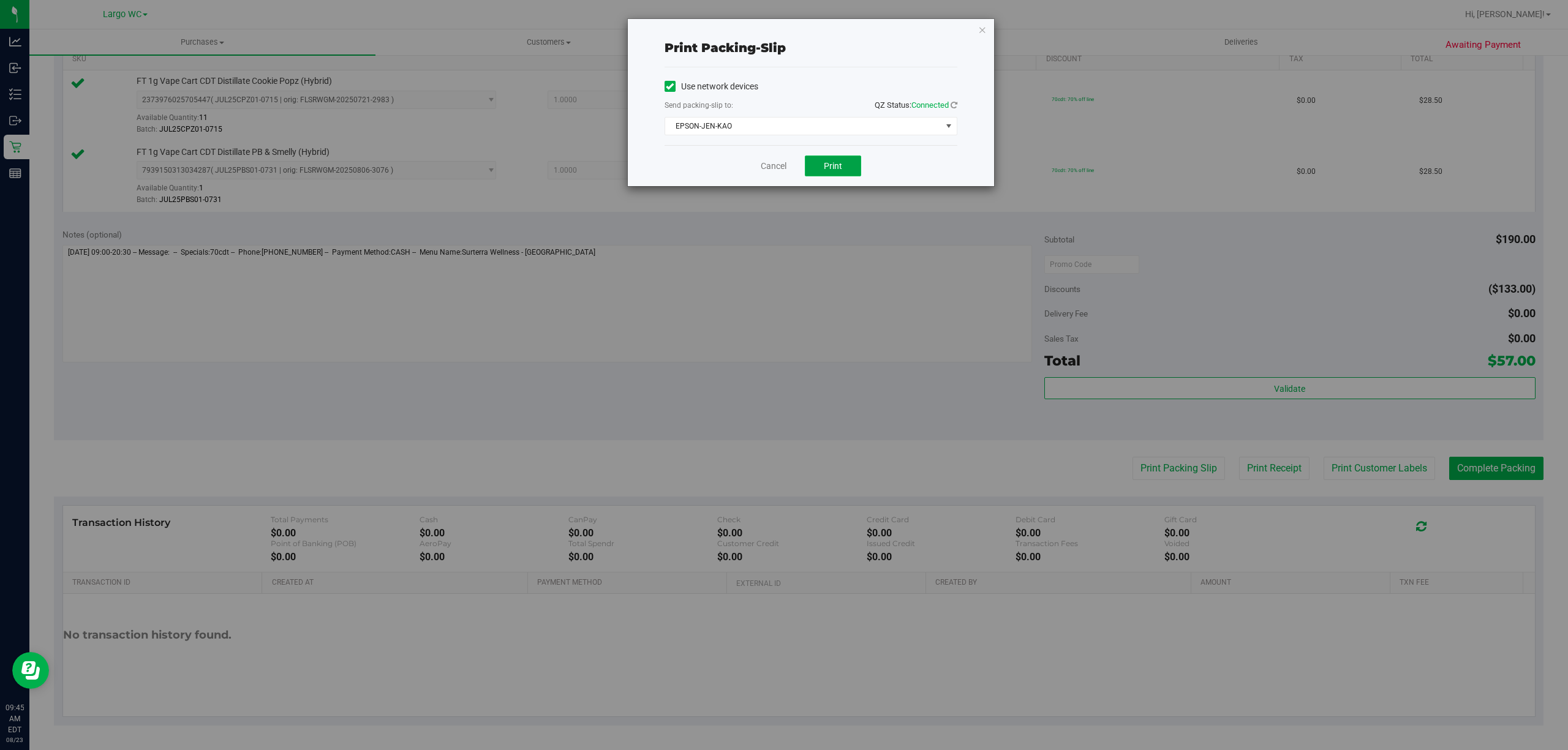
click at [844, 169] on button "Print" at bounding box center [832, 166] width 56 height 20
click at [781, 172] on link "Cancel" at bounding box center [774, 166] width 26 height 13
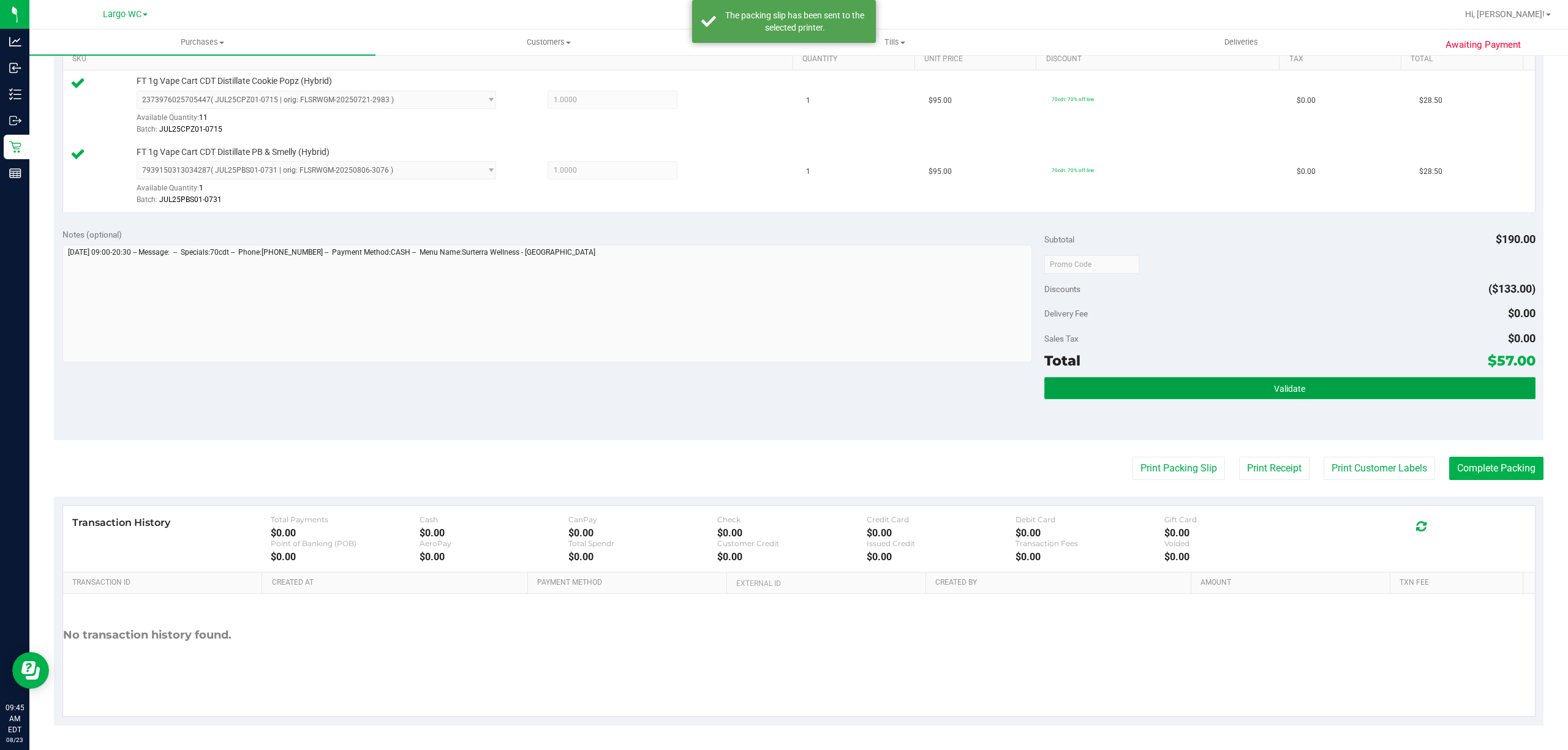
click at [1199, 395] on button "Validate" at bounding box center [1290, 389] width 491 height 22
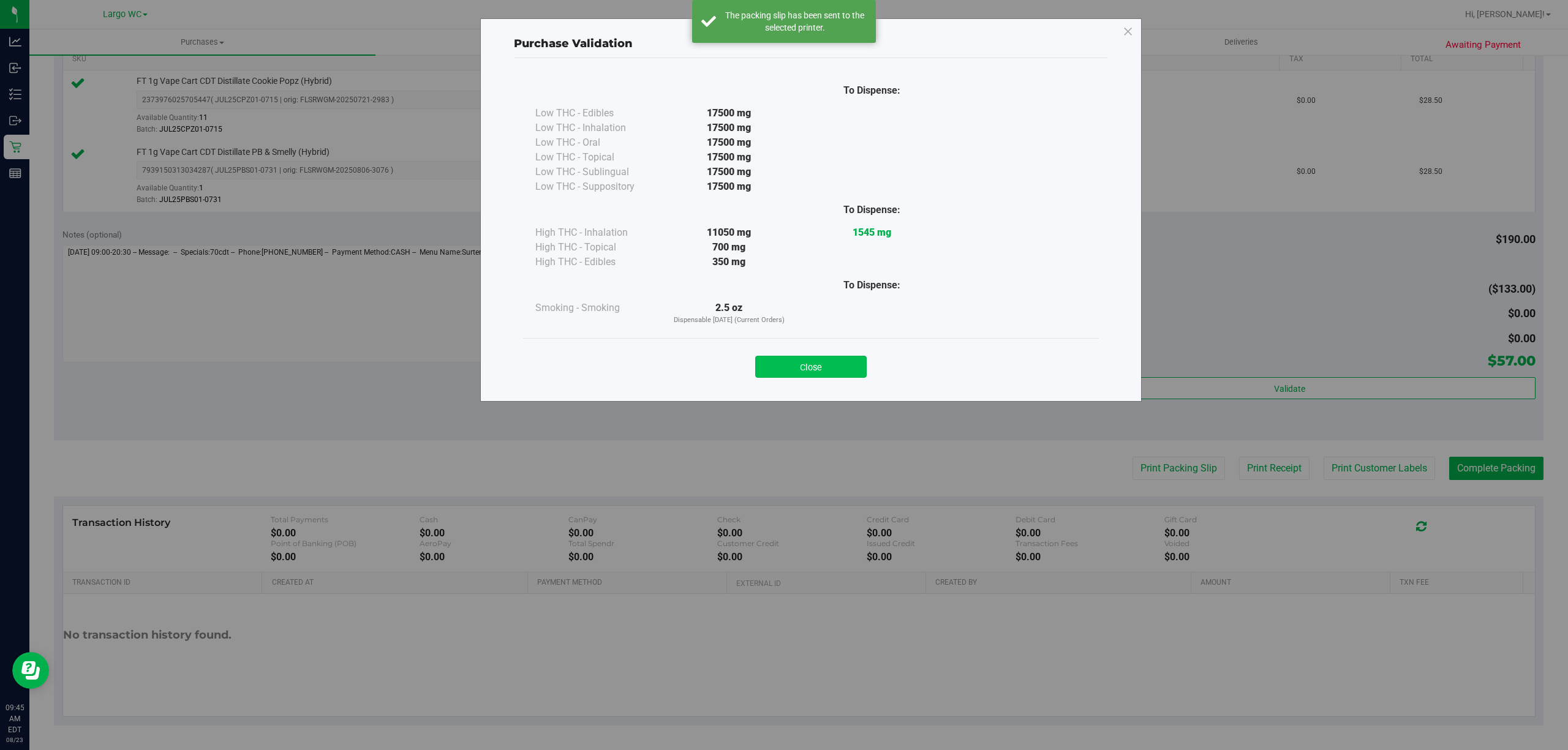
click at [827, 362] on button "Close" at bounding box center [810, 366] width 111 height 22
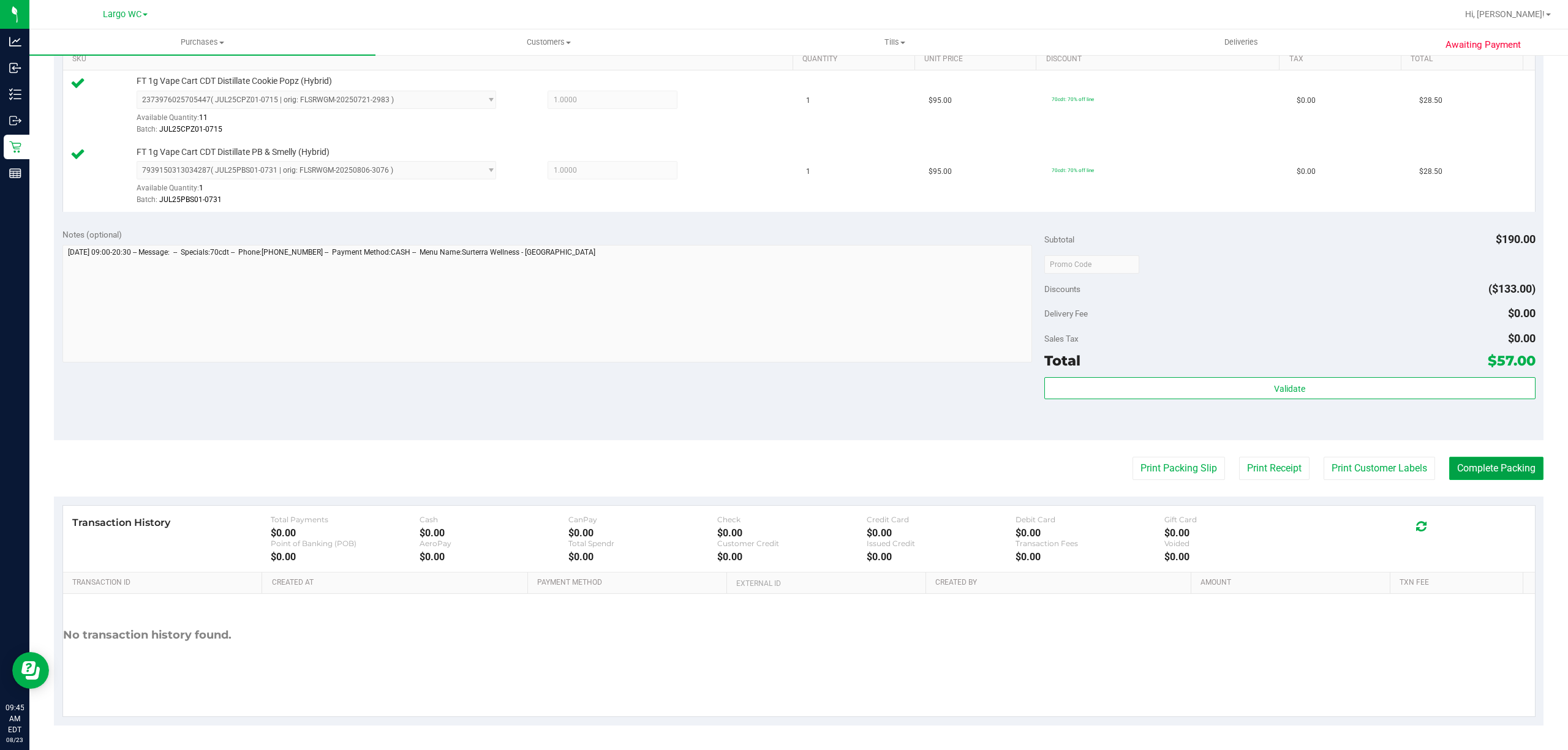
click at [1505, 476] on button "Complete Packing" at bounding box center [1496, 468] width 94 height 23
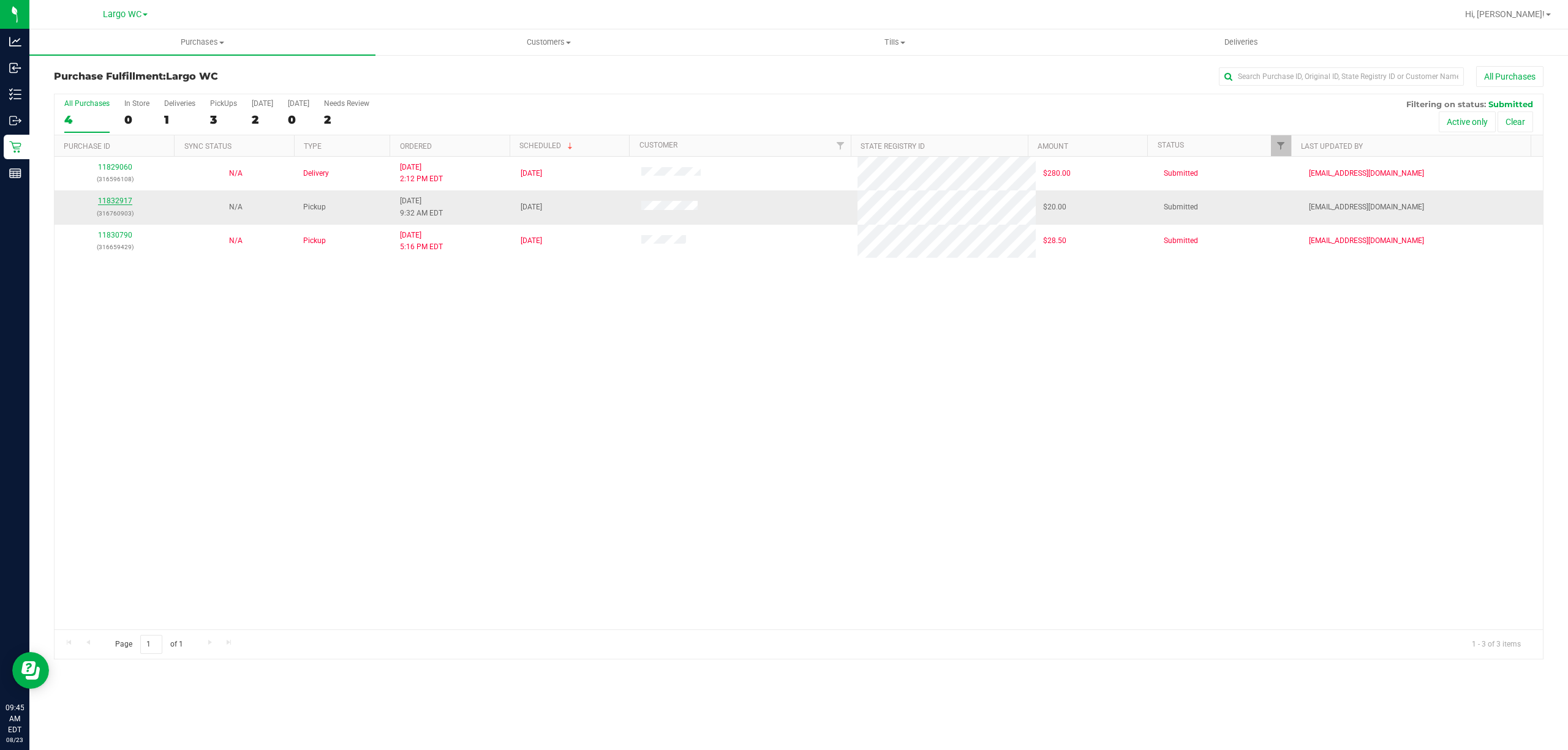
click at [122, 202] on link "11832917" at bounding box center [115, 201] width 34 height 9
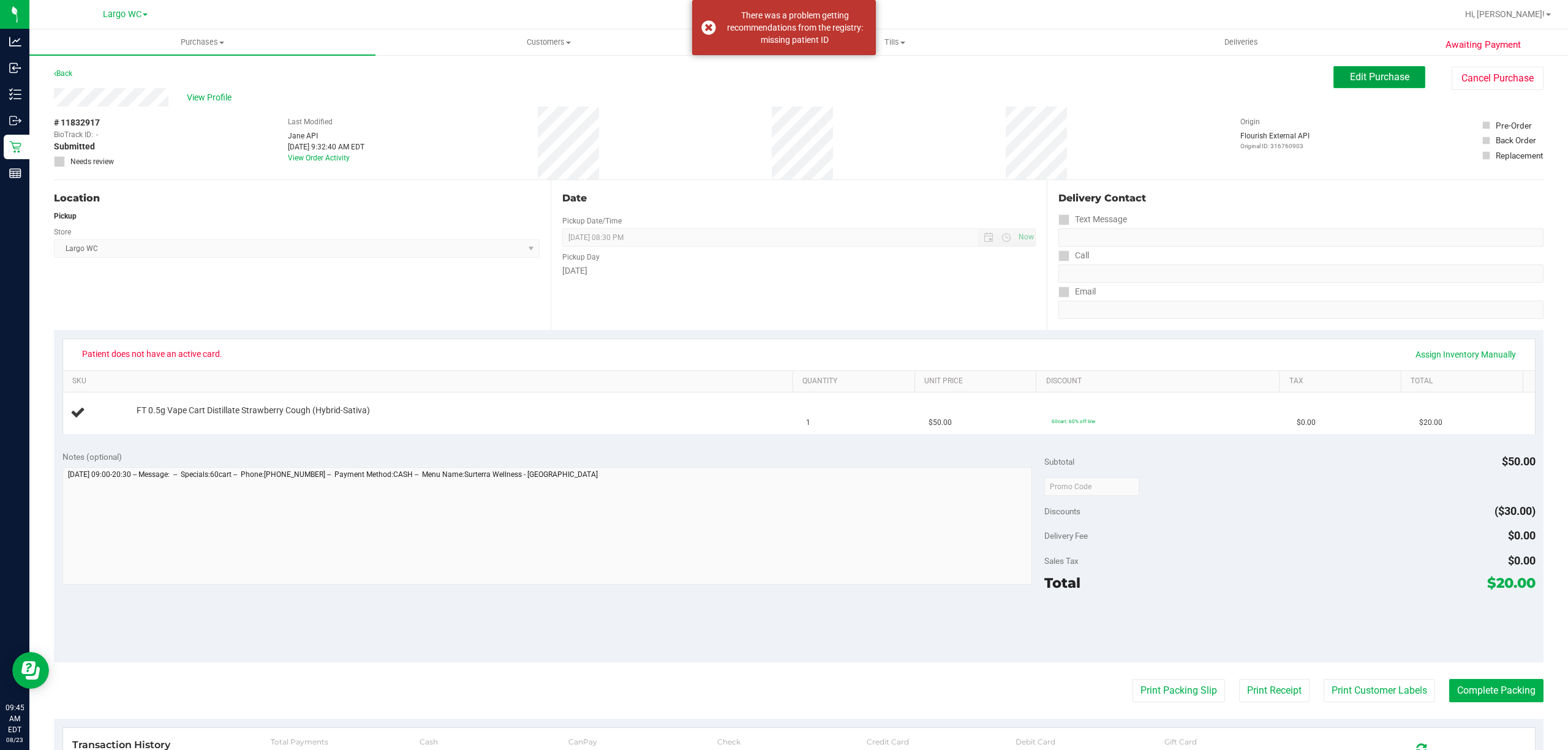
click at [1361, 83] on button "Edit Purchase" at bounding box center [1379, 77] width 92 height 22
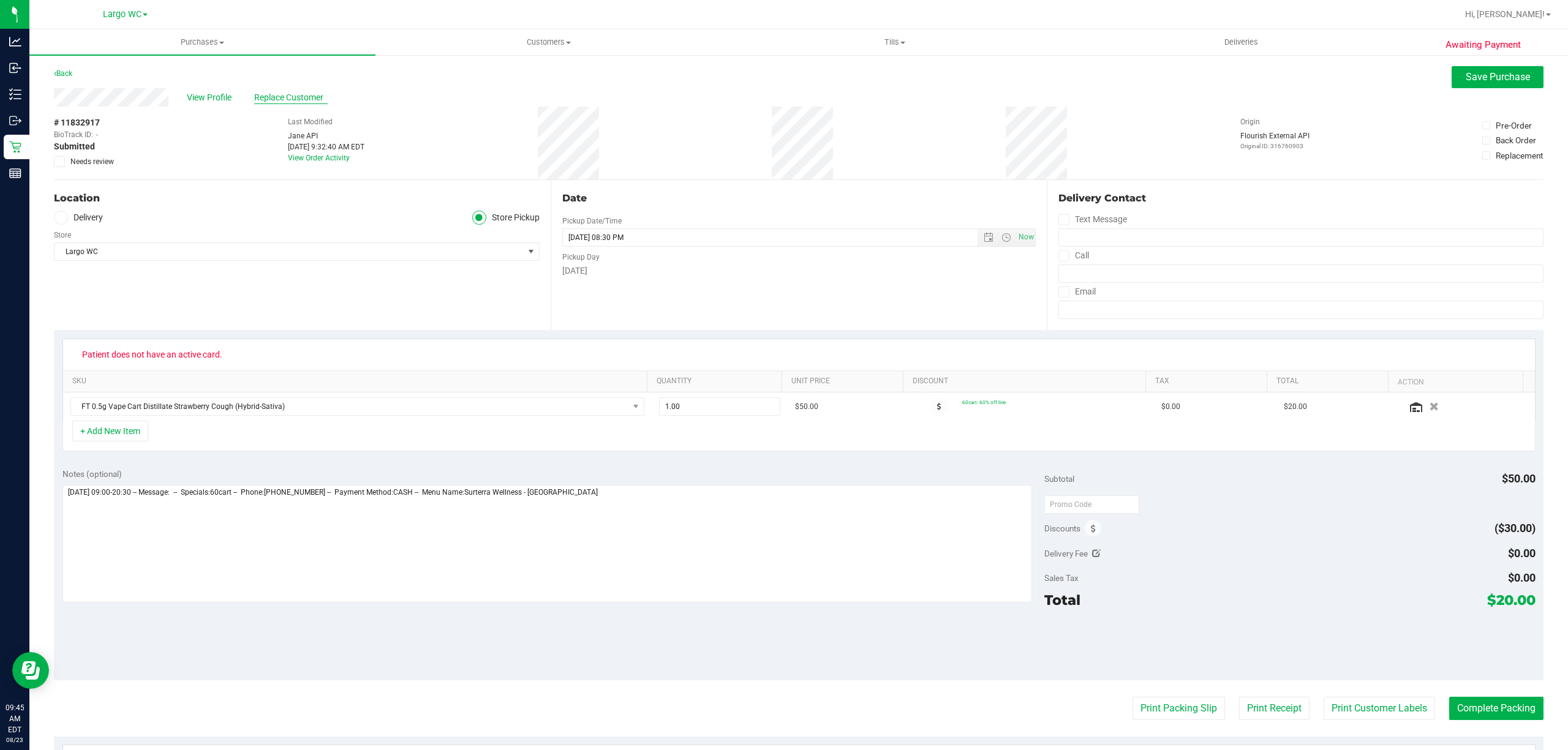
click at [285, 99] on span "Replace Customer" at bounding box center [291, 97] width 73 height 13
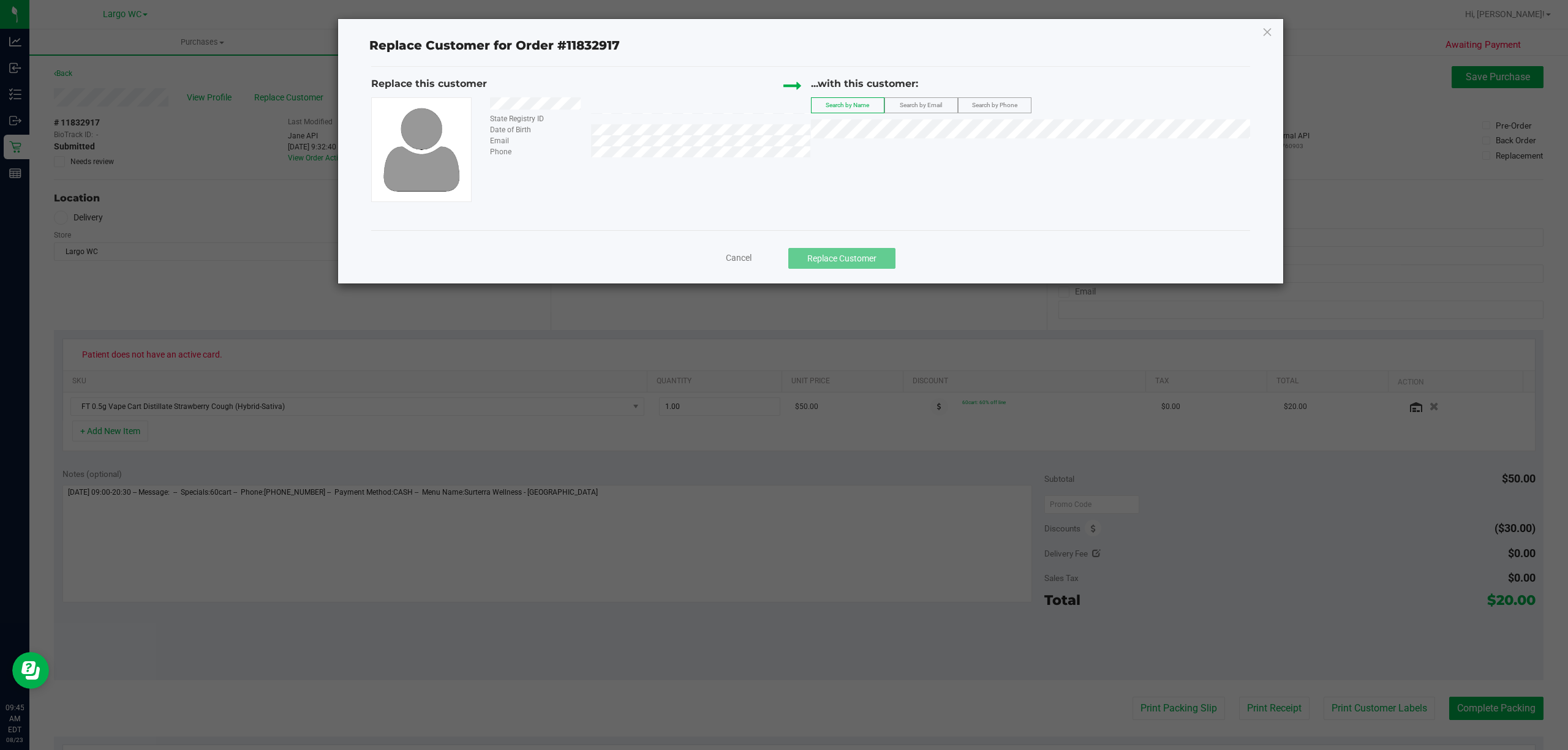
click at [984, 98] on div "Search by Phone" at bounding box center [995, 105] width 73 height 16
click at [980, 106] on span "Search by Phone" at bounding box center [994, 105] width 45 height 7
click at [968, 145] on li "Donna Raynovich (7272678081)" at bounding box center [1030, 151] width 438 height 17
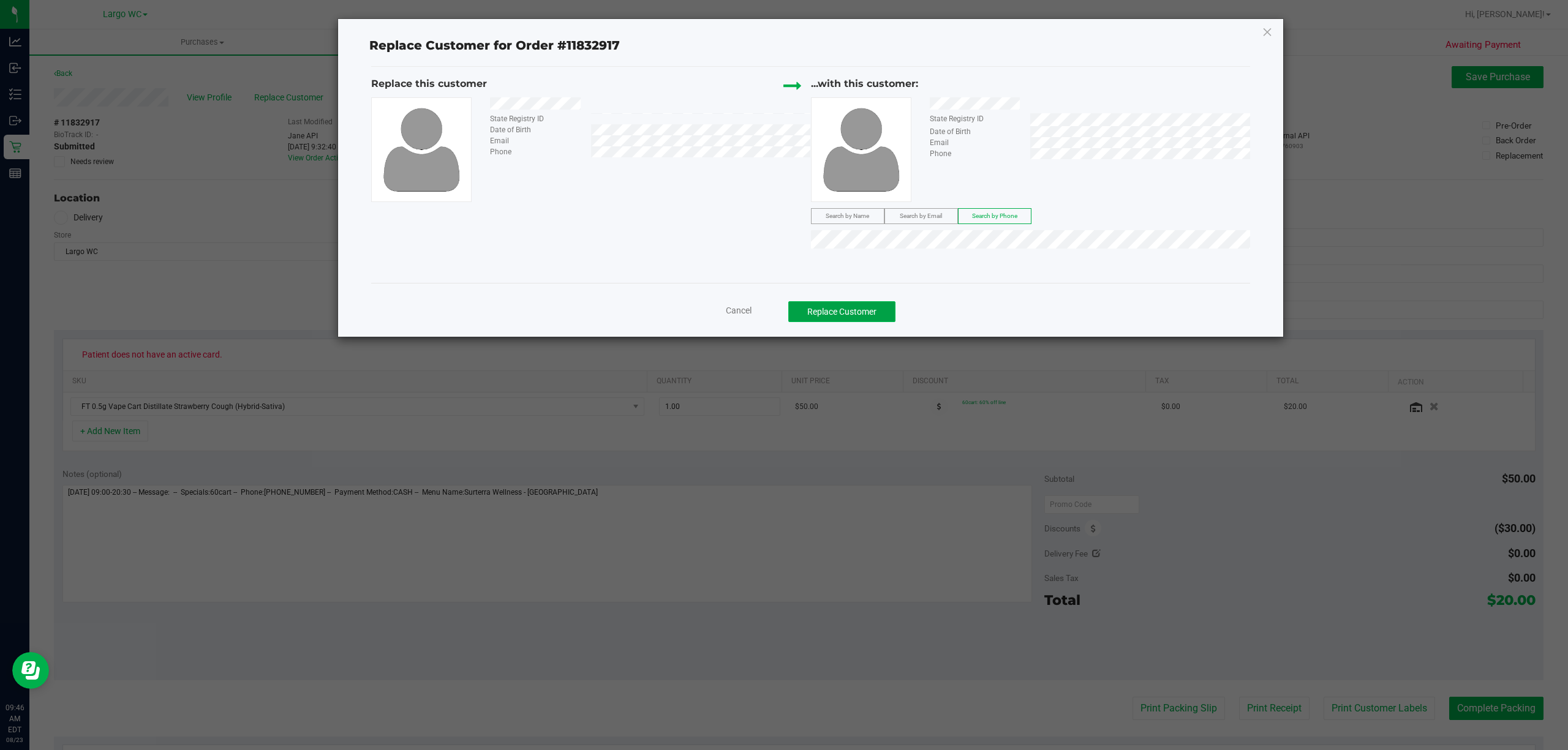
click at [868, 312] on button "Replace Customer" at bounding box center [842, 311] width 107 height 20
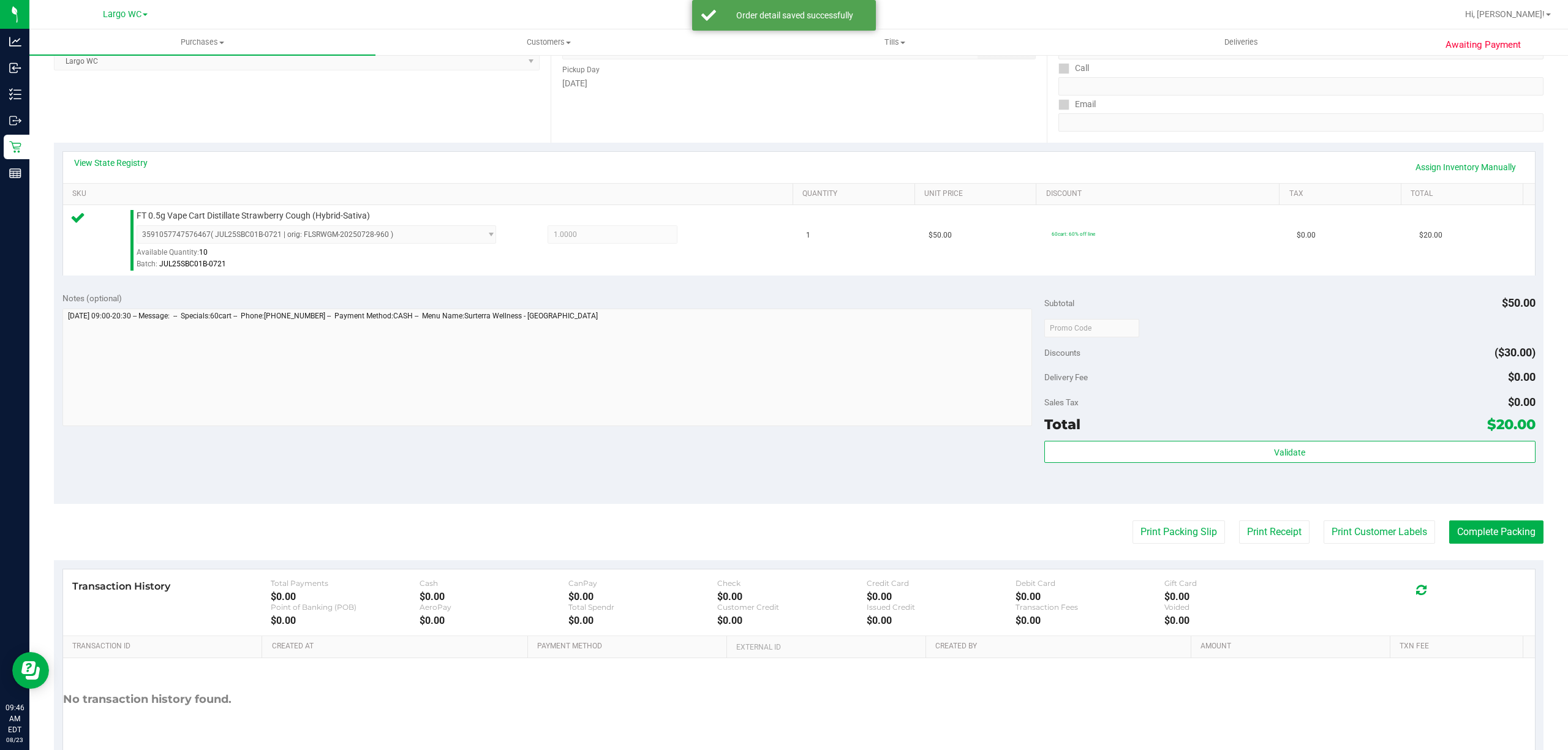
scroll to position [251, 0]
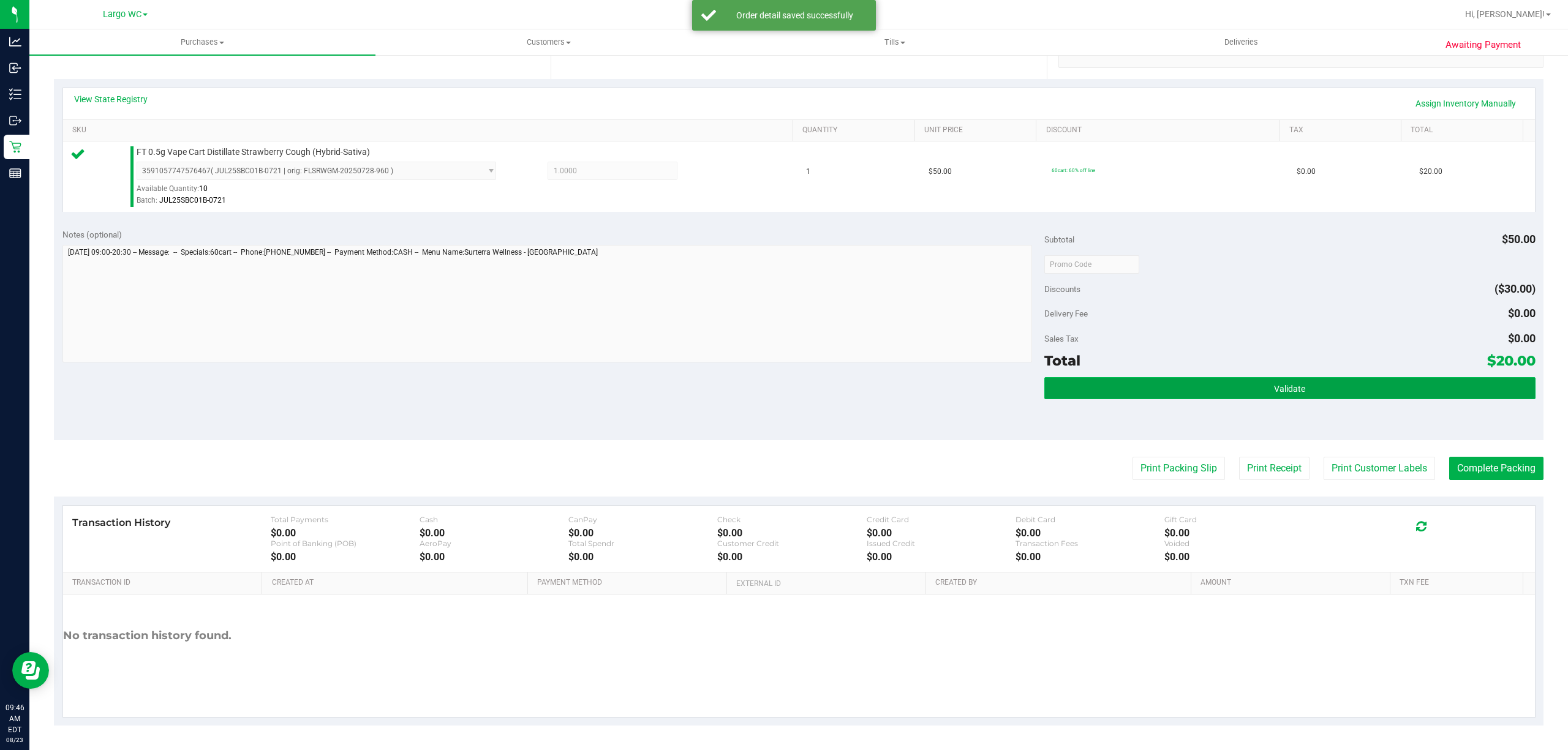
click at [1329, 384] on button "Validate" at bounding box center [1290, 389] width 491 height 22
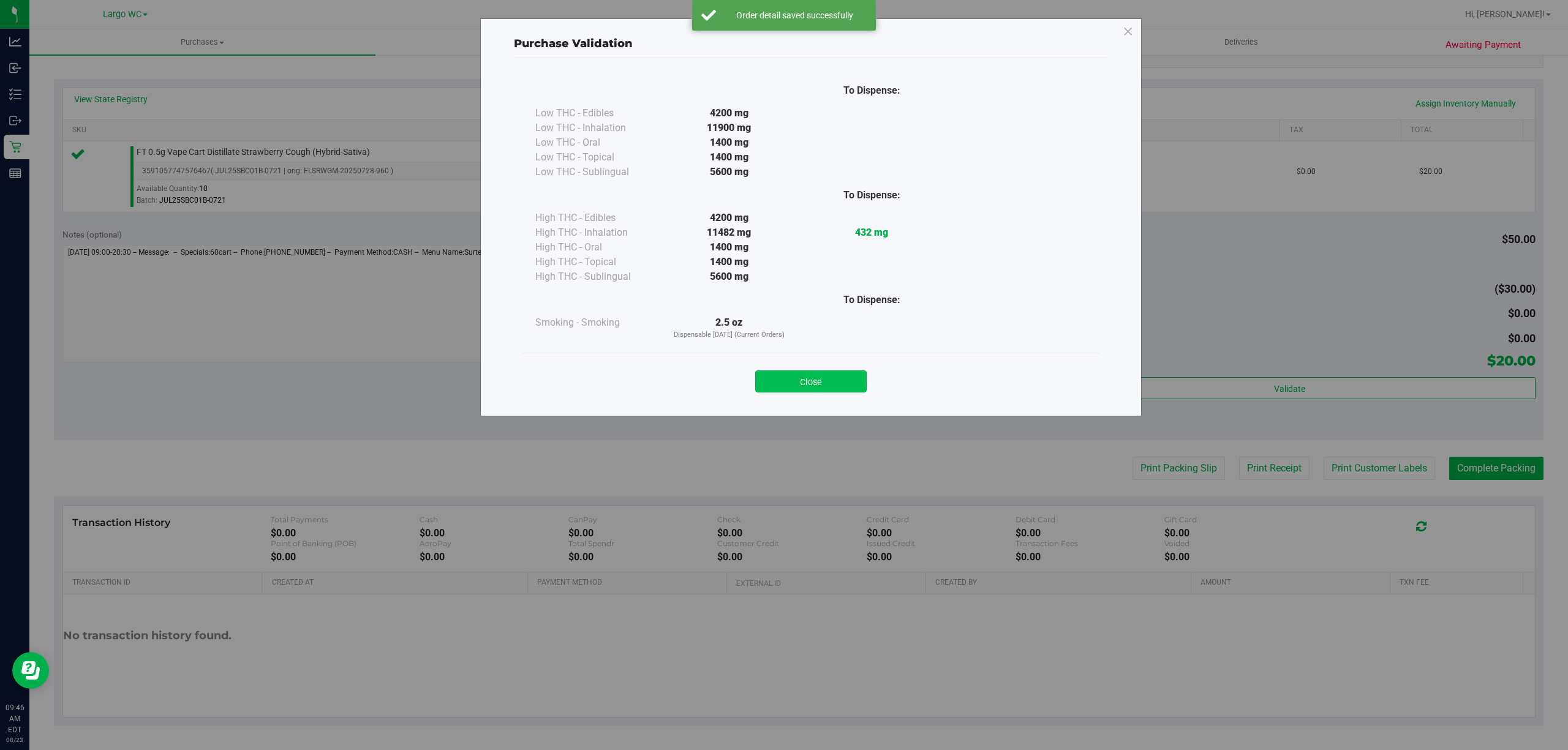
click at [832, 384] on button "Close" at bounding box center [810, 382] width 111 height 22
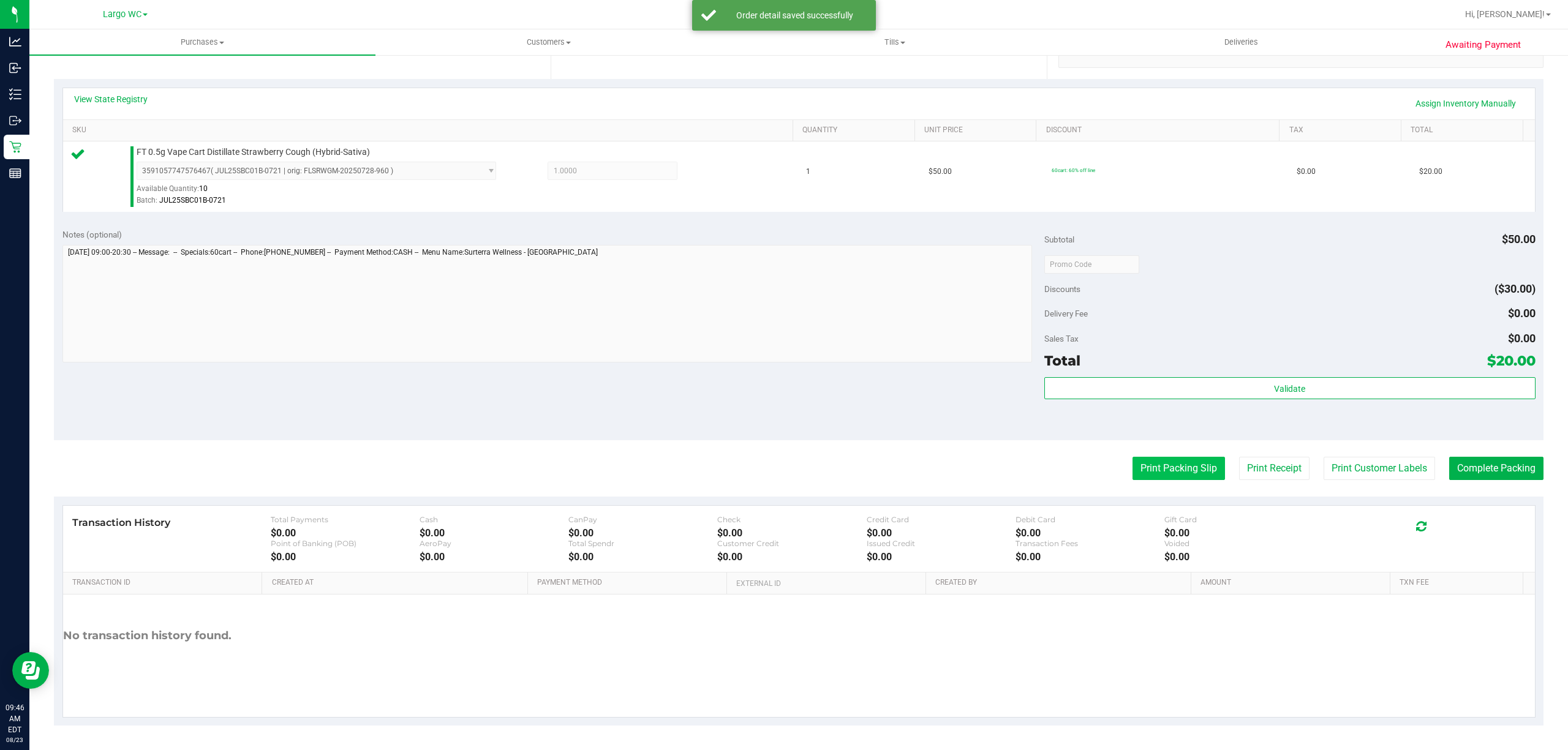
click at [1142, 473] on button "Print Packing Slip" at bounding box center [1179, 468] width 93 height 23
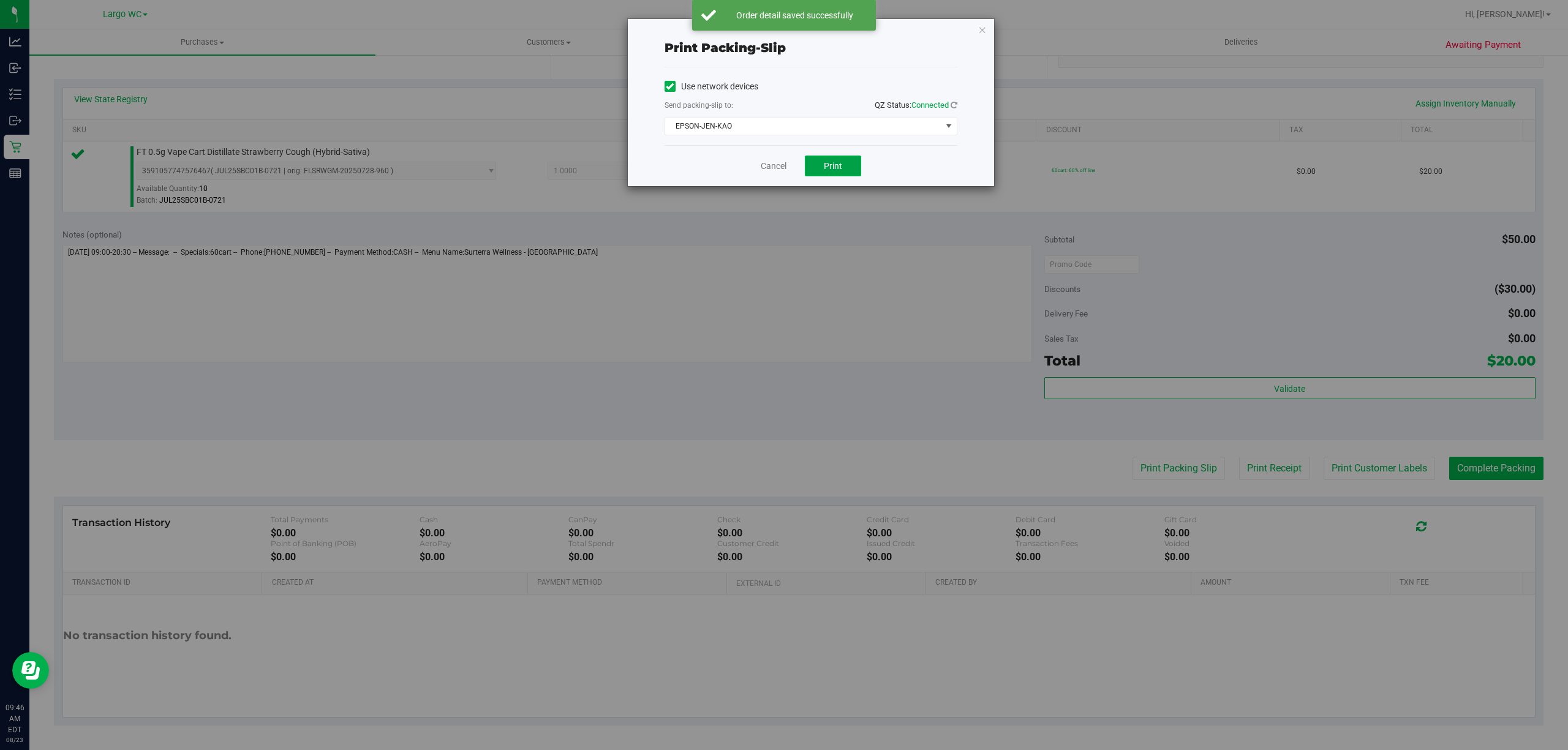
click at [845, 172] on button "Print" at bounding box center [832, 166] width 56 height 20
click at [770, 167] on link "Cancel" at bounding box center [774, 166] width 26 height 13
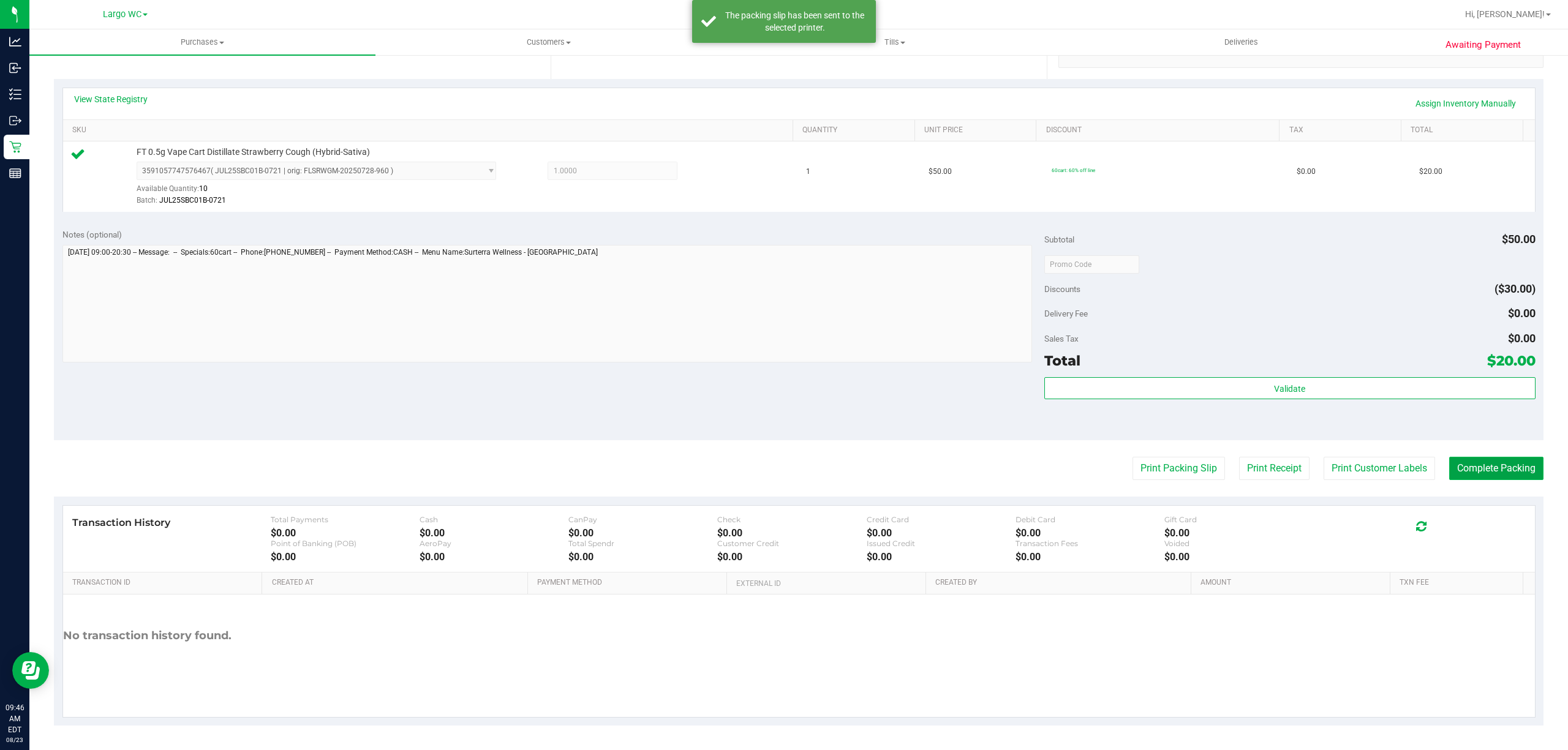
click at [1451, 472] on button "Complete Packing" at bounding box center [1496, 468] width 94 height 23
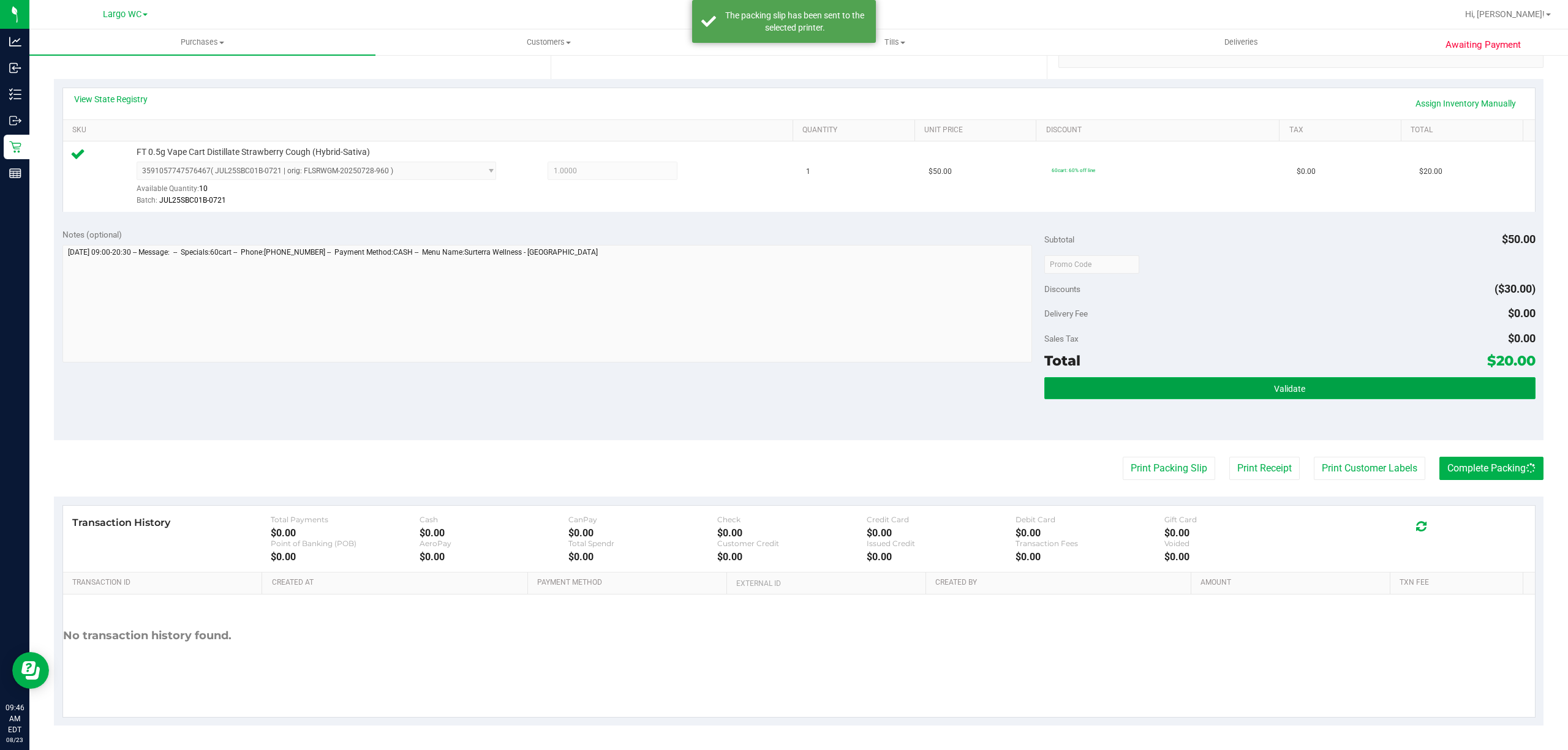
click at [1390, 395] on button "Validate" at bounding box center [1290, 389] width 491 height 22
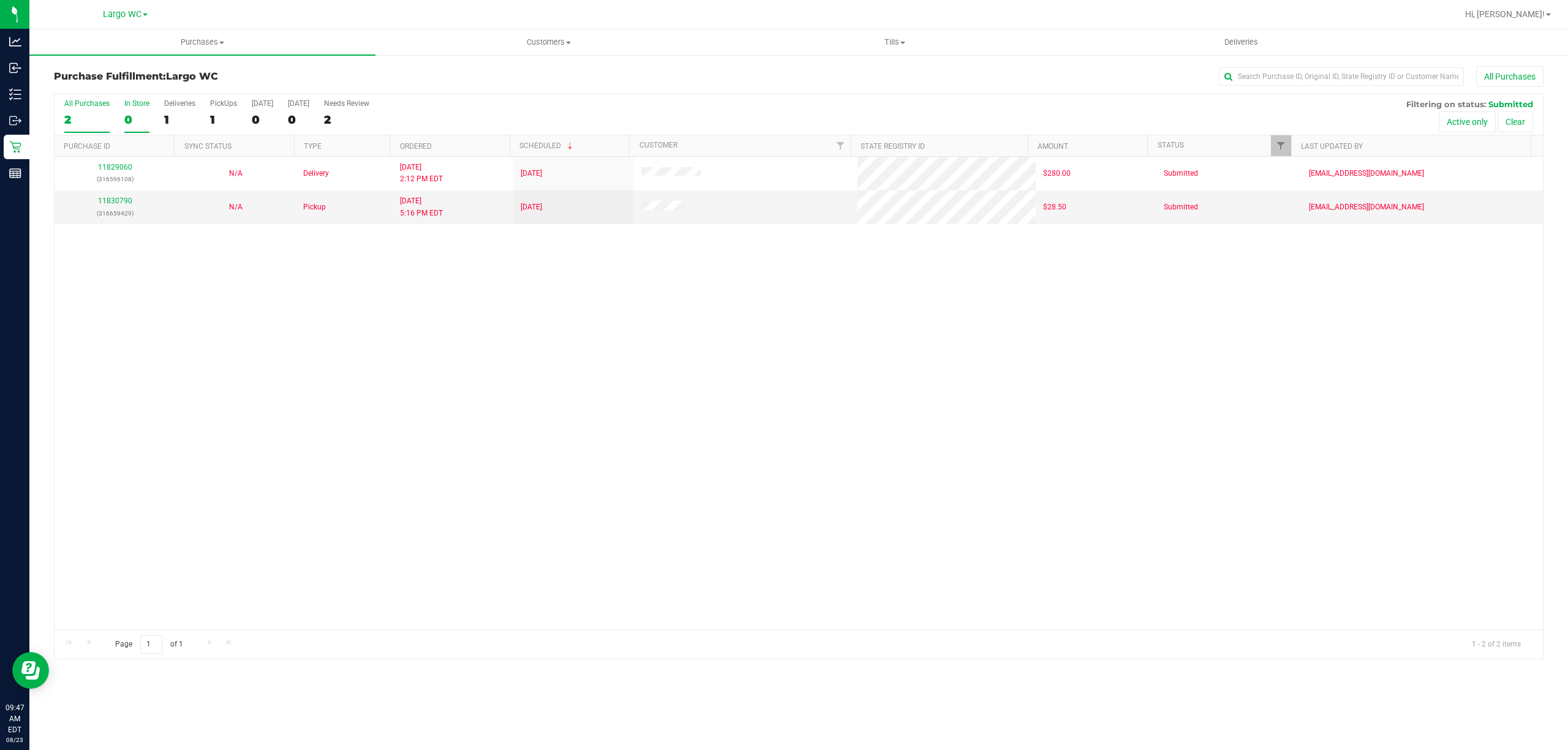
click at [145, 121] on div "0" at bounding box center [137, 120] width 26 height 14
click at [0, 0] on input "In Store 0" at bounding box center [0, 0] width 0 height 0
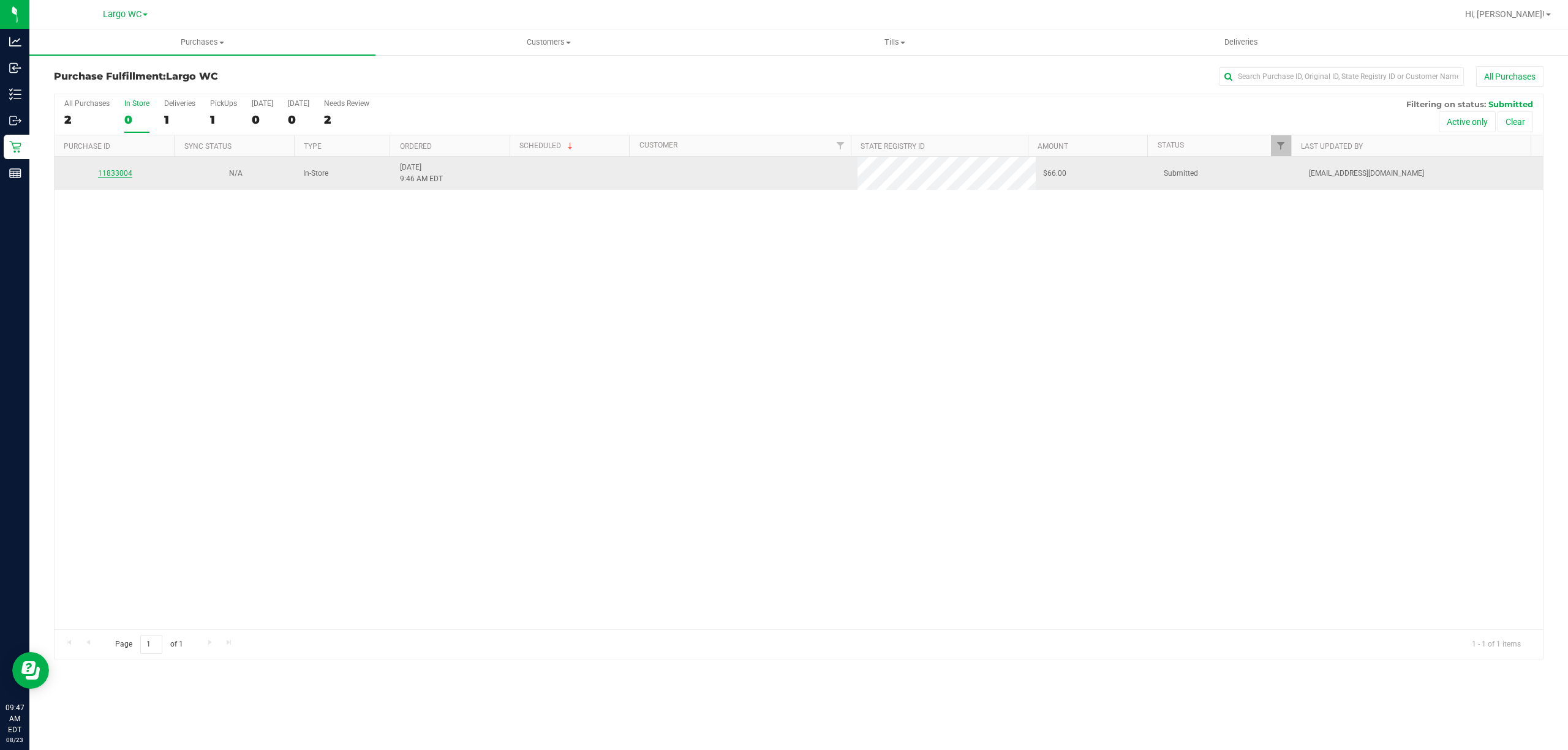
click at [116, 175] on link "11833004" at bounding box center [115, 173] width 34 height 9
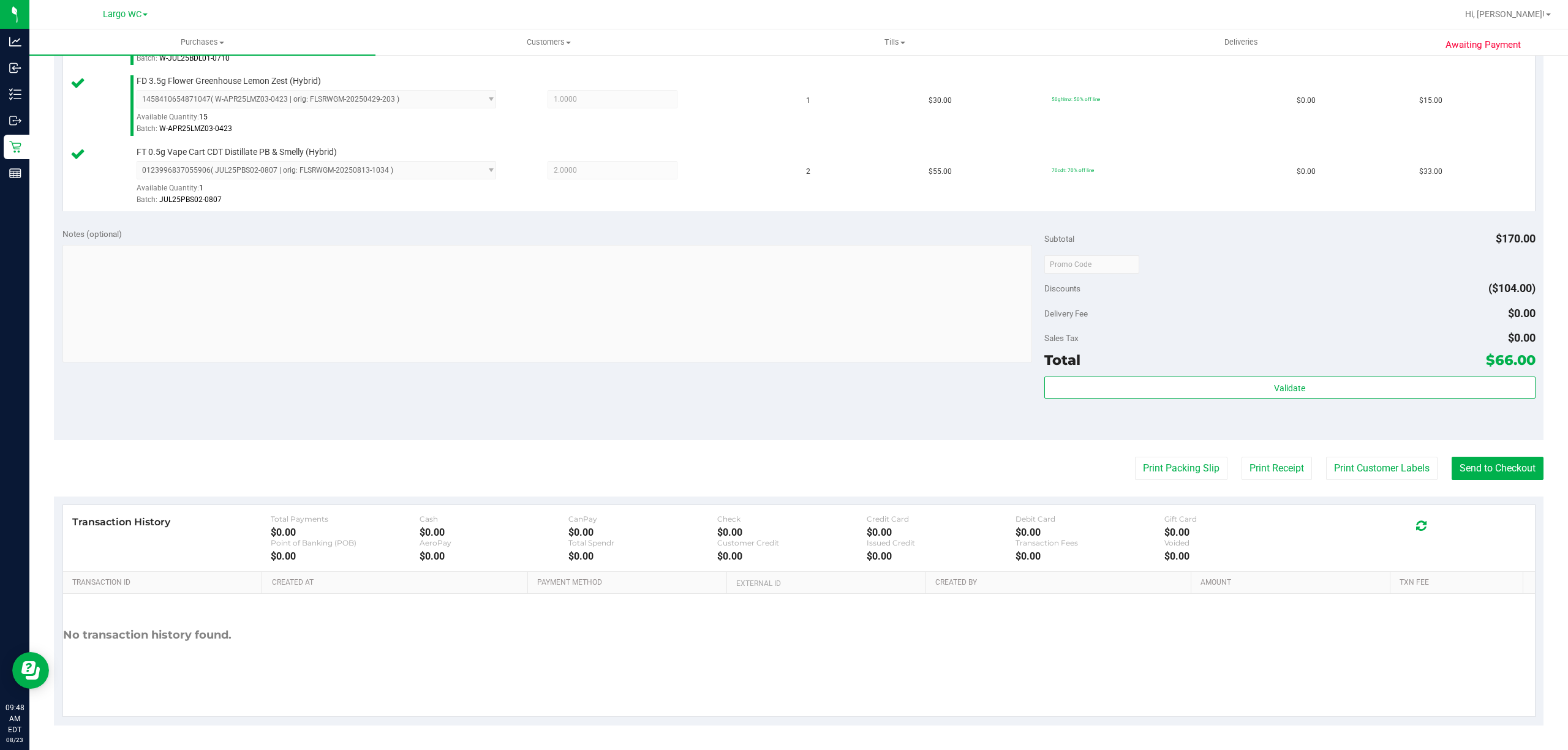
scroll to position [389, 0]
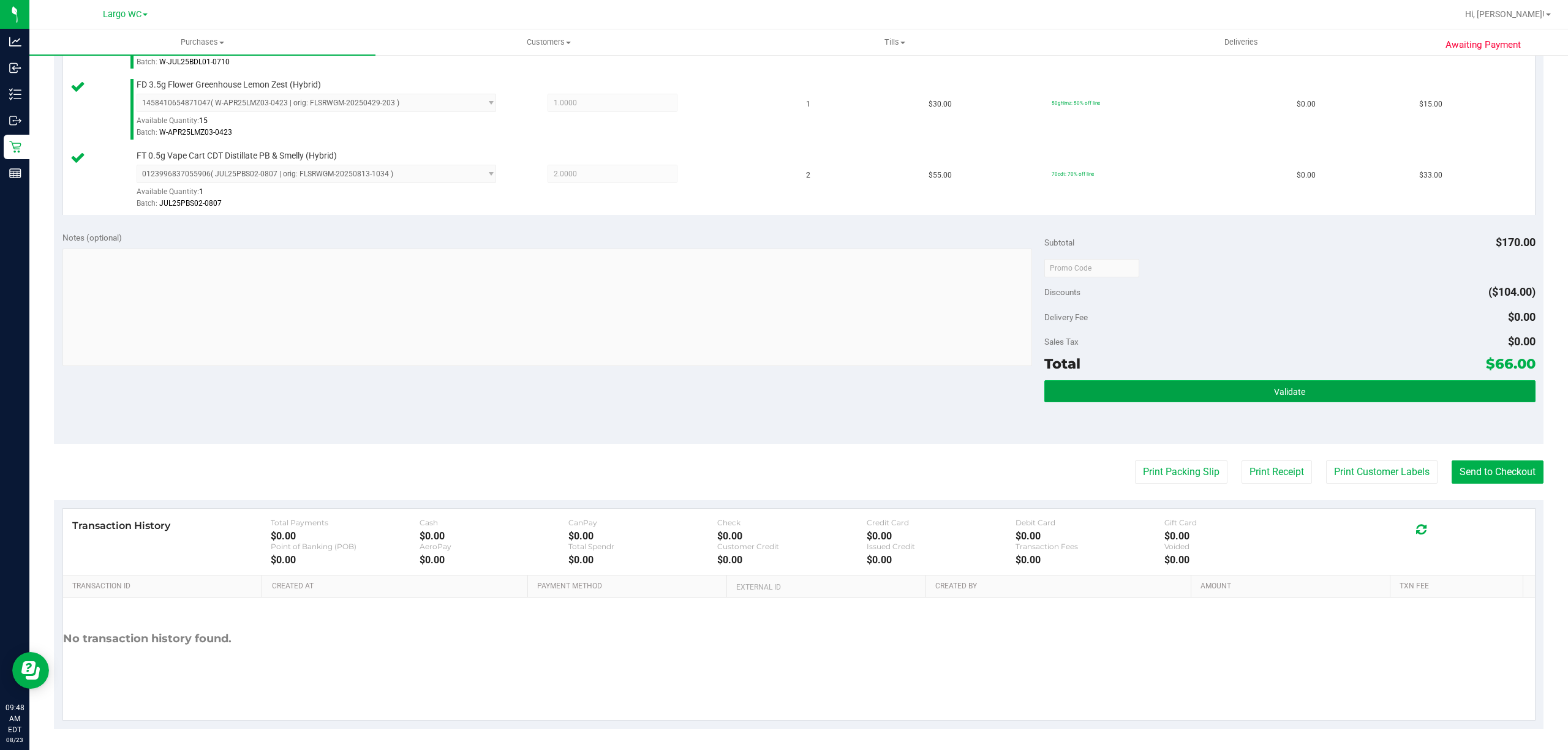
click at [1275, 397] on span "Validate" at bounding box center [1289, 392] width 31 height 10
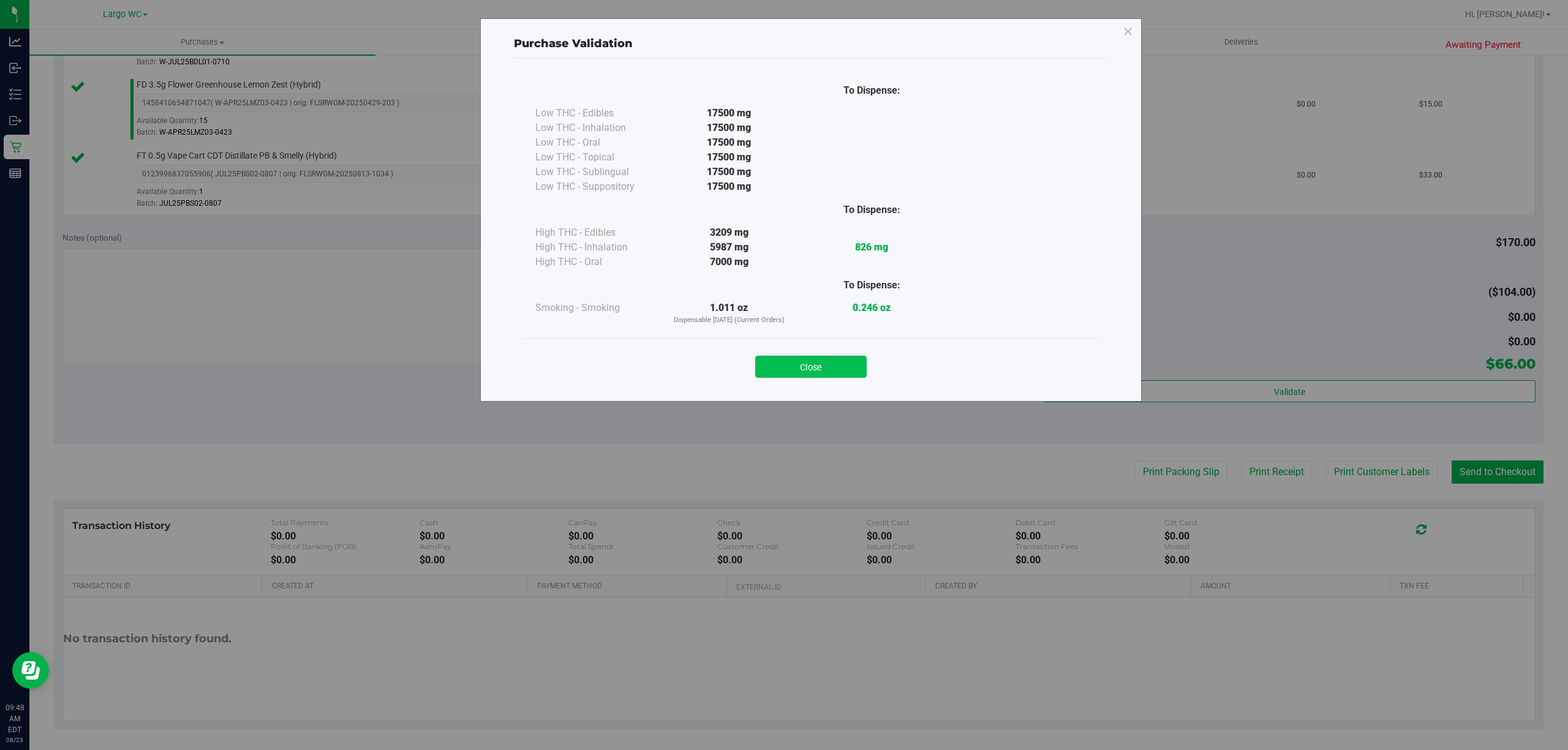
click at [836, 373] on button "Close" at bounding box center [810, 366] width 111 height 22
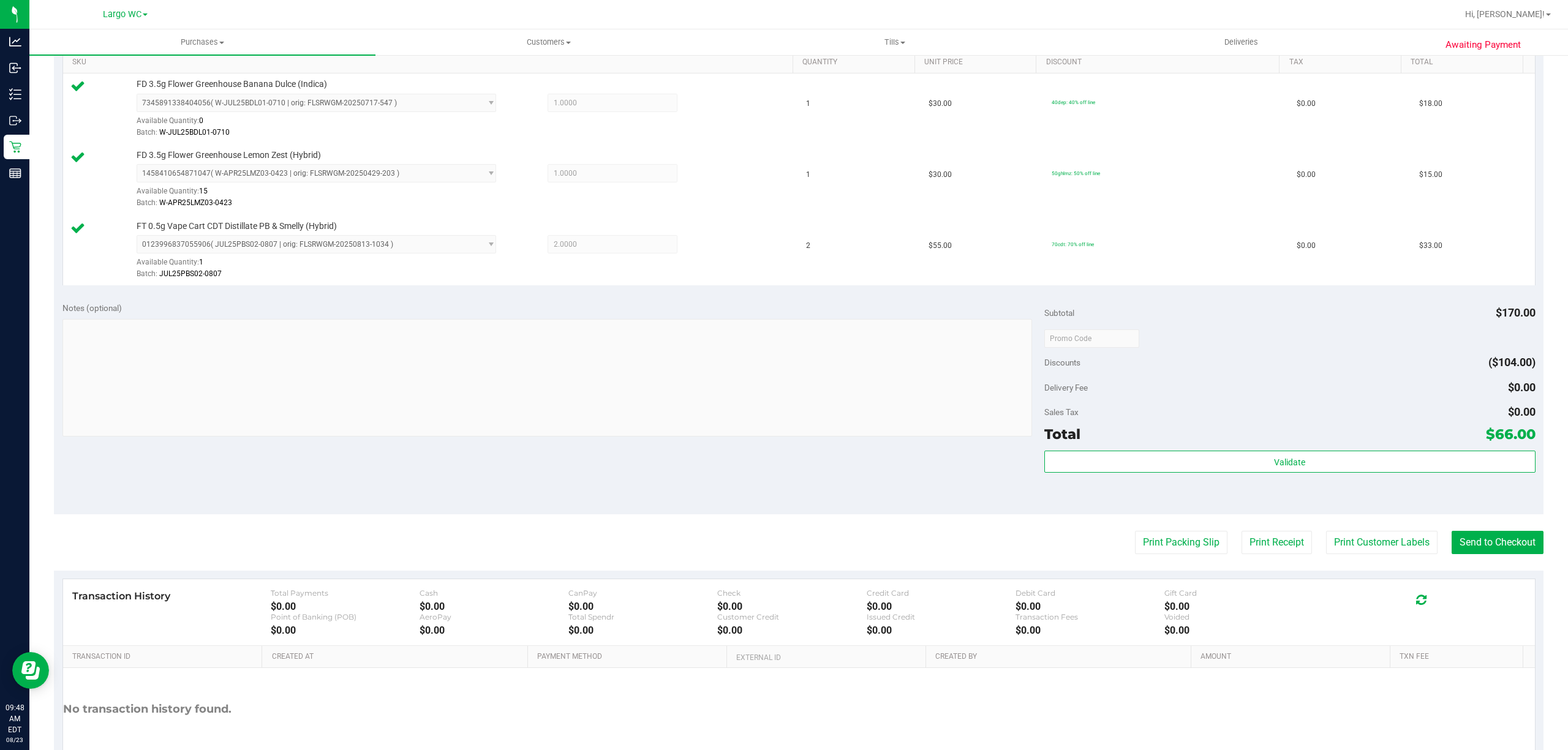
scroll to position [346, 0]
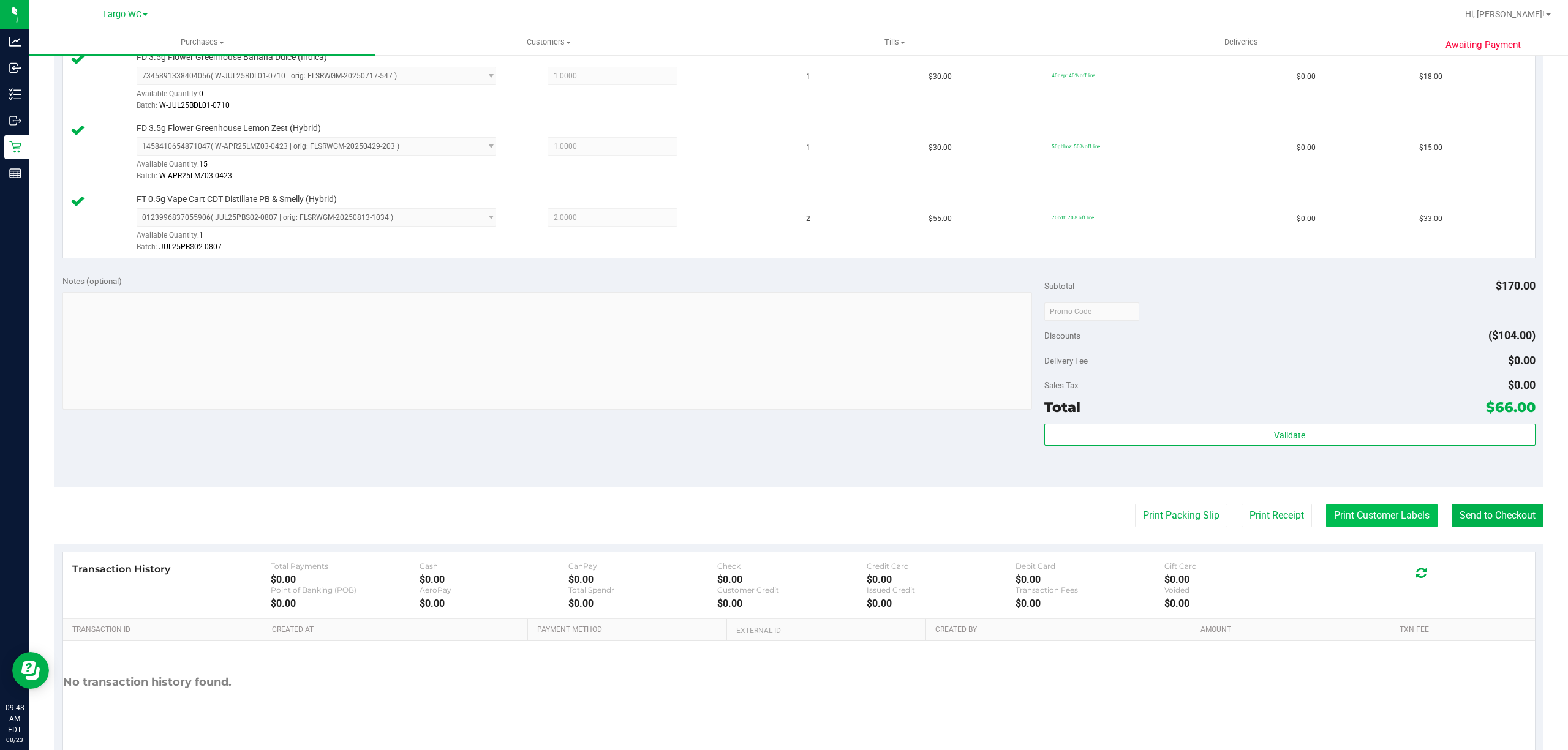
click at [1384, 517] on button "Print Customer Labels" at bounding box center [1381, 515] width 111 height 23
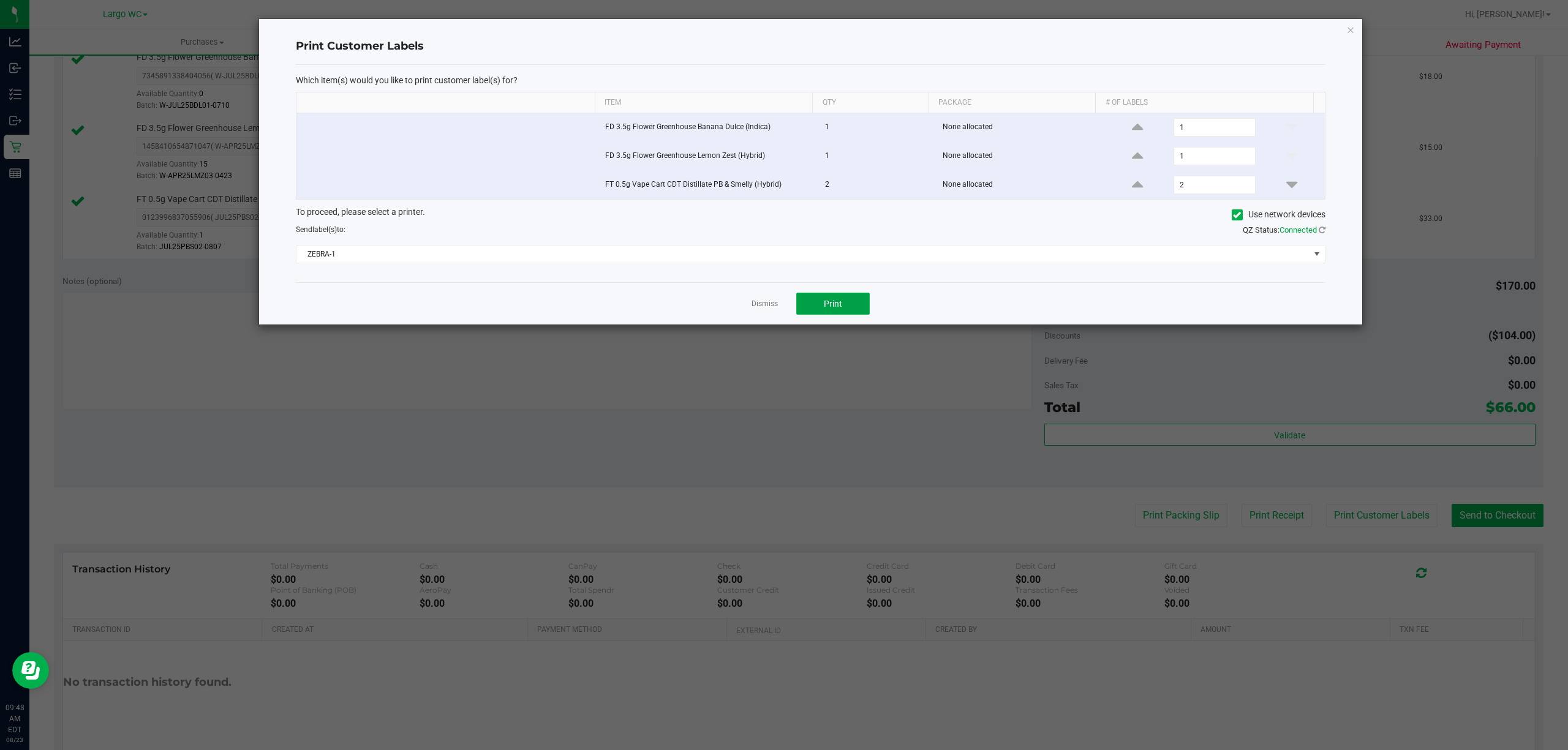
click at [863, 303] on button "Print" at bounding box center [832, 304] width 73 height 22
click at [761, 310] on link "Dismiss" at bounding box center [764, 304] width 26 height 10
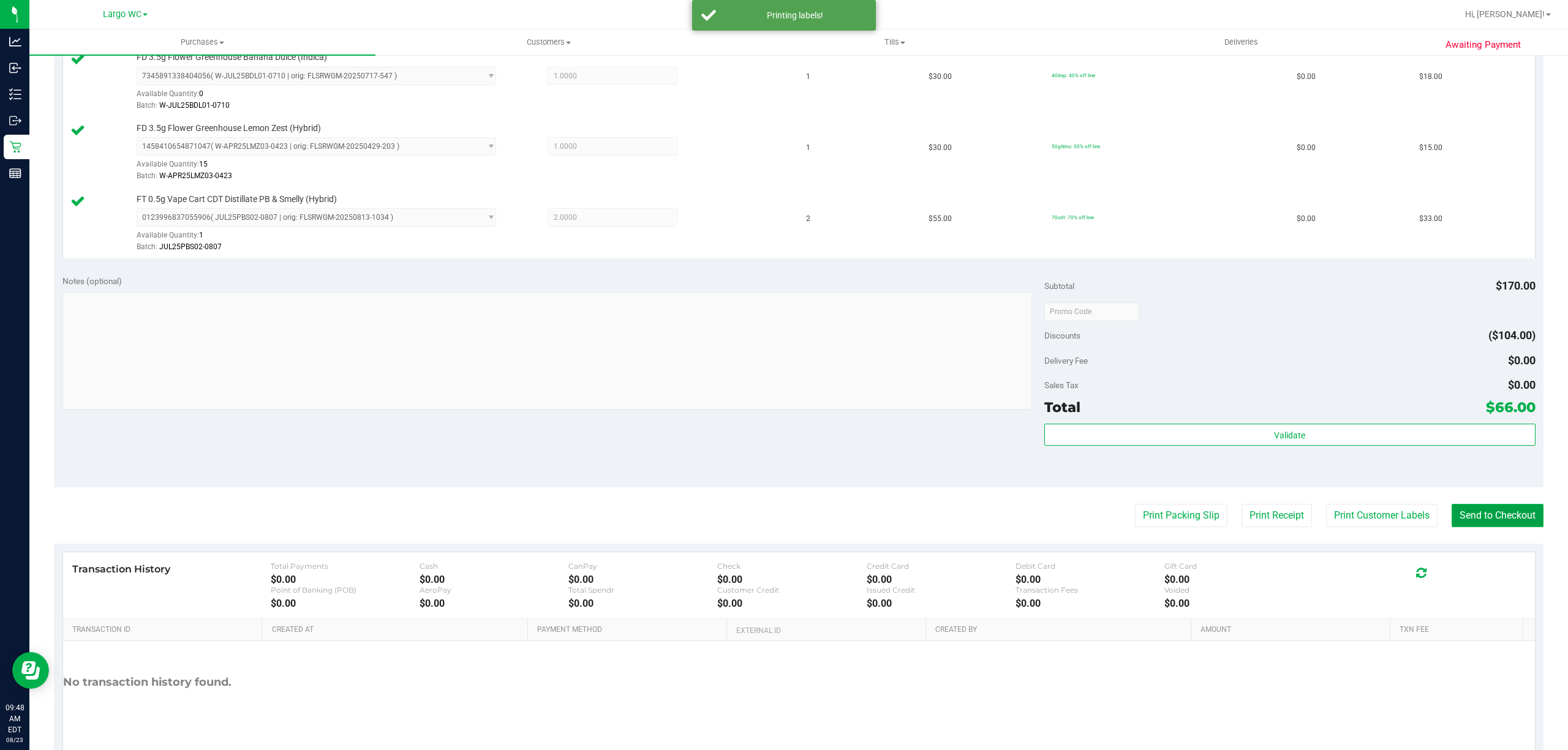
click at [1516, 510] on button "Send to Checkout" at bounding box center [1497, 515] width 92 height 23
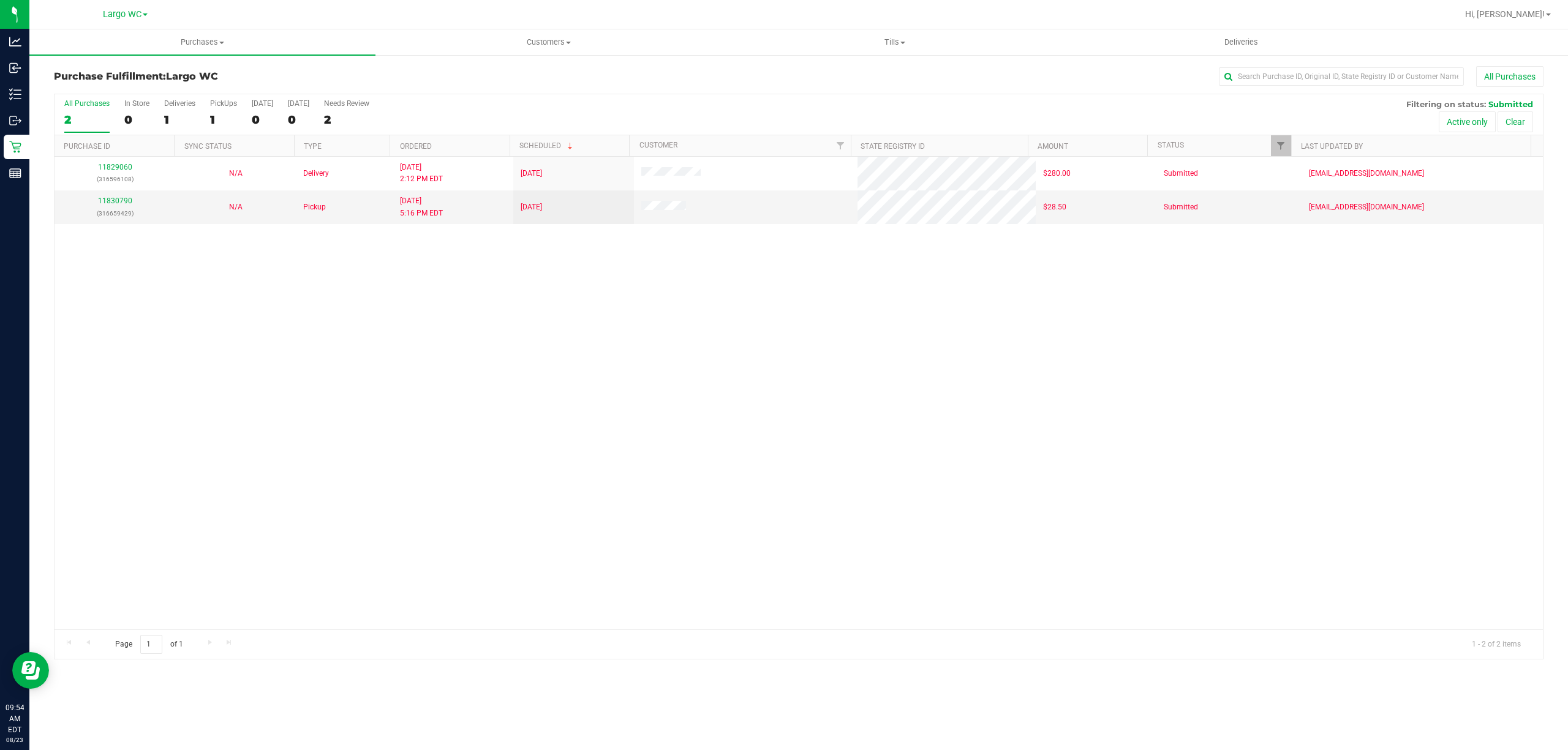
click at [1021, 694] on div "Purchases Summary of purchases Fulfillment All purchases Customers All customer…" at bounding box center [798, 390] width 1538 height 721
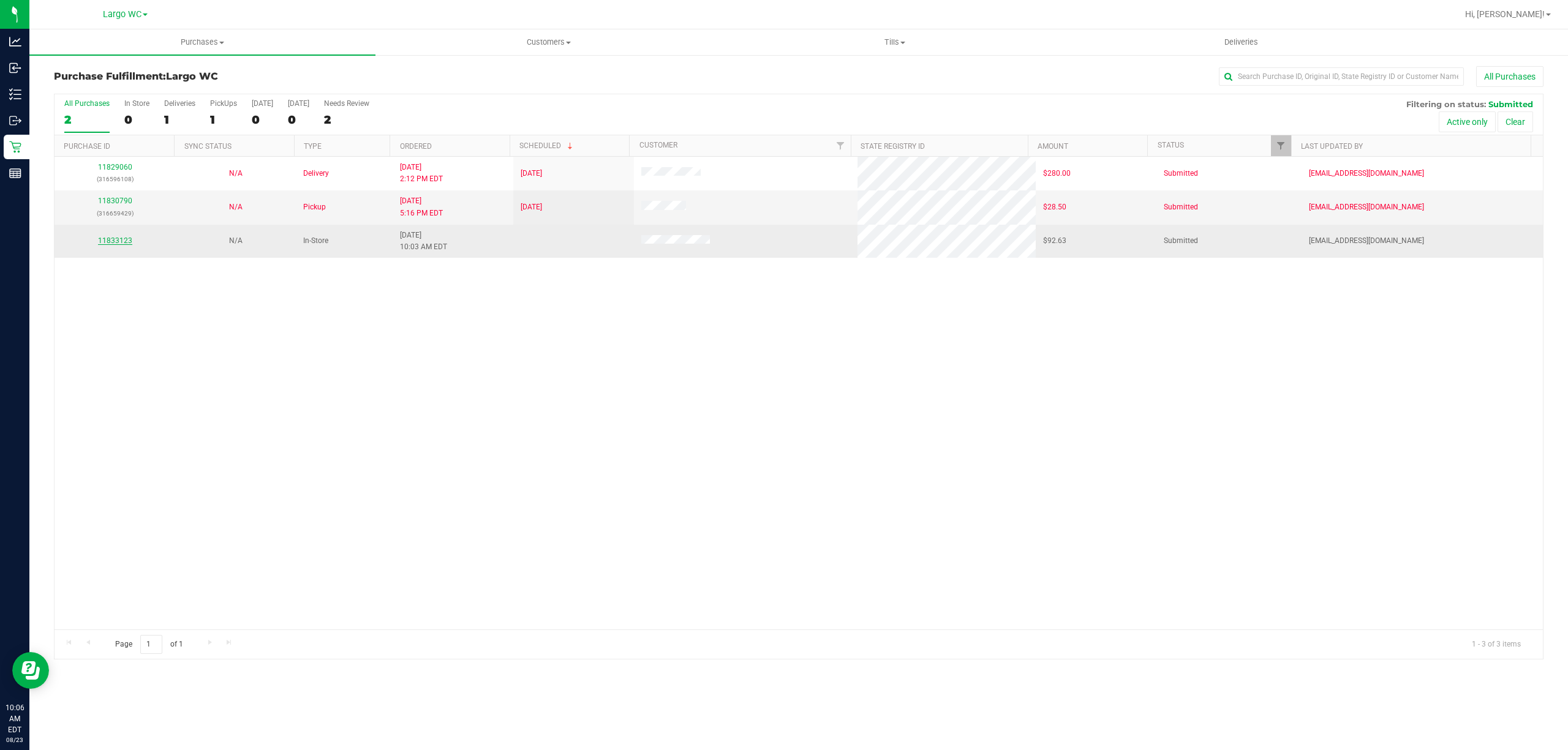
click at [111, 244] on link "11833123" at bounding box center [115, 241] width 34 height 9
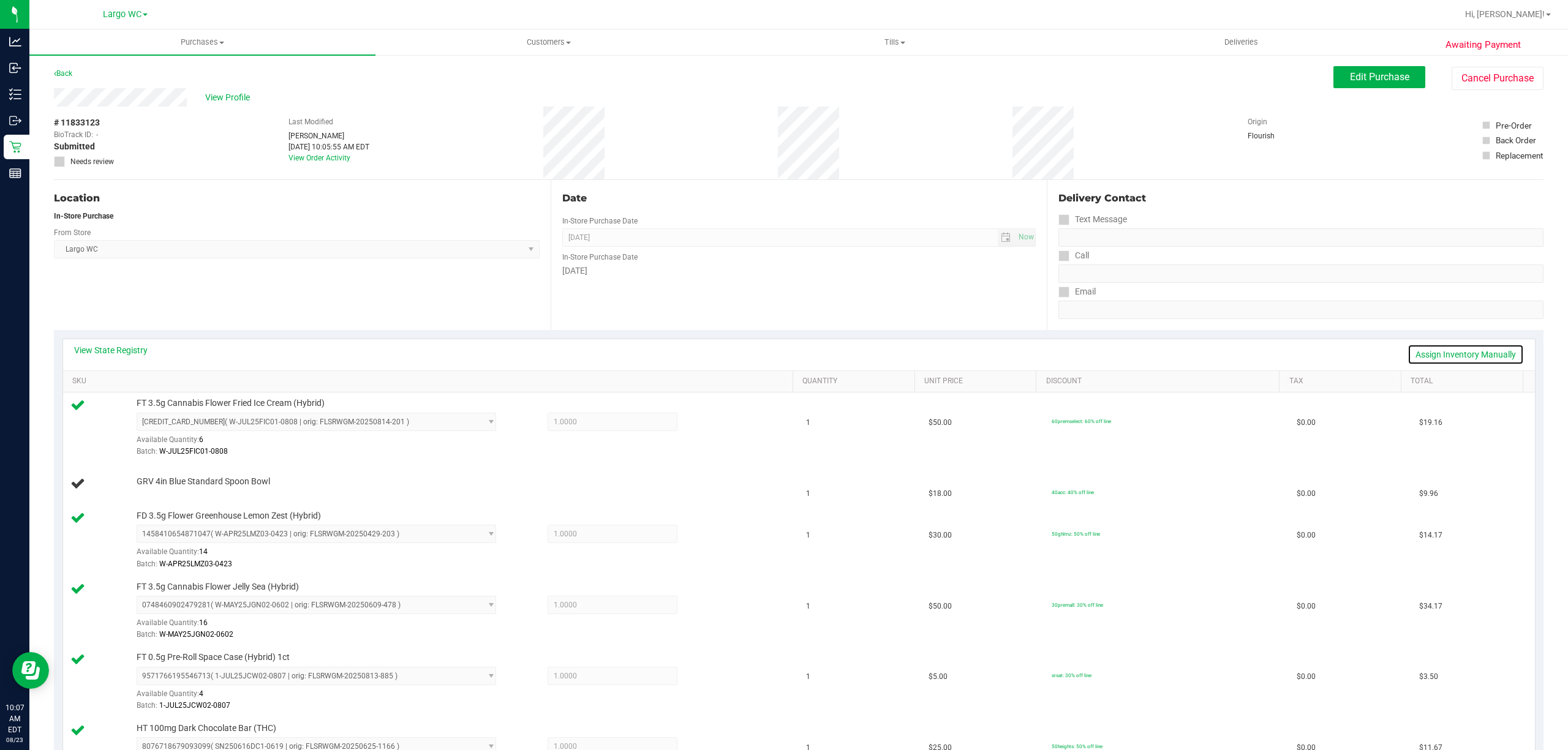
click at [1442, 355] on link "Assign Inventory Manually" at bounding box center [1465, 355] width 116 height 20
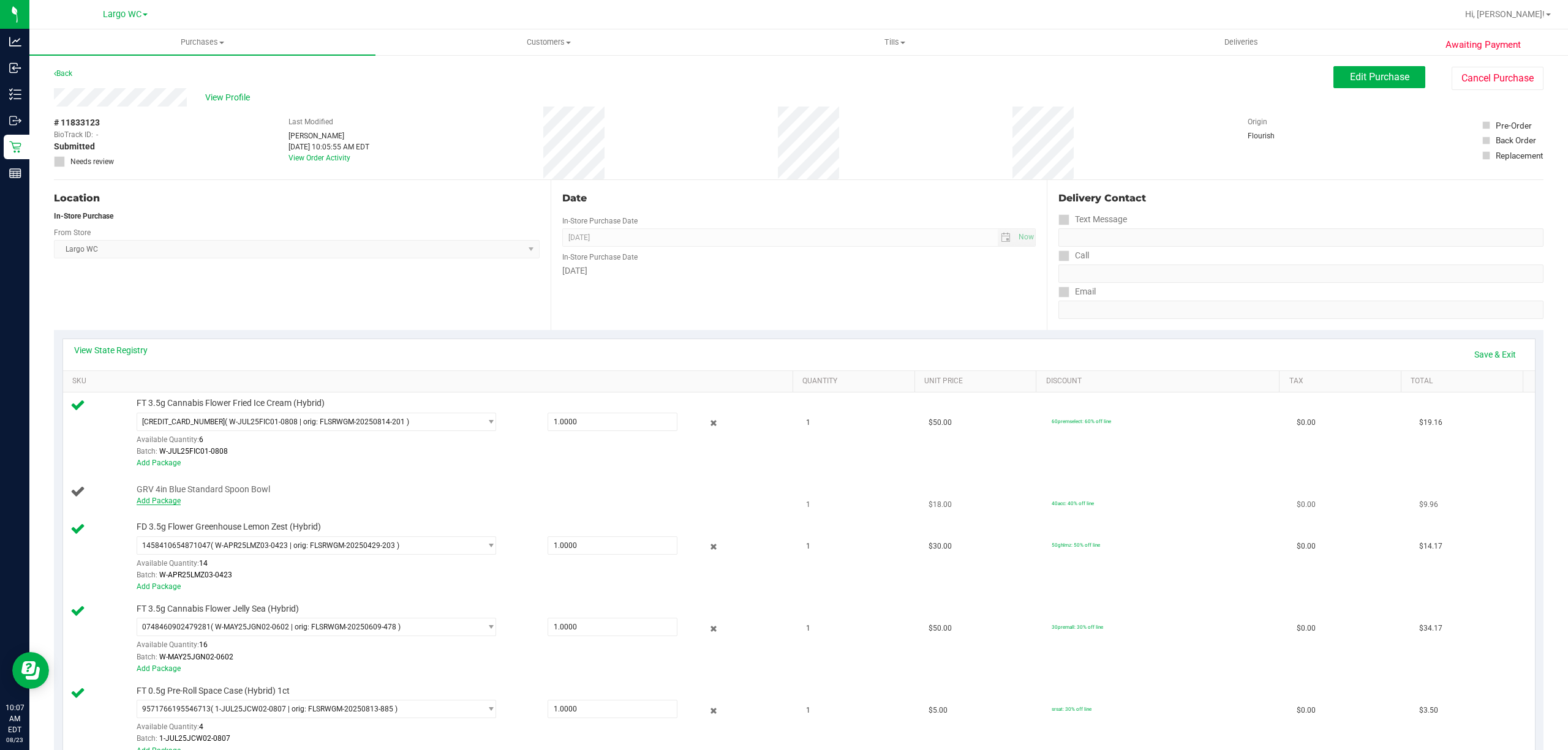
click at [170, 500] on link "Add Package" at bounding box center [159, 501] width 44 height 9
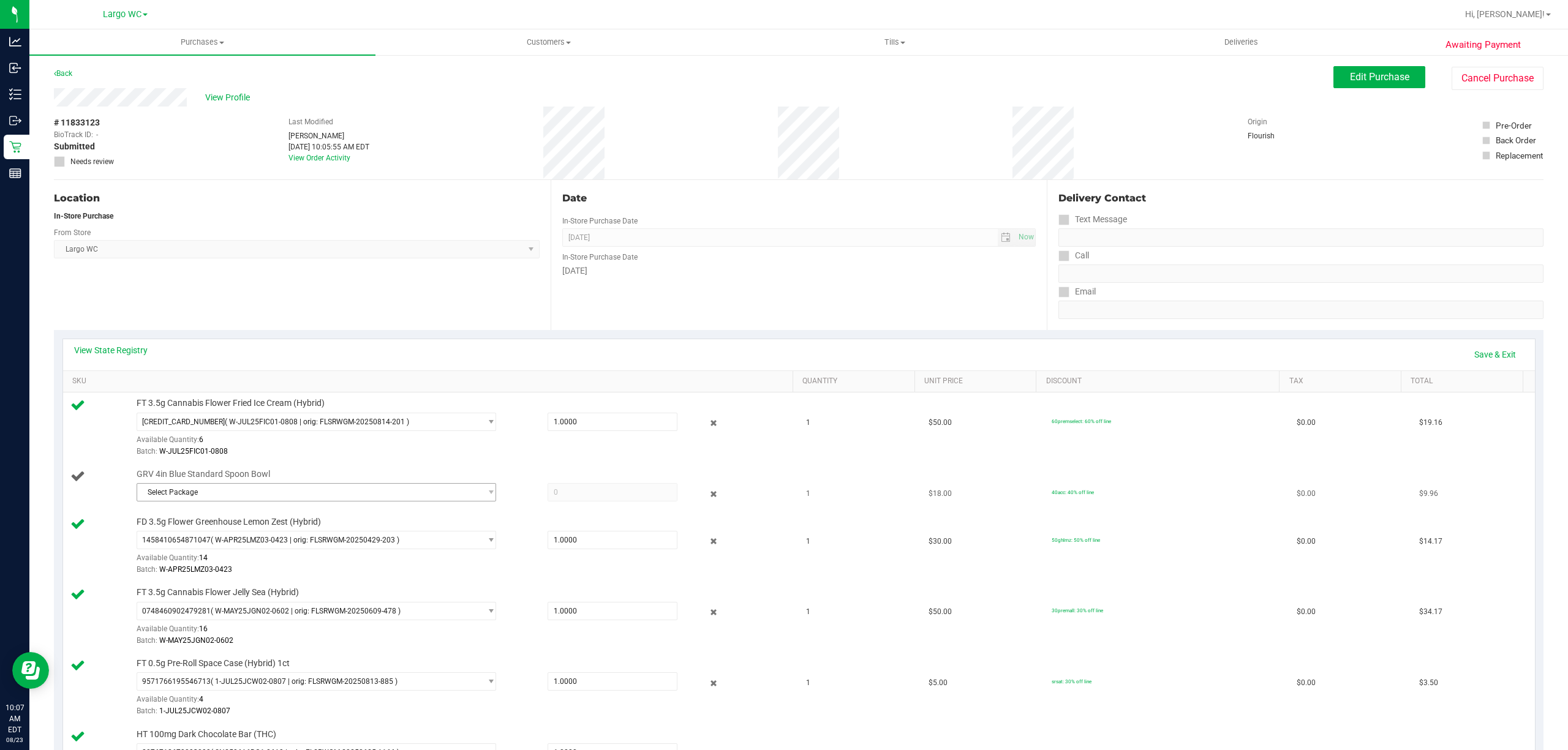
click at [336, 498] on span "Select Package" at bounding box center [308, 492] width 343 height 17
click at [354, 545] on span "( 1992263-082025 | orig: FLTW-20250808-032 )" at bounding box center [292, 545] width 156 height 9
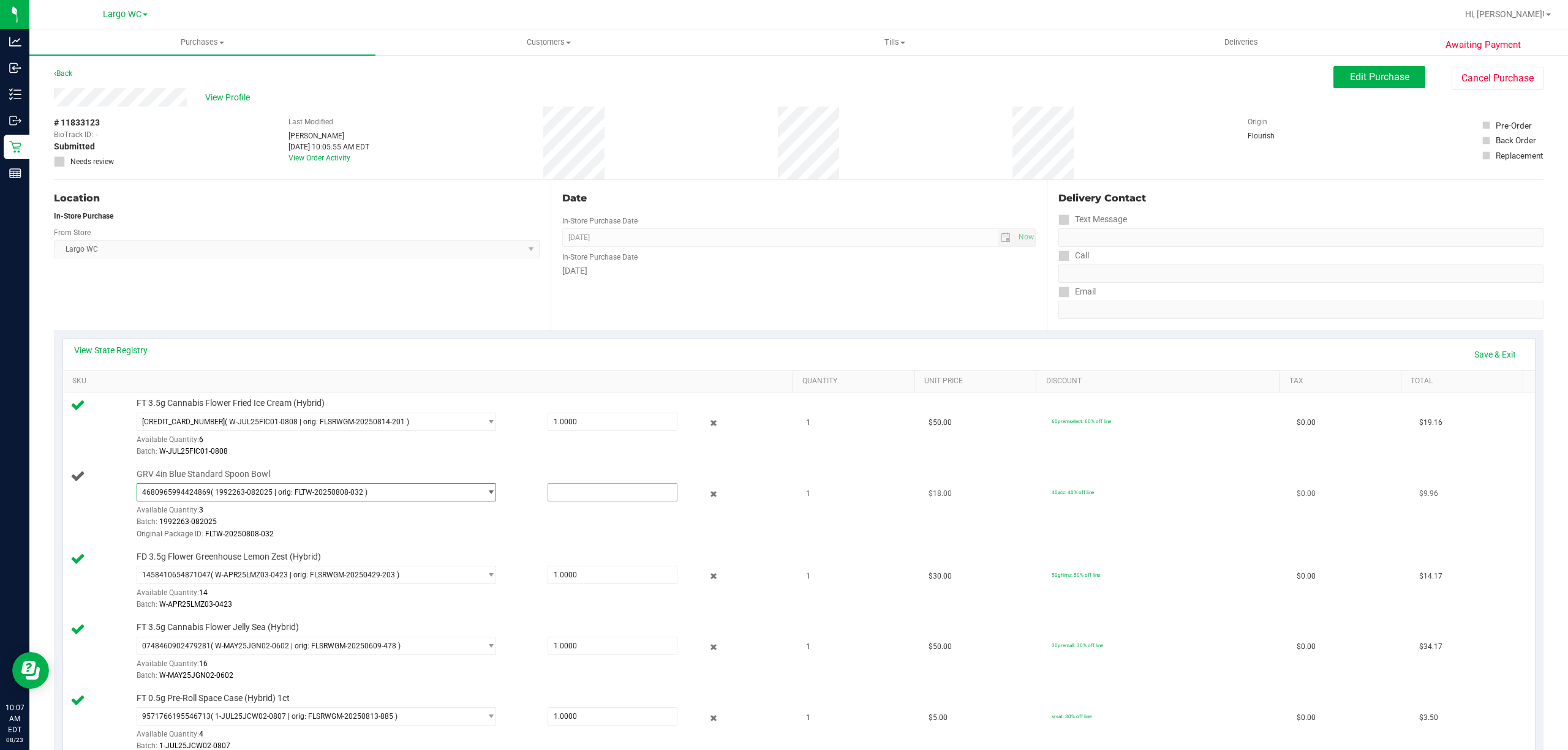
click at [548, 494] on input "text" at bounding box center [612, 492] width 128 height 17
type input "1"
click at [1216, 505] on td "40acc: 40% off line" at bounding box center [1167, 504] width 246 height 82
type input "1.0000"
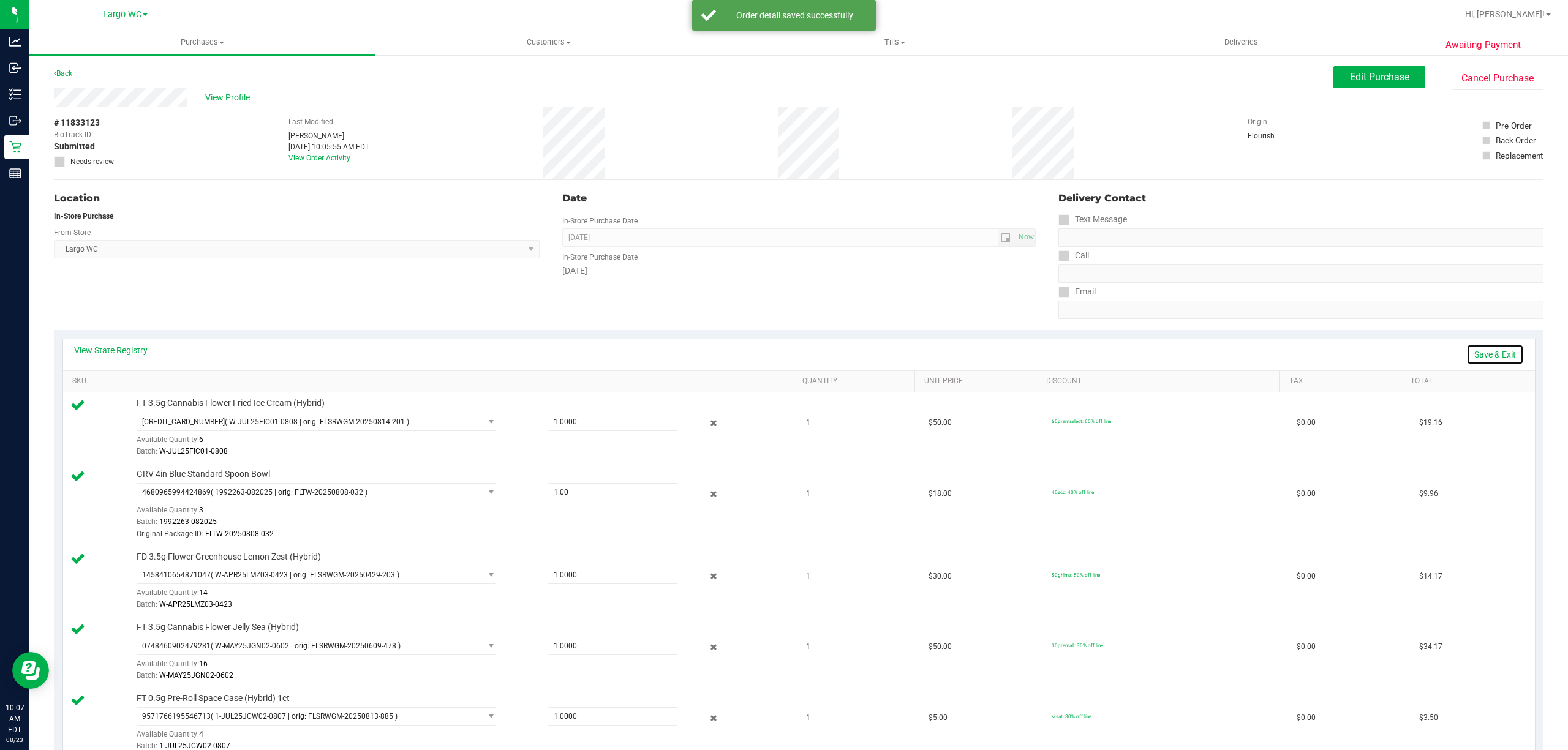
click at [1483, 358] on link "Save & Exit" at bounding box center [1495, 355] width 58 height 20
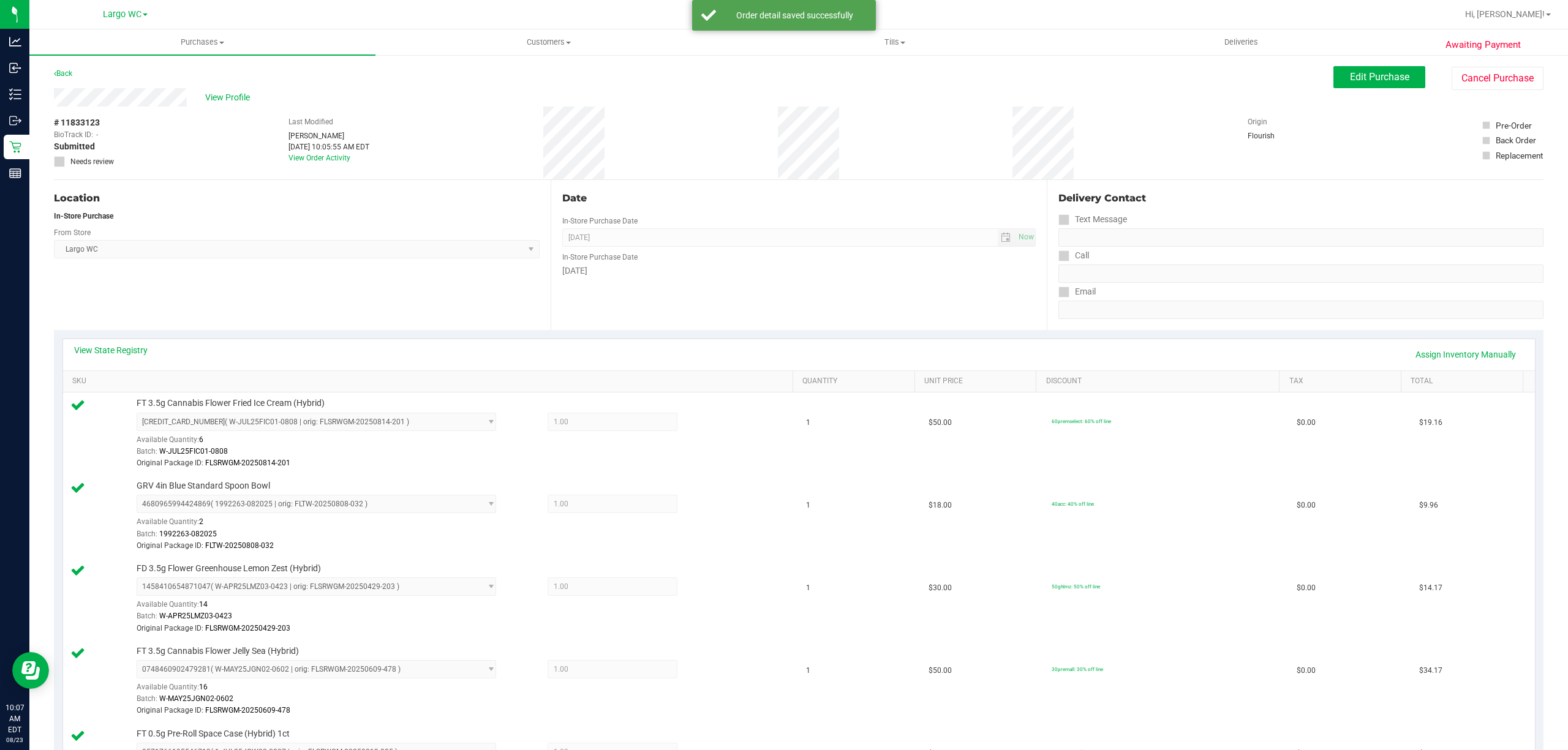
scroll to position [390, 0]
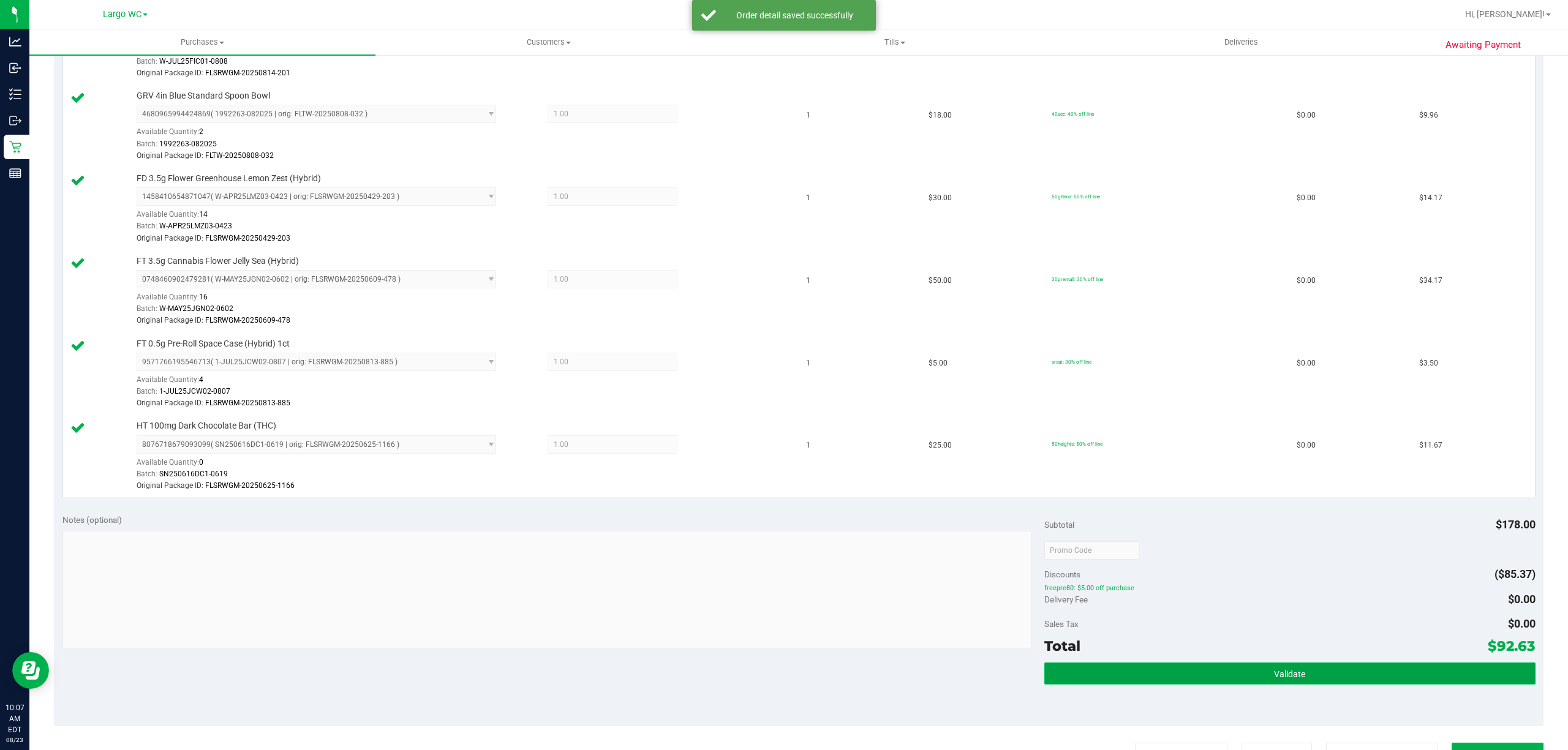
click at [1284, 679] on span "Validate" at bounding box center [1289, 674] width 31 height 10
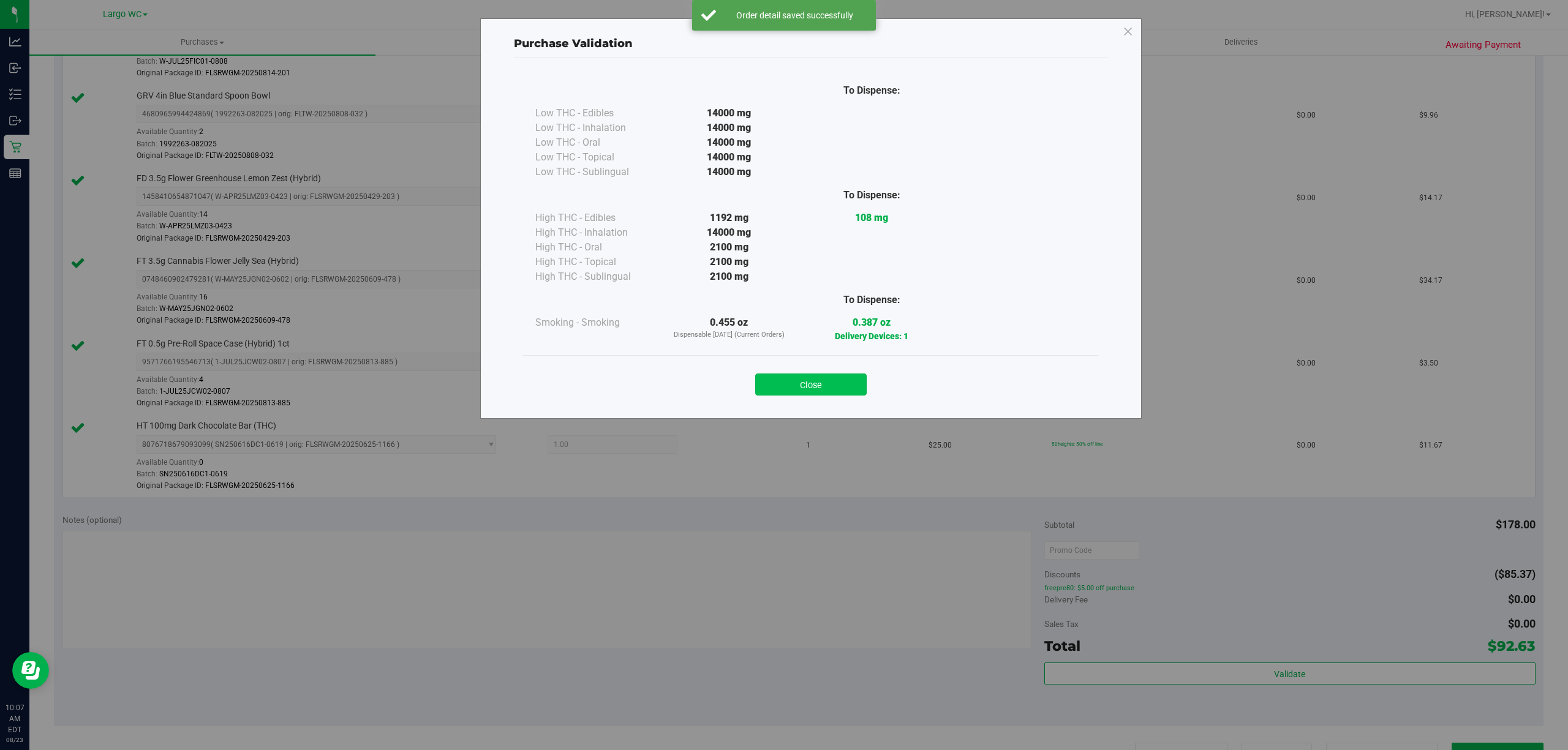
click at [816, 376] on button "Close" at bounding box center [810, 384] width 111 height 22
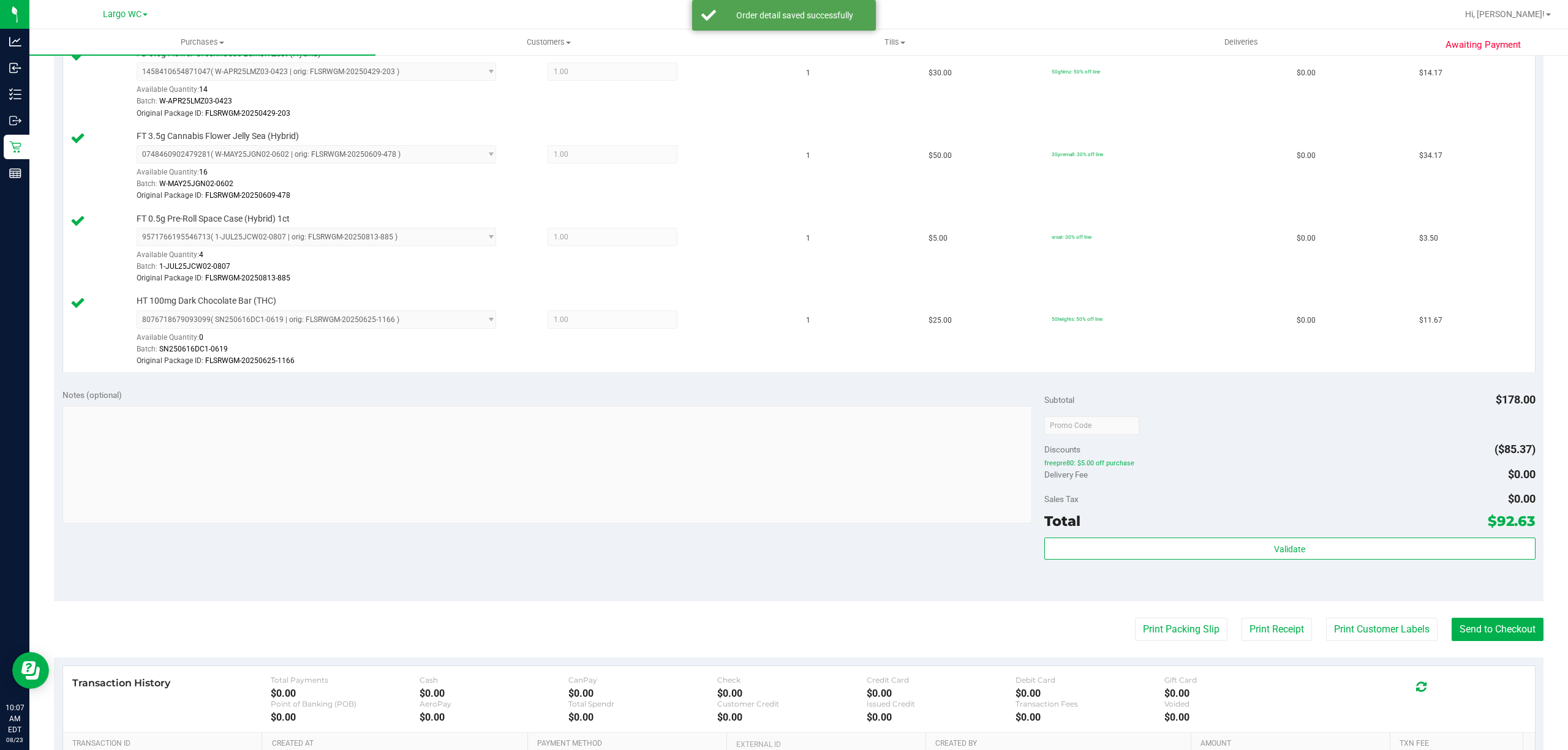
scroll to position [662, 0]
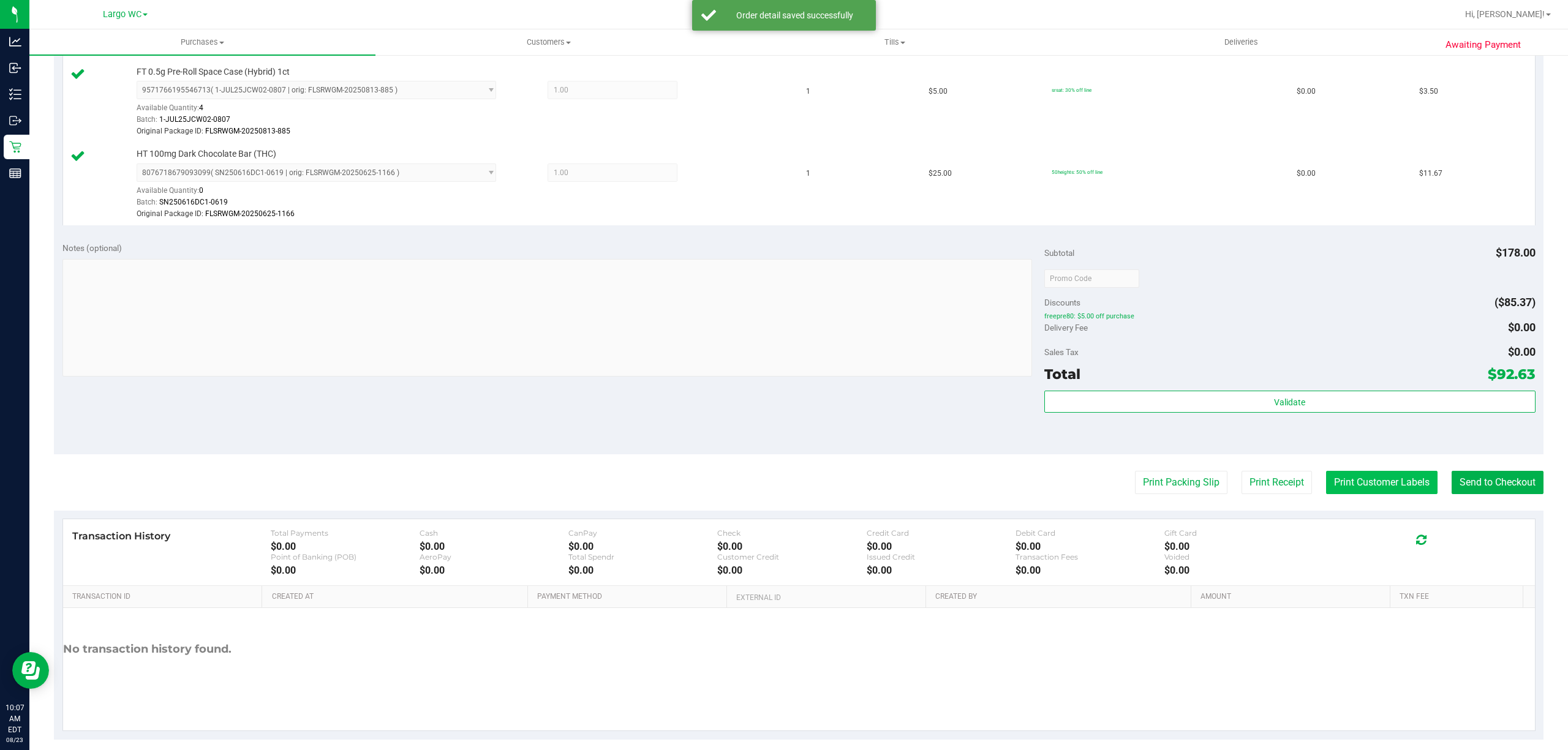
click at [1375, 487] on button "Print Customer Labels" at bounding box center [1381, 482] width 111 height 23
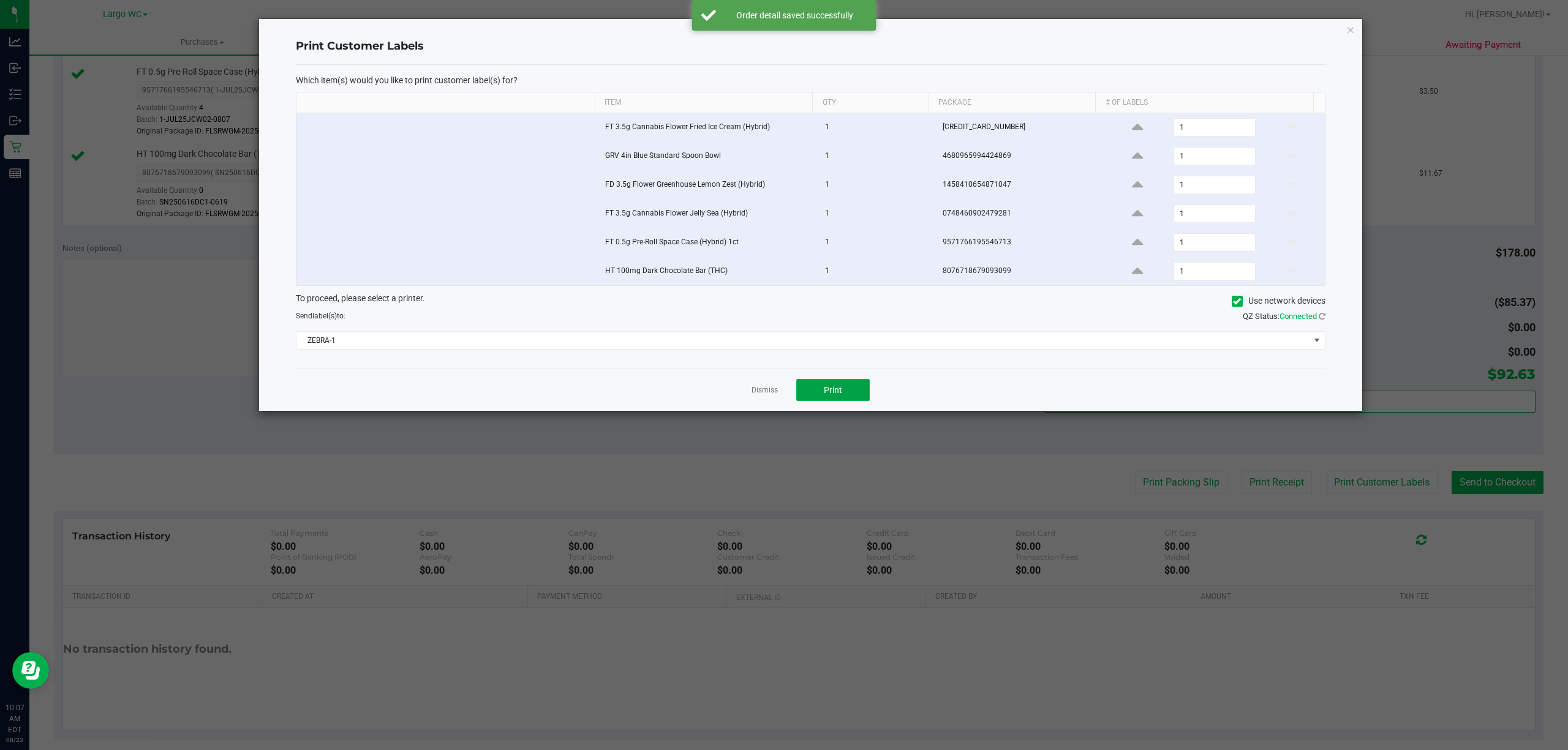
click at [846, 397] on button "Print" at bounding box center [832, 390] width 73 height 22
click at [762, 392] on link "Dismiss" at bounding box center [764, 390] width 26 height 10
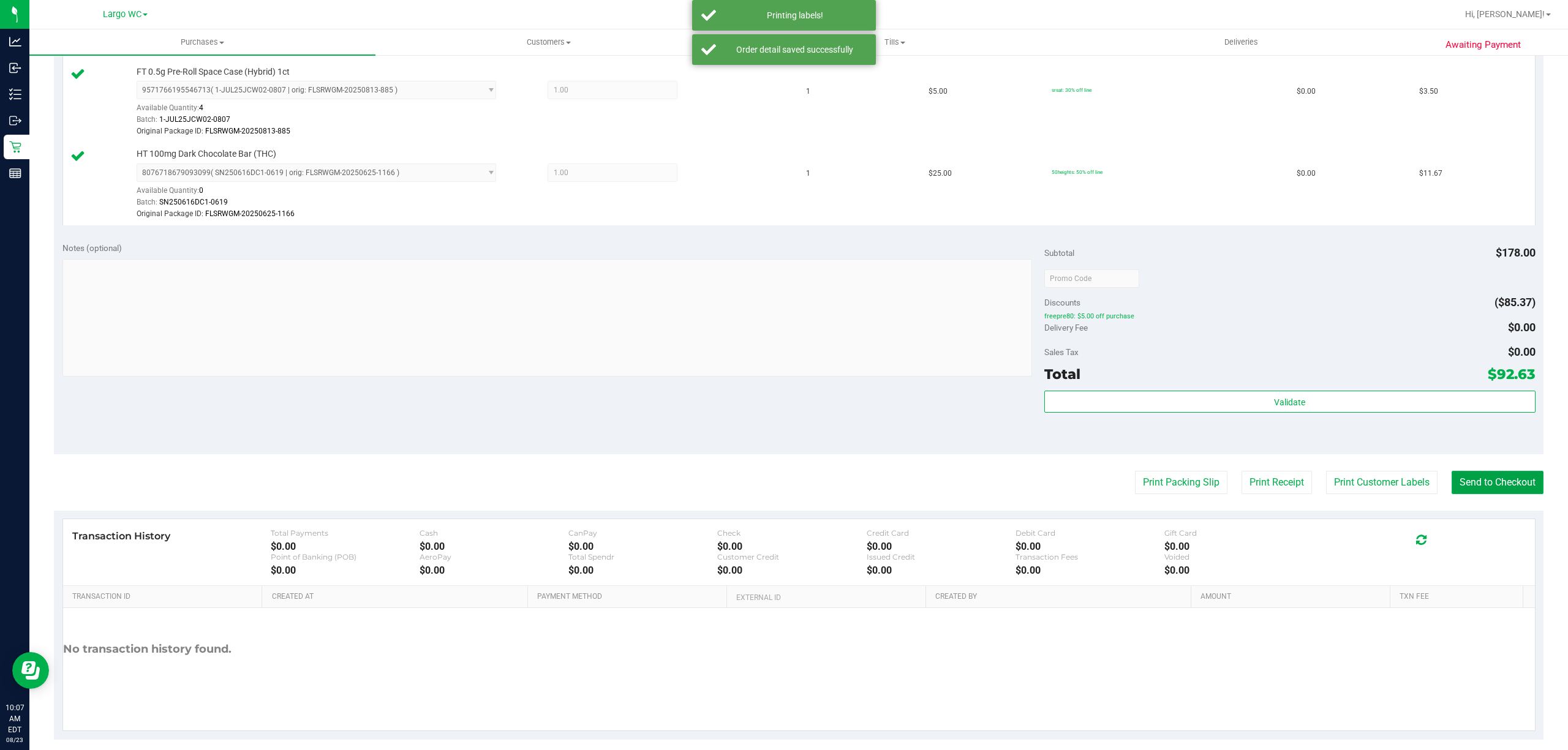
click at [1470, 487] on button "Send to Checkout" at bounding box center [1497, 482] width 92 height 23
